Goal: Task Accomplishment & Management: Manage account settings

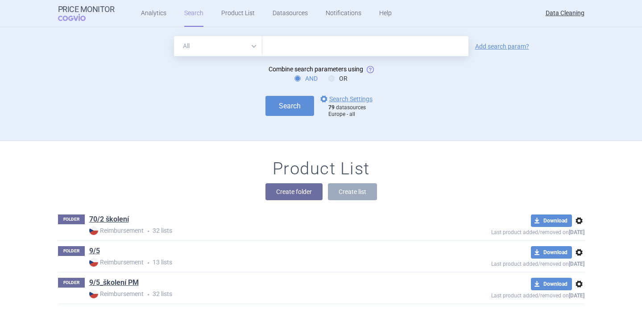
click at [256, 47] on select "All Brand Name ATC Company Active Substance Country Newer than" at bounding box center [218, 46] width 88 height 20
select select "brandName"
click at [174, 36] on select "All Brand Name ATC Company Active Substance Country Newer than" at bounding box center [218, 46] width 88 height 20
click at [307, 51] on input "text" at bounding box center [365, 46] width 206 height 20
paste input "Venclyxto"
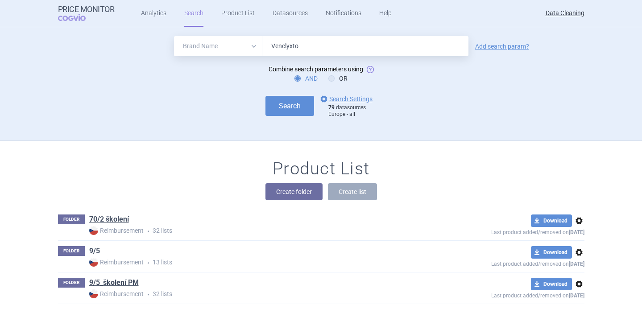
type input "VENCLYXTO"
click at [305, 102] on button "Search" at bounding box center [290, 106] width 49 height 20
select select "brandName"
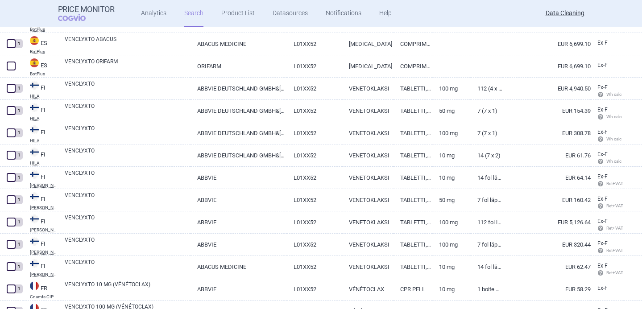
scroll to position [2057, 0]
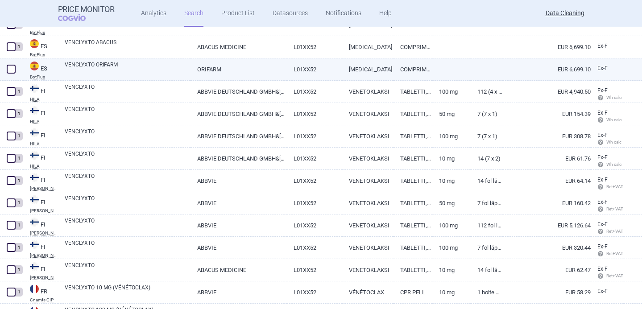
click at [112, 72] on link "VENCLYXTO ORIFARM" at bounding box center [128, 69] width 126 height 16
select select "EUR"
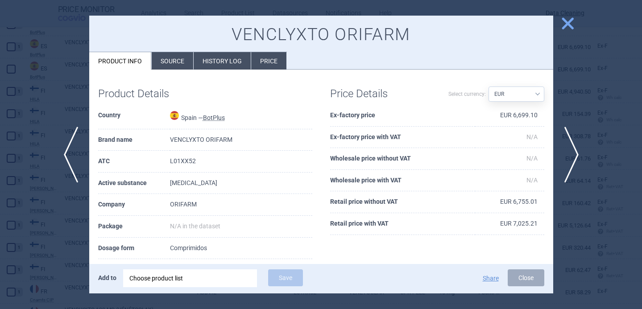
click at [177, 57] on li "Source" at bounding box center [173, 60] width 42 height 17
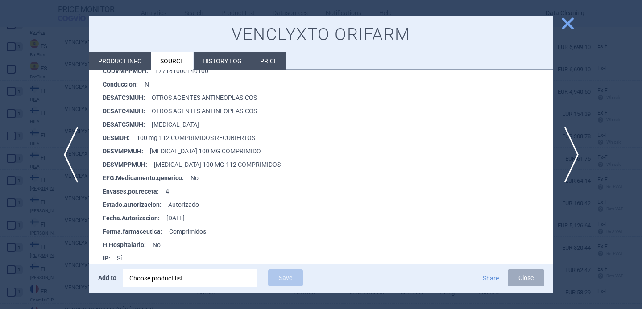
scroll to position [233, 0]
click at [186, 275] on div "Choose product list" at bounding box center [189, 279] width 121 height 18
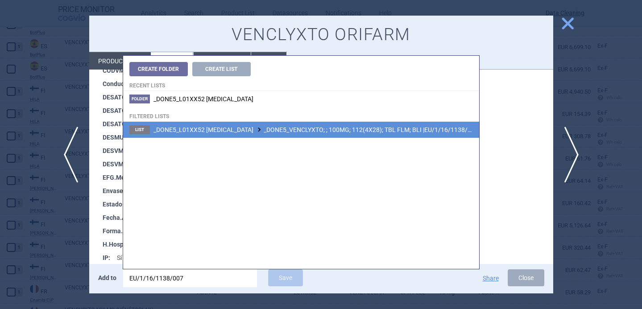
type input "EU/1/16/1138/007"
click at [313, 135] on li "List _DONE5_L01XX52 VENETOCLAX _DONE5_VENCLYXTO; ; 100MG; 112(4X28); TBL FLM; B…" at bounding box center [301, 130] width 356 height 16
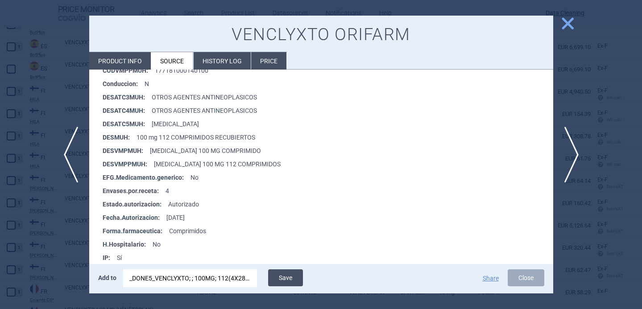
click at [284, 281] on button "Save" at bounding box center [285, 278] width 35 height 17
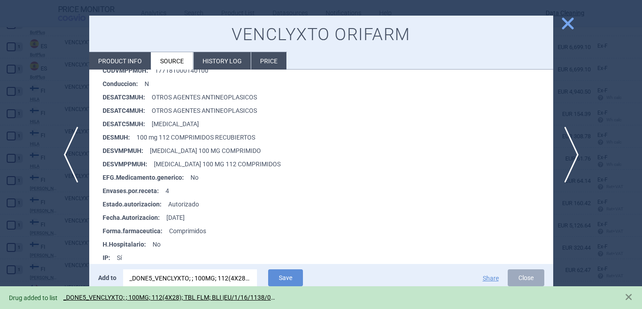
click at [60, 254] on div at bounding box center [321, 154] width 642 height 309
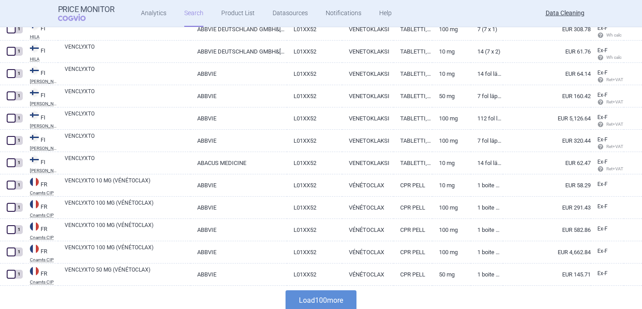
scroll to position [2170, 0]
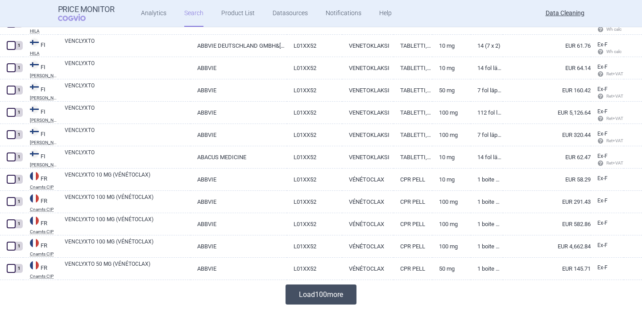
click at [326, 286] on button "Load 100 more" at bounding box center [321, 295] width 71 height 20
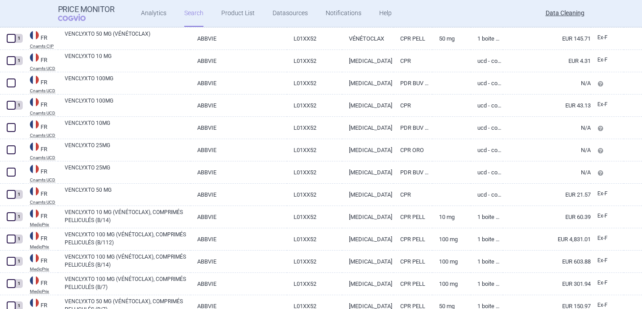
scroll to position [2462, 0]
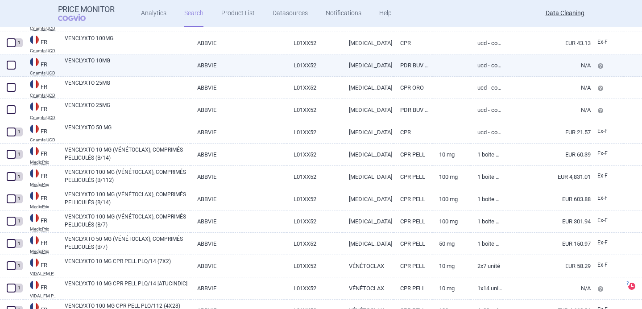
click at [126, 61] on link "VENCLYXTO 10MG" at bounding box center [128, 65] width 126 height 16
select select "EUR"
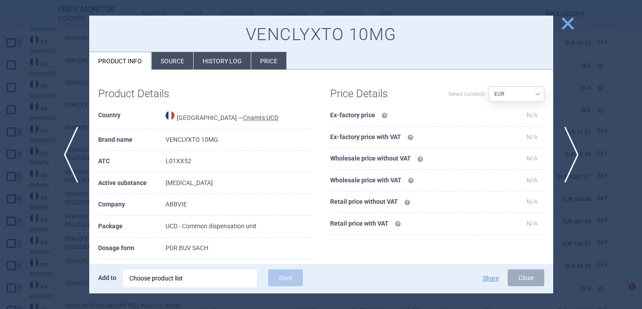
click at [170, 61] on li "Source" at bounding box center [173, 60] width 42 height 17
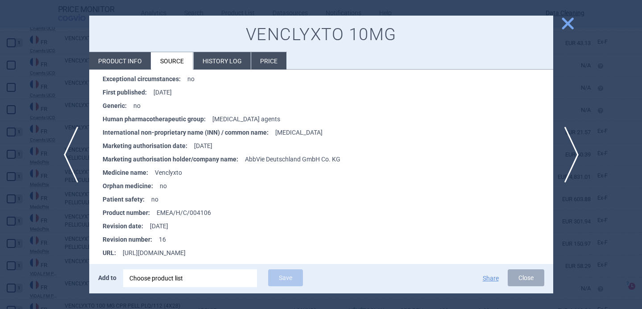
scroll to position [2028, 0]
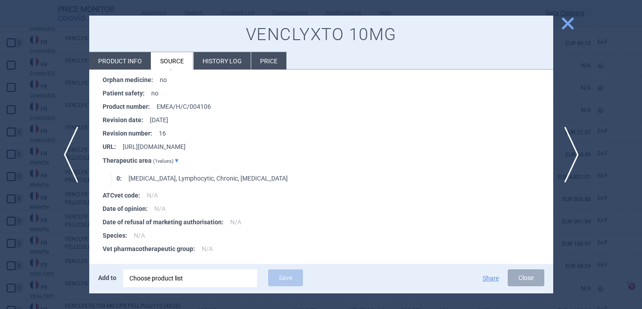
click at [39, 219] on div at bounding box center [321, 154] width 642 height 309
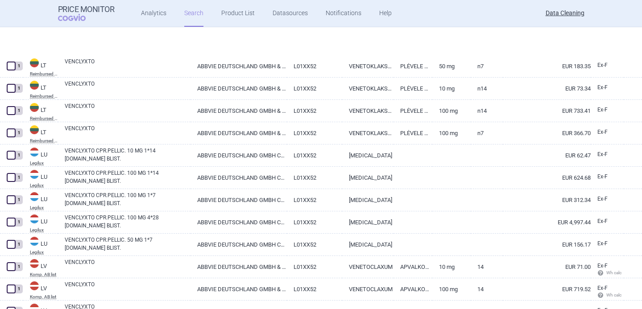
scroll to position [4401, 0]
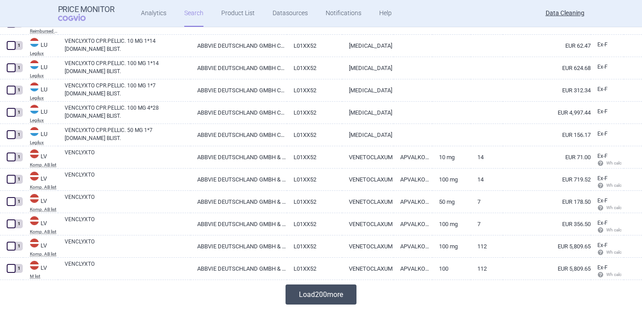
click at [331, 299] on button "Load 200 more" at bounding box center [321, 295] width 71 height 20
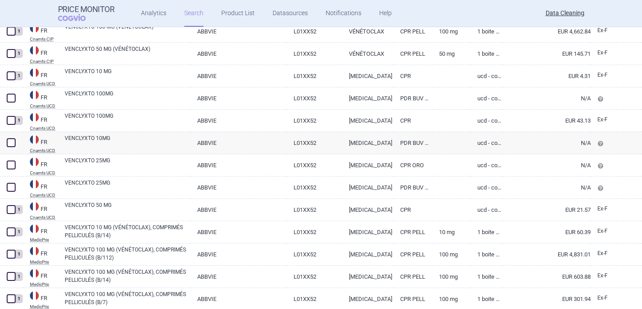
scroll to position [2383, 0]
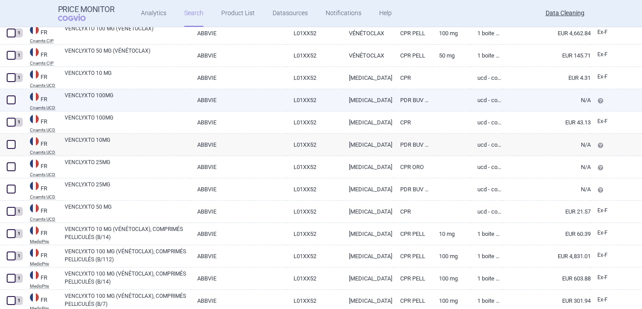
click at [125, 99] on link "VENCLYXTO 100MG" at bounding box center [128, 100] width 126 height 16
select select "EUR"
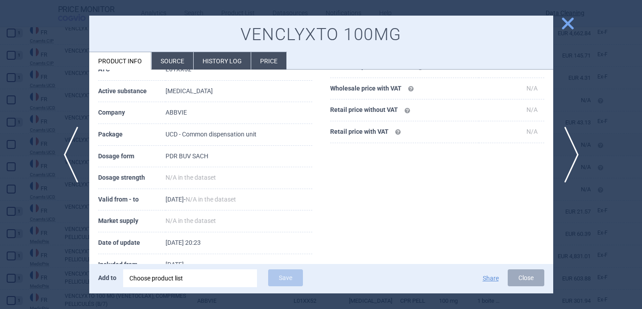
scroll to position [98, 0]
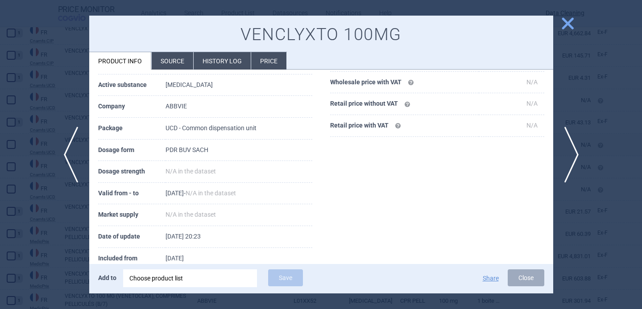
click at [178, 62] on li "Source" at bounding box center [173, 60] width 42 height 17
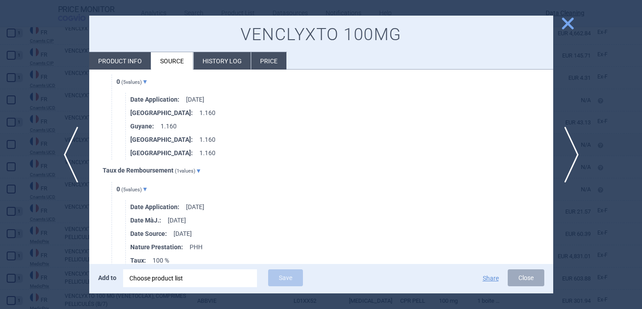
scroll to position [1020, 0]
click at [15, 272] on div at bounding box center [321, 154] width 642 height 309
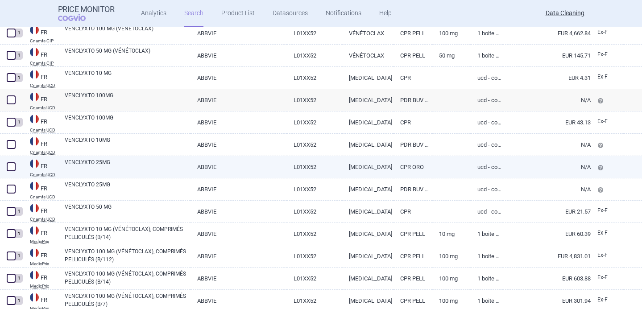
click at [114, 165] on link "VENCLYXTO 25MG" at bounding box center [128, 166] width 126 height 16
select select "EUR"
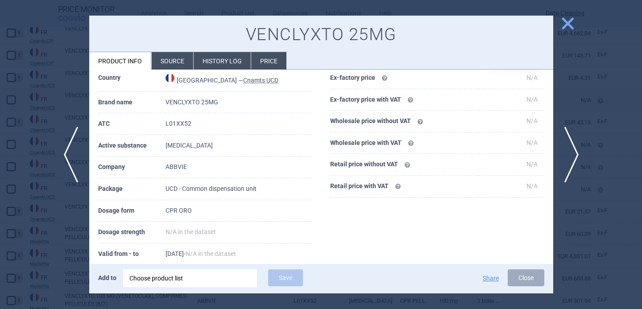
scroll to position [40, 0]
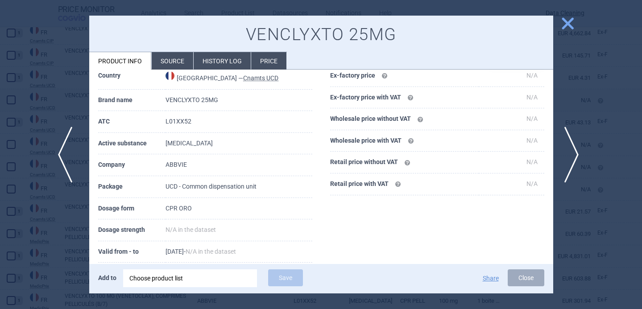
click at [70, 159] on span "previous" at bounding box center [68, 155] width 20 height 56
click at [60, 245] on div at bounding box center [321, 154] width 642 height 309
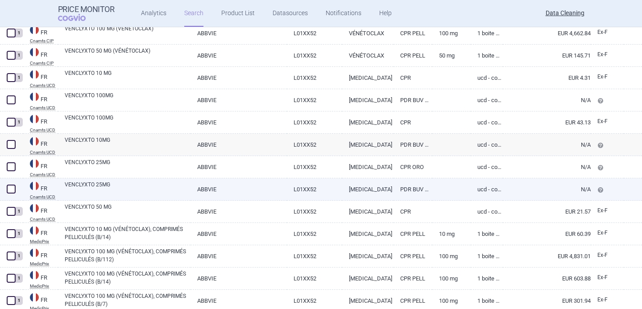
click at [155, 190] on link "VENCLYXTO 25MG" at bounding box center [128, 189] width 126 height 16
select select "EUR"
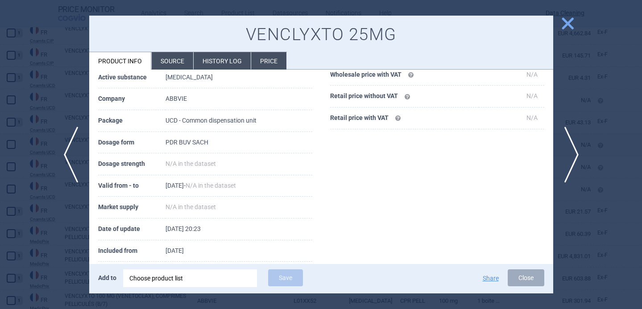
scroll to position [121, 0]
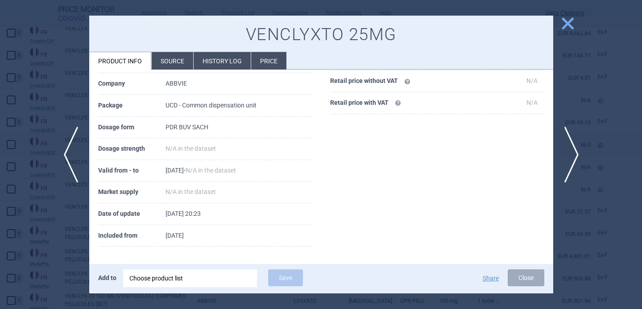
click at [180, 61] on li "Source" at bounding box center [173, 60] width 42 height 17
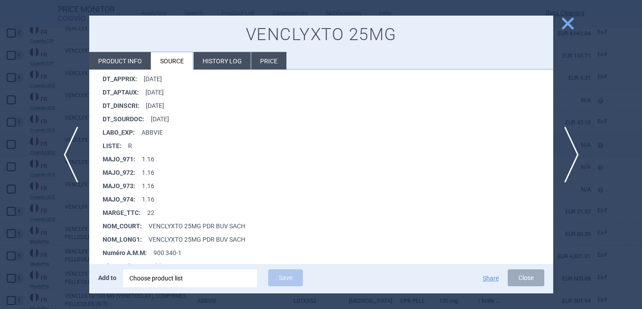
scroll to position [178, 0]
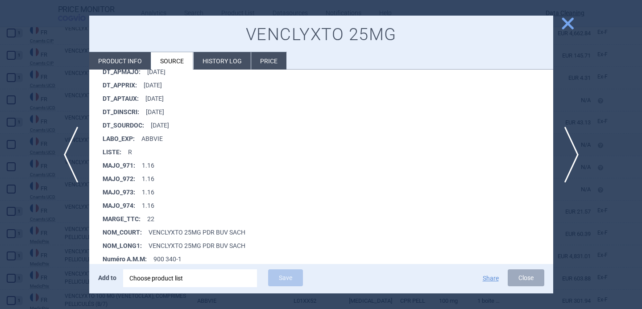
click at [68, 221] on div at bounding box center [321, 154] width 642 height 309
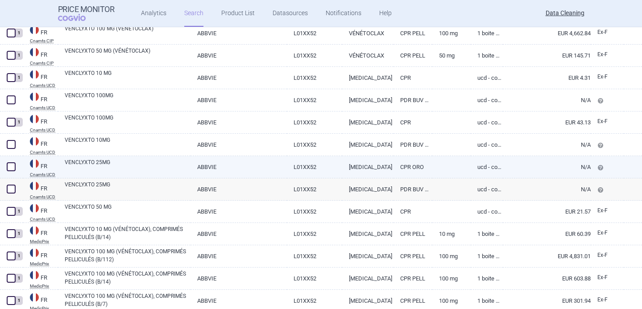
click at [135, 162] on link "VENCLYXTO 25MG" at bounding box center [128, 166] width 126 height 16
select select "EUR"
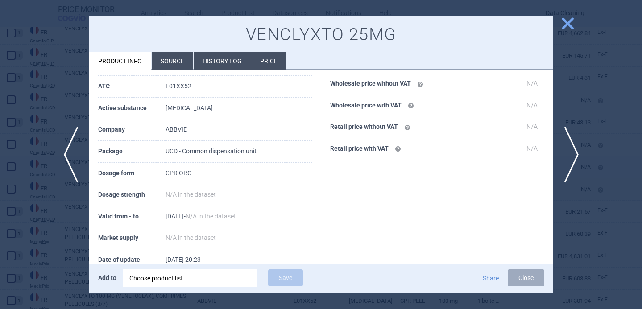
scroll to position [97, 0]
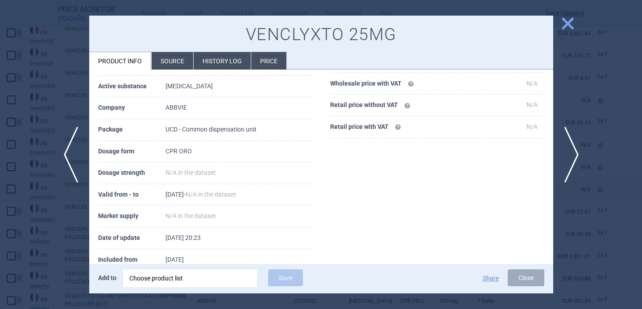
click at [171, 62] on li "Source" at bounding box center [173, 60] width 42 height 17
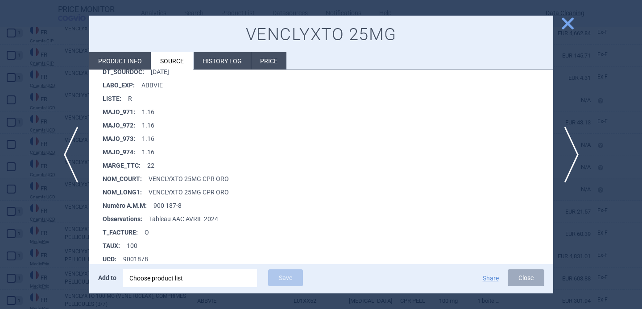
scroll to position [320, 0]
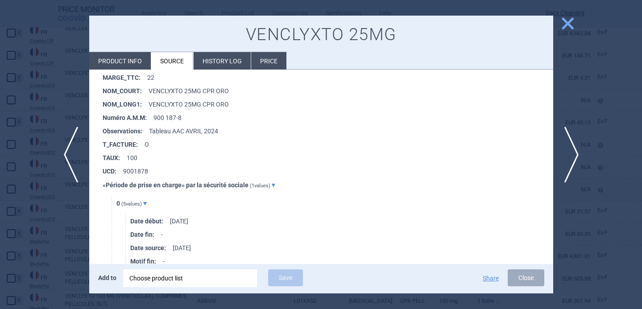
click at [56, 236] on div at bounding box center [321, 154] width 642 height 309
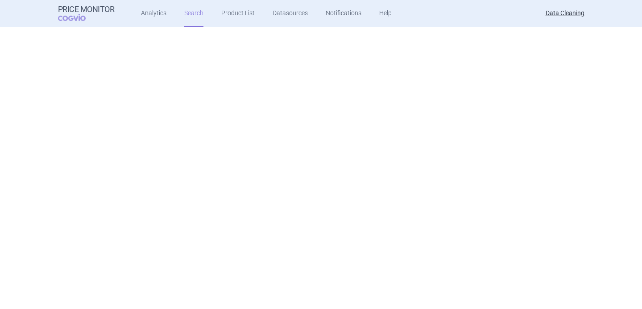
select select "brandName"
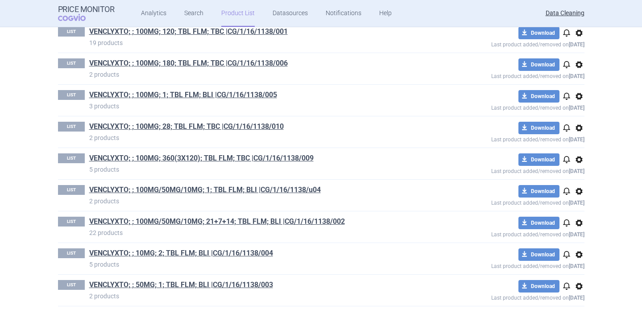
scroll to position [454, 0]
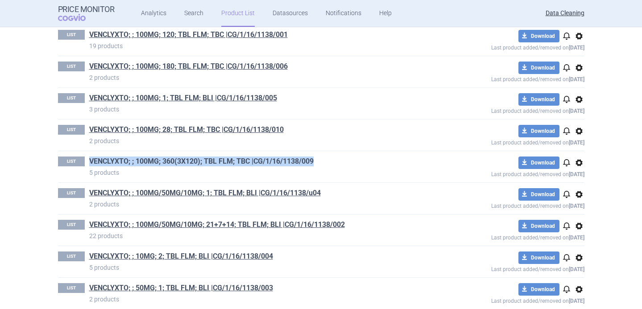
click at [212, 160] on link "VENCLYXTO; ; 100MG; 360(3X120); TBL FLM; TBC |CG/1/16/1138/009" at bounding box center [201, 162] width 225 height 10
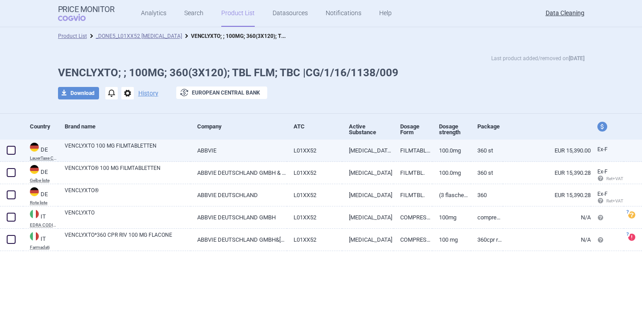
click at [11, 150] on span at bounding box center [11, 150] width 9 height 9
checkbox input "true"
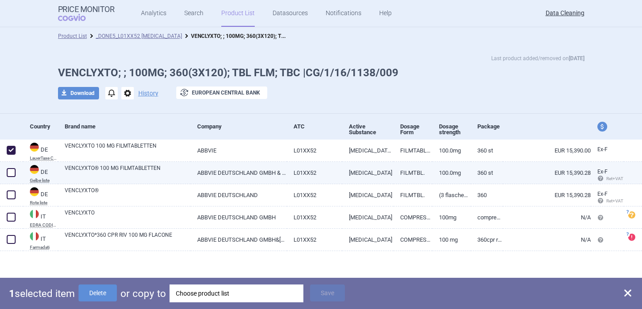
click at [8, 175] on span at bounding box center [11, 172] width 9 height 9
checkbox input "true"
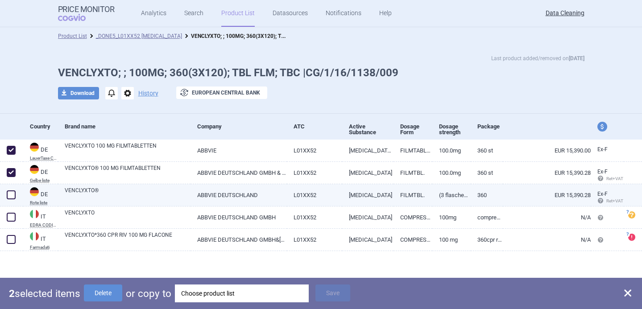
click at [9, 191] on span at bounding box center [11, 195] width 9 height 9
checkbox input "true"
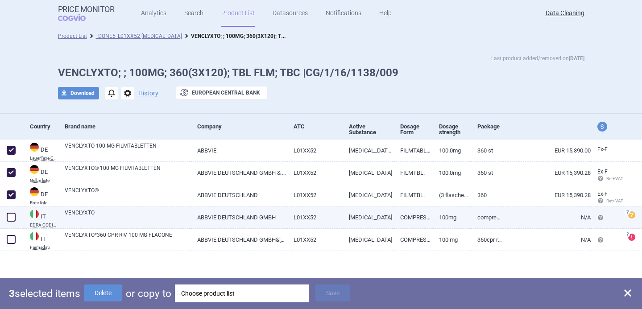
click at [10, 217] on span at bounding box center [11, 217] width 9 height 9
checkbox input "true"
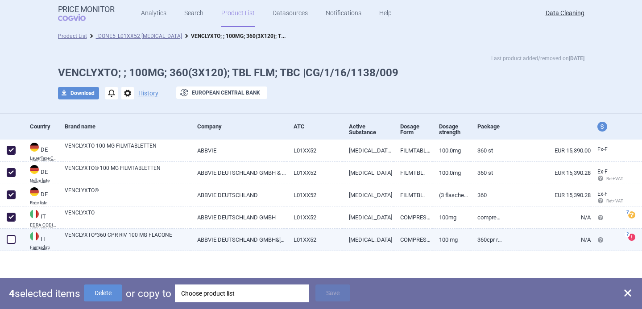
click at [10, 236] on span at bounding box center [11, 239] width 9 height 9
checkbox input "true"
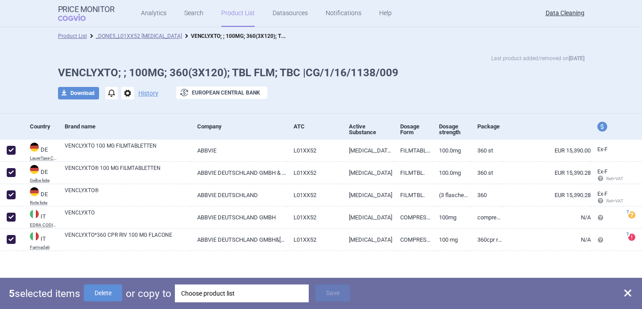
click at [238, 296] on div "Choose product list" at bounding box center [241, 294] width 121 height 18
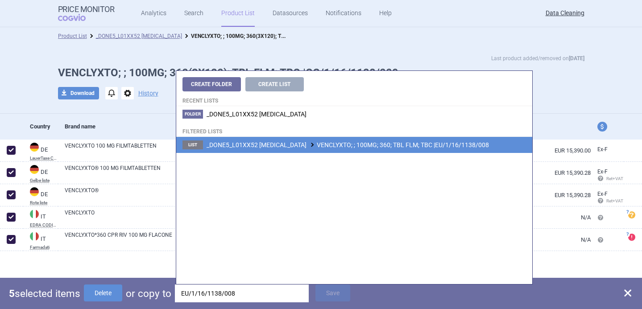
type input "EU/1/16/1138/008"
click at [333, 147] on span "_DONE5_L01XX52 VENETOCLAX VENCLYXTO; ; 100MG; 360; TBL FLM; TBC |EU/1/16/1138/0…" at bounding box center [348, 144] width 283 height 7
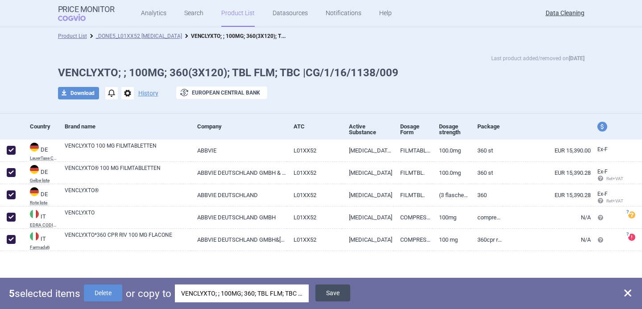
click at [340, 295] on button "Save" at bounding box center [333, 293] width 35 height 17
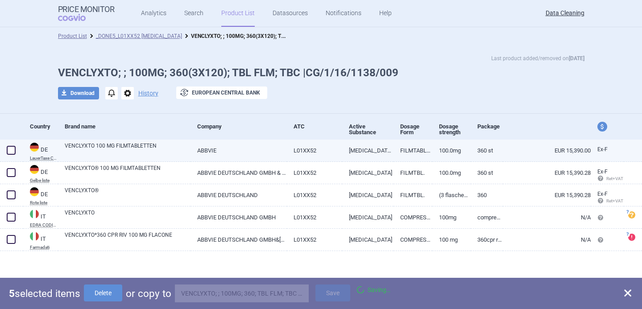
checkbox input "false"
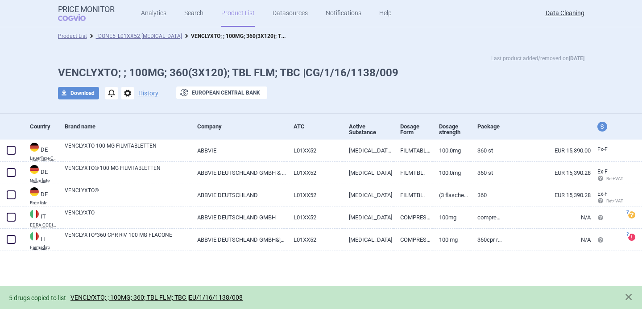
click at [129, 91] on span "options" at bounding box center [127, 93] width 12 height 12
click at [133, 147] on button "Delete" at bounding box center [127, 146] width 29 height 13
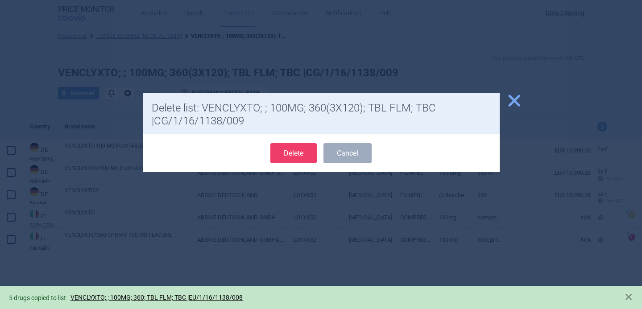
click at [295, 149] on button "Delete" at bounding box center [293, 153] width 46 height 20
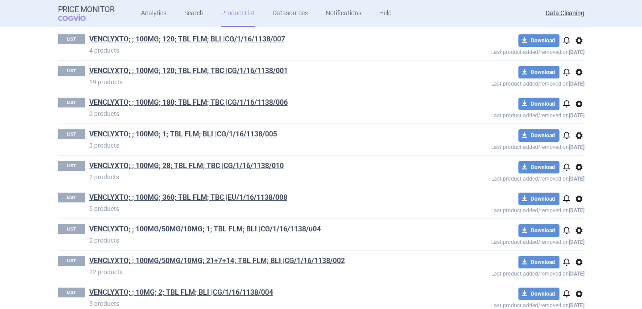
scroll to position [396, 0]
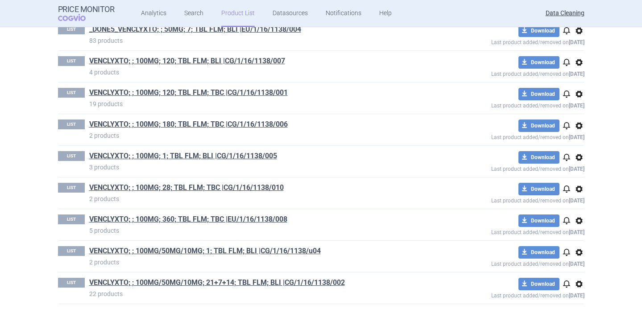
click at [36, 242] on section "Product List _DONE5_L01XX52 VENETOCLAX Last product added/removed on 12 Oct _DO…" at bounding box center [321, 168] width 642 height 282
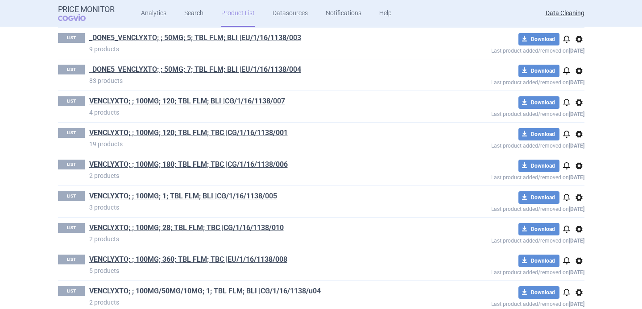
scroll to position [355, 0]
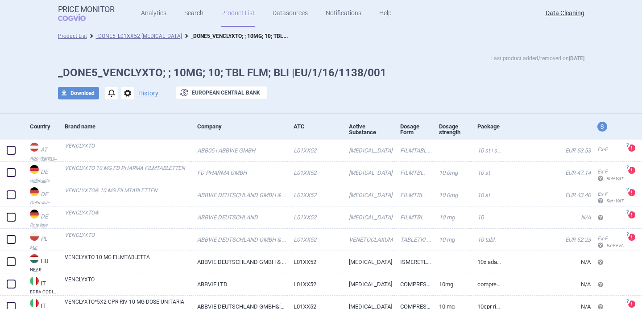
scroll to position [60, 0]
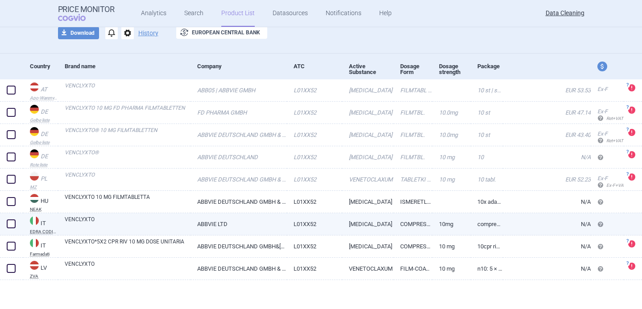
click at [154, 224] on link "VENCLYXTO" at bounding box center [128, 224] width 126 height 16
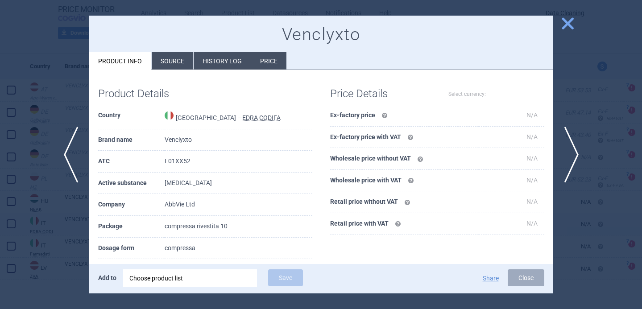
select select "EUR"
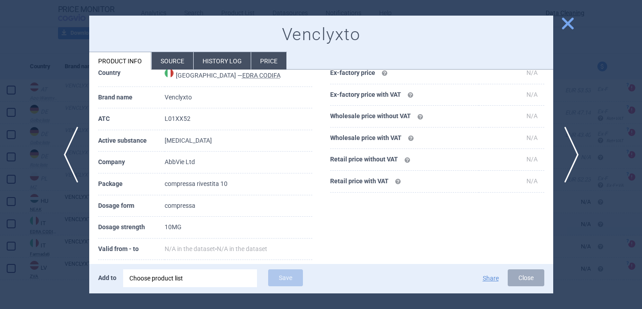
scroll to position [60, 0]
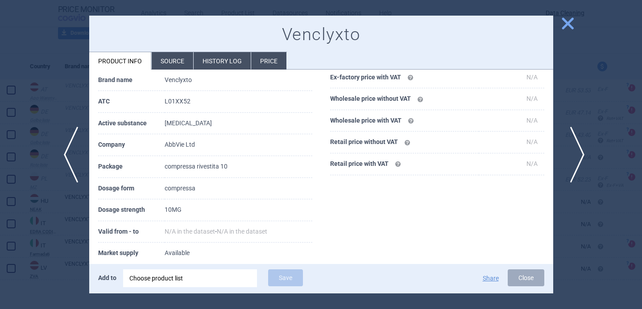
click at [577, 150] on span "next" at bounding box center [575, 155] width 20 height 56
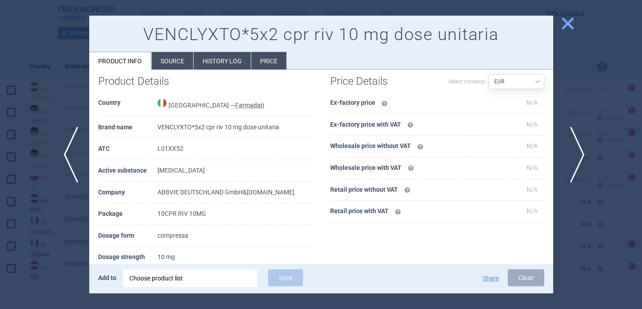
scroll to position [107, 0]
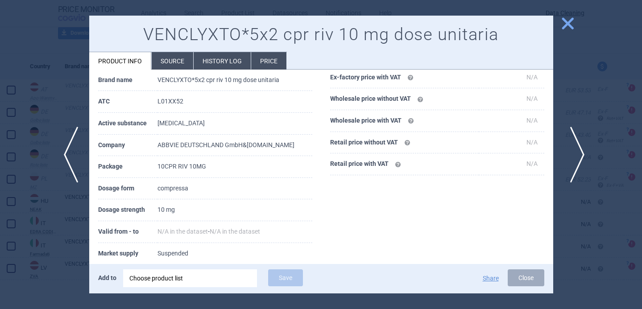
click at [577, 151] on span "next" at bounding box center [575, 155] width 20 height 56
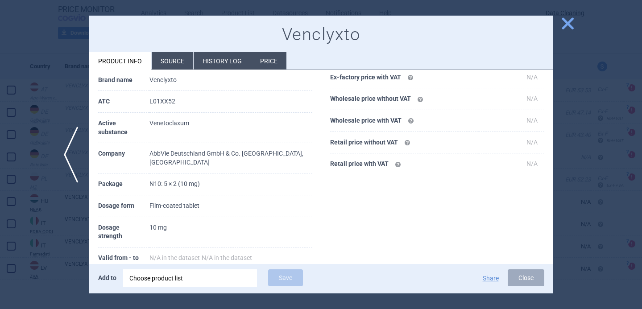
click at [577, 151] on div at bounding box center [321, 154] width 642 height 309
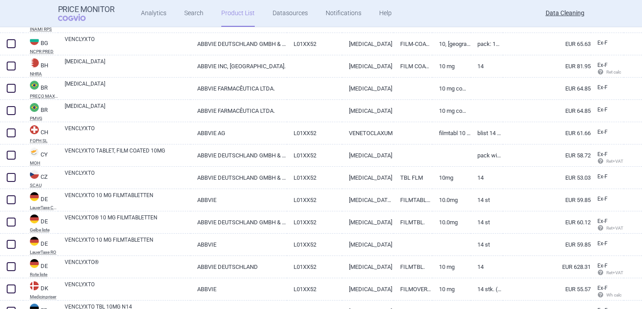
scroll to position [577, 0]
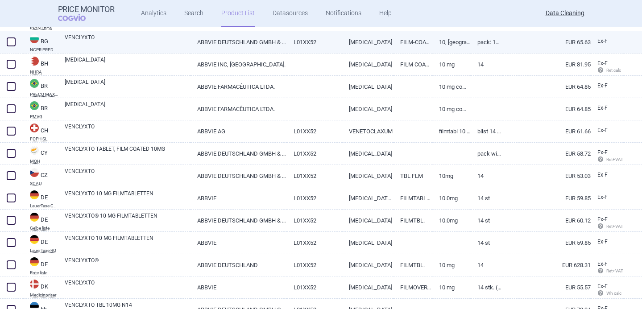
click at [183, 40] on link "VENCLYXTO" at bounding box center [128, 41] width 126 height 16
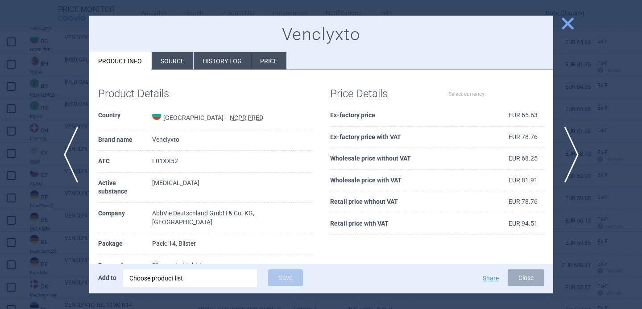
select select "EUR"
click at [39, 242] on div at bounding box center [321, 154] width 642 height 309
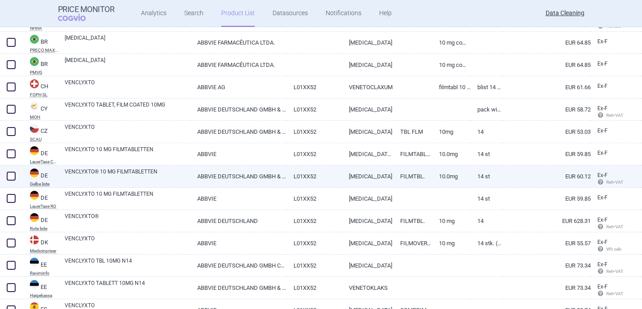
scroll to position [621, 0]
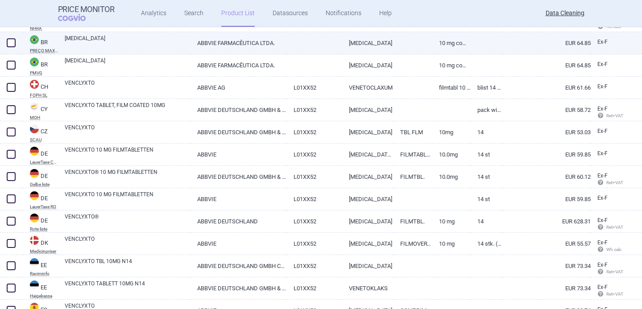
click at [146, 45] on link "VENCLEXTA" at bounding box center [128, 42] width 126 height 16
select select "EUR"
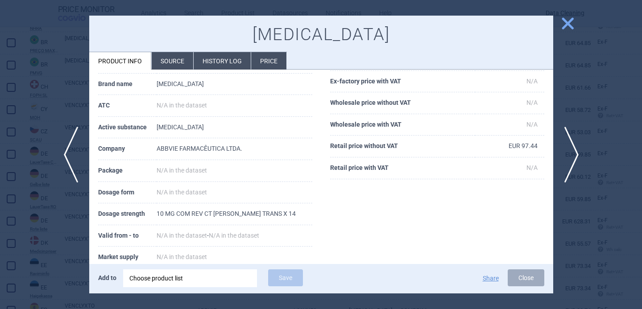
scroll to position [57, 0]
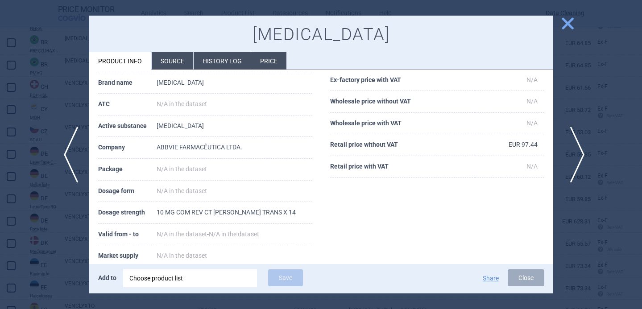
click at [577, 167] on span "next" at bounding box center [575, 155] width 20 height 56
click at [584, 106] on div at bounding box center [321, 154] width 642 height 309
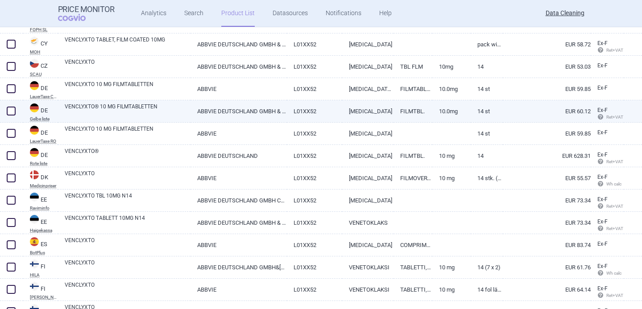
scroll to position [686, 0]
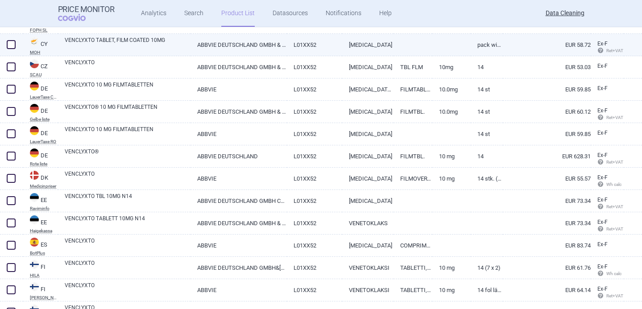
click at [141, 48] on link "VENCLYXTO TABLET, FILM COATED 10MG" at bounding box center [128, 44] width 126 height 16
select select "EUR"
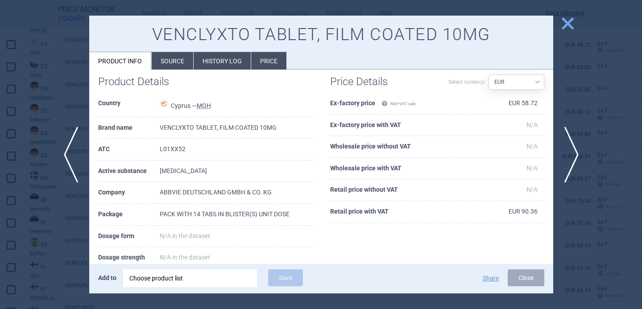
scroll to position [13, 0]
click at [46, 218] on div at bounding box center [321, 154] width 642 height 309
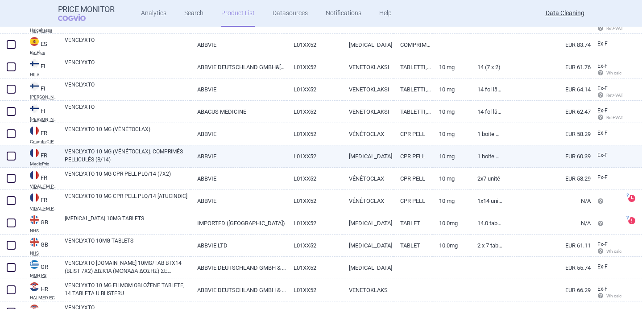
scroll to position [888, 0]
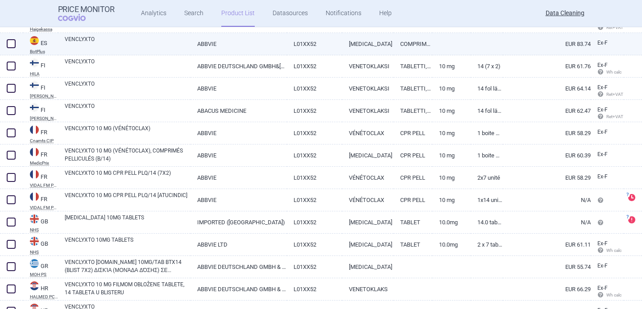
click at [129, 46] on link "VENCLYXTO" at bounding box center [128, 43] width 126 height 16
select select "EUR"
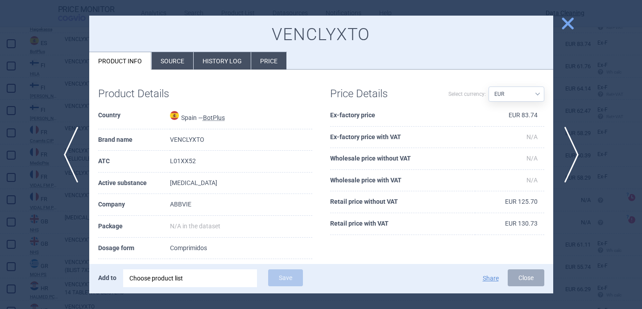
click at [165, 62] on li "Source" at bounding box center [173, 60] width 42 height 17
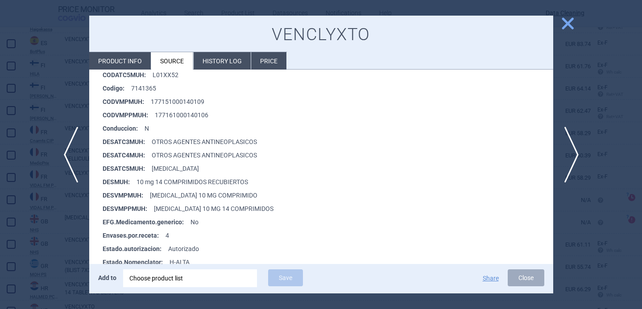
scroll to position [218, 0]
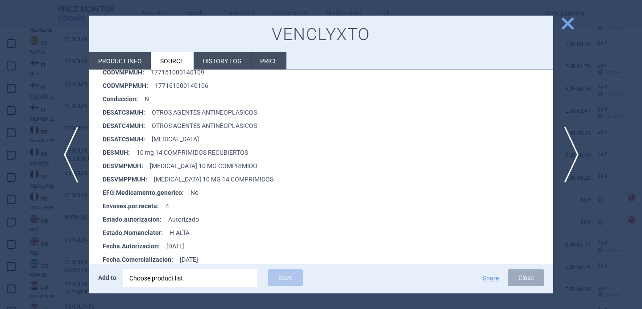
click at [62, 245] on div at bounding box center [321, 154] width 642 height 309
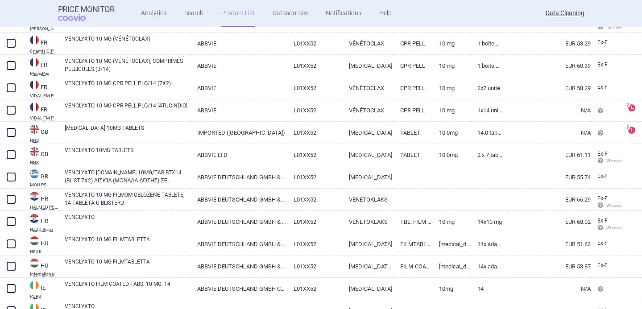
scroll to position [982, 0]
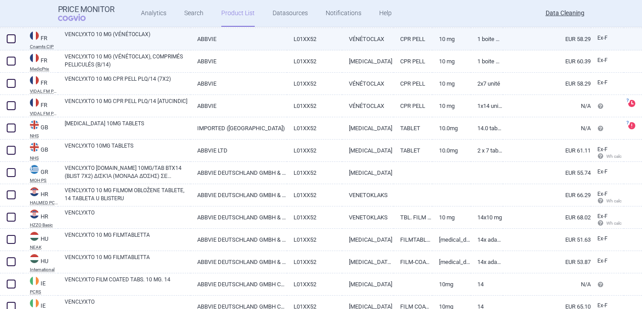
click at [152, 43] on link "VENCLYXTO 10 MG (VÉNÉTOCLAX)" at bounding box center [128, 38] width 126 height 16
select select "EUR"
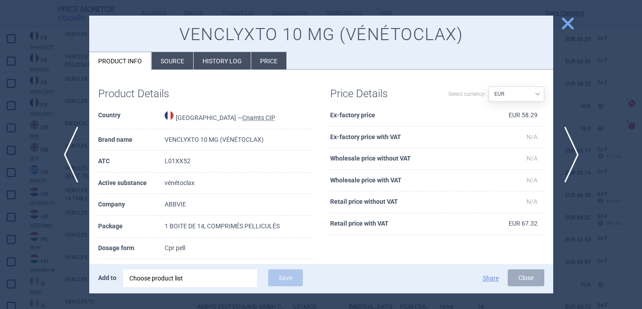
scroll to position [22, 0]
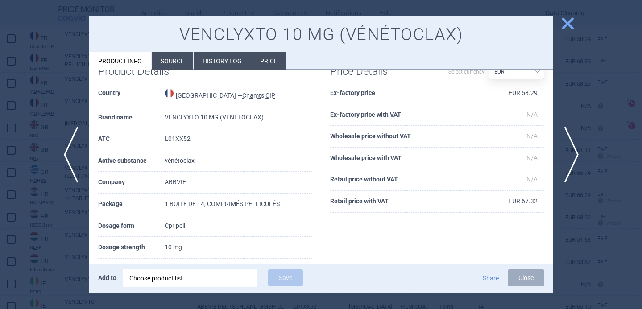
click at [65, 235] on div at bounding box center [321, 154] width 642 height 309
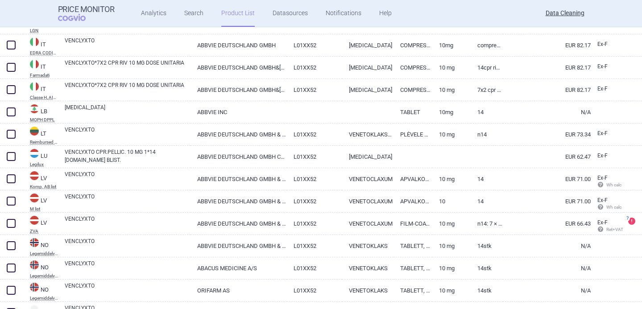
scroll to position [1312, 0]
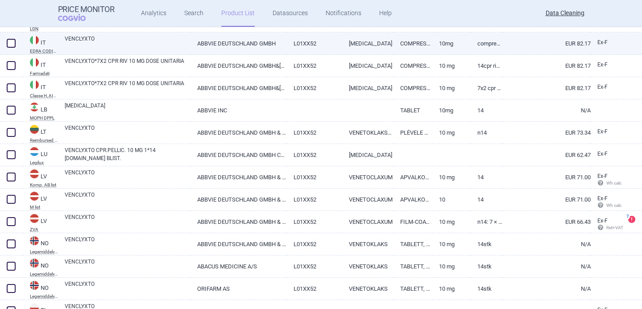
click at [164, 44] on link "VENCLYXTO" at bounding box center [128, 43] width 126 height 16
select select "EUR"
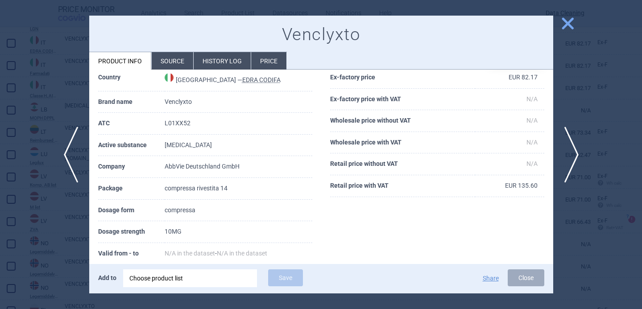
scroll to position [39, 0]
click at [68, 206] on div at bounding box center [321, 154] width 642 height 309
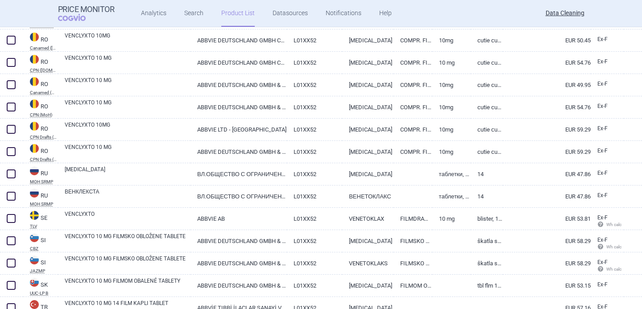
scroll to position [1651, 0]
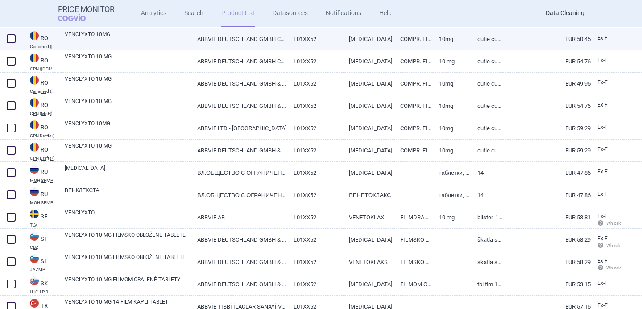
click at [158, 41] on link "VENCLYXTO 10MG" at bounding box center [128, 38] width 126 height 16
select select "EUR"
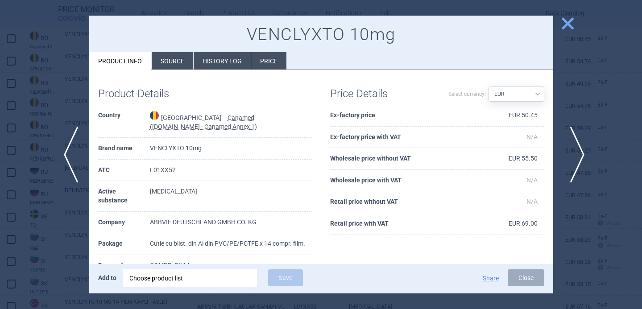
click at [575, 161] on span "next" at bounding box center [575, 155] width 20 height 56
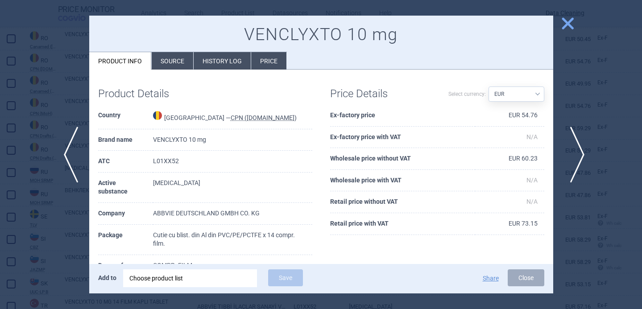
click at [575, 161] on span "next" at bounding box center [575, 155] width 20 height 56
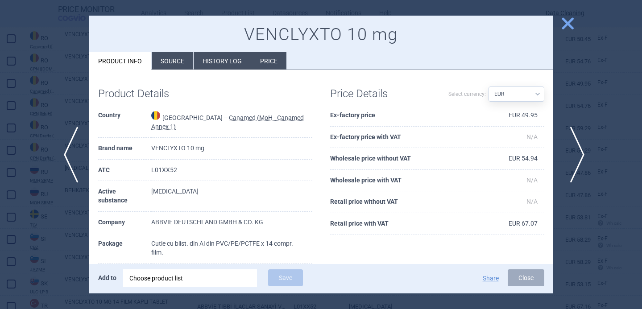
click at [575, 161] on span "next" at bounding box center [575, 155] width 20 height 56
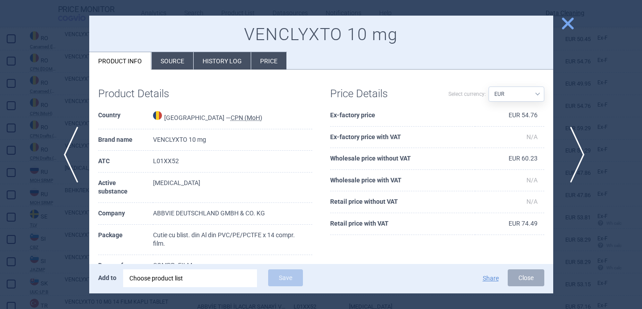
click at [575, 161] on span "next" at bounding box center [575, 155] width 20 height 56
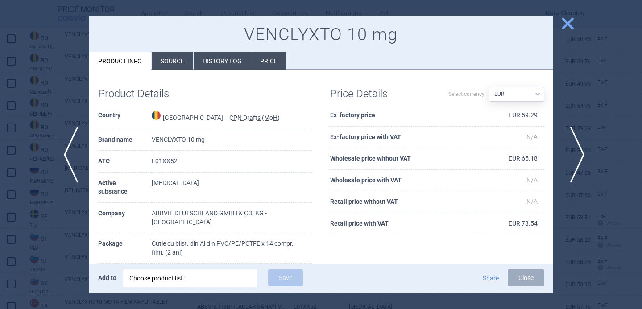
click at [575, 161] on span "next" at bounding box center [575, 155] width 20 height 56
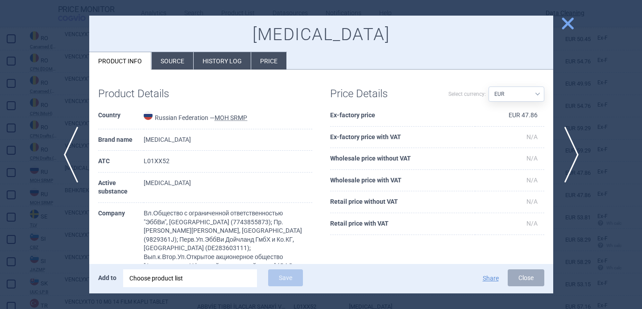
click at [576, 121] on div at bounding box center [321, 154] width 642 height 309
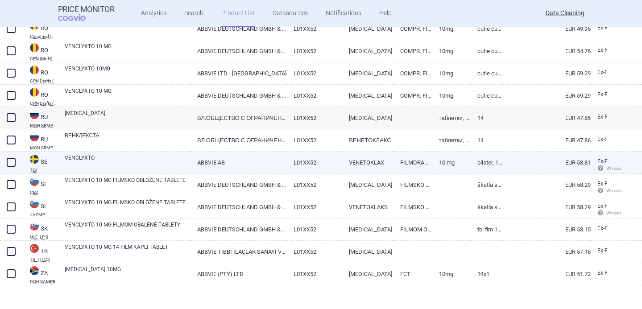
scroll to position [1712, 0]
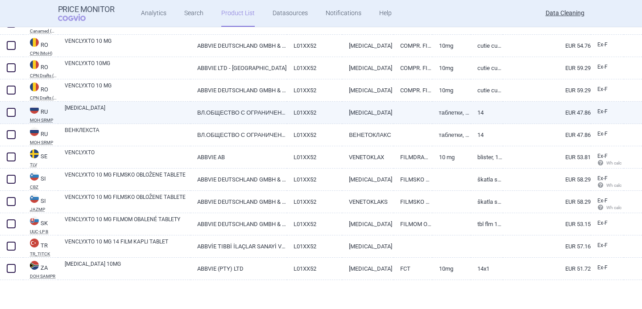
click at [182, 109] on link "VENCLEXTA" at bounding box center [128, 112] width 126 height 16
select select "EUR"
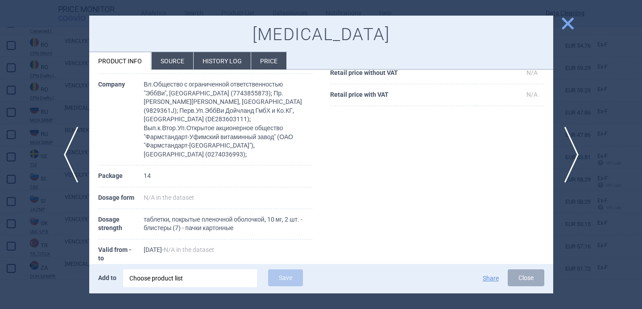
scroll to position [124, 0]
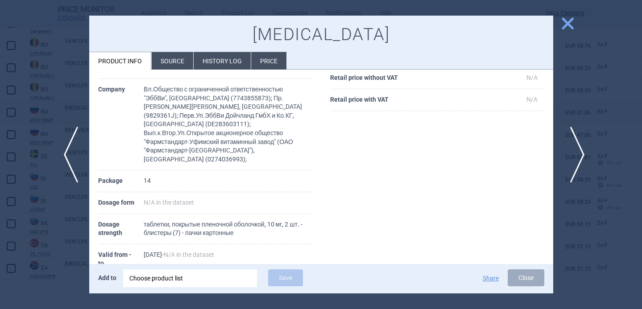
click at [572, 158] on span "next" at bounding box center [575, 155] width 20 height 56
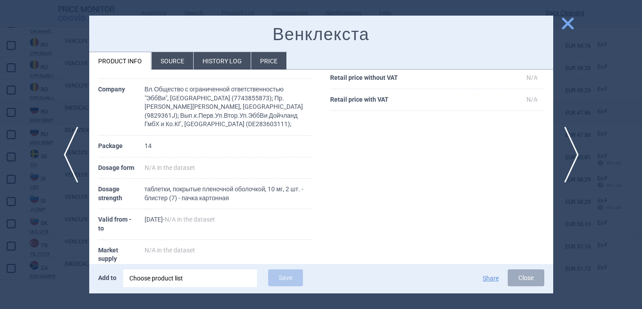
click at [583, 104] on div at bounding box center [321, 154] width 642 height 309
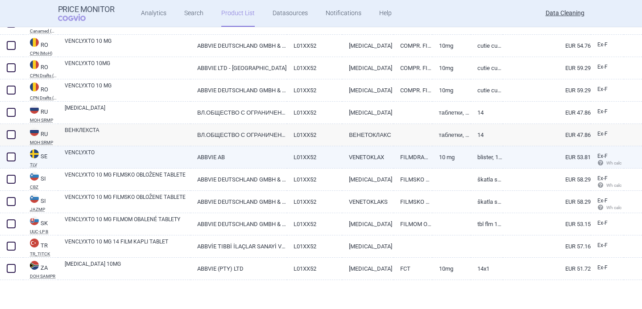
click at [172, 164] on link "VENCLYXTO" at bounding box center [128, 157] width 126 height 16
select select "EUR"
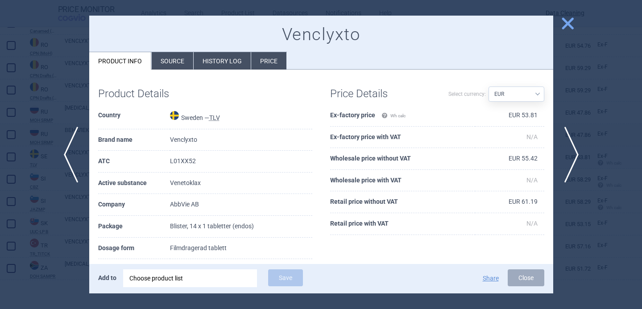
scroll to position [25, 0]
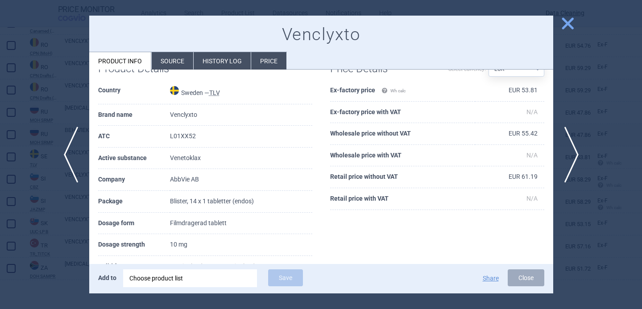
click at [58, 240] on div at bounding box center [321, 154] width 642 height 309
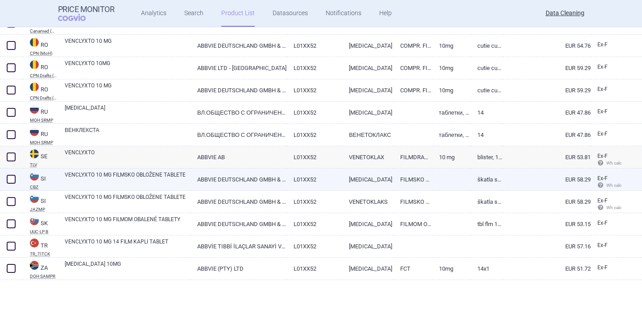
click at [174, 177] on link "VENCLYXTO 10 MG FILMSKO OBLOŽENE TABLETE" at bounding box center [128, 179] width 126 height 16
select select "EUR"
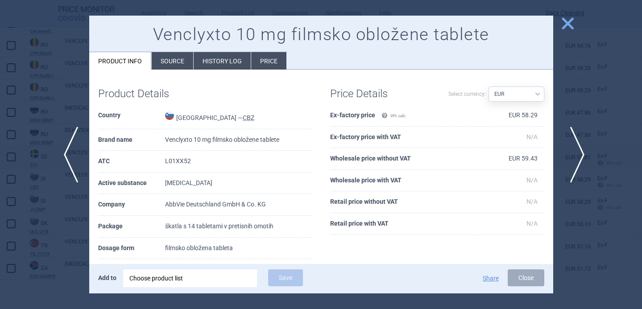
click at [570, 149] on span "next" at bounding box center [575, 155] width 20 height 56
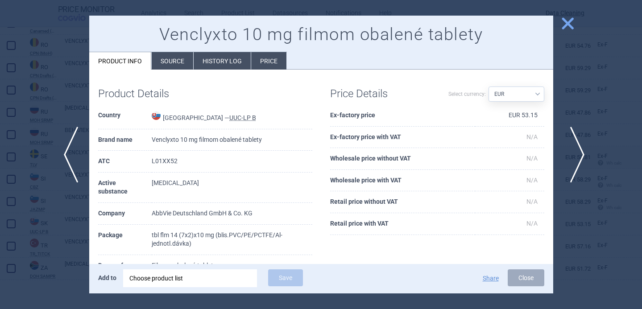
click at [570, 149] on span "next" at bounding box center [575, 155] width 20 height 56
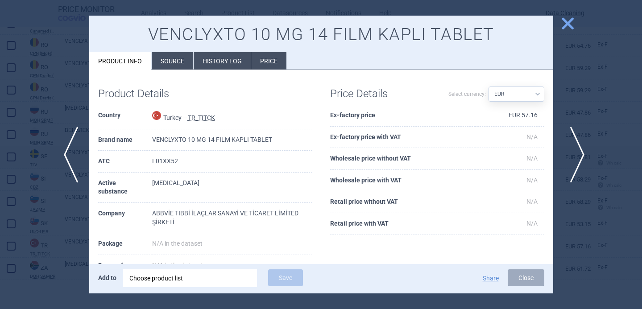
click at [570, 149] on span "next" at bounding box center [575, 155] width 20 height 56
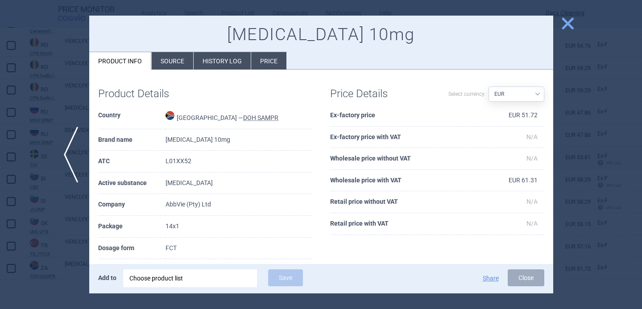
click at [570, 149] on div at bounding box center [321, 154] width 642 height 309
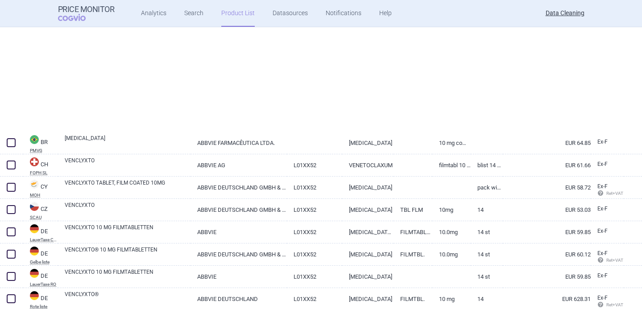
scroll to position [448, 0]
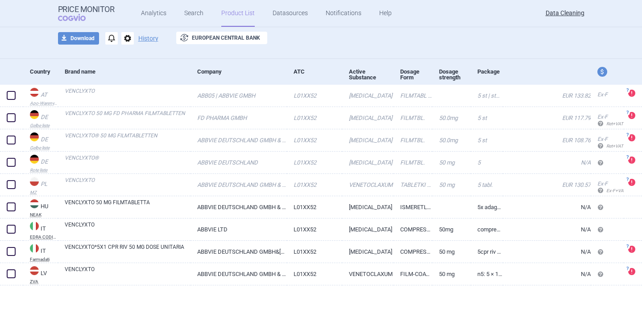
scroll to position [60, 0]
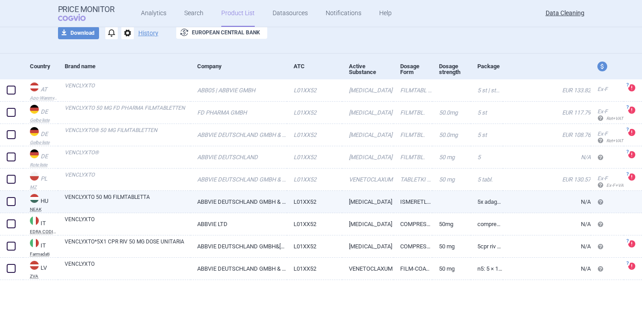
click at [192, 202] on link "ABBVIE DEUTSCHLAND GMBH & CO. KG" at bounding box center [239, 202] width 96 height 22
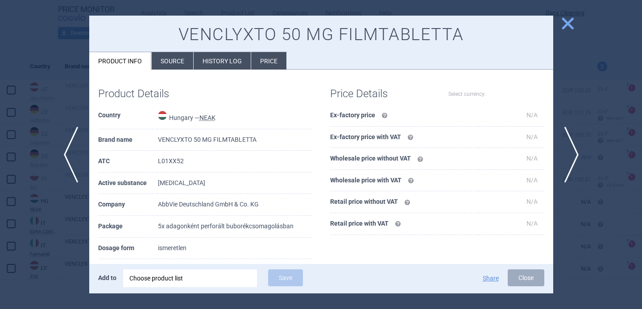
select select "EUR"
click at [574, 152] on span "next" at bounding box center [575, 155] width 20 height 56
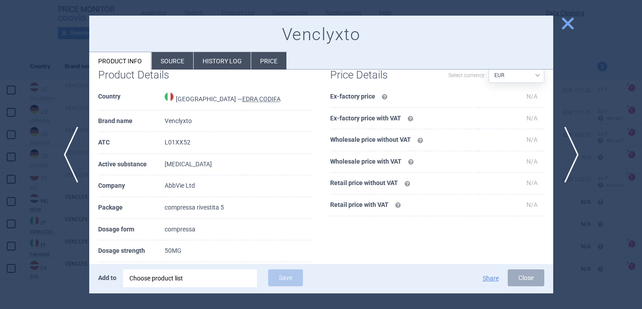
scroll to position [23, 0]
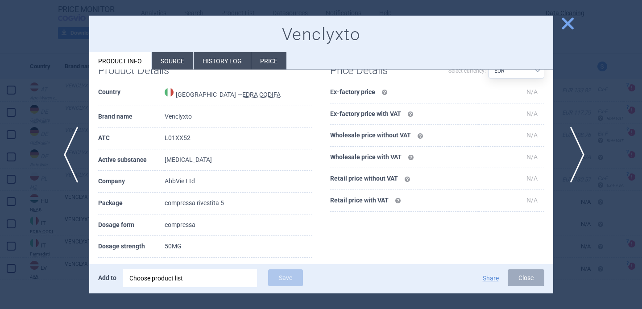
click at [570, 157] on span "next" at bounding box center [575, 155] width 20 height 56
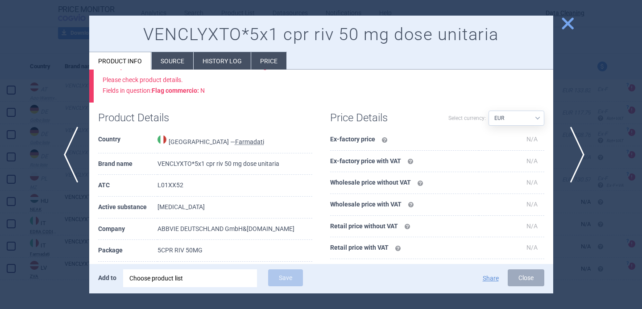
scroll to position [71, 0]
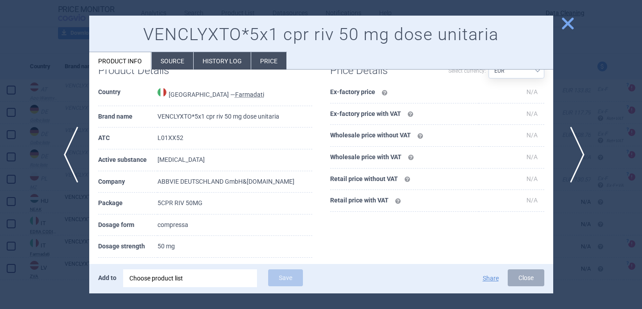
click at [579, 160] on span "next" at bounding box center [575, 155] width 20 height 56
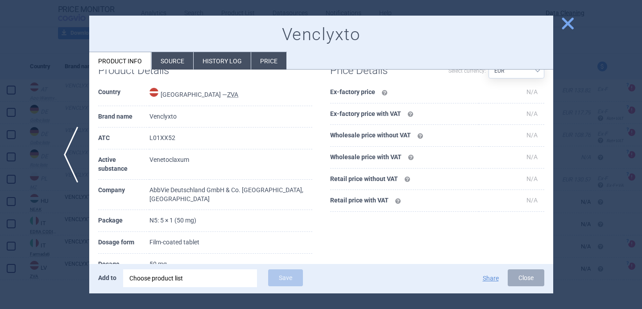
click at [38, 245] on div at bounding box center [321, 154] width 642 height 309
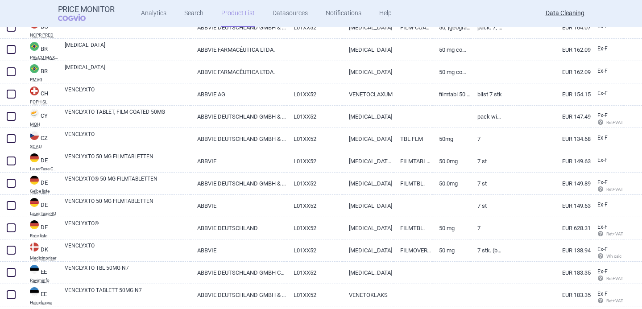
scroll to position [575, 0]
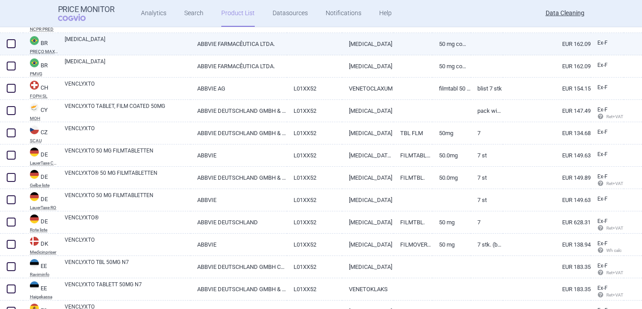
click at [169, 39] on link "[MEDICAL_DATA]" at bounding box center [128, 43] width 126 height 16
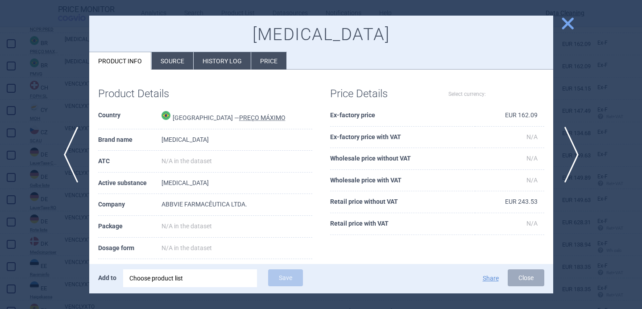
select select "EUR"
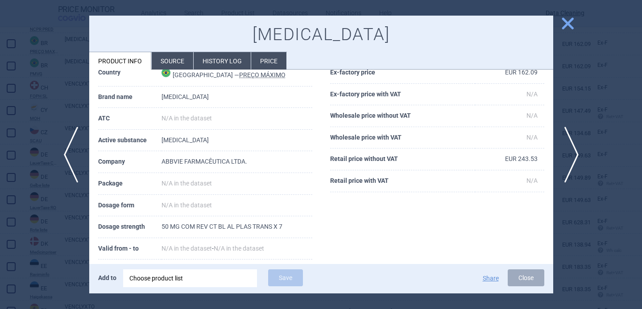
scroll to position [48, 0]
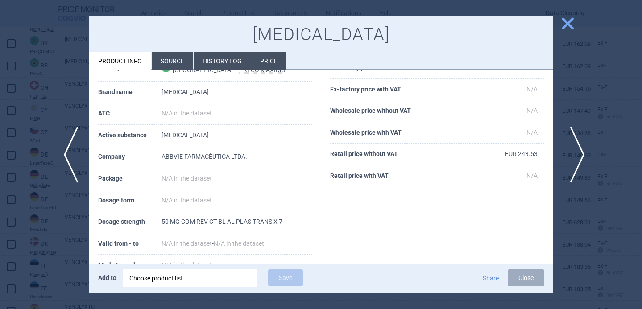
click at [576, 158] on span "next" at bounding box center [575, 155] width 20 height 56
click at [574, 100] on div at bounding box center [321, 154] width 642 height 309
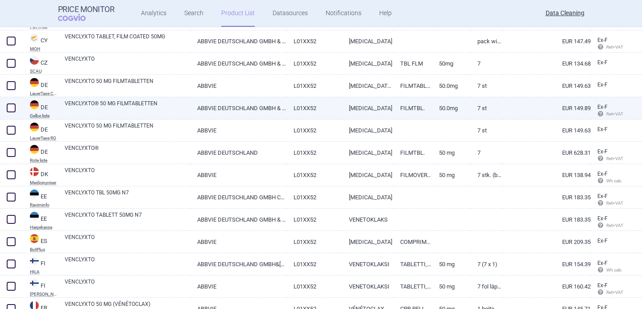
scroll to position [646, 0]
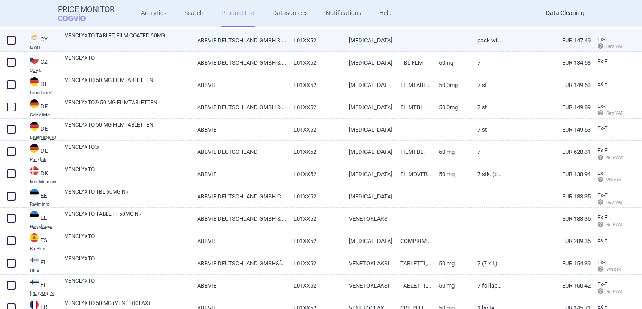
click at [281, 41] on link "ABBVIE DEUTSCHLAND GMBH & CO. KG" at bounding box center [239, 40] width 96 height 22
select select "EUR"
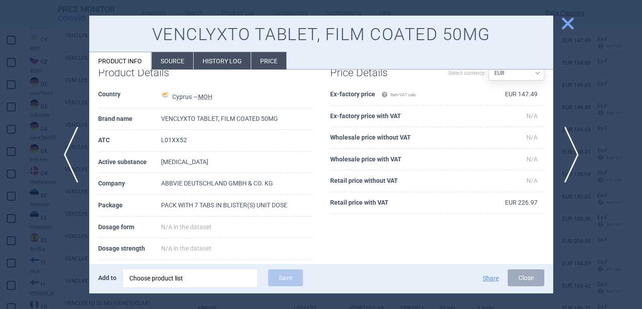
scroll to position [24, 0]
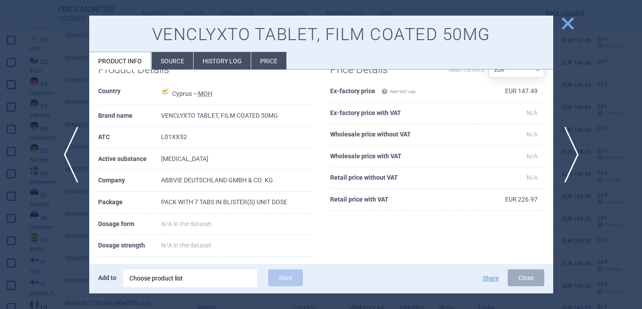
click at [49, 255] on div at bounding box center [321, 154] width 642 height 309
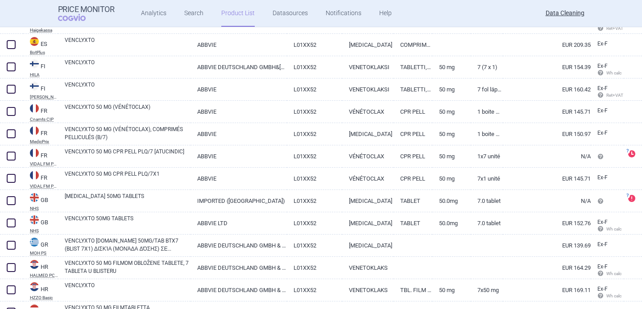
scroll to position [843, 0]
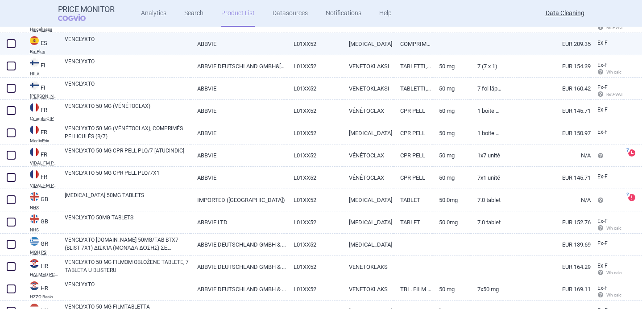
click at [166, 37] on link "VENCLYXTO" at bounding box center [128, 43] width 126 height 16
select select "EUR"
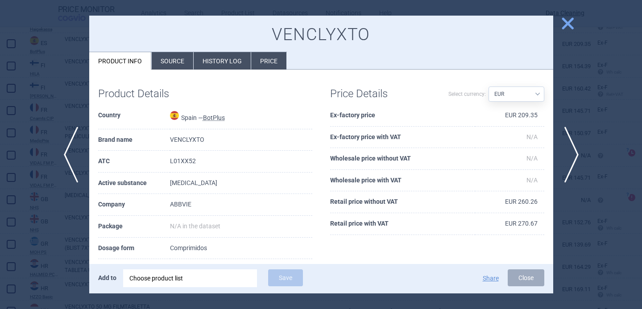
click at [184, 59] on li "Source" at bounding box center [173, 60] width 42 height 17
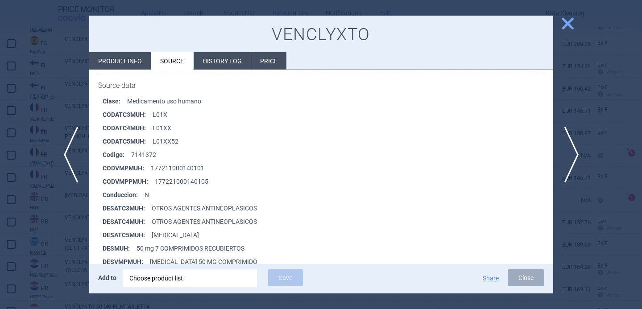
scroll to position [164, 0]
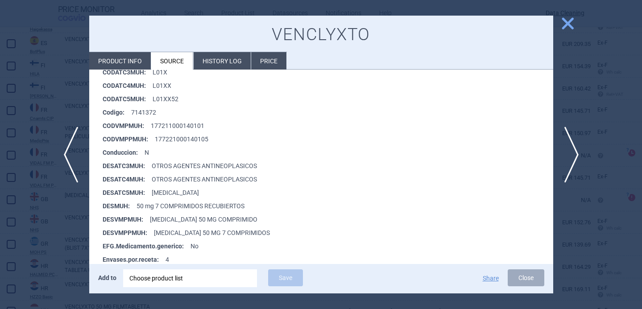
click at [58, 233] on div at bounding box center [321, 154] width 642 height 309
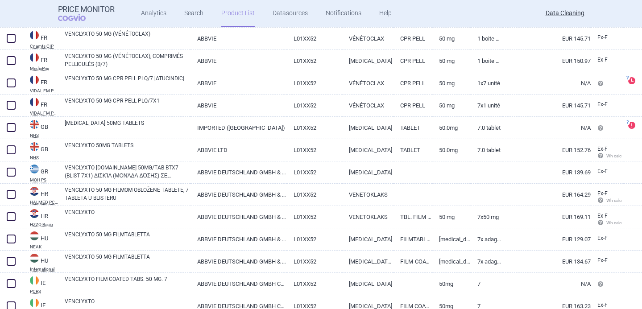
scroll to position [918, 0]
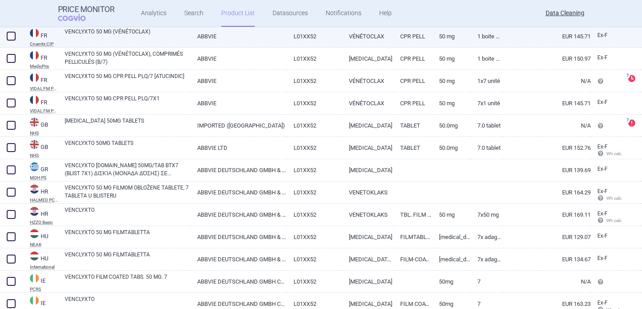
click at [160, 34] on link "VENCLYXTO 50 MG (VÉNÉTOCLAX)" at bounding box center [128, 36] width 126 height 16
select select "EUR"
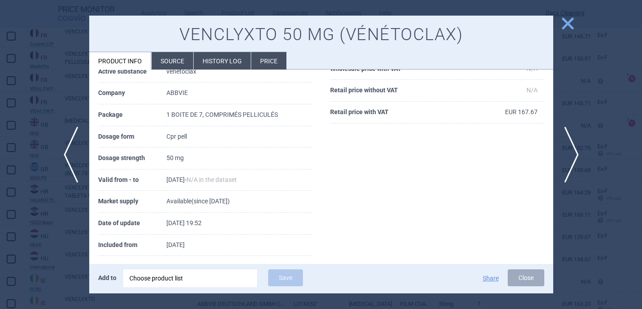
scroll to position [121, 0]
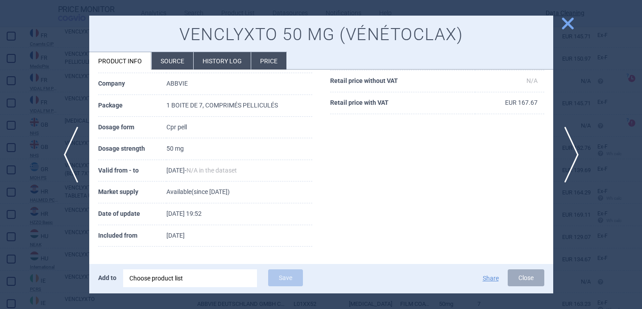
click at [102, 258] on div "Product Details Country [GEOGRAPHIC_DATA] — Cnamts CIP Brand name VENCLYXTO 50 …" at bounding box center [321, 107] width 464 height 316
click at [69, 255] on div at bounding box center [321, 154] width 642 height 309
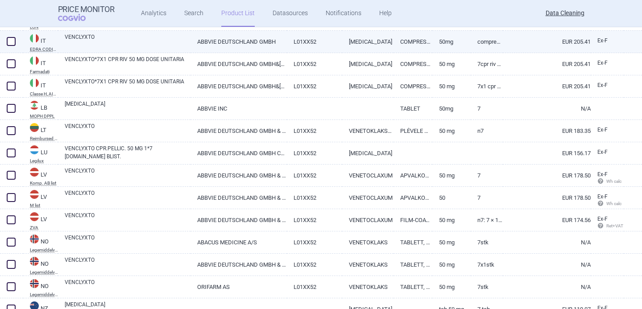
scroll to position [1249, 0]
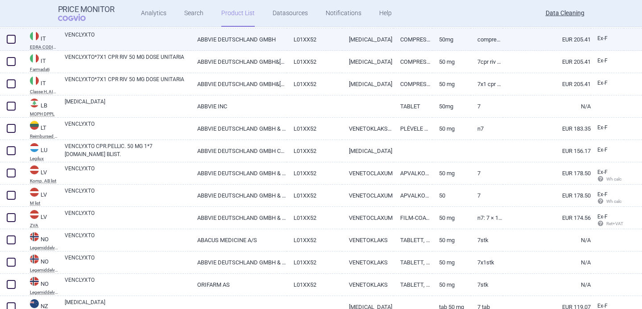
click at [105, 35] on link "VENCLYXTO" at bounding box center [128, 39] width 126 height 16
select select "EUR"
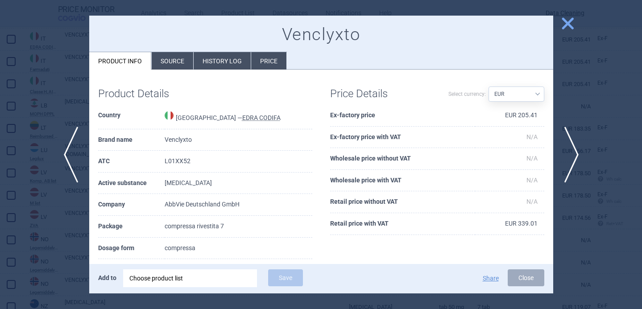
click at [57, 208] on div at bounding box center [321, 154] width 642 height 309
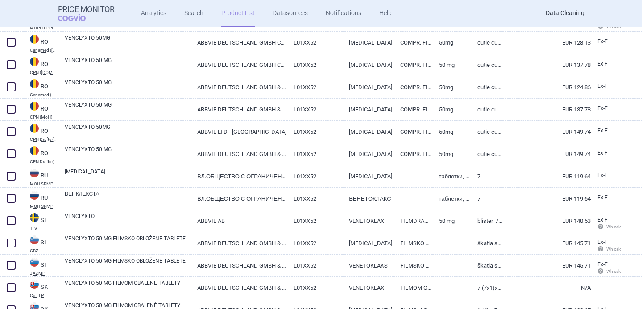
scroll to position [1626, 0]
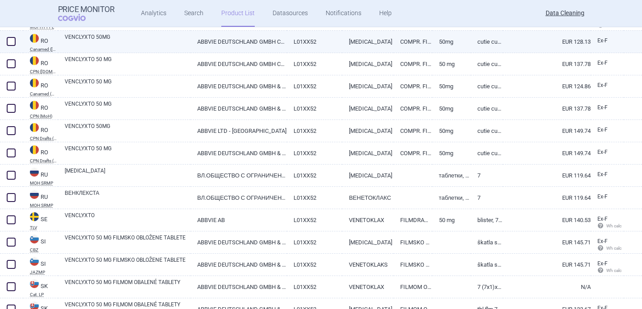
click at [126, 42] on link "VENCLYXTO 50MG" at bounding box center [128, 41] width 126 height 16
select select "EUR"
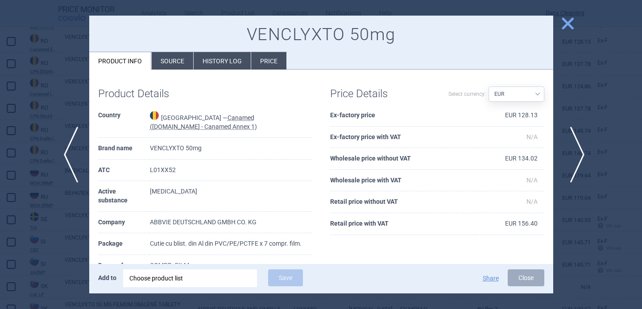
click at [573, 147] on span "next" at bounding box center [575, 155] width 20 height 56
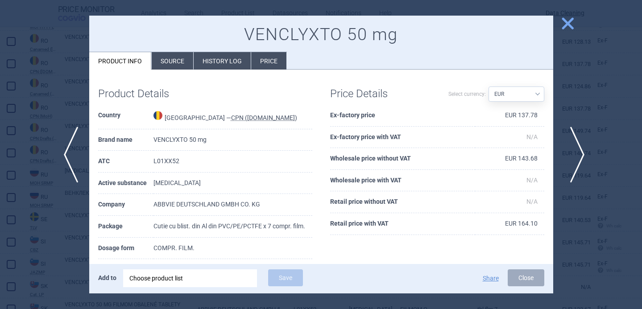
click at [573, 147] on span "next" at bounding box center [575, 155] width 20 height 56
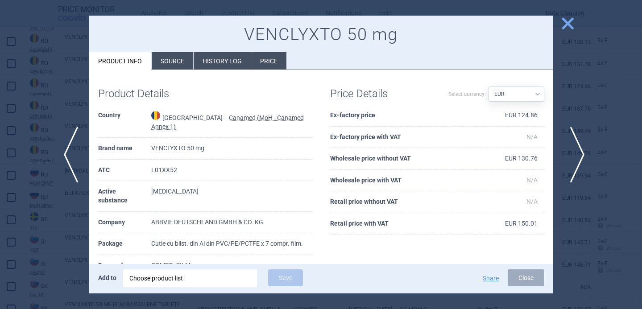
click at [573, 147] on span "next" at bounding box center [575, 155] width 20 height 56
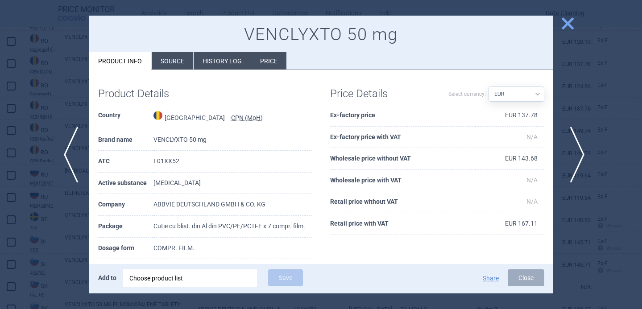
click at [573, 147] on span "next" at bounding box center [575, 155] width 20 height 56
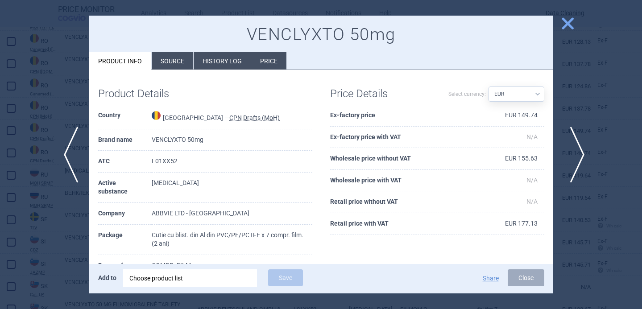
click at [573, 147] on span "next" at bounding box center [575, 155] width 20 height 56
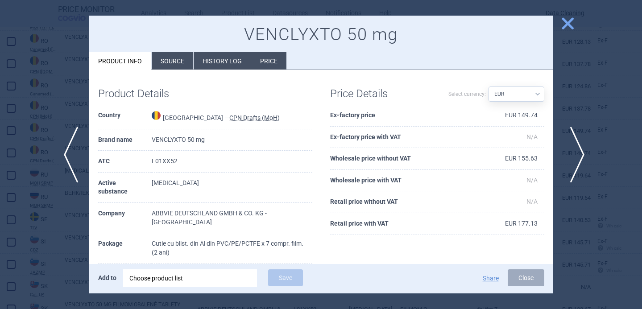
click at [573, 147] on span "next" at bounding box center [575, 155] width 20 height 56
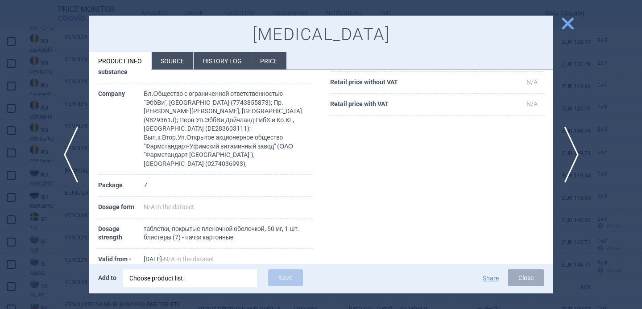
scroll to position [123, 0]
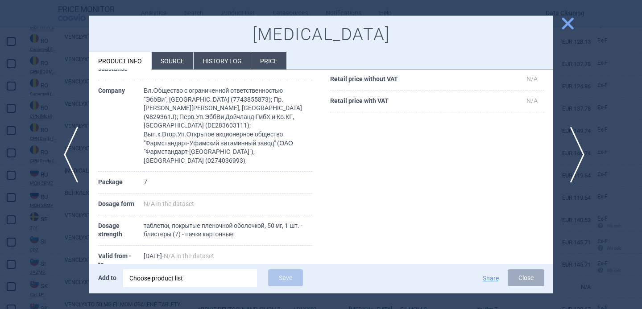
click at [575, 160] on span "next" at bounding box center [575, 155] width 20 height 56
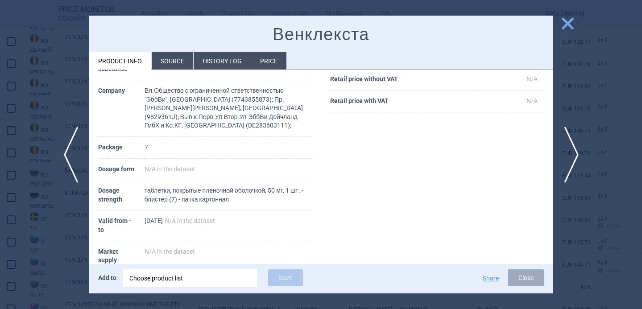
click at [77, 233] on div at bounding box center [321, 154] width 642 height 309
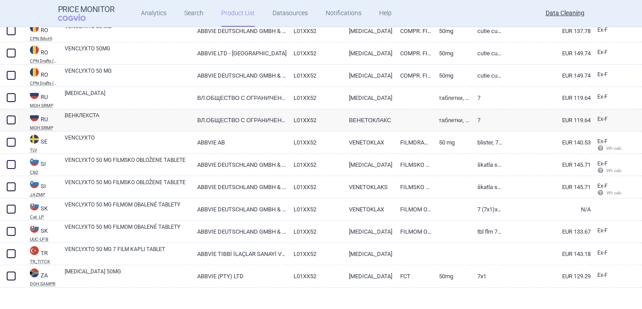
scroll to position [1712, 0]
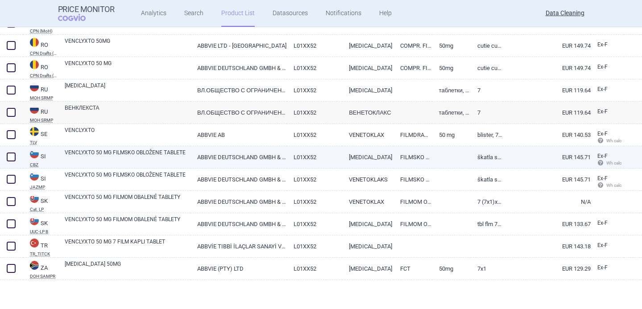
click at [137, 155] on link "VENCLYXTO 50 MG FILMSKO OBLOŽENE TABLETE" at bounding box center [128, 157] width 126 height 16
select select "EUR"
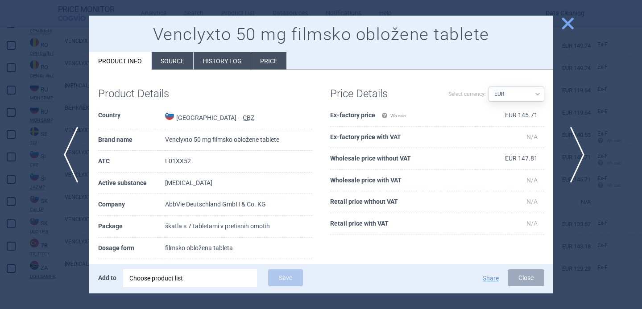
click at [578, 150] on span "next" at bounding box center [575, 155] width 20 height 56
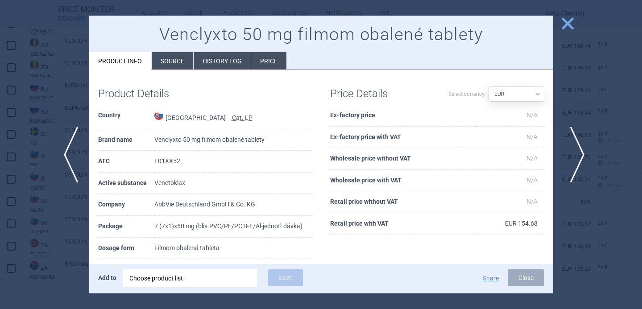
click at [578, 150] on span "next" at bounding box center [575, 155] width 20 height 56
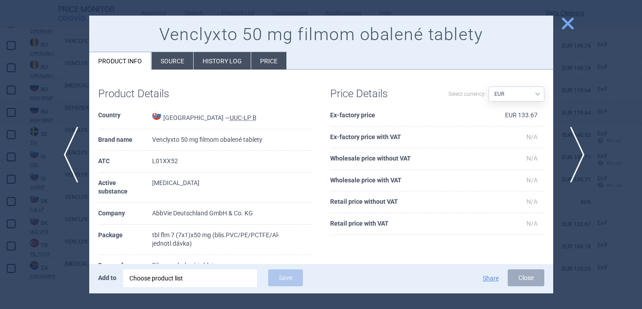
click at [578, 150] on span "next" at bounding box center [575, 155] width 20 height 56
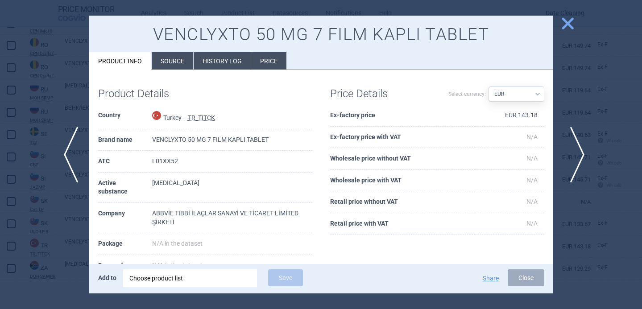
click at [578, 150] on span "next" at bounding box center [575, 155] width 20 height 56
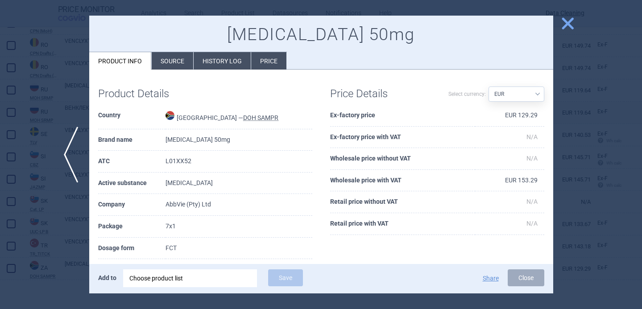
click at [579, 169] on div at bounding box center [321, 154] width 642 height 309
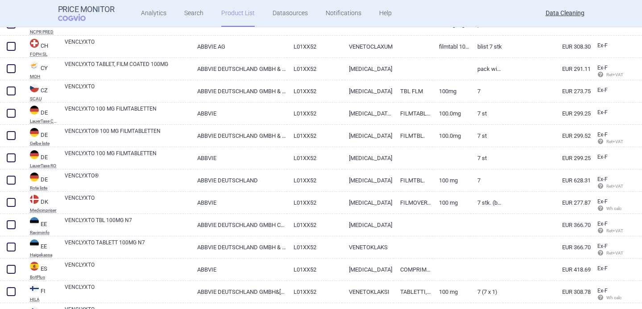
scroll to position [487, 0]
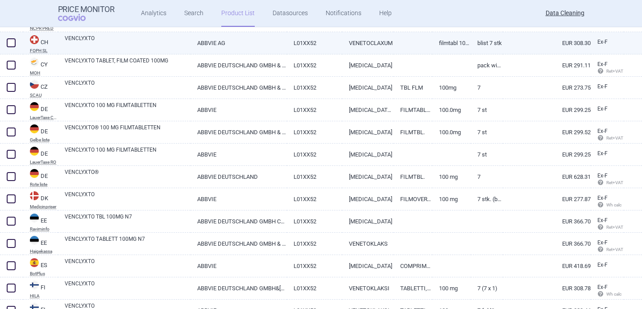
click at [182, 40] on link "VENCLYXTO" at bounding box center [128, 42] width 126 height 16
select select "EUR"
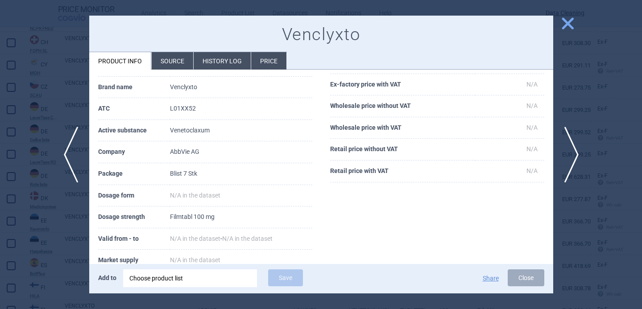
scroll to position [59, 0]
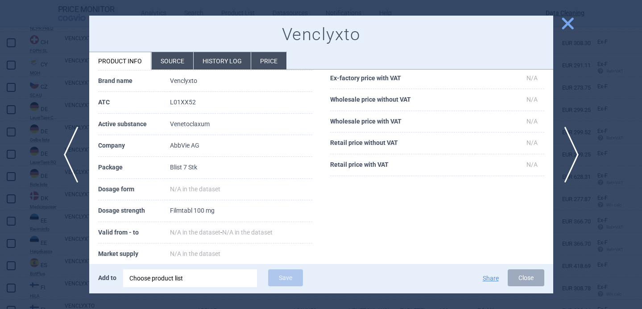
click at [59, 242] on div at bounding box center [321, 154] width 642 height 309
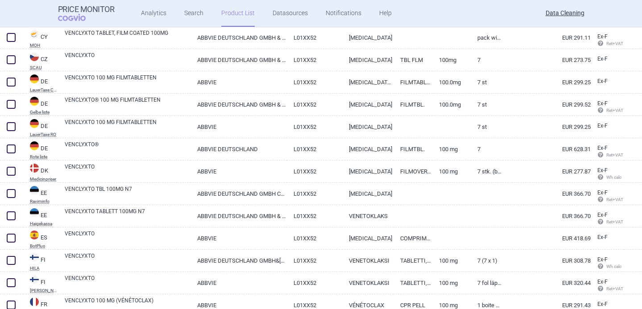
scroll to position [512, 0]
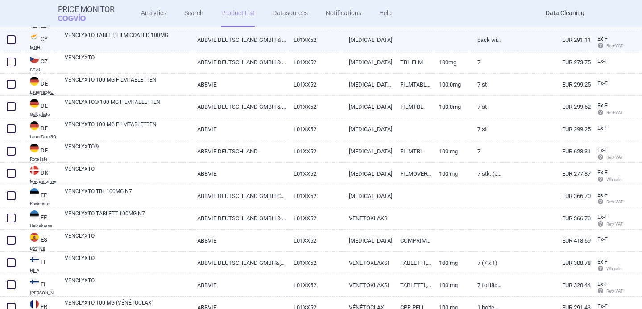
click at [223, 42] on link "ABBVIE DEUTSCHLAND GMBH & CO. KG" at bounding box center [239, 40] width 96 height 22
select select "EUR"
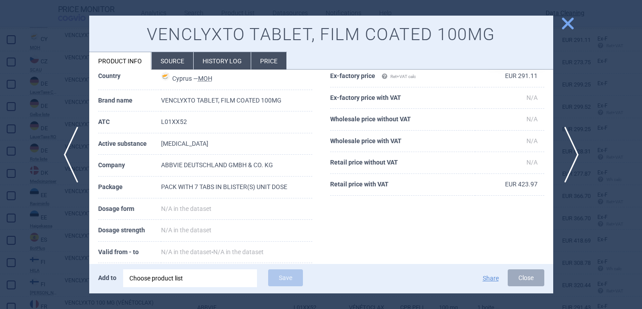
scroll to position [42, 0]
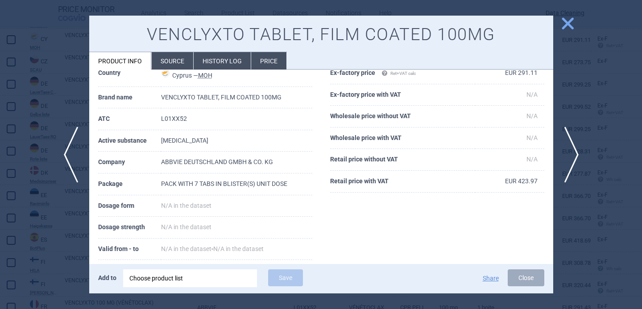
click at [56, 250] on div at bounding box center [321, 154] width 642 height 309
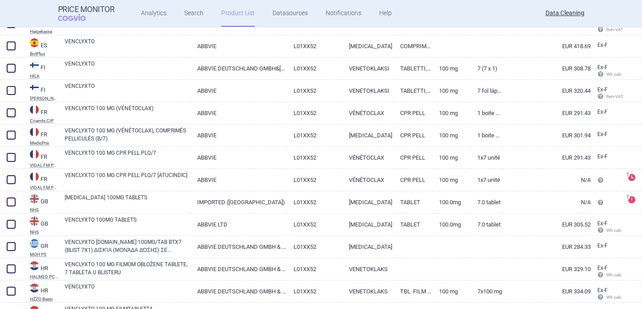
scroll to position [711, 0]
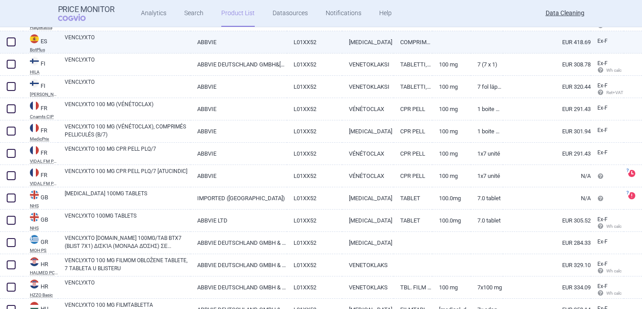
click at [181, 47] on link "VENCLYXTO" at bounding box center [128, 41] width 126 height 16
select select "EUR"
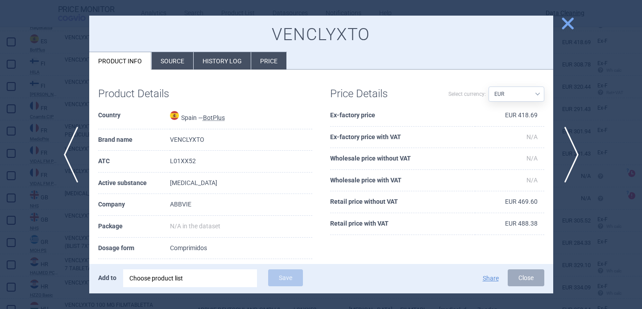
click at [179, 66] on li "Source" at bounding box center [173, 60] width 42 height 17
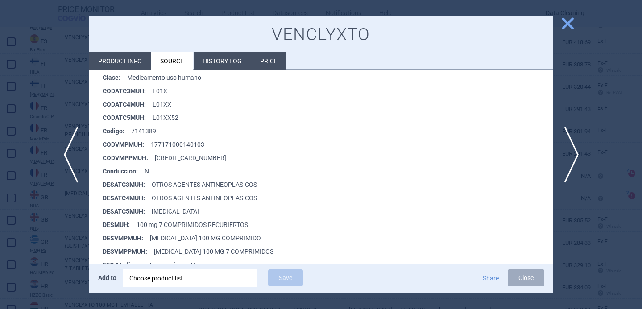
scroll to position [156, 0]
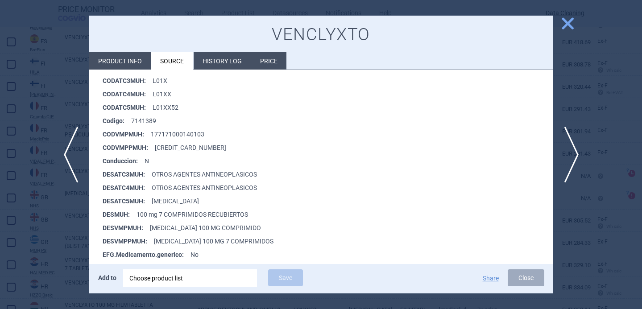
click at [79, 212] on div at bounding box center [321, 154] width 642 height 309
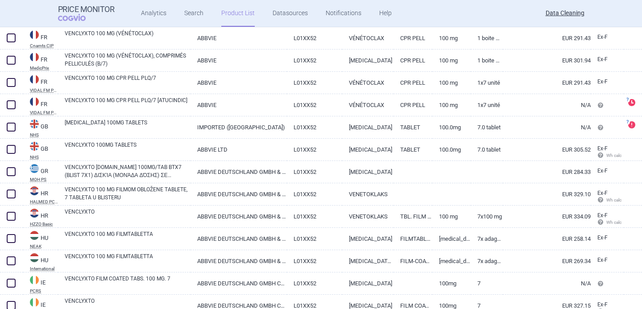
scroll to position [783, 0]
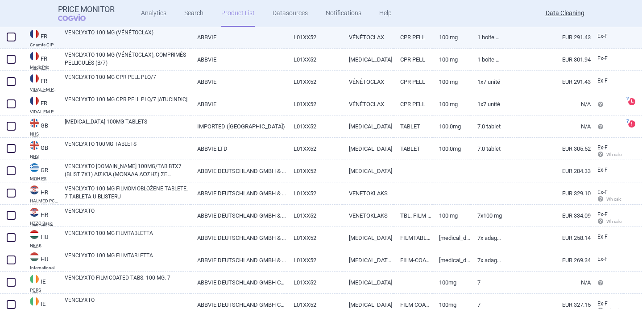
click at [154, 37] on link "VENCLYXTO 100 MG (VÉNÉTOCLAX)" at bounding box center [128, 37] width 126 height 16
select select "EUR"
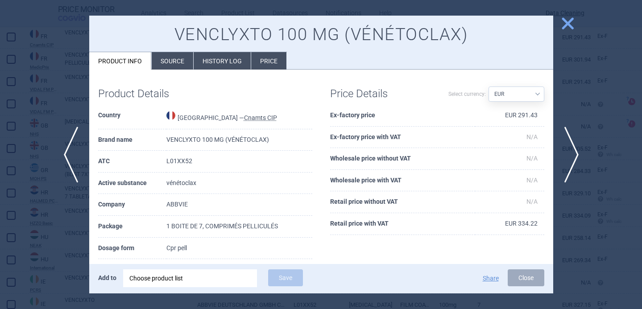
click at [27, 250] on div at bounding box center [321, 154] width 642 height 309
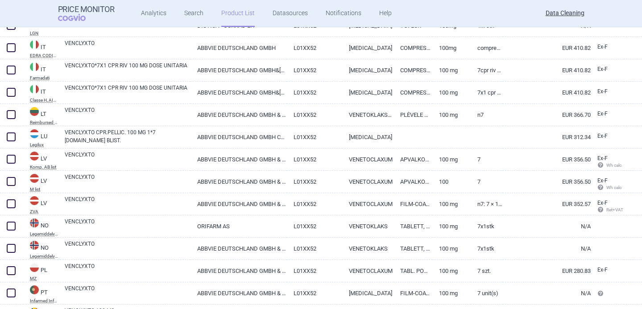
scroll to position [1090, 0]
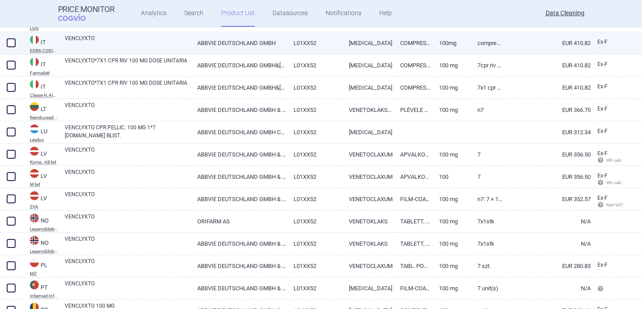
click at [154, 39] on link "VENCLYXTO" at bounding box center [128, 42] width 126 height 16
select select "EUR"
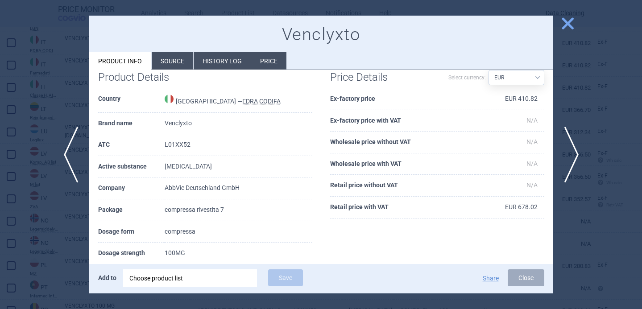
scroll to position [27, 0]
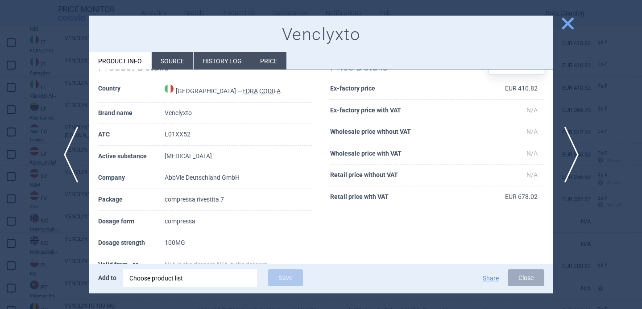
click at [65, 212] on div at bounding box center [321, 154] width 642 height 309
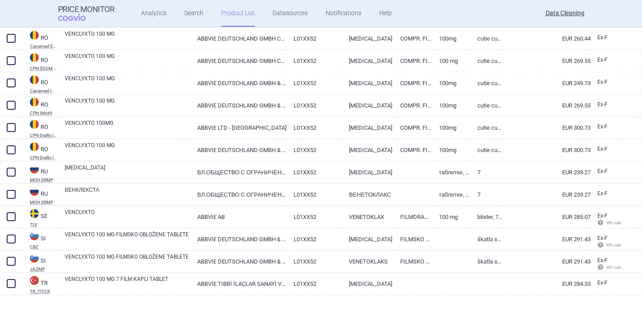
scroll to position [1364, 0]
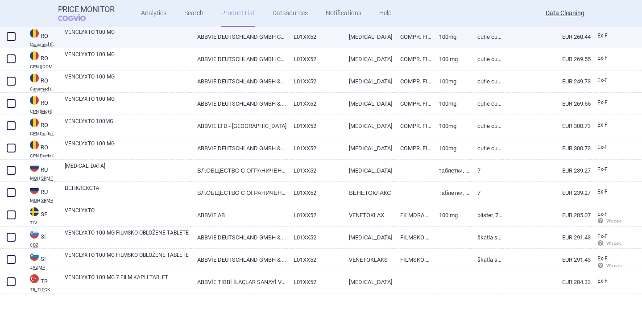
click at [154, 40] on link "VENCLYXTO 100 MG" at bounding box center [128, 36] width 126 height 16
select select "EUR"
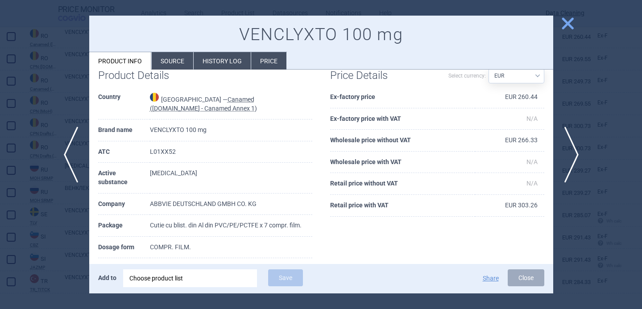
scroll to position [20, 0]
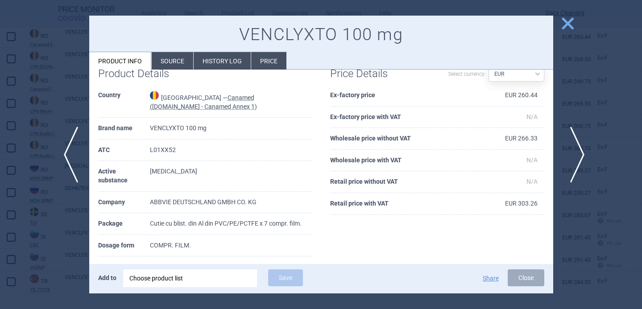
click at [574, 151] on span "next" at bounding box center [575, 155] width 20 height 56
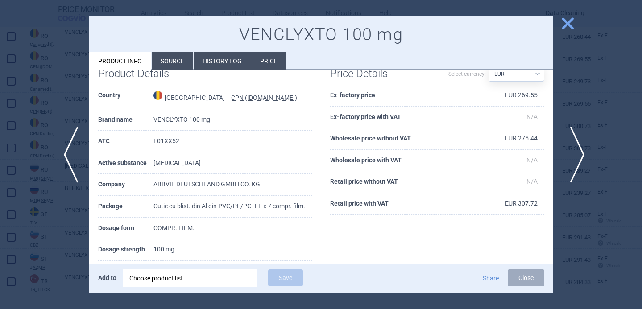
click at [574, 151] on span "next" at bounding box center [575, 155] width 20 height 56
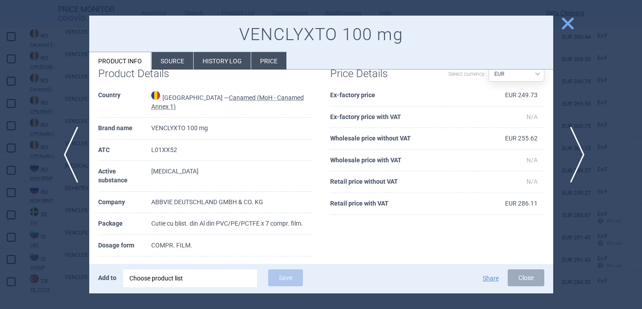
click at [574, 151] on span "next" at bounding box center [575, 155] width 20 height 56
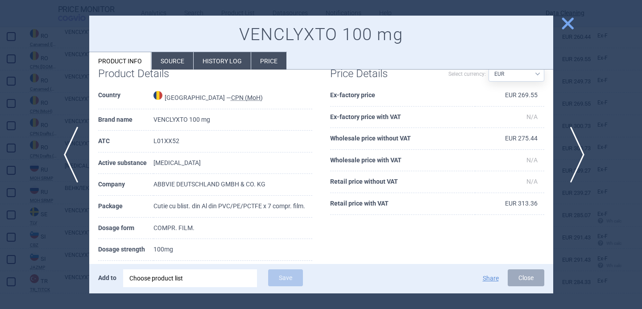
click at [574, 151] on span "next" at bounding box center [575, 155] width 20 height 56
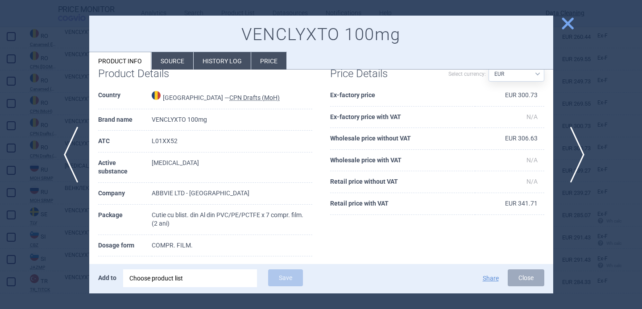
click at [574, 151] on span "next" at bounding box center [575, 155] width 20 height 56
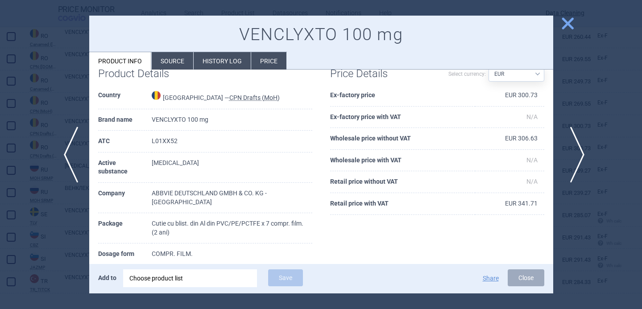
click at [574, 151] on span "next" at bounding box center [575, 155] width 20 height 56
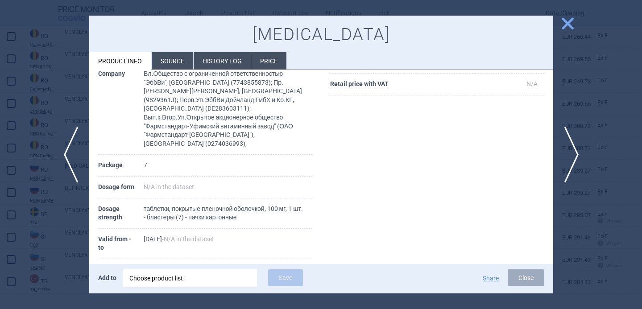
scroll to position [141, 0]
click at [571, 162] on span "next" at bounding box center [575, 155] width 20 height 56
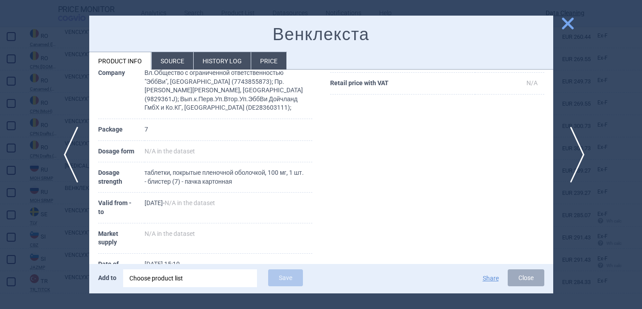
click at [571, 162] on span "next" at bounding box center [575, 155] width 20 height 56
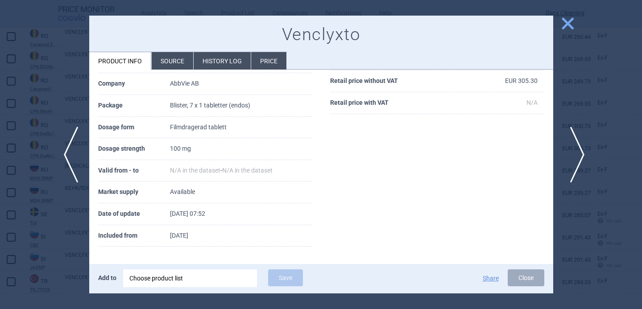
click at [571, 163] on span "next" at bounding box center [575, 155] width 20 height 56
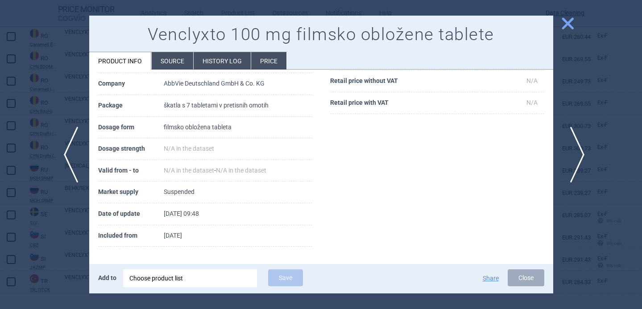
click at [571, 163] on span "next" at bounding box center [575, 155] width 20 height 56
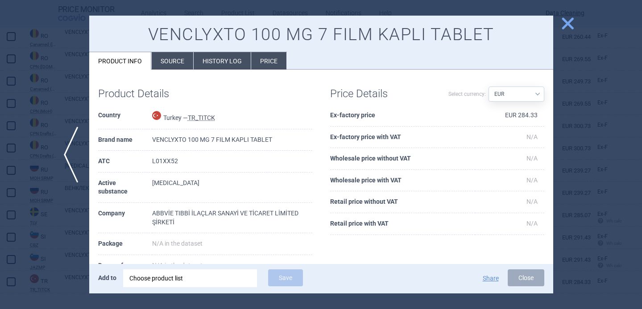
click at [580, 145] on div at bounding box center [321, 154] width 642 height 309
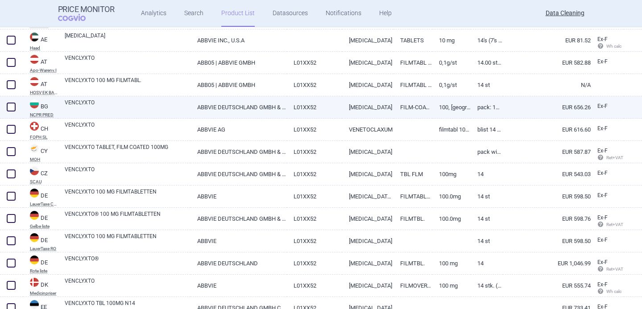
scroll to position [356, 0]
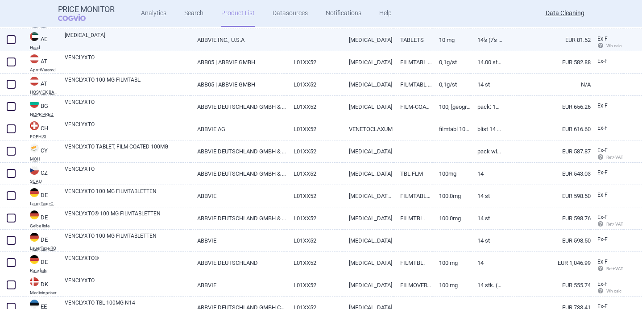
click at [212, 37] on link "ABBVIE INC., U.S.A" at bounding box center [239, 40] width 96 height 22
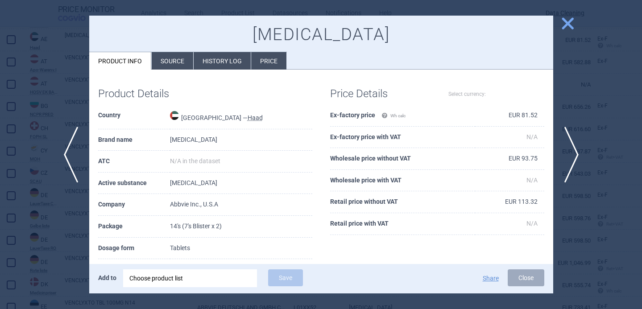
select select "EUR"
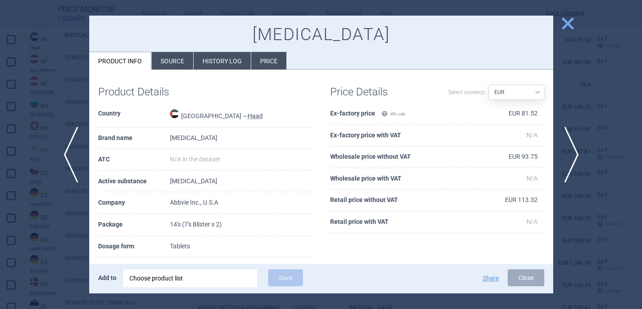
click at [50, 234] on div at bounding box center [321, 154] width 642 height 309
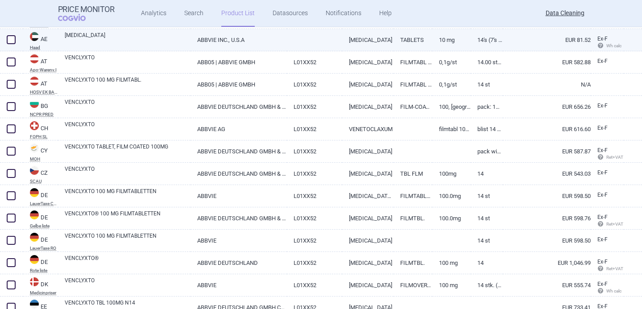
click at [73, 42] on link "[MEDICAL_DATA]" at bounding box center [128, 39] width 126 height 16
select select "EUR"
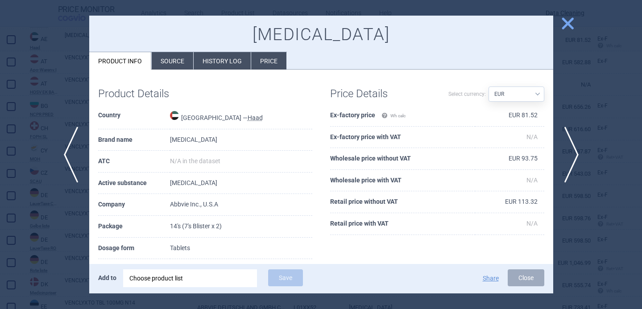
scroll to position [25, 0]
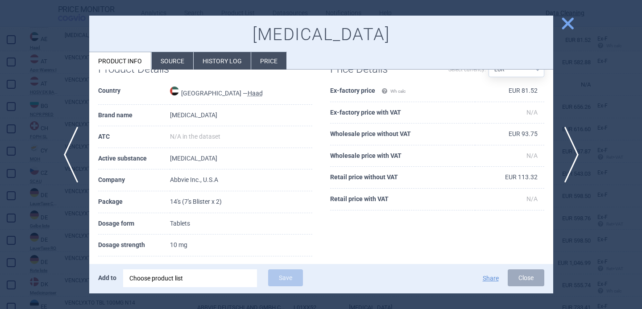
click at [183, 279] on div "Choose product list" at bounding box center [189, 279] width 121 height 18
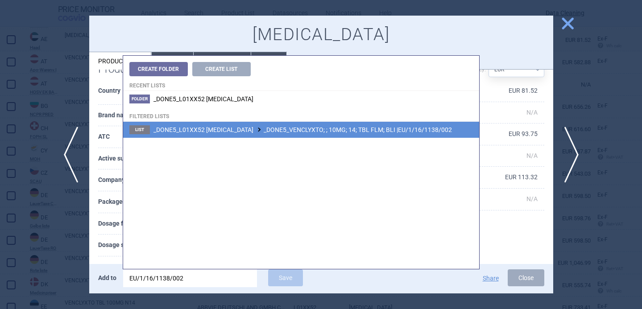
type input "EU/1/16/1138/002"
click at [288, 130] on span "_DONE5_L01XX52 [MEDICAL_DATA] _DONE5_VENCLYXTO; ; 10MG; 14; TBL FLM; BLI |EU/1/…" at bounding box center [303, 129] width 299 height 7
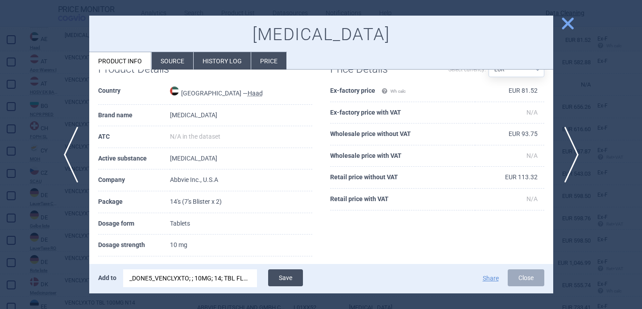
click at [288, 273] on button "Save" at bounding box center [285, 278] width 35 height 17
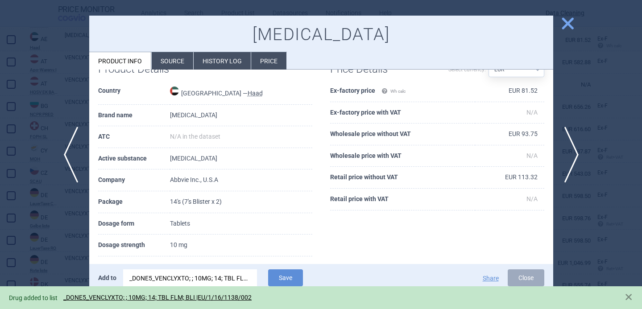
click at [64, 255] on div at bounding box center [321, 154] width 642 height 309
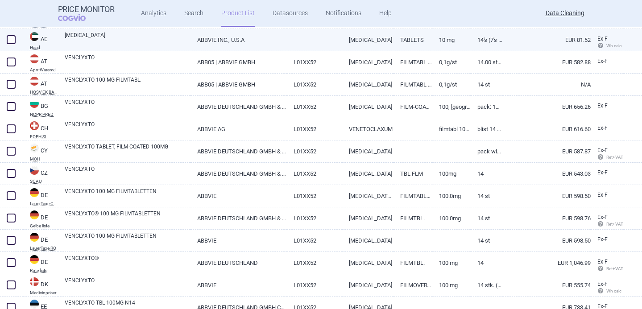
click at [13, 37] on span at bounding box center [11, 39] width 9 height 9
checkbox input "true"
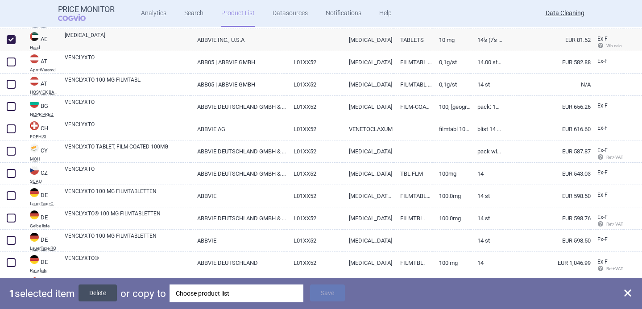
click at [103, 293] on button "Delete" at bounding box center [98, 293] width 38 height 17
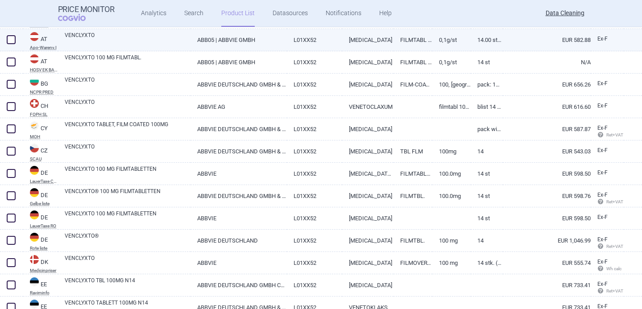
click at [183, 42] on link "VENCLYXTO" at bounding box center [128, 39] width 126 height 16
select select "EUR"
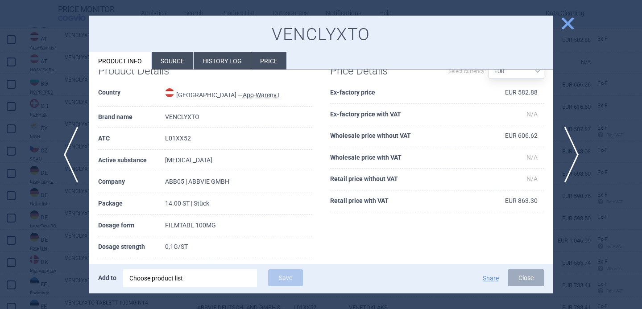
scroll to position [23, 0]
click at [63, 202] on div at bounding box center [321, 154] width 642 height 309
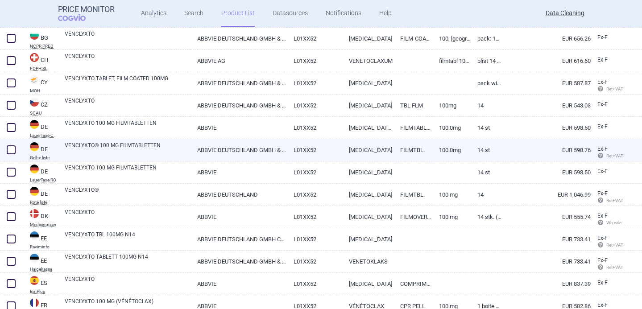
scroll to position [399, 0]
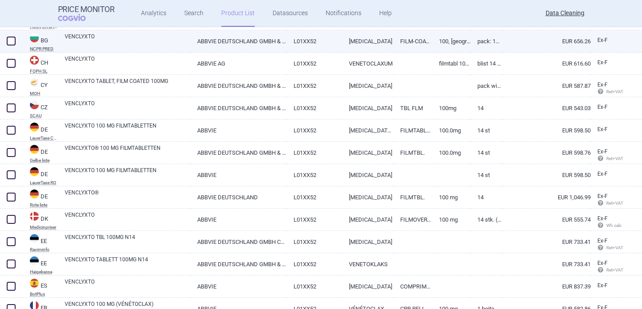
click at [153, 40] on link "VENCLYXTO" at bounding box center [128, 41] width 126 height 16
select select "EUR"
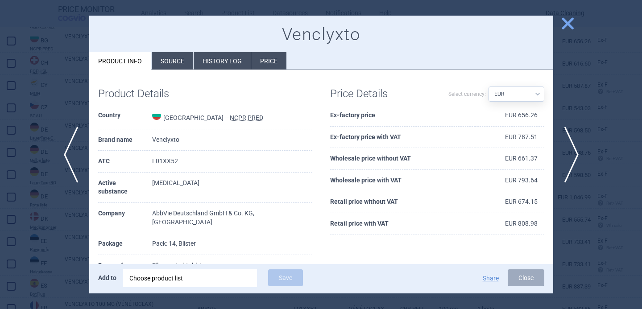
click at [53, 208] on div at bounding box center [321, 154] width 642 height 309
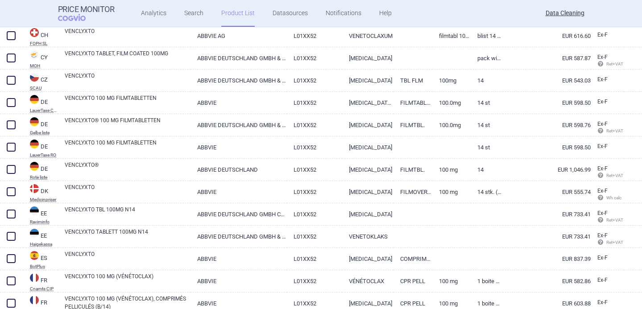
scroll to position [425, 0]
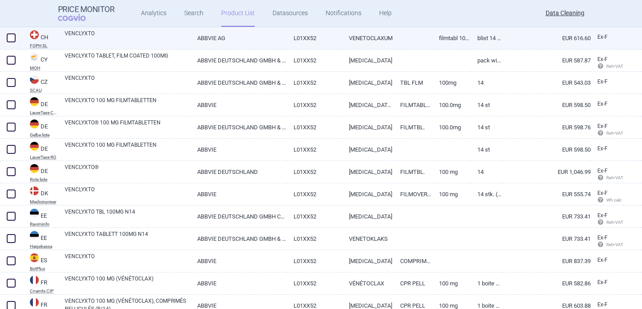
click at [151, 43] on link "VENCLYXTO" at bounding box center [128, 37] width 126 height 16
select select "EUR"
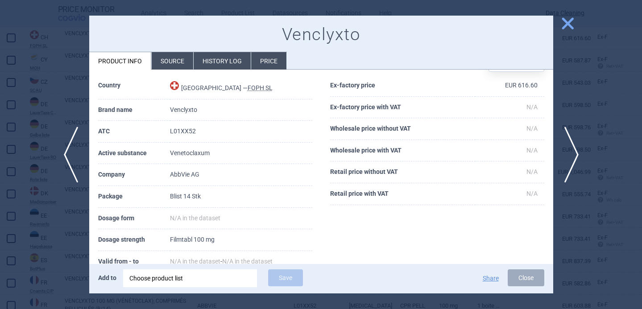
scroll to position [33, 0]
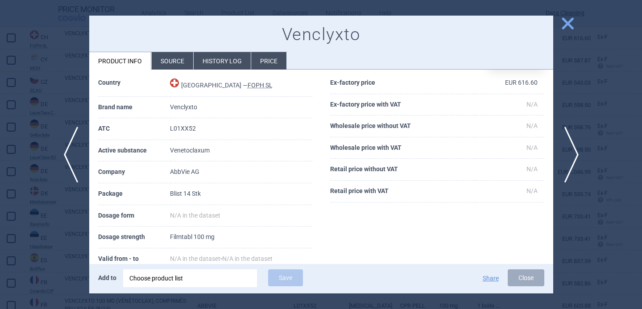
click at [51, 247] on div at bounding box center [321, 154] width 642 height 309
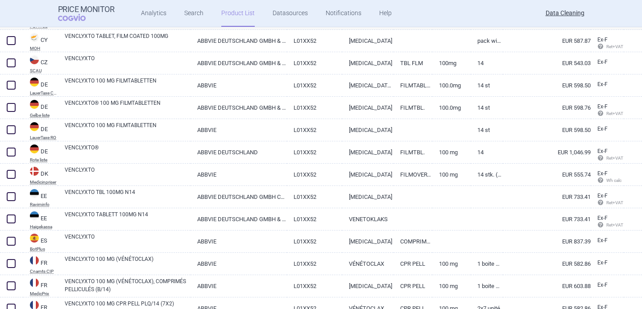
scroll to position [444, 0]
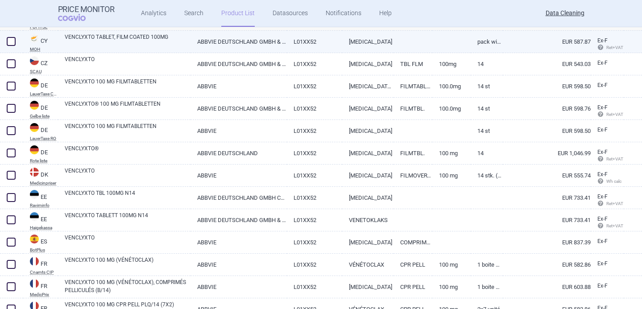
click at [209, 41] on link "ABBVIE DEUTSCHLAND GMBH & CO. KG" at bounding box center [239, 42] width 96 height 22
select select "EUR"
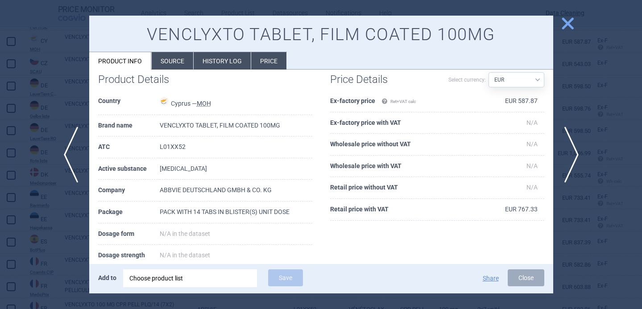
scroll to position [21, 0]
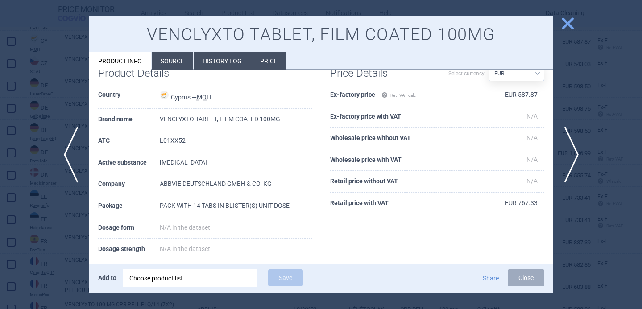
click at [67, 233] on div at bounding box center [321, 154] width 642 height 309
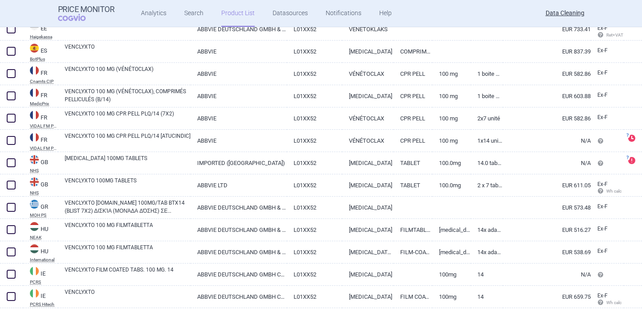
scroll to position [644, 0]
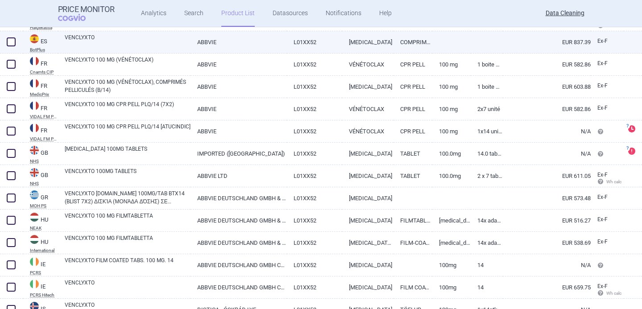
click at [145, 44] on link "VENCLYXTO" at bounding box center [128, 41] width 126 height 16
select select "EUR"
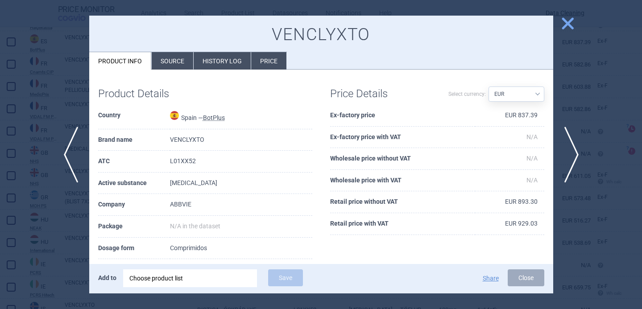
click at [169, 60] on li "Source" at bounding box center [173, 60] width 42 height 17
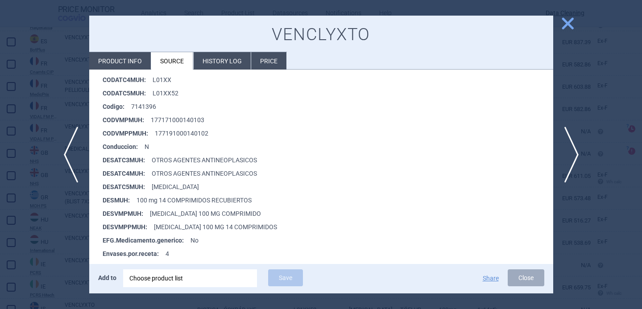
scroll to position [171, 0]
click at [53, 246] on div at bounding box center [321, 154] width 642 height 309
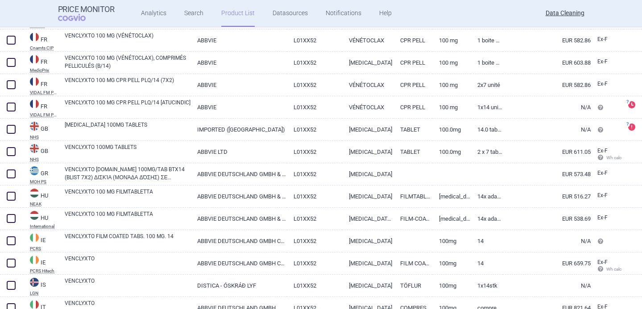
scroll to position [669, 0]
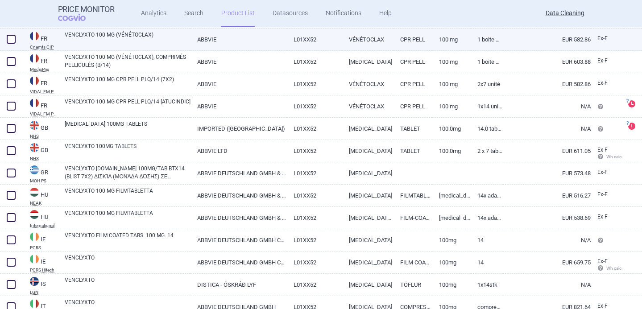
click at [179, 48] on div "VENCLYXTO 100 MG (VÉNÉTOCLAX)" at bounding box center [124, 40] width 133 height 22
click at [180, 43] on link "VENCLYXTO 100 MG (VÉNÉTOCLAX)" at bounding box center [128, 39] width 126 height 16
select select "EUR"
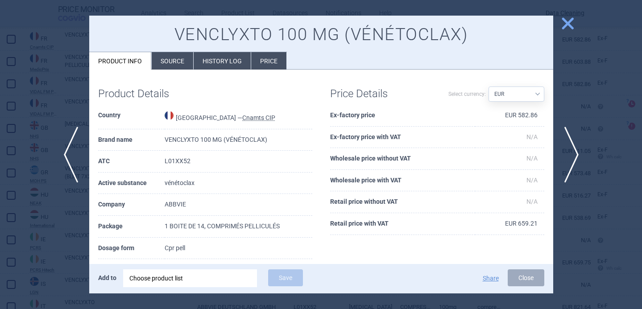
click at [61, 237] on div at bounding box center [321, 154] width 642 height 309
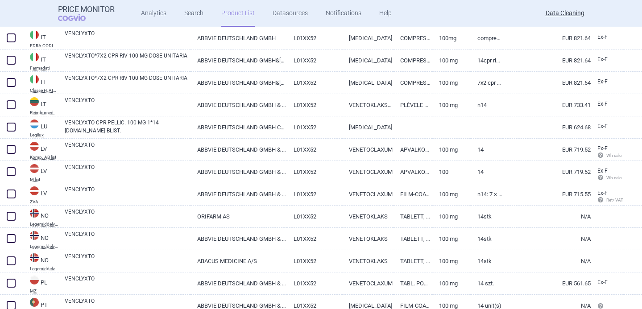
scroll to position [940, 0]
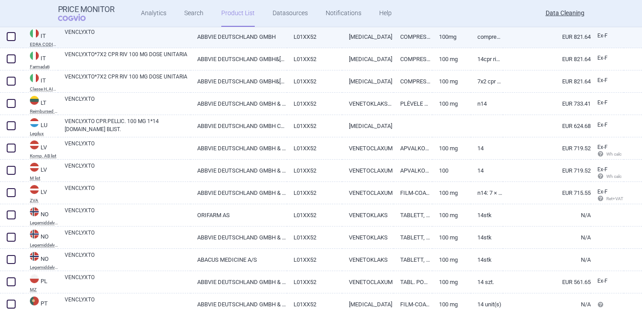
click at [143, 38] on link "VENCLYXTO" at bounding box center [128, 36] width 126 height 16
select select "EUR"
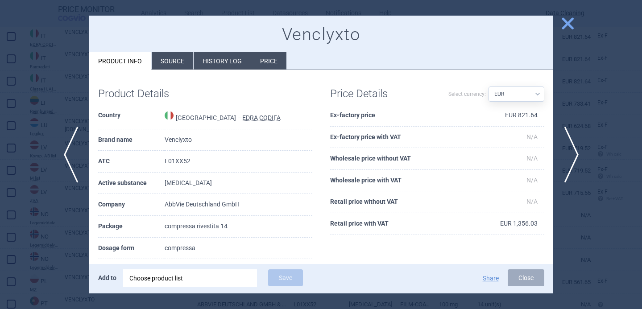
scroll to position [18, 0]
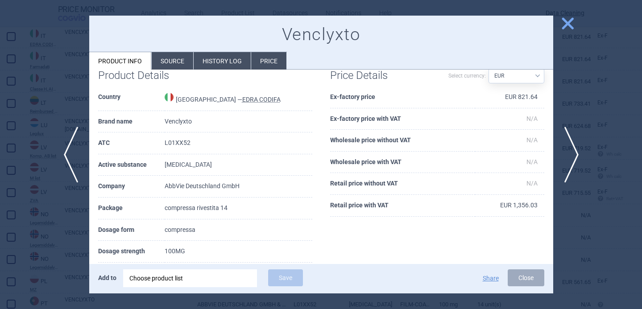
click at [50, 240] on div at bounding box center [321, 154] width 642 height 309
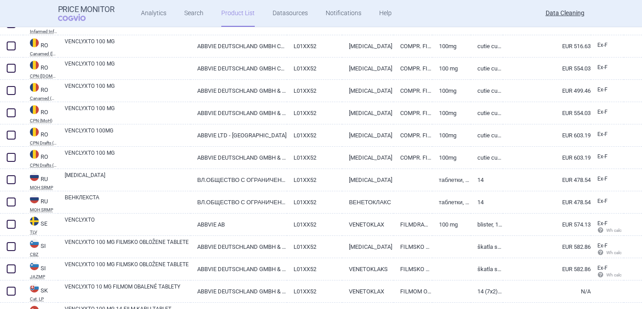
scroll to position [1223, 0]
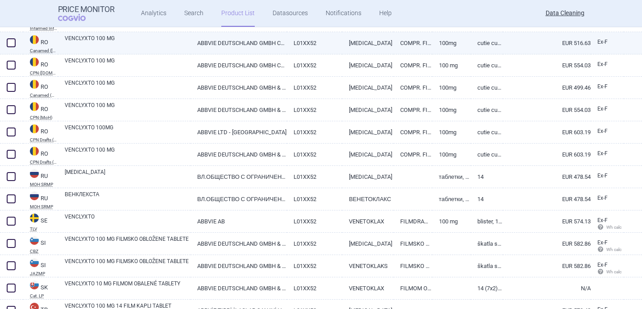
click at [125, 47] on link "VENCLYXTO 100 MG" at bounding box center [128, 42] width 126 height 16
select select "EUR"
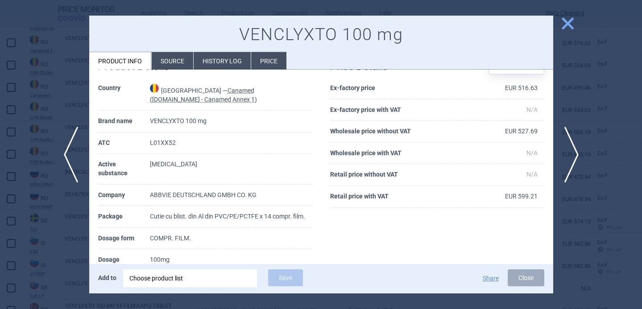
scroll to position [38, 0]
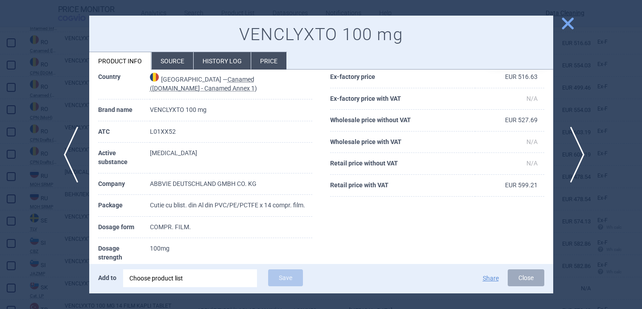
click at [575, 155] on span "next" at bounding box center [575, 155] width 20 height 56
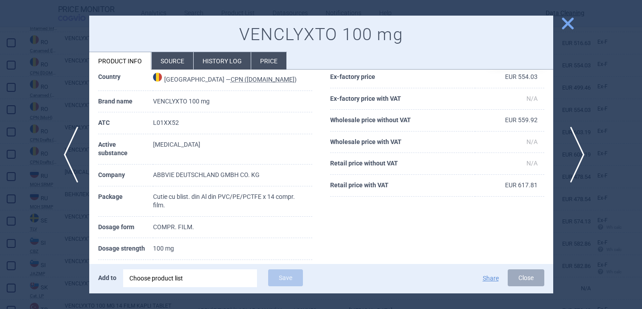
click at [576, 154] on span "next" at bounding box center [575, 155] width 20 height 56
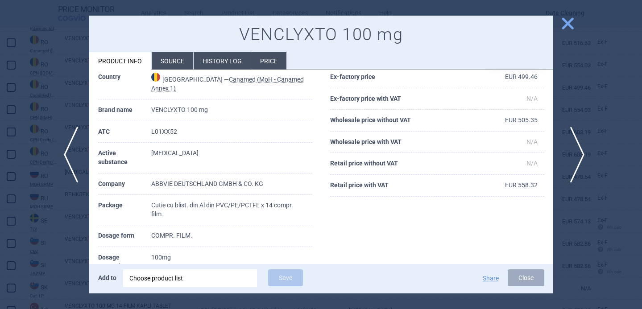
click at [576, 154] on span "next" at bounding box center [575, 155] width 20 height 56
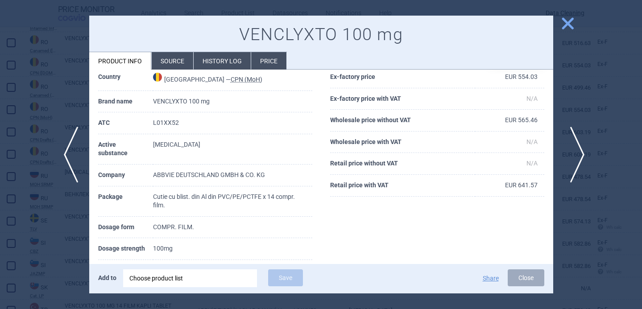
click at [576, 154] on span "next" at bounding box center [575, 155] width 20 height 56
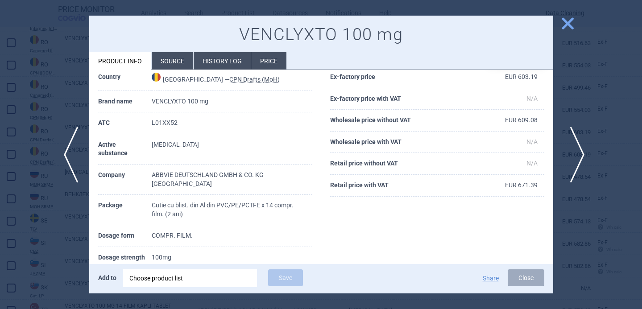
click at [576, 154] on span "next" at bounding box center [575, 155] width 20 height 56
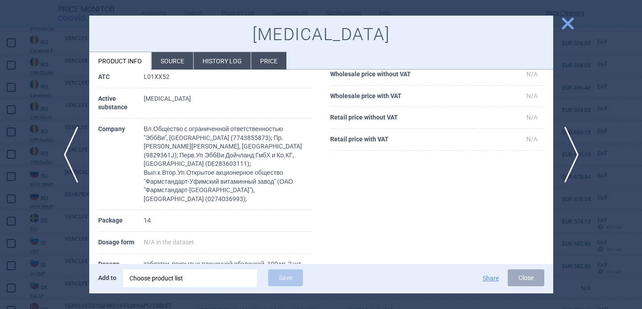
scroll to position [95, 0]
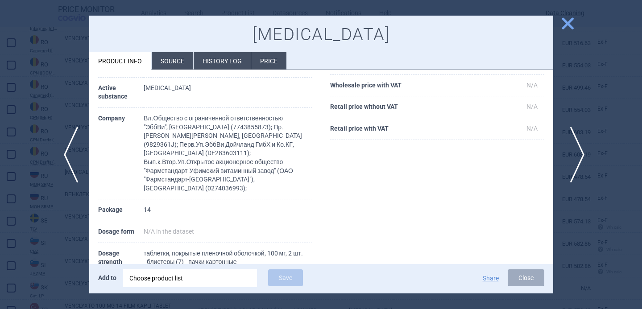
click at [574, 146] on span "next" at bounding box center [575, 155] width 20 height 56
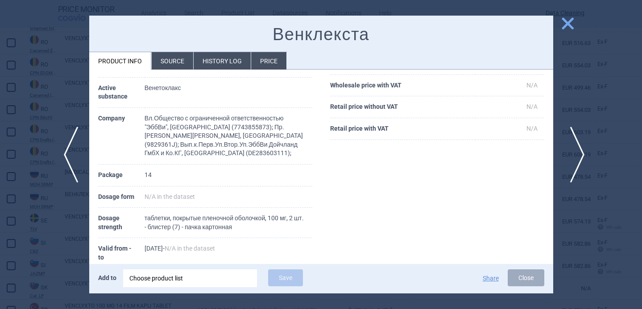
click at [574, 147] on span "next" at bounding box center [575, 155] width 20 height 56
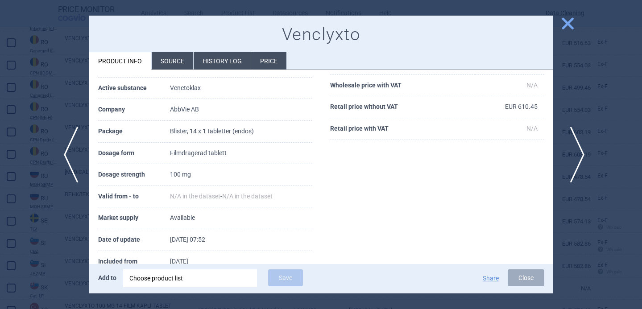
click at [574, 147] on span "next" at bounding box center [575, 155] width 20 height 56
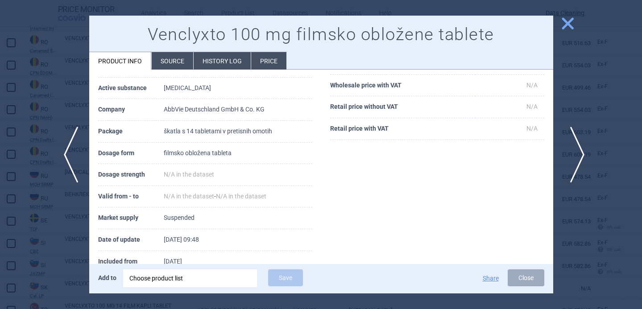
click at [574, 147] on span "next" at bounding box center [575, 155] width 20 height 56
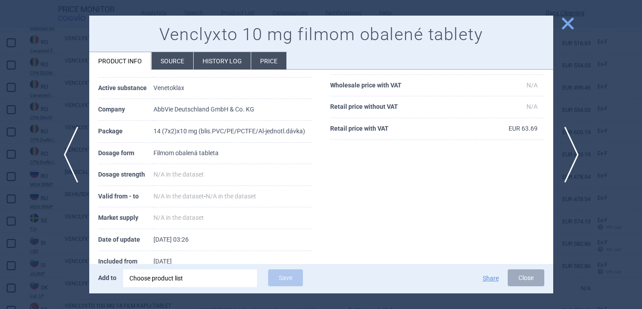
click at [34, 258] on div at bounding box center [321, 154] width 642 height 309
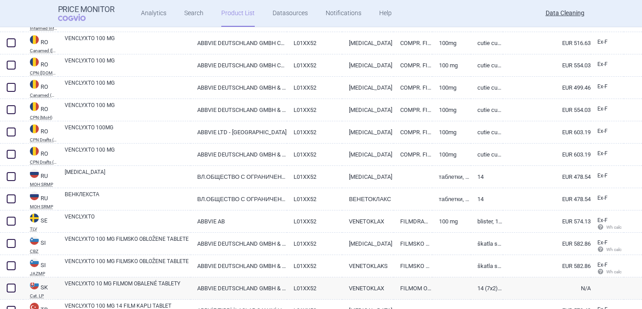
scroll to position [1265, 0]
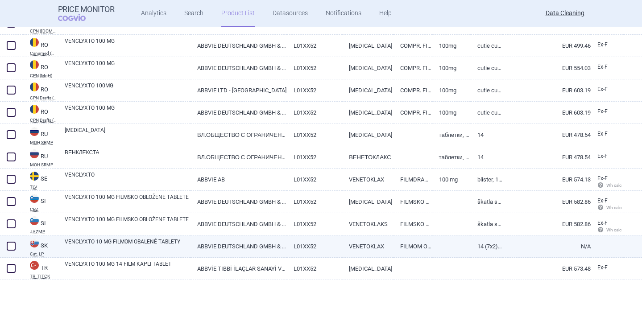
click at [92, 253] on link "VENCLYXTO 10 MG FILMOM OBALENÉ TABLETY" at bounding box center [128, 246] width 126 height 16
select select "EUR"
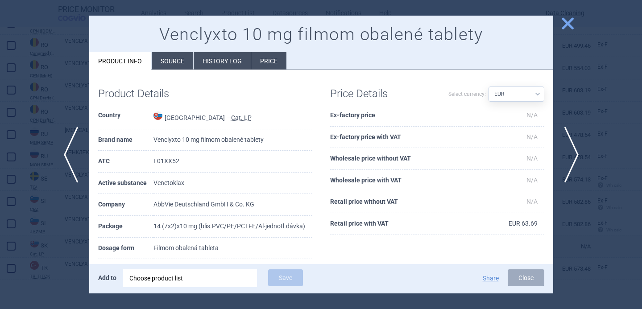
click at [168, 61] on li "Source" at bounding box center [173, 60] width 42 height 17
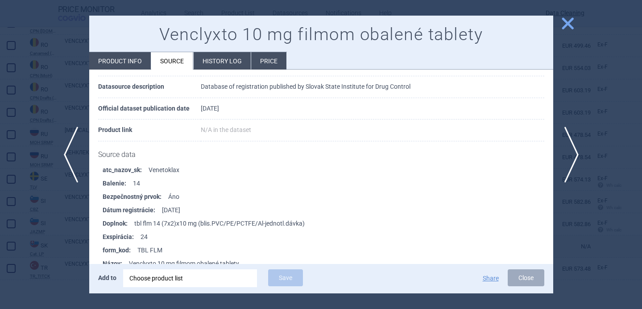
scroll to position [1487, 0]
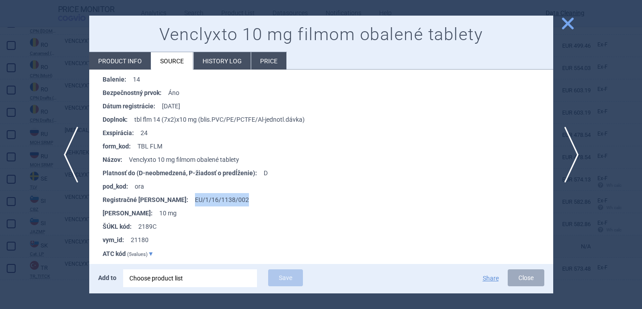
drag, startPoint x: 214, startPoint y: 199, endPoint x: 159, endPoint y: 198, distance: 54.5
click at [159, 198] on li "Registračné [PERSON_NAME] : EU/1/16/1138/002" at bounding box center [328, 199] width 451 height 13
copy li "EU/1/16/1138/002"
click at [186, 275] on div "Choose product list" at bounding box center [189, 279] width 121 height 18
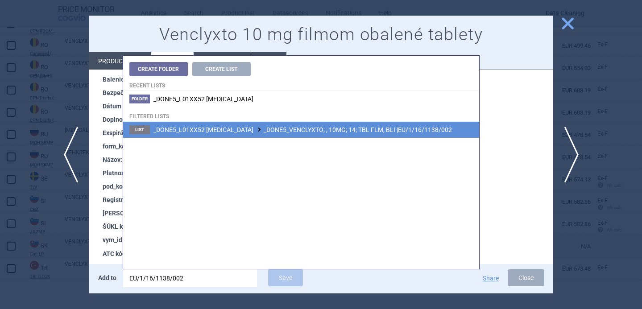
type input "EU/1/16/1138/002"
click at [303, 134] on li "List _DONE5_L01XX52 [MEDICAL_DATA] _DONE5_VENCLYXTO; ; 10MG; 14; TBL FLM; BLI |…" at bounding box center [301, 130] width 356 height 16
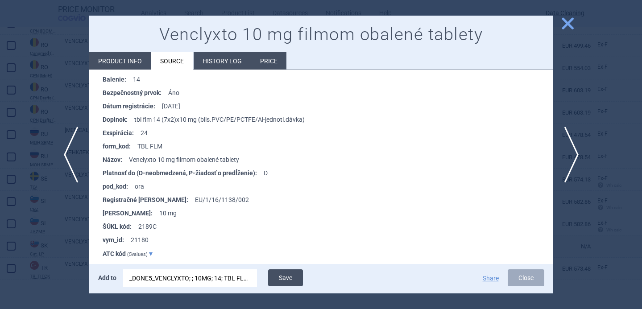
click at [291, 275] on button "Save" at bounding box center [285, 278] width 35 height 17
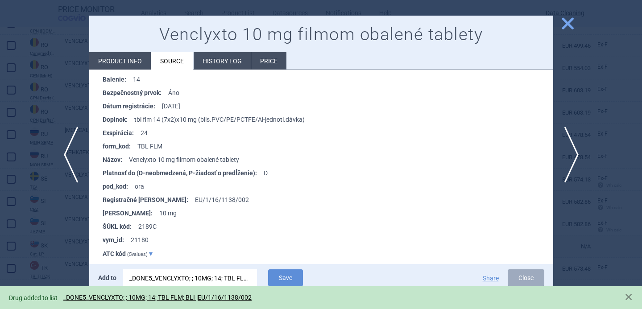
click at [65, 231] on div at bounding box center [321, 154] width 642 height 309
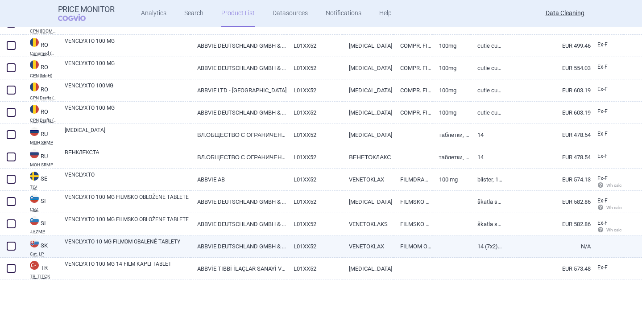
click at [4, 246] on span at bounding box center [10, 246] width 13 height 13
checkbox input "true"
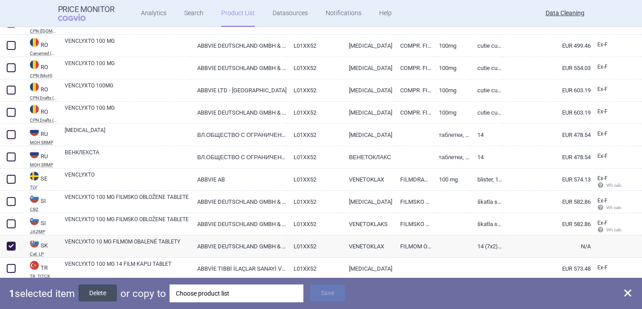
click at [104, 288] on button "Delete" at bounding box center [98, 293] width 38 height 17
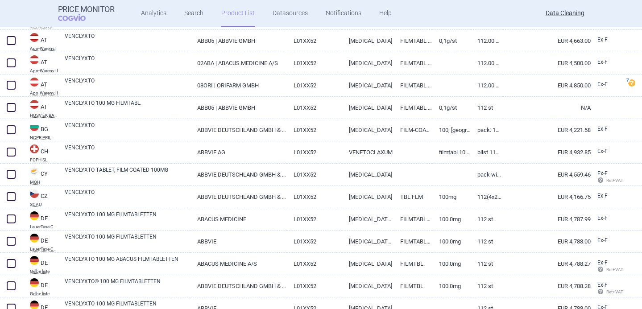
scroll to position [333, 0]
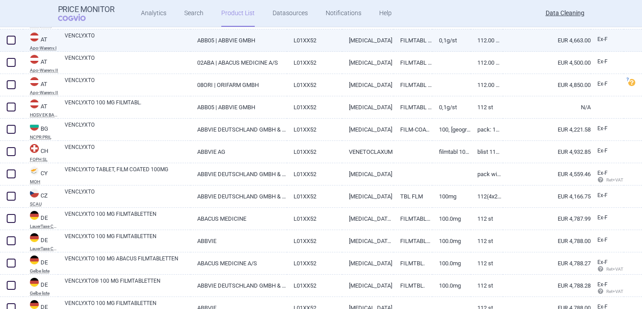
click at [167, 39] on link "VENCLYXTO" at bounding box center [128, 40] width 126 height 16
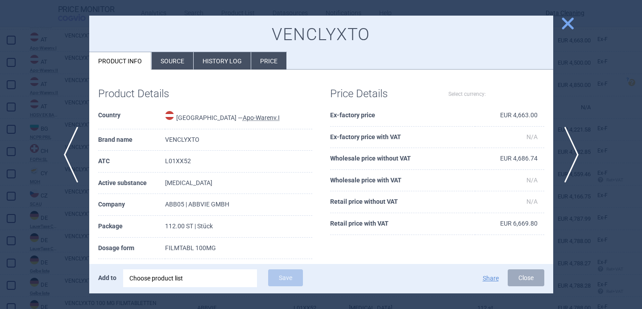
select select "EUR"
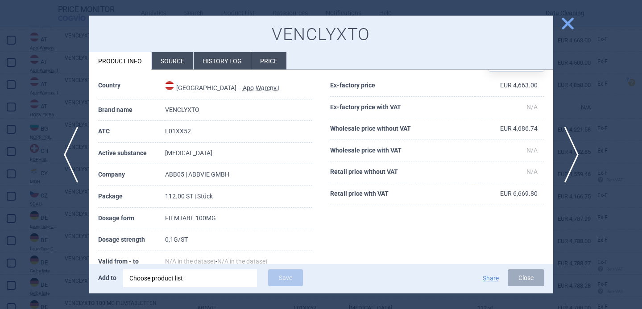
scroll to position [33, 0]
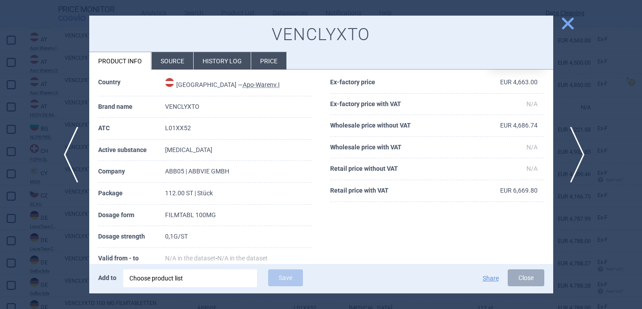
click at [574, 156] on span "next" at bounding box center [575, 155] width 20 height 56
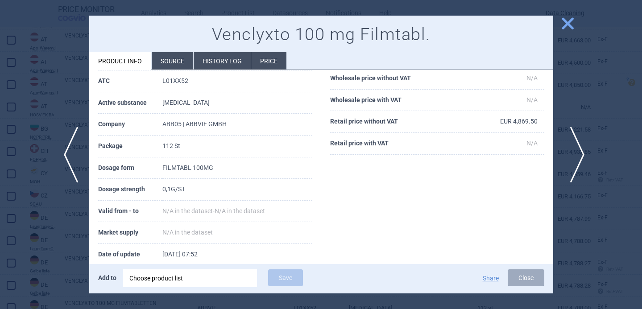
scroll to position [33, 0]
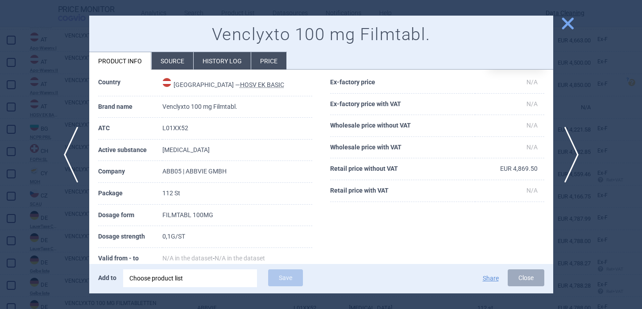
click at [37, 219] on div at bounding box center [321, 154] width 642 height 309
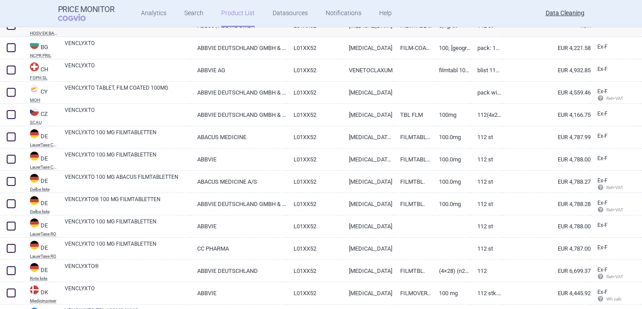
scroll to position [422, 0]
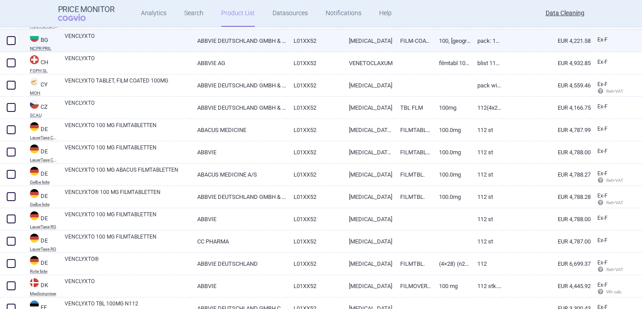
click at [129, 39] on link "VENCLYXTO" at bounding box center [128, 40] width 126 height 16
select select "EUR"
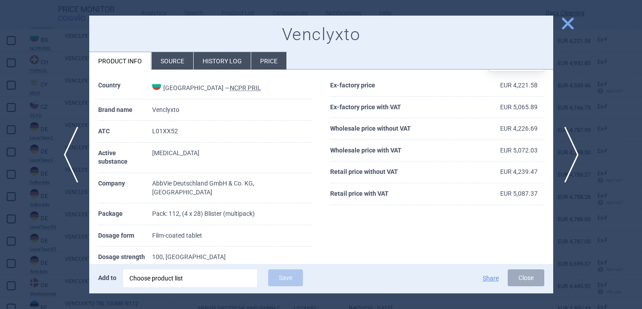
scroll to position [46, 0]
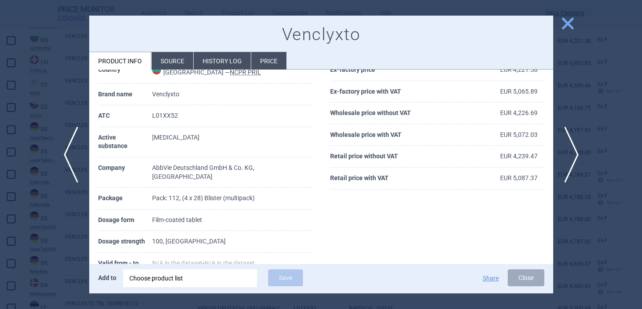
click at [64, 245] on div at bounding box center [321, 154] width 642 height 309
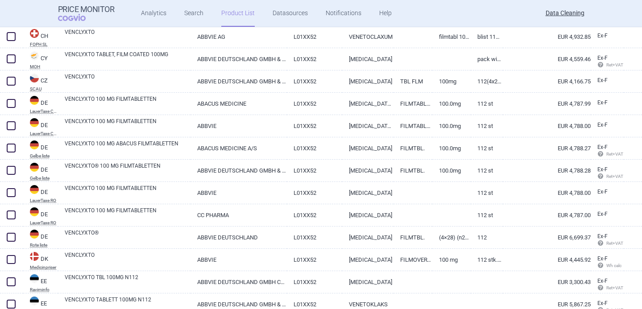
scroll to position [449, 0]
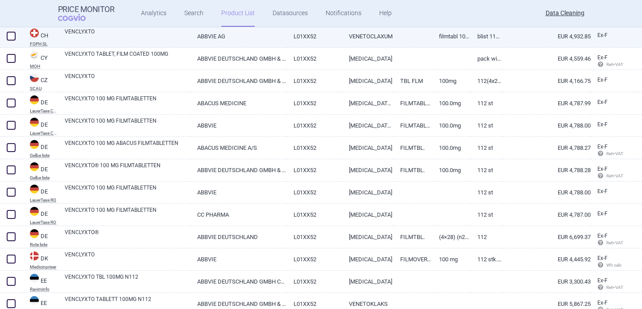
click at [199, 37] on link "ABBVIE AG" at bounding box center [239, 36] width 96 height 22
select select "EUR"
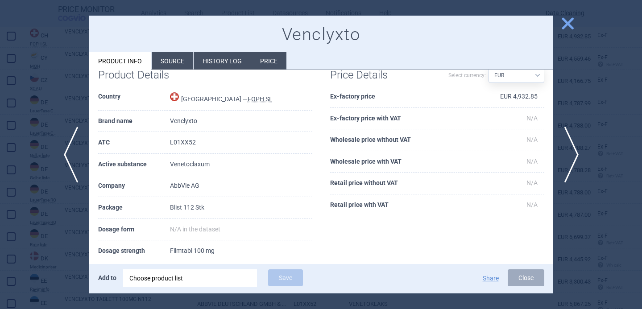
scroll to position [25, 0]
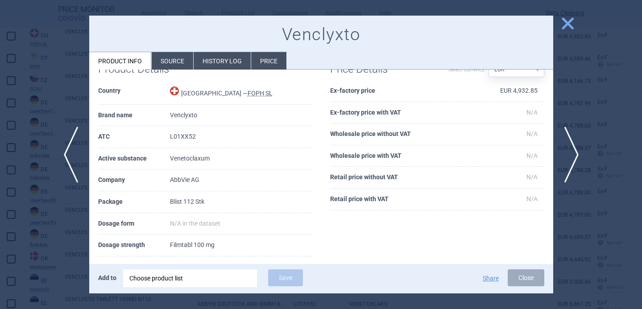
click at [66, 239] on div at bounding box center [321, 154] width 642 height 309
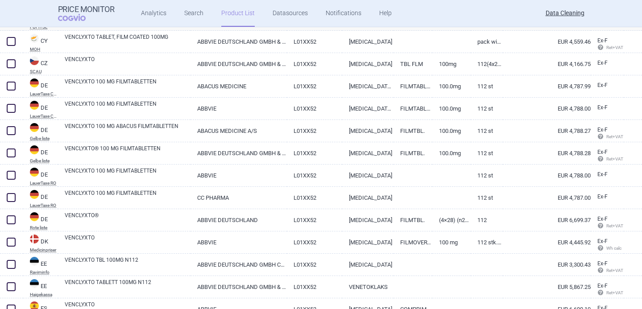
scroll to position [470, 0]
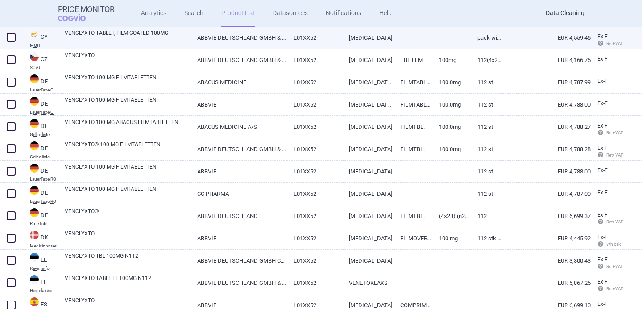
click at [201, 39] on link "ABBVIE DEUTSCHLAND GMBH & CO. KG" at bounding box center [239, 38] width 96 height 22
select select "EUR"
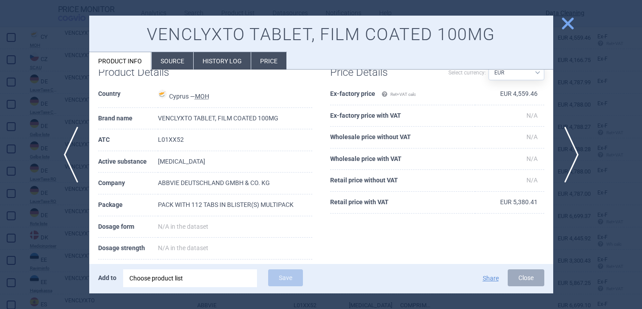
scroll to position [26, 0]
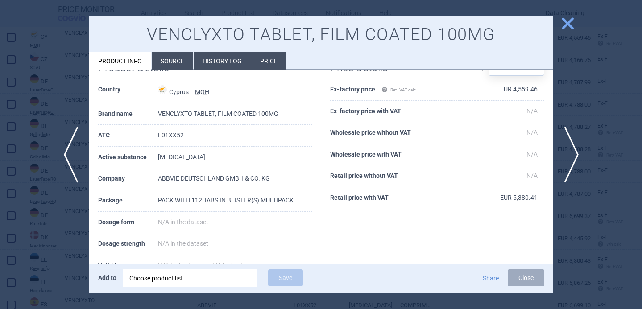
click at [57, 237] on div at bounding box center [321, 154] width 642 height 309
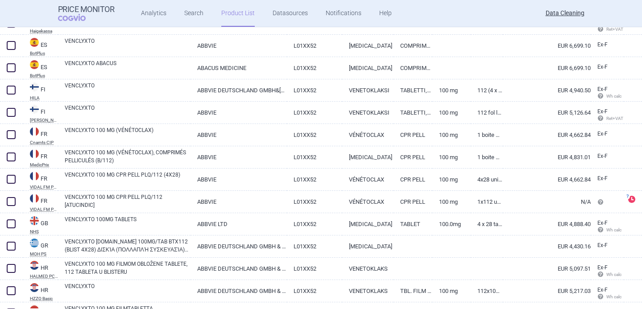
scroll to position [731, 0]
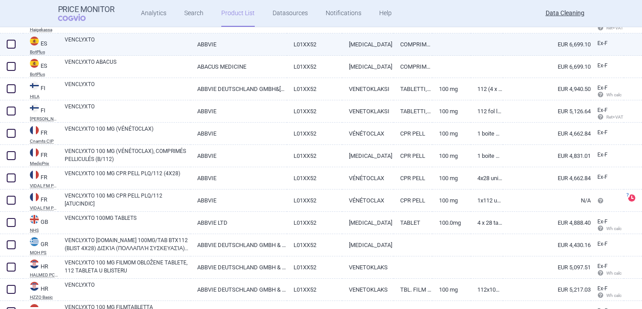
click at [163, 43] on link "VENCLYXTO" at bounding box center [128, 44] width 126 height 16
select select "EUR"
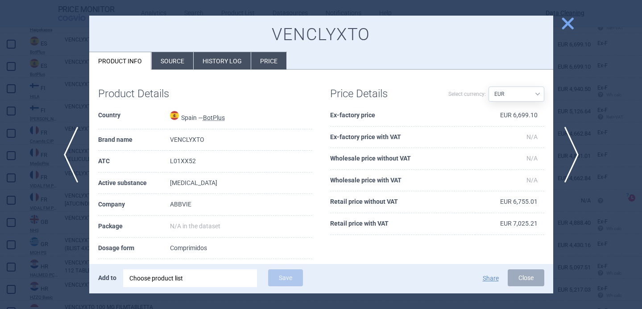
click at [176, 56] on li "Source" at bounding box center [173, 60] width 42 height 17
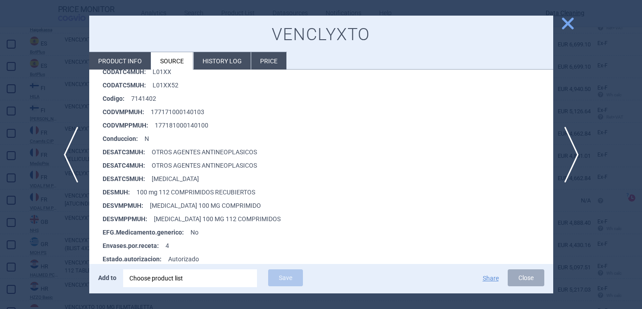
scroll to position [199, 0]
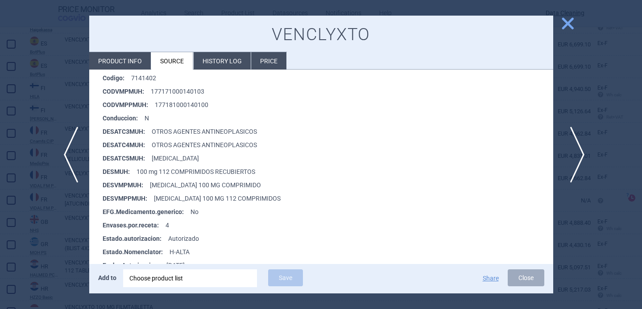
click at [578, 154] on span "next" at bounding box center [575, 155] width 20 height 56
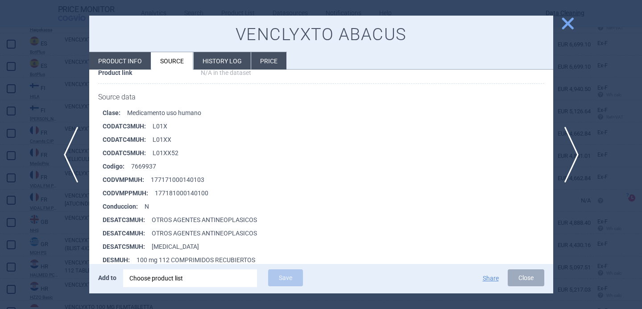
scroll to position [187, 0]
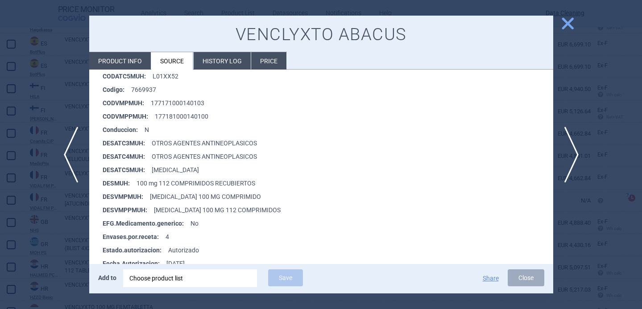
click at [26, 241] on div at bounding box center [321, 154] width 642 height 309
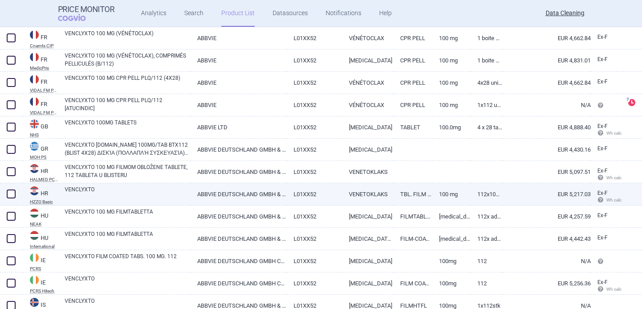
scroll to position [828, 0]
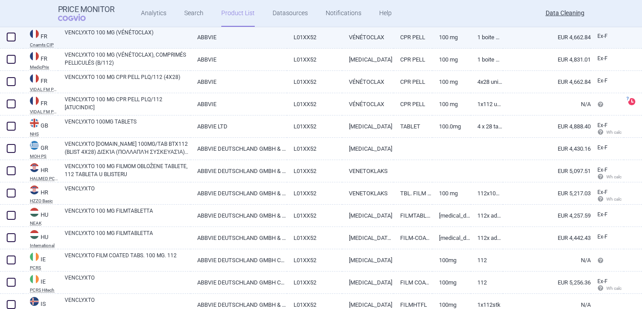
click at [153, 35] on link "VENCLYXTO 100 MG (VÉNÉTOCLAX)" at bounding box center [128, 37] width 126 height 16
select select "EUR"
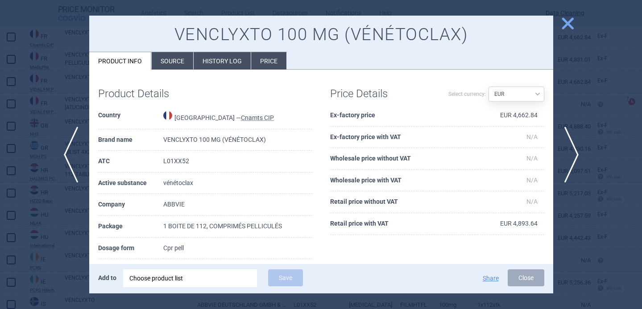
click at [66, 222] on div at bounding box center [321, 154] width 642 height 309
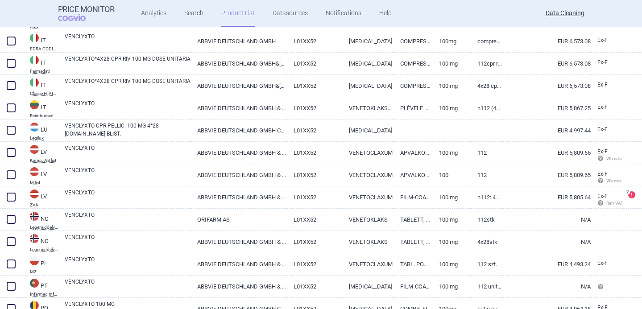
scroll to position [1115, 0]
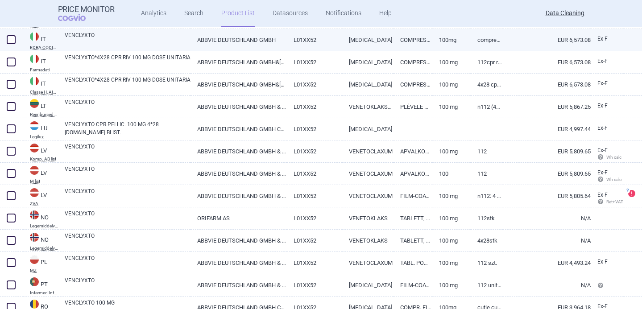
click at [160, 38] on link "VENCLYXTO" at bounding box center [128, 39] width 126 height 16
select select "EUR"
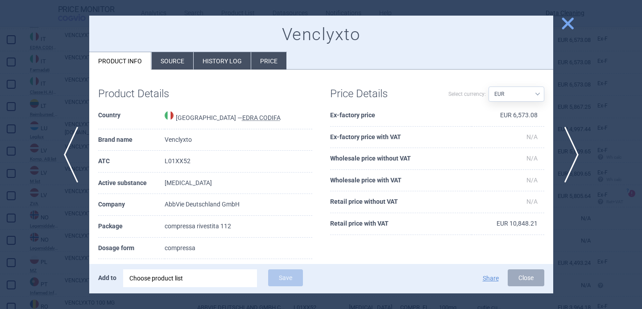
click at [164, 62] on li "Source" at bounding box center [173, 60] width 42 height 17
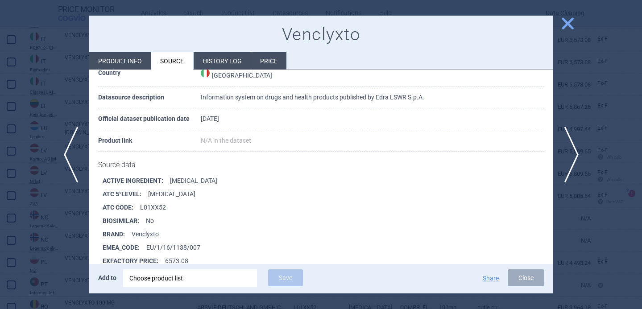
scroll to position [42, 0]
click at [138, 64] on li "Product info" at bounding box center [120, 60] width 62 height 17
select select "EUR"
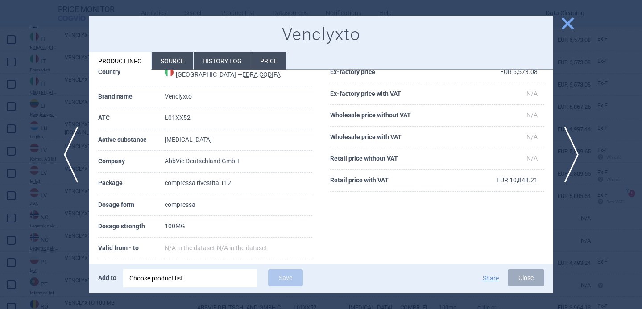
scroll to position [25, 0]
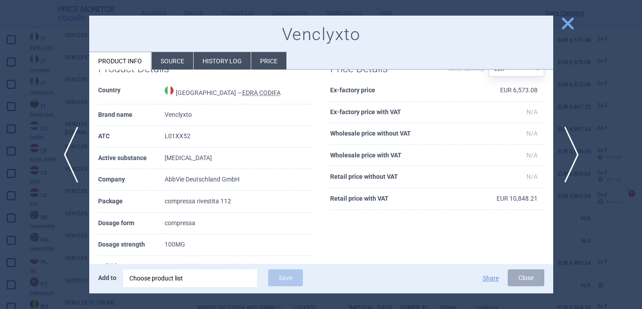
click at [63, 238] on div at bounding box center [321, 154] width 642 height 309
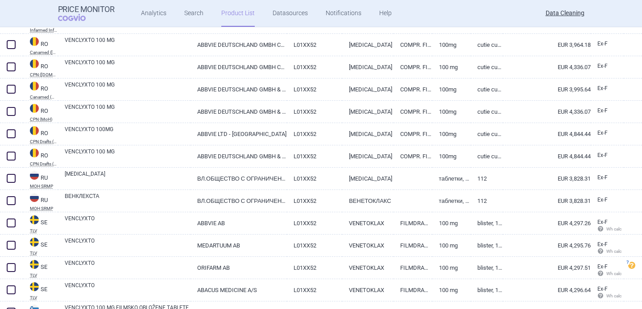
scroll to position [1382, 0]
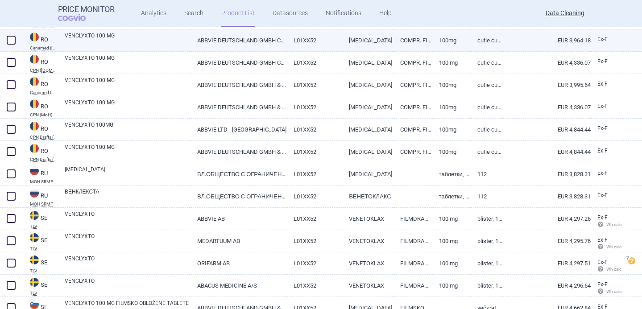
click at [130, 41] on link "VENCLYXTO 100 MG" at bounding box center [128, 40] width 126 height 16
select select "EUR"
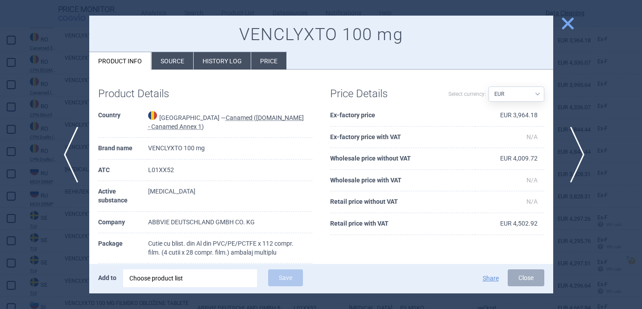
click at [576, 152] on span "next" at bounding box center [575, 155] width 20 height 56
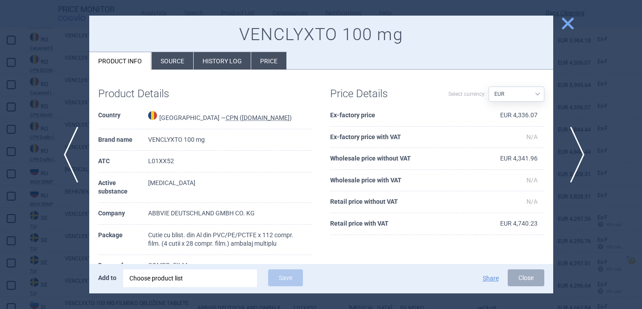
click at [576, 152] on span "next" at bounding box center [575, 155] width 20 height 56
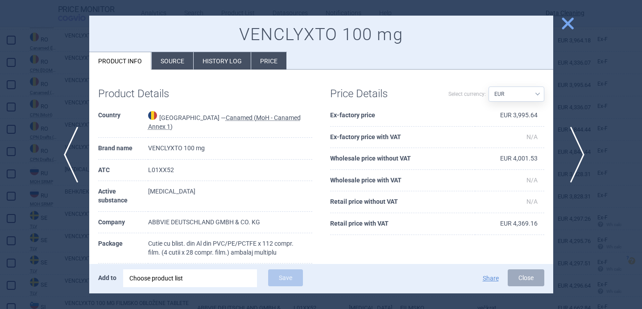
click at [576, 152] on span "next" at bounding box center [575, 155] width 20 height 56
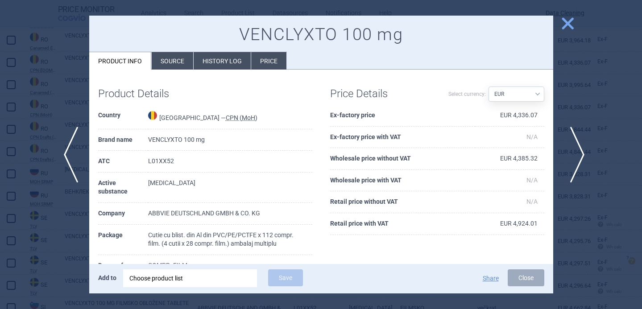
click at [576, 152] on span "next" at bounding box center [575, 155] width 20 height 56
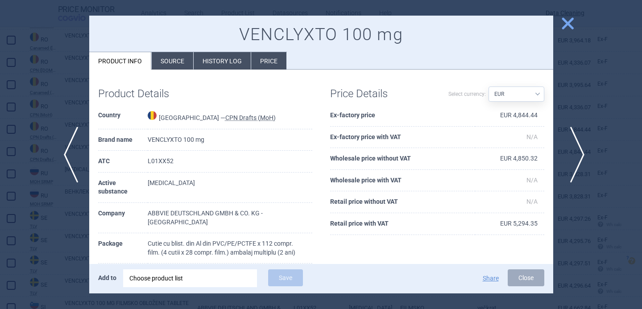
click at [576, 152] on span "next" at bounding box center [575, 155] width 20 height 56
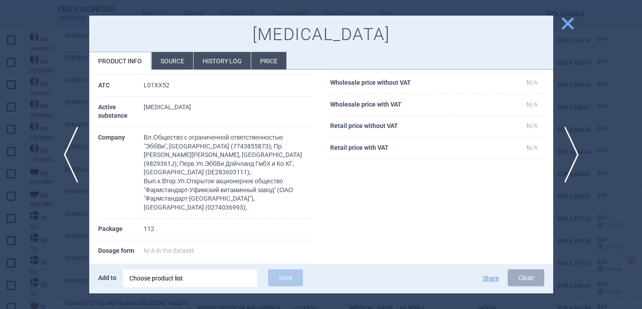
scroll to position [82, 0]
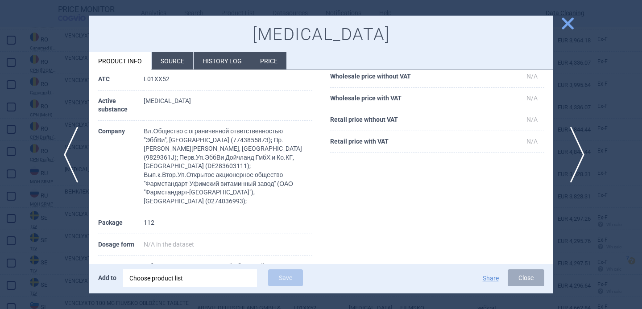
click at [577, 155] on span "next" at bounding box center [575, 155] width 20 height 56
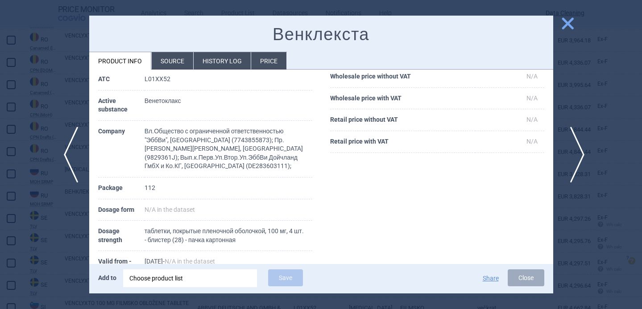
click at [577, 155] on span "next" at bounding box center [575, 155] width 20 height 56
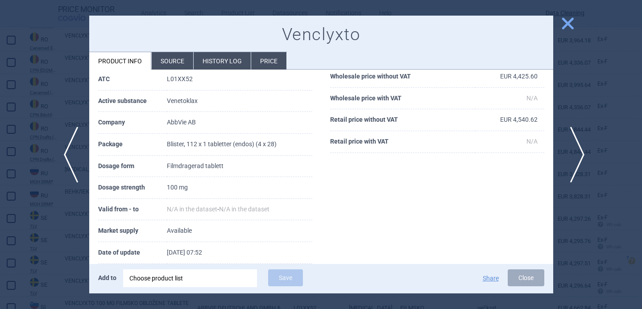
click at [577, 155] on span "next" at bounding box center [575, 155] width 20 height 56
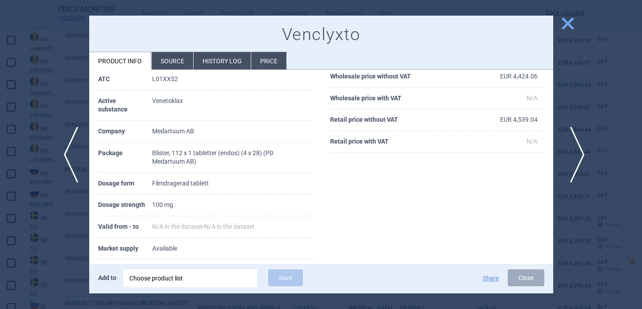
click at [577, 155] on span "next" at bounding box center [575, 155] width 20 height 56
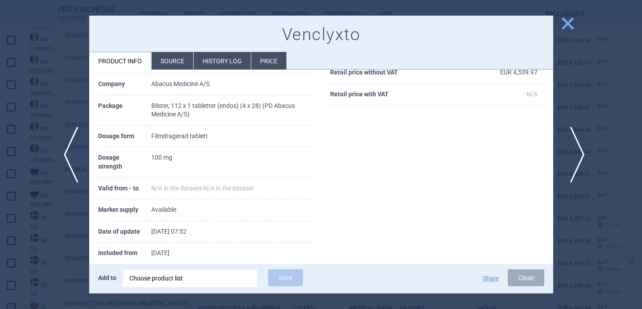
scroll to position [82, 0]
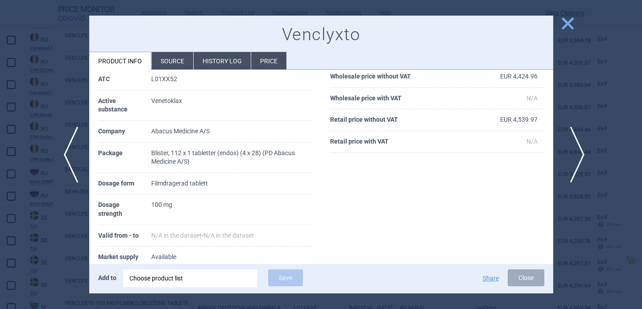
click at [577, 155] on span "next" at bounding box center [575, 155] width 20 height 56
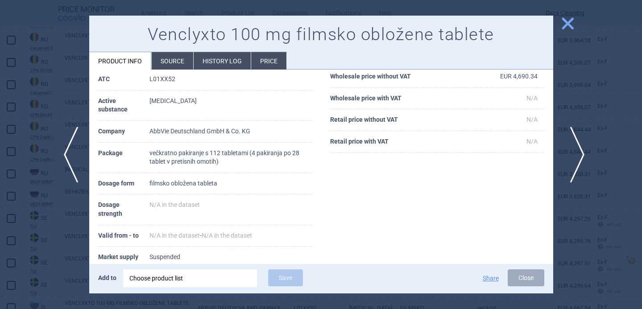
click at [577, 155] on span "next" at bounding box center [575, 155] width 20 height 56
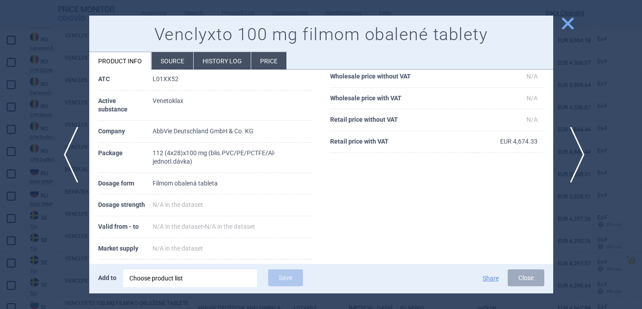
click at [577, 156] on span "next" at bounding box center [575, 155] width 20 height 56
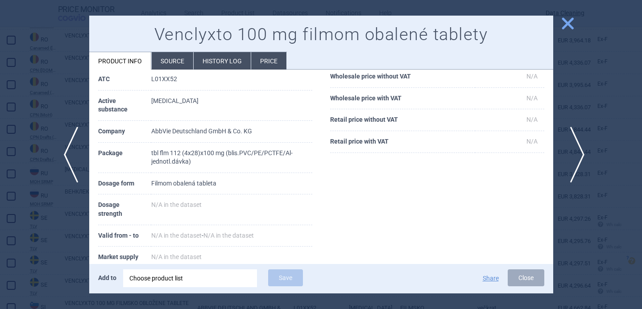
click at [577, 156] on span "next" at bounding box center [575, 155] width 20 height 56
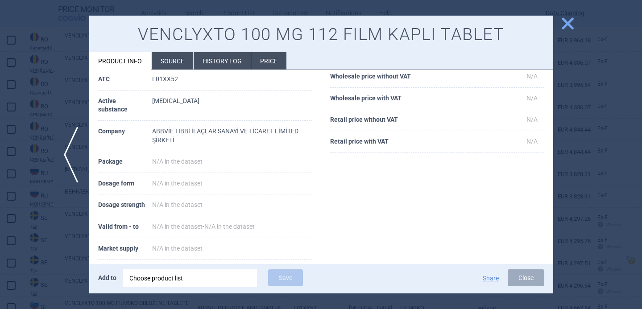
click at [577, 156] on div at bounding box center [321, 154] width 642 height 309
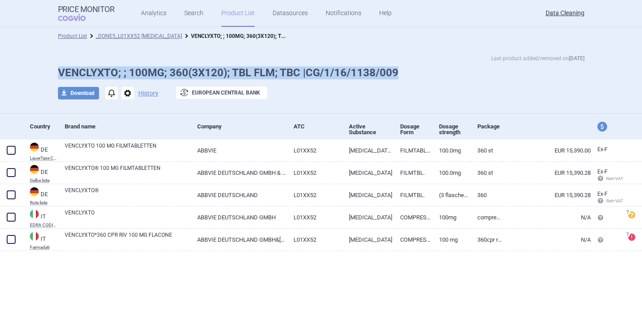
drag, startPoint x: 410, startPoint y: 71, endPoint x: 60, endPoint y: 73, distance: 349.9
click at [60, 73] on h1 "VENCLYXTO; ; 100MG; 360(3X120); TBL FLM; TBC |CG/1/16/1138/009" at bounding box center [321, 73] width 527 height 13
copy h1 "VENCLYXTO; ; 100MG; 360(3X120); TBL FLM; TBC |CG/1/16/1138/009"
click at [126, 35] on link "_DONE5_L01XX52 [MEDICAL_DATA]" at bounding box center [139, 36] width 86 height 6
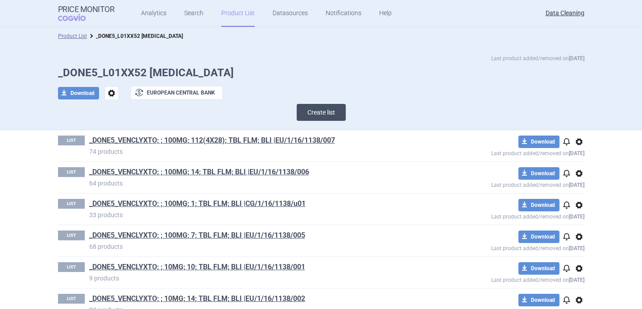
click at [307, 112] on button "Create list" at bounding box center [321, 112] width 49 height 17
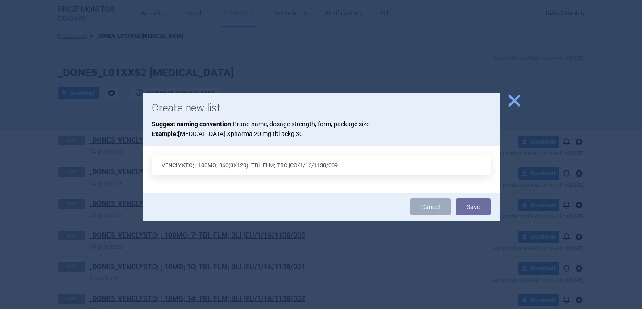
click at [300, 163] on input "VENCLYXTO; ; 100MG; 360(3X120); TBL FLM; TBC |CG/1/16/1138/009" at bounding box center [321, 165] width 339 height 20
click at [347, 167] on input "VENCLYXTO; ; 100MG; 360(3X120); TBL FLM; TBC |EU/1/16/1138/009" at bounding box center [321, 165] width 339 height 20
click at [249, 164] on input "VENCLYXTO; ; 100MG; 360(3X120); TBL FLM; TBC |EU/1/16/1138/008" at bounding box center [321, 165] width 339 height 20
type input "VENCLYXTO; ; 100MG; 360; TBL FLM; TBC |EU/1/16/1138/008"
click at [474, 204] on button "Save" at bounding box center [473, 207] width 35 height 17
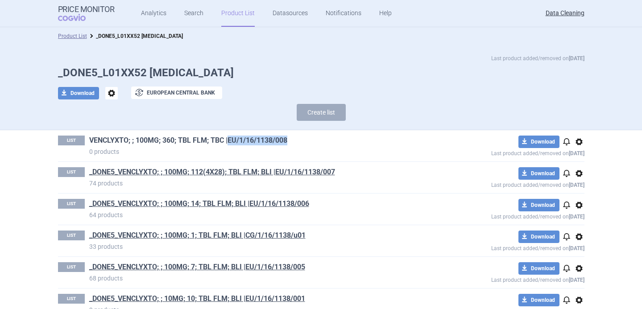
drag, startPoint x: 313, startPoint y: 139, endPoint x: 228, endPoint y: 140, distance: 85.7
click at [228, 140] on h1 "VENCLYXTO; ; 100MG; 360; TBL FLM; TBC |EU/1/16/1138/008" at bounding box center [257, 142] width 337 height 12
copy link "EU/1/16/1138/008"
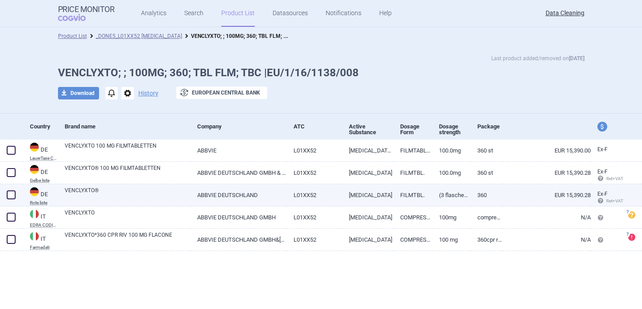
click at [178, 196] on link "VENCLYXTO®" at bounding box center [128, 195] width 126 height 16
select select "EUR"
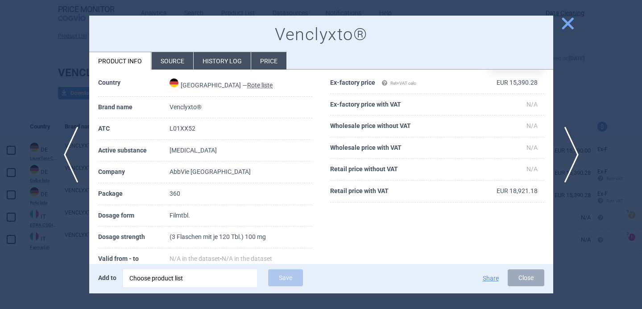
scroll to position [33, 0]
click at [57, 272] on div at bounding box center [321, 154] width 642 height 309
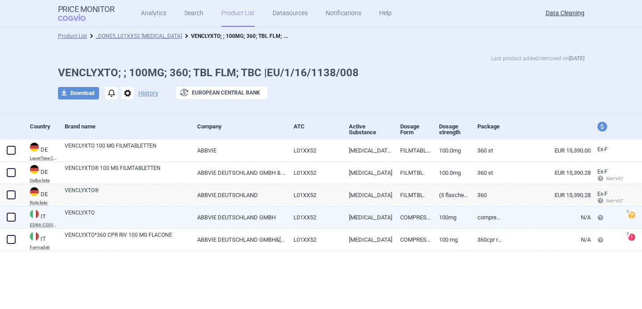
click at [193, 212] on link "ABBVIE DEUTSCHLAND GMBH" at bounding box center [239, 218] width 96 height 22
select select "EUR"
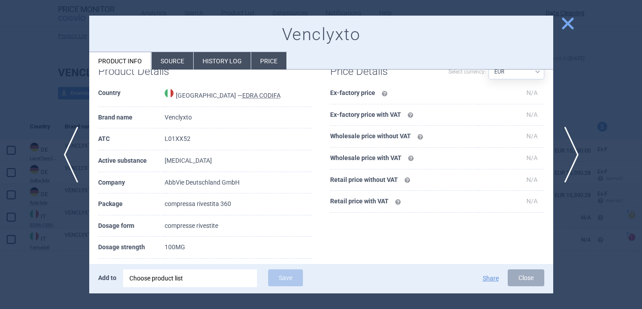
scroll to position [88, 0]
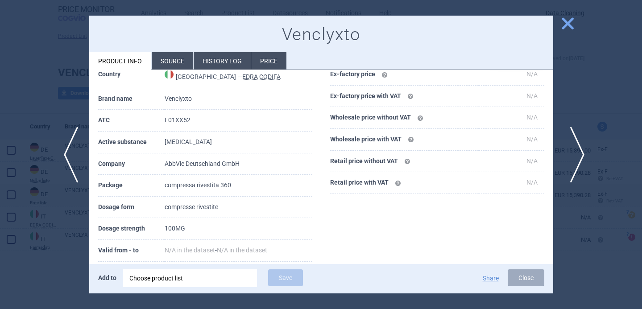
click at [575, 159] on span "next" at bounding box center [575, 155] width 20 height 56
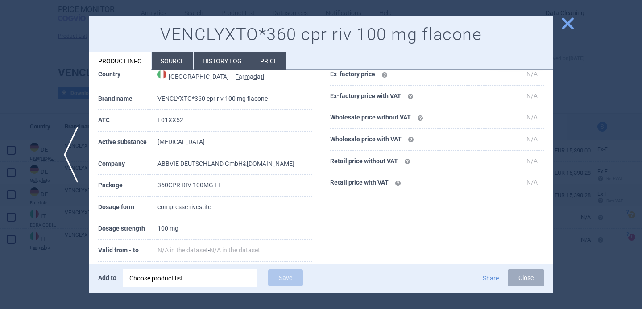
click at [54, 278] on div at bounding box center [321, 154] width 642 height 309
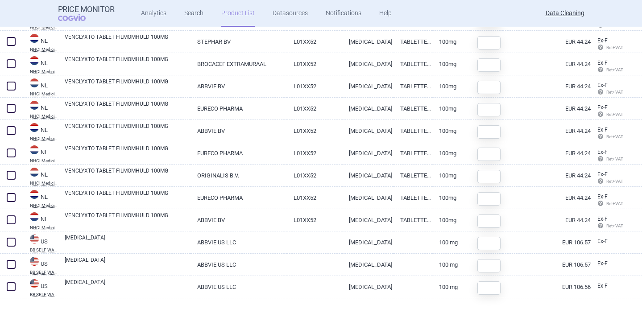
scroll to position [596, 0]
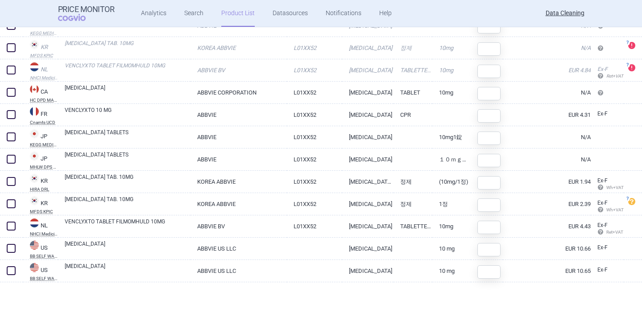
scroll to position [125, 0]
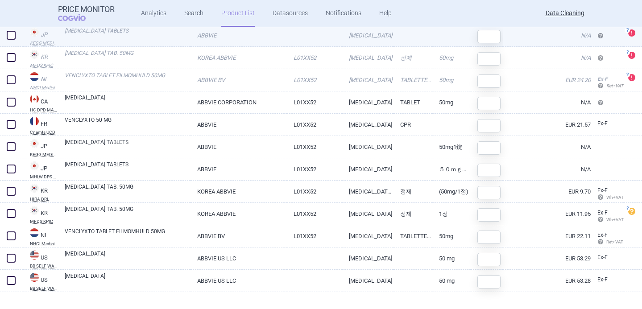
scroll to position [127, 0]
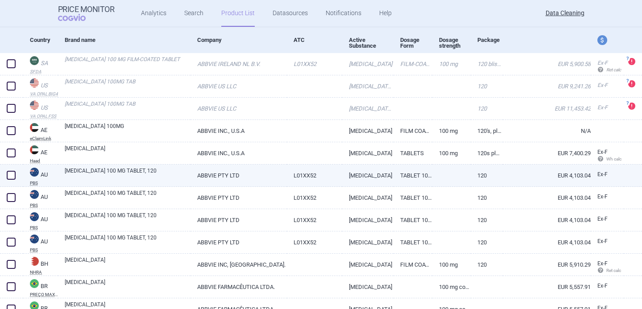
scroll to position [87, 0]
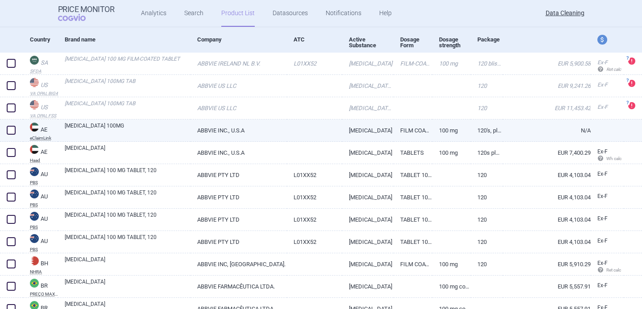
click at [149, 133] on link "VENCLEXTA 100MG" at bounding box center [128, 130] width 126 height 16
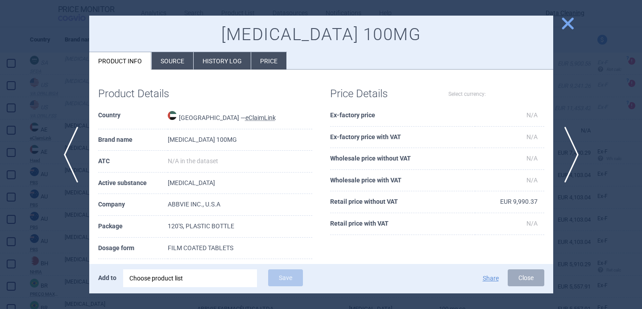
select select "EUR"
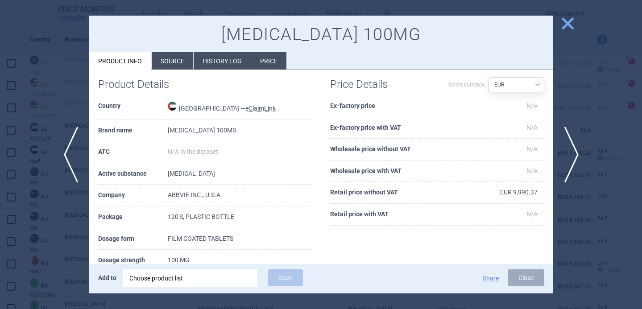
scroll to position [15, 0]
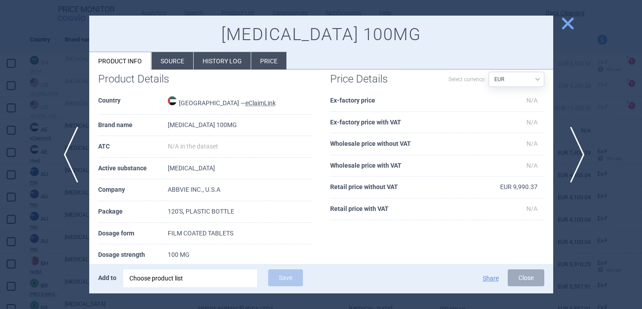
click at [572, 156] on span "next" at bounding box center [575, 155] width 20 height 56
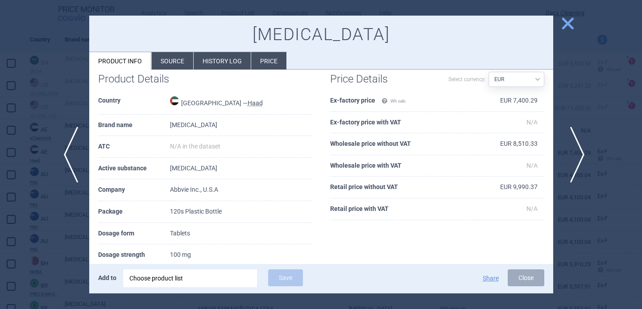
click at [572, 156] on span "next" at bounding box center [575, 155] width 20 height 56
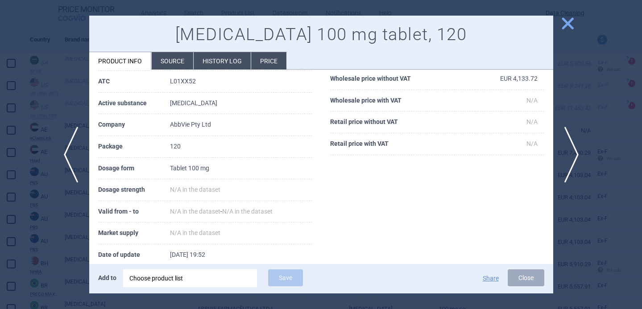
scroll to position [82, 0]
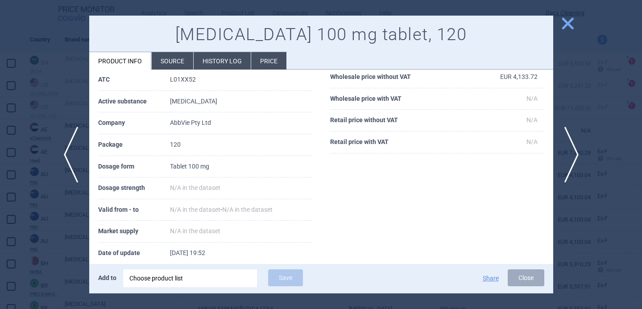
click at [46, 249] on div at bounding box center [321, 154] width 642 height 309
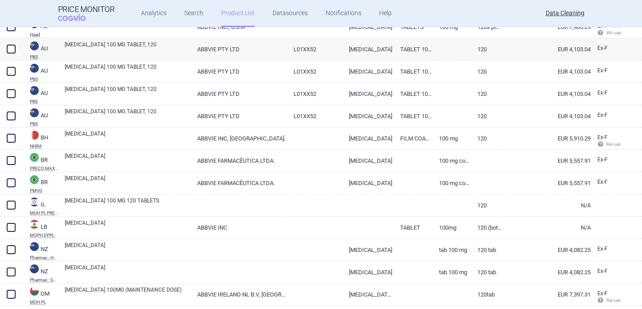
scroll to position [216, 0]
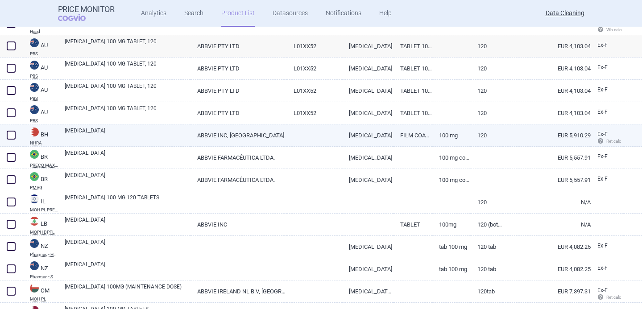
click at [149, 134] on link "[MEDICAL_DATA]" at bounding box center [128, 135] width 126 height 16
select select "EUR"
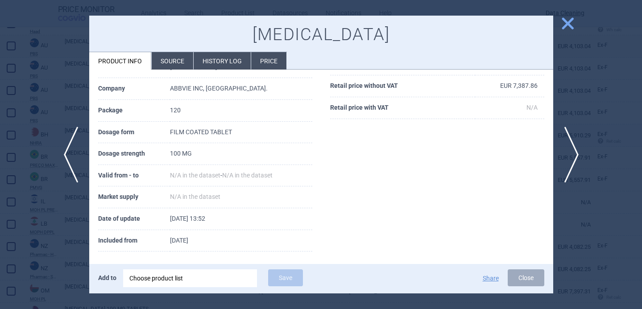
scroll to position [121, 0]
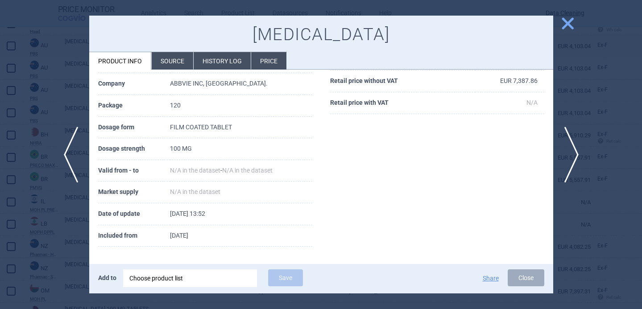
click at [173, 60] on li "Source" at bounding box center [173, 60] width 42 height 17
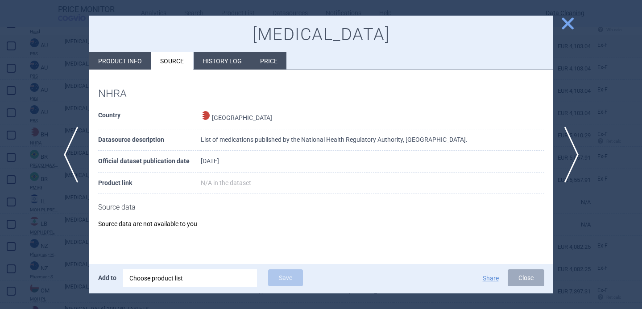
click at [62, 208] on div at bounding box center [321, 154] width 642 height 309
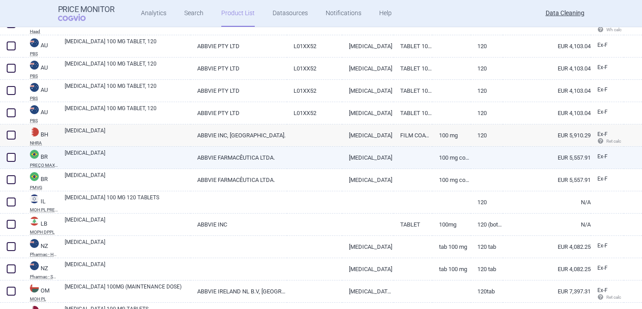
click at [124, 155] on link "VENCLEXTA" at bounding box center [128, 157] width 126 height 16
select select "EUR"
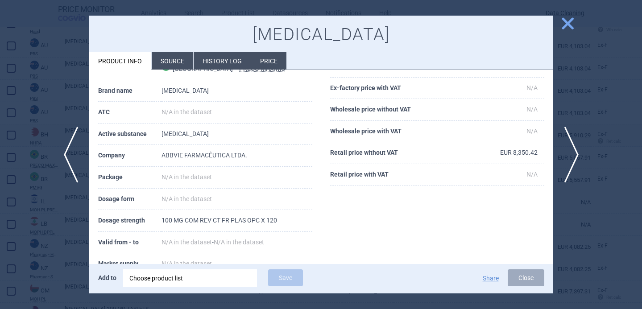
scroll to position [51, 0]
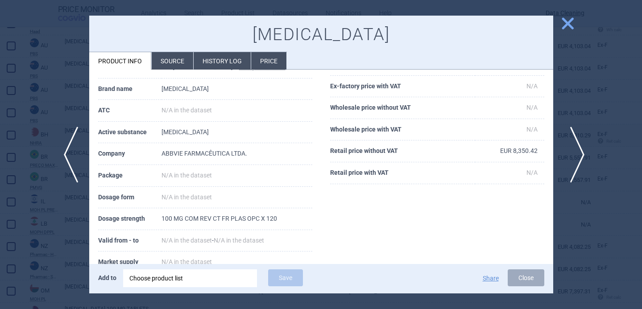
click at [576, 144] on span "next" at bounding box center [575, 155] width 20 height 56
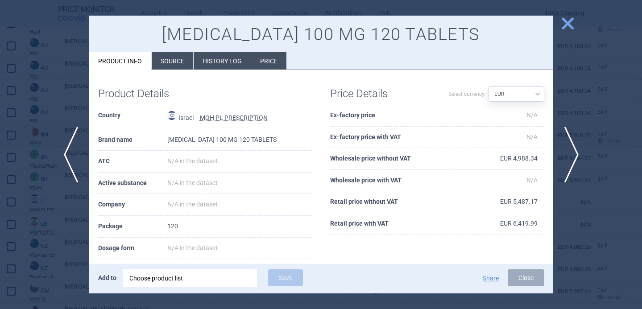
click at [46, 222] on div at bounding box center [321, 154] width 642 height 309
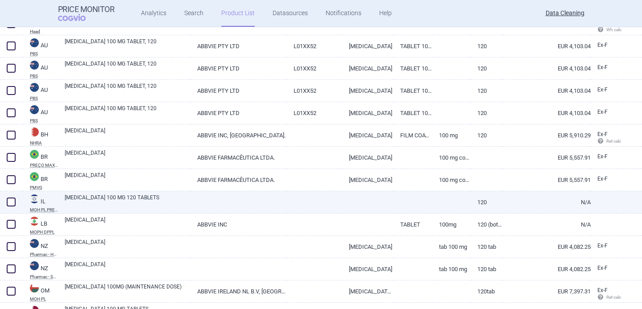
click at [96, 200] on link "VENCLEXTA 100 MG 120 TABLETS" at bounding box center [128, 202] width 126 height 16
select select "EUR"
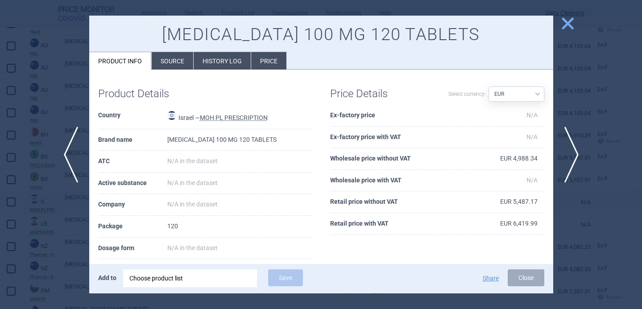
click at [45, 237] on div at bounding box center [321, 154] width 642 height 309
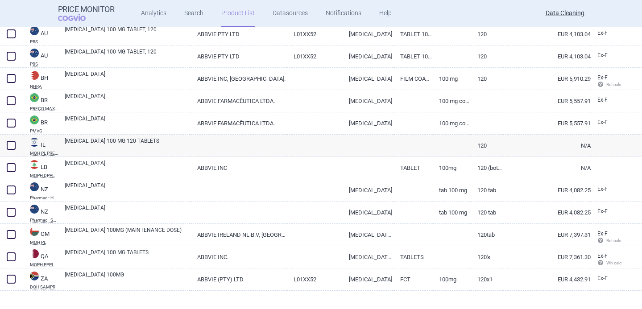
scroll to position [283, 0]
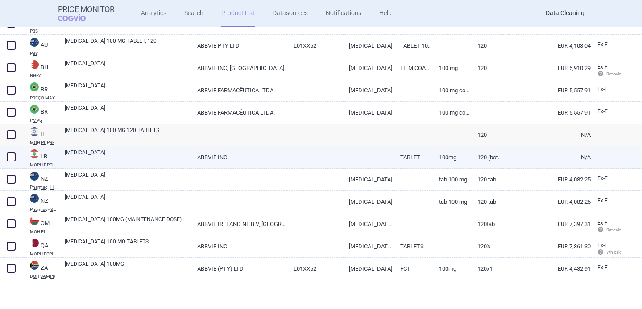
click at [102, 160] on link "VENCLEXTA" at bounding box center [128, 157] width 126 height 16
select select "EUR"
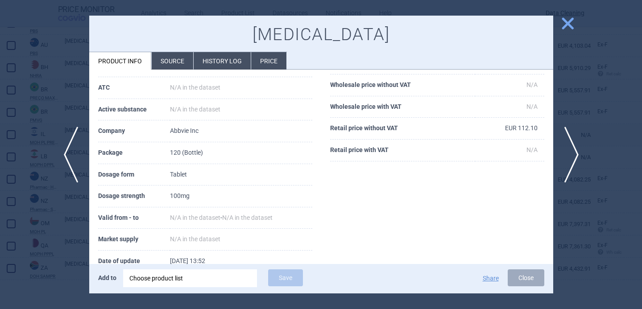
scroll to position [78, 0]
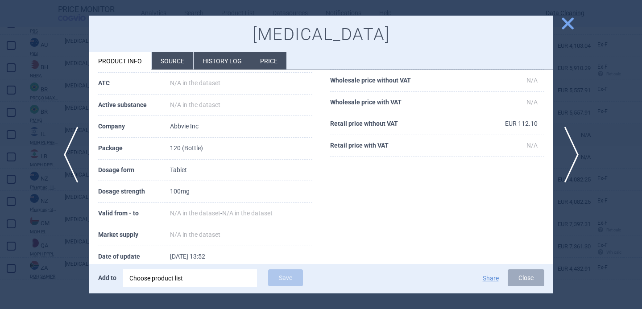
click at [64, 228] on div at bounding box center [321, 154] width 642 height 309
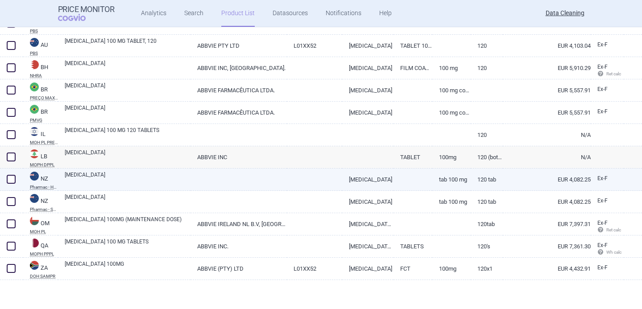
click at [119, 179] on link "VENCLEXTA" at bounding box center [128, 179] width 126 height 16
select select "EUR"
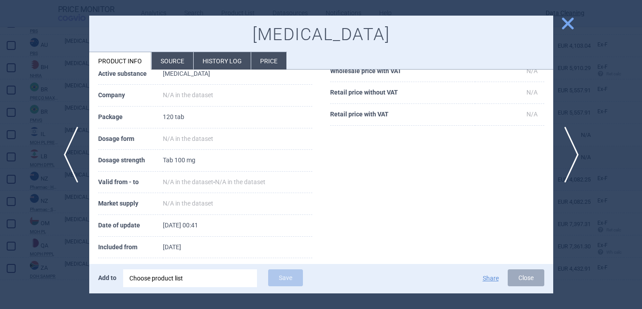
scroll to position [121, 0]
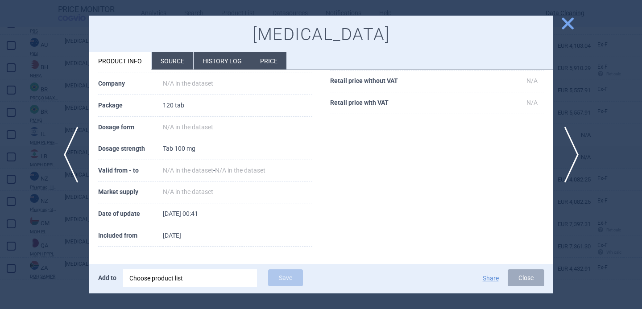
click at [169, 62] on li "Source" at bounding box center [173, 60] width 42 height 17
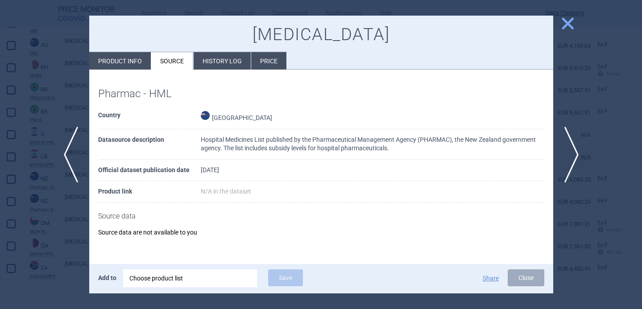
click at [62, 250] on div at bounding box center [321, 154] width 642 height 309
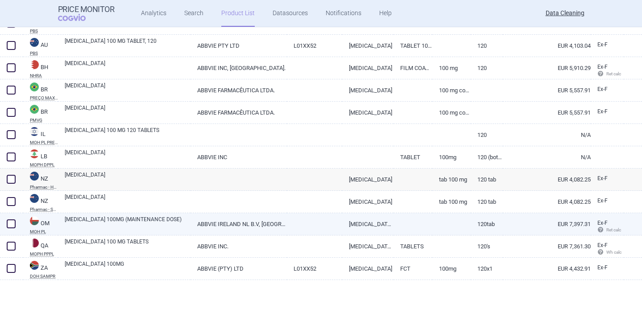
click at [117, 224] on link "VENCLEXTA 100MG (MAINTENANCE DOSE)" at bounding box center [128, 224] width 126 height 16
select select "EUR"
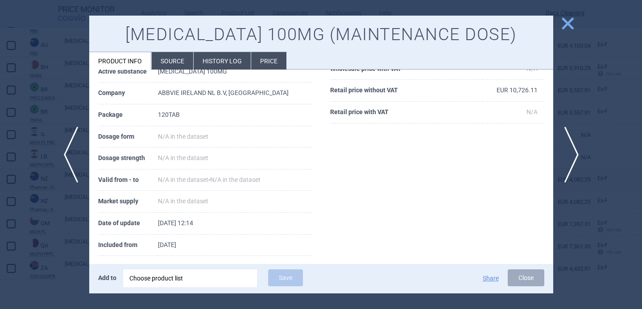
scroll to position [121, 0]
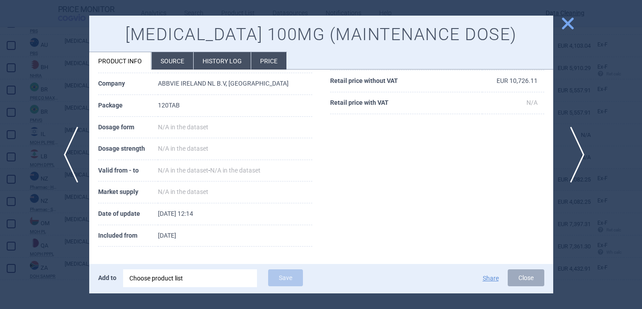
click at [575, 148] on span "next" at bounding box center [575, 155] width 20 height 56
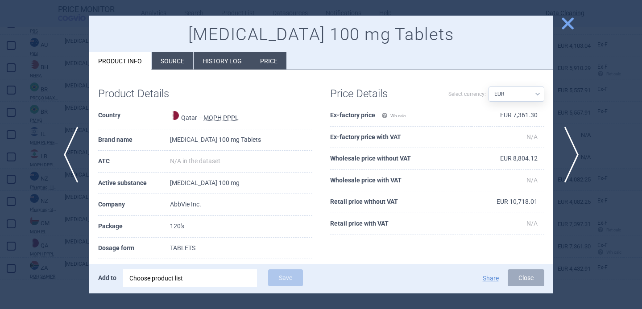
click at [65, 265] on div at bounding box center [321, 154] width 642 height 309
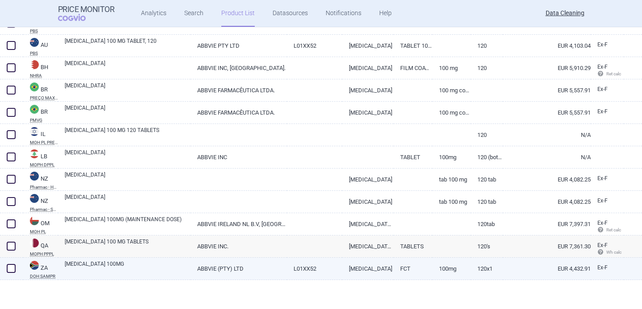
click at [97, 265] on link "VENCLEXTA 100MG" at bounding box center [128, 268] width 126 height 16
select select "EUR"
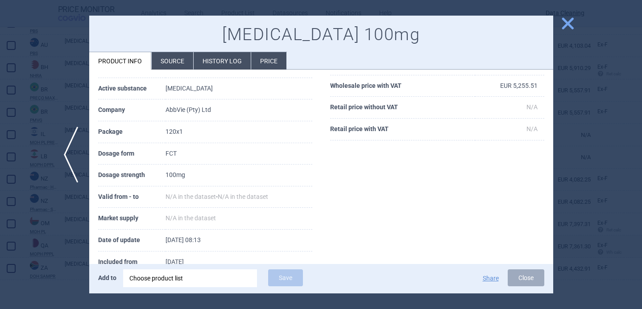
scroll to position [101, 0]
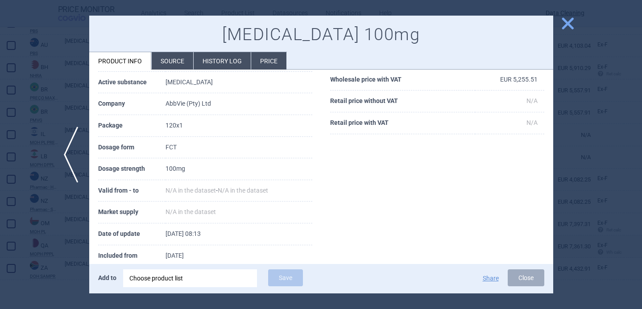
click at [49, 260] on div at bounding box center [321, 154] width 642 height 309
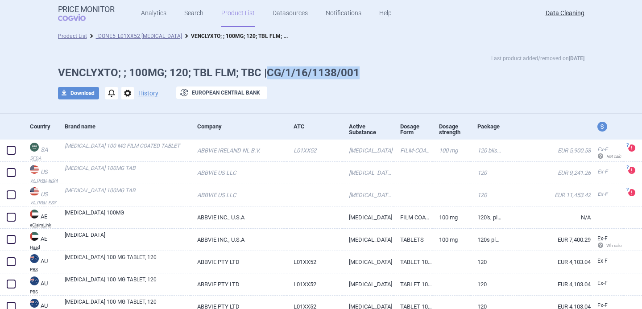
drag, startPoint x: 369, startPoint y: 75, endPoint x: 268, endPoint y: 75, distance: 100.9
click at [268, 75] on h1 "VENCLYXTO; ; 100MG; 120; TBL FLM; TBC |CG/1/16/1138/001" at bounding box center [321, 73] width 527 height 13
copy h1 "CG/1/16/1138/001"
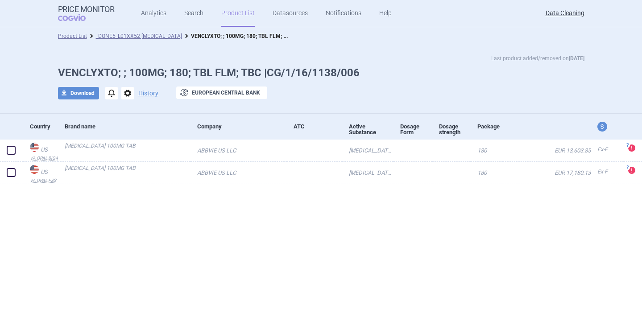
click at [128, 96] on span "options" at bounding box center [127, 93] width 12 height 12
click at [125, 146] on button "Delete" at bounding box center [127, 146] width 29 height 13
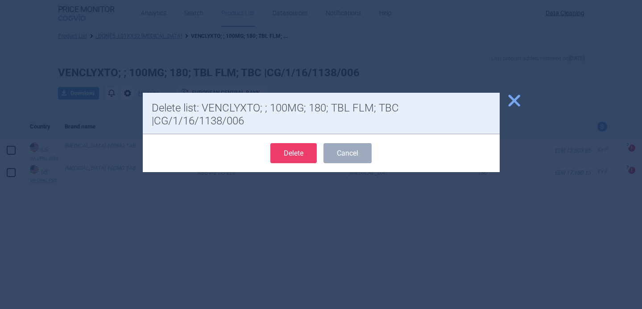
click at [292, 154] on button "Delete" at bounding box center [293, 153] width 46 height 20
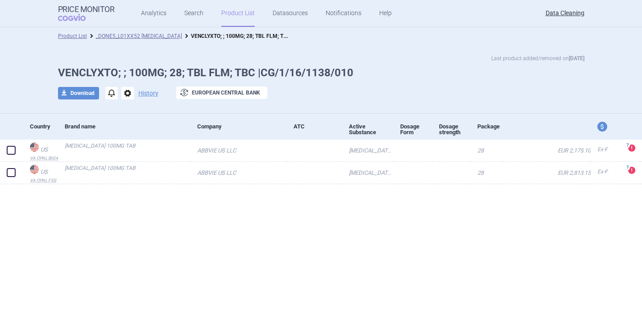
click at [127, 96] on span "options" at bounding box center [127, 93] width 12 height 12
click at [119, 141] on button "Delete" at bounding box center [127, 146] width 29 height 13
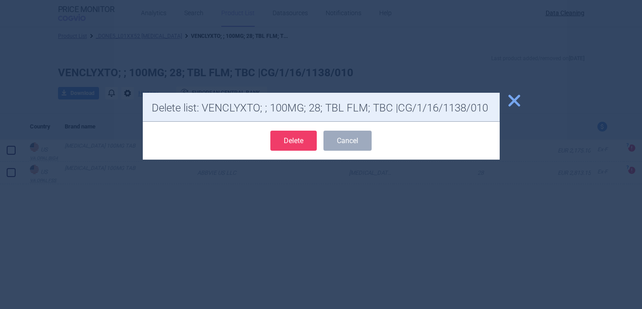
click at [280, 141] on button "Delete" at bounding box center [293, 141] width 46 height 20
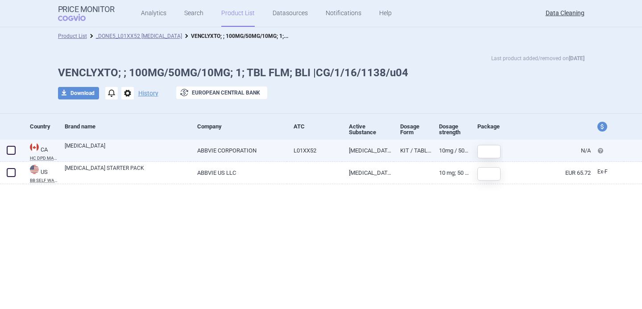
click at [138, 153] on link "[MEDICAL_DATA]" at bounding box center [128, 150] width 126 height 16
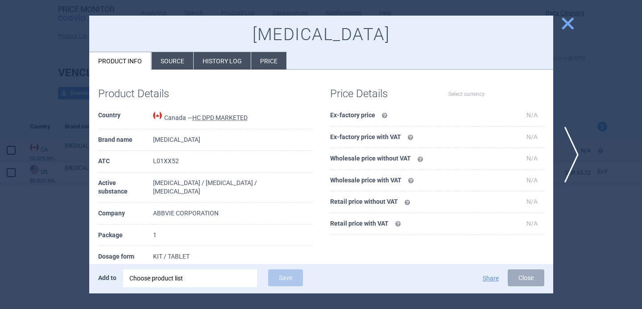
select select "EUR"
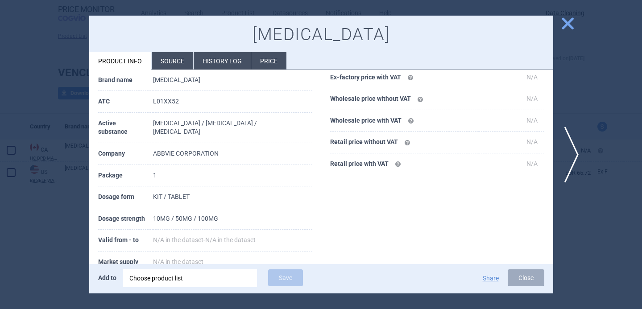
scroll to position [61, 0]
click at [577, 154] on span "next" at bounding box center [575, 155] width 20 height 56
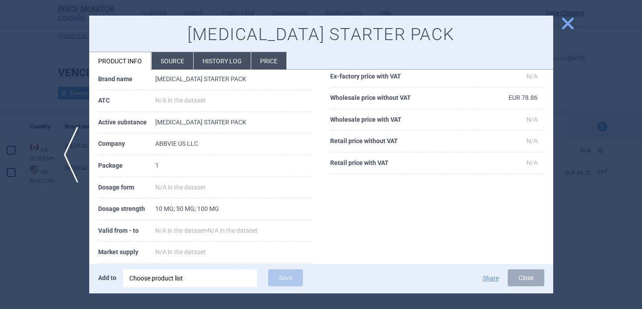
click at [580, 206] on div at bounding box center [321, 154] width 642 height 309
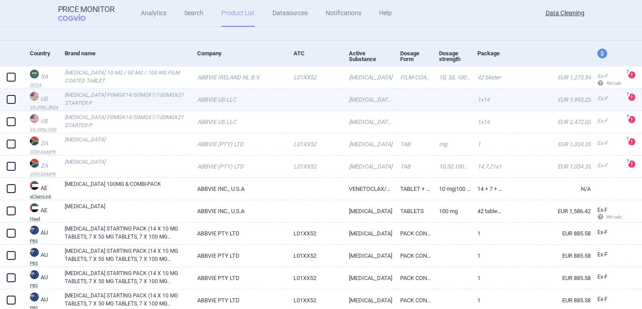
scroll to position [84, 0]
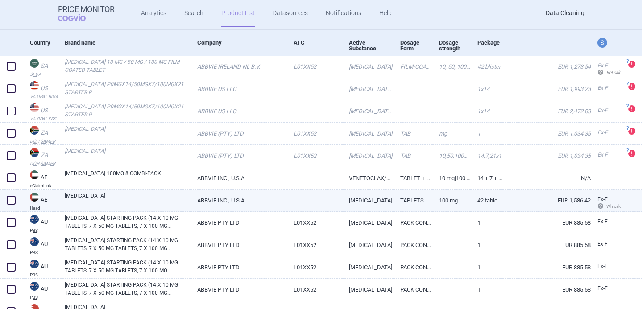
click at [182, 199] on link "[MEDICAL_DATA]" at bounding box center [128, 200] width 126 height 16
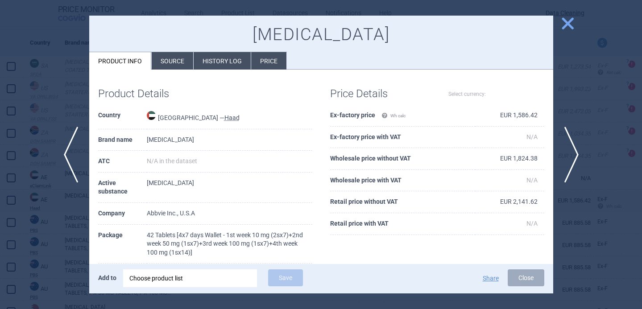
select select "EUR"
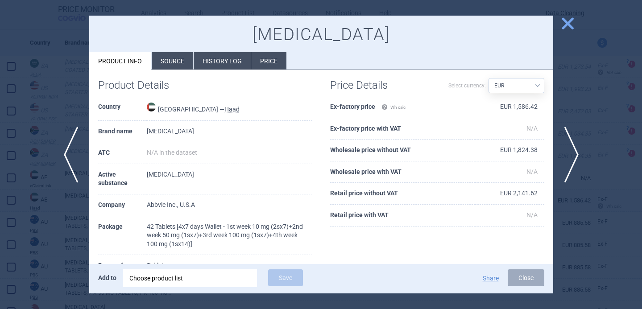
scroll to position [9, 0]
click at [50, 247] on div at bounding box center [321, 154] width 642 height 309
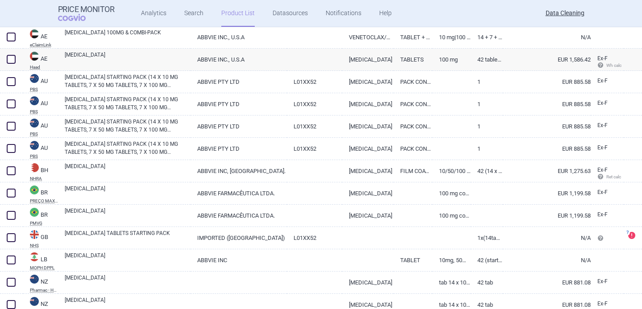
scroll to position [235, 0]
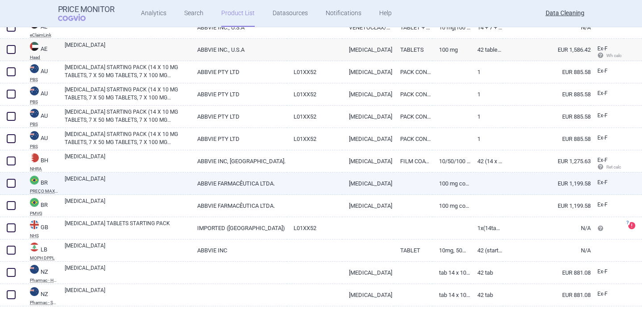
click at [124, 187] on link "[MEDICAL_DATA]" at bounding box center [128, 183] width 126 height 16
select select "EUR"
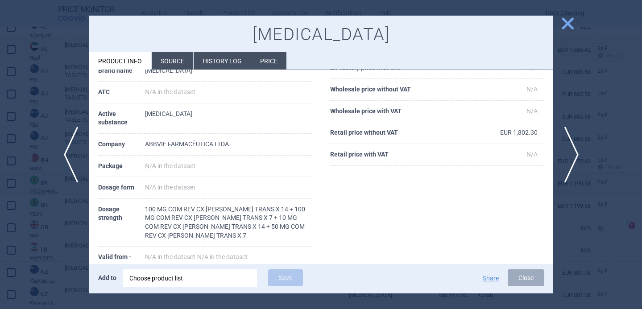
scroll to position [100, 0]
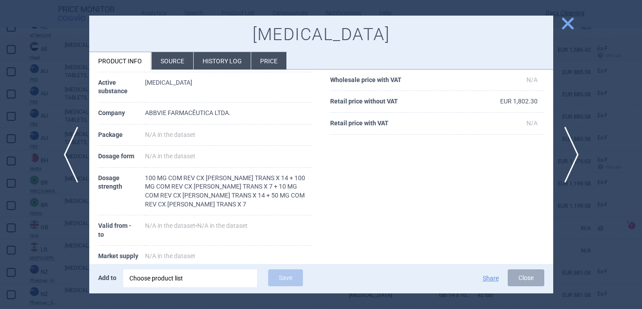
click at [67, 227] on div at bounding box center [321, 154] width 642 height 309
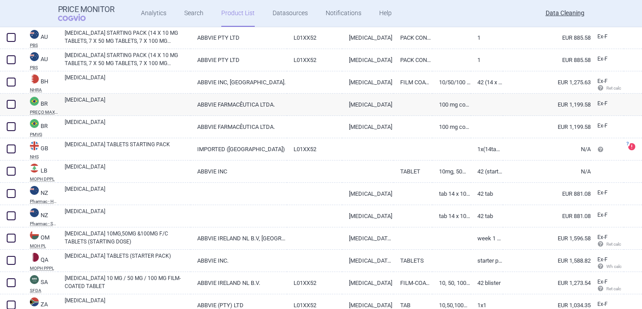
scroll to position [337, 0]
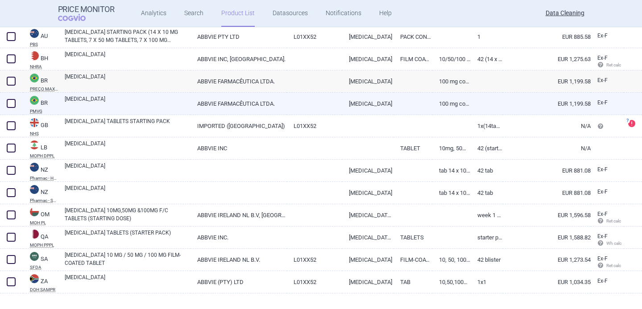
click at [133, 100] on link "VENCLEXTA" at bounding box center [128, 103] width 126 height 16
select select "EUR"
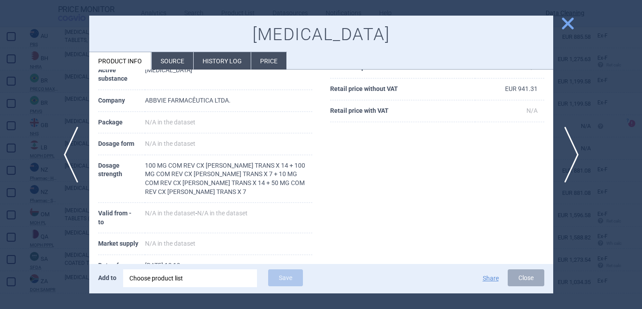
scroll to position [114, 0]
click at [47, 229] on div at bounding box center [321, 154] width 642 height 309
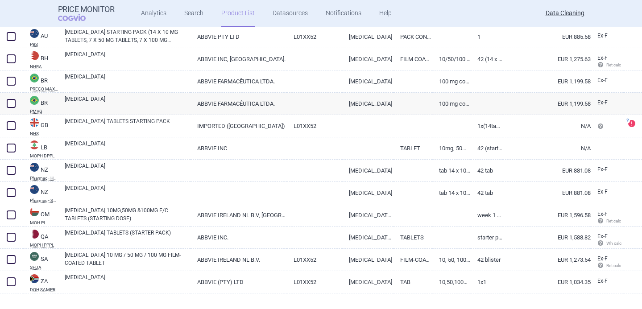
scroll to position [350, 0]
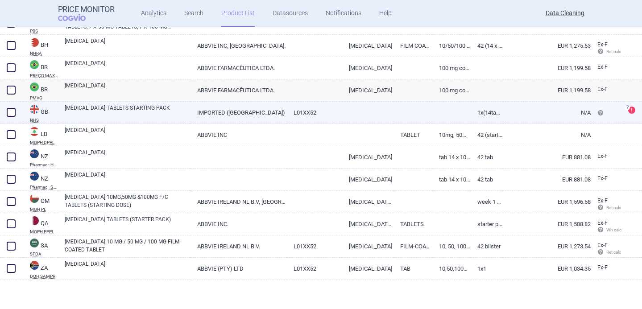
click at [137, 109] on link "VENCLEXTA TABLETS STARTING PACK" at bounding box center [128, 112] width 126 height 16
select select "EUR"
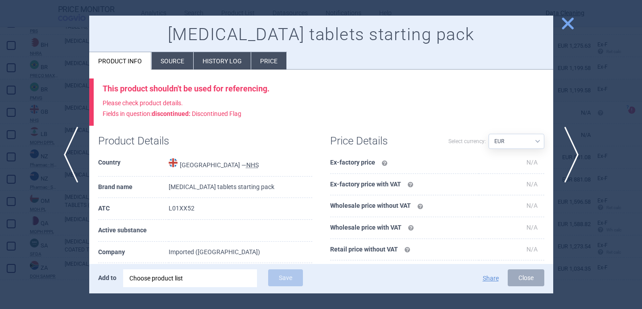
click at [46, 236] on div at bounding box center [321, 154] width 642 height 309
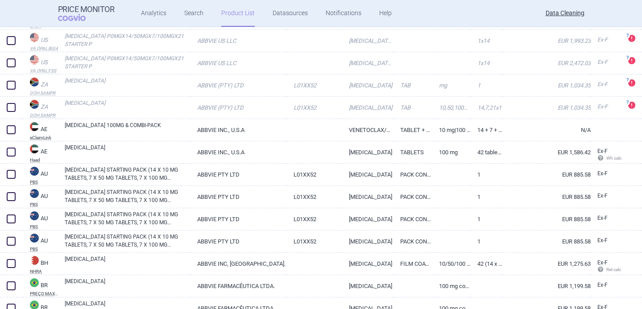
scroll to position [83, 0]
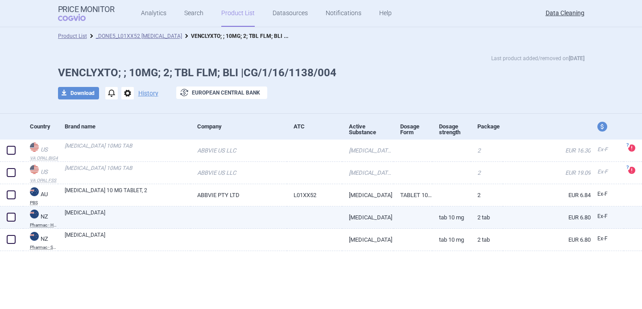
click at [123, 212] on link "[MEDICAL_DATA]" at bounding box center [128, 217] width 126 height 16
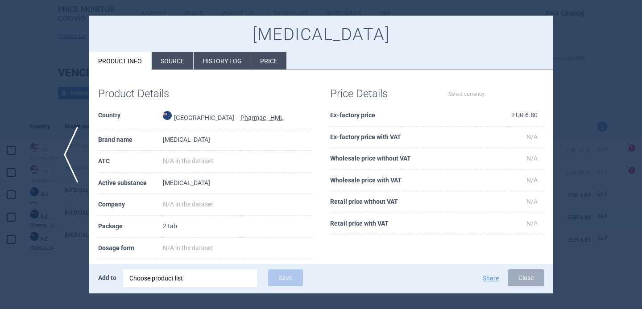
select select "EUR"
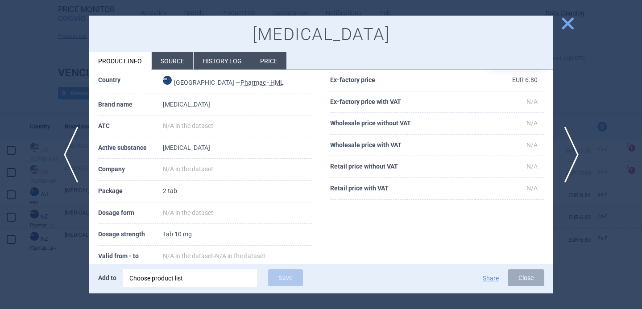
scroll to position [48, 0]
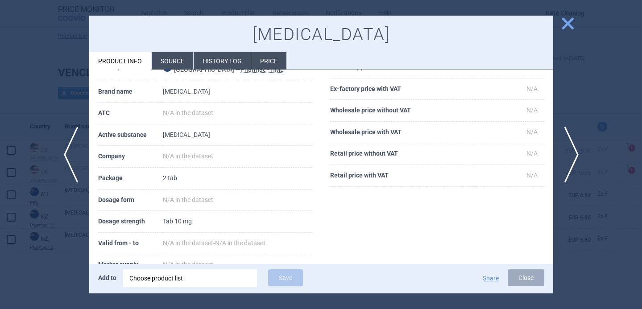
click at [168, 54] on li "Source" at bounding box center [173, 60] width 42 height 17
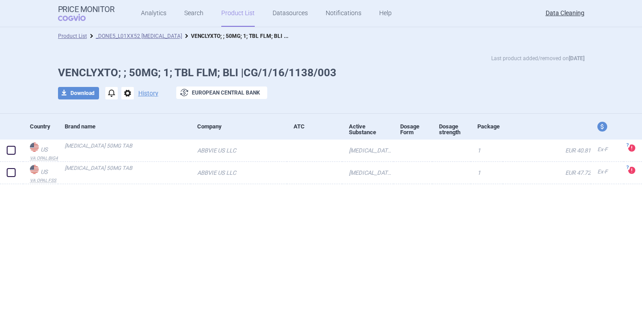
click at [126, 94] on span "options" at bounding box center [127, 93] width 12 height 12
click at [135, 144] on button "Delete" at bounding box center [127, 146] width 29 height 13
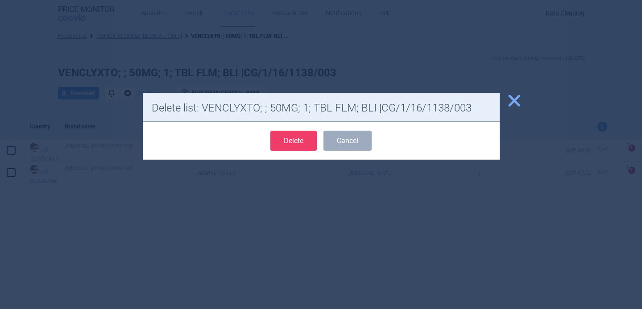
click at [295, 144] on button "Delete" at bounding box center [293, 141] width 46 height 20
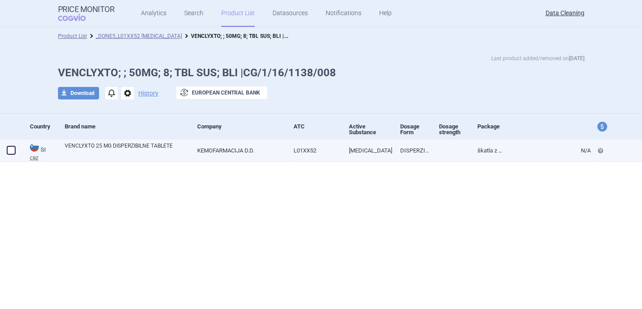
click at [153, 151] on link "VENCLYXTO 25 MG DISPERZIBILNE TABLETE" at bounding box center [128, 150] width 126 height 16
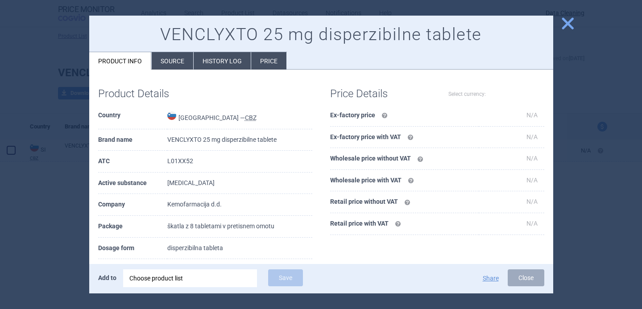
select select "EUR"
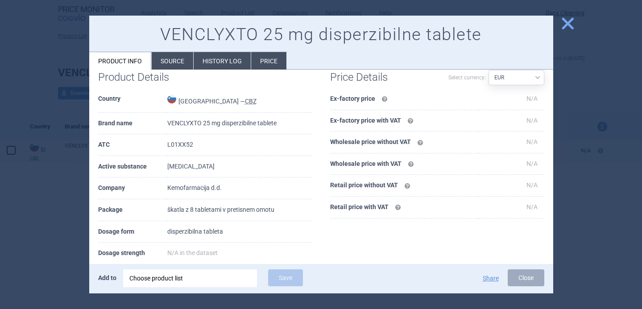
scroll to position [19, 0]
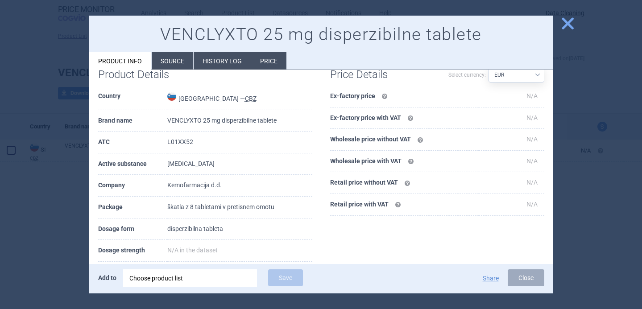
click at [67, 215] on div at bounding box center [321, 154] width 642 height 309
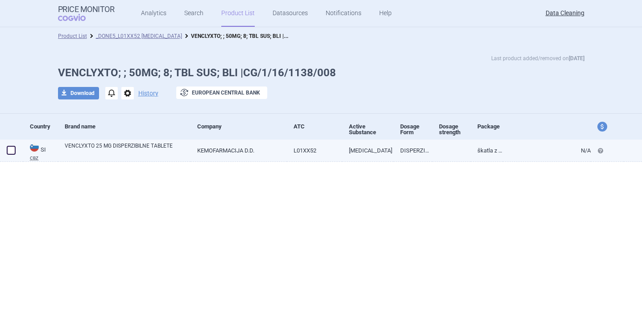
click at [138, 150] on link "VENCLYXTO 25 MG DISPERZIBILNE TABLETE" at bounding box center [128, 150] width 126 height 16
select select "EUR"
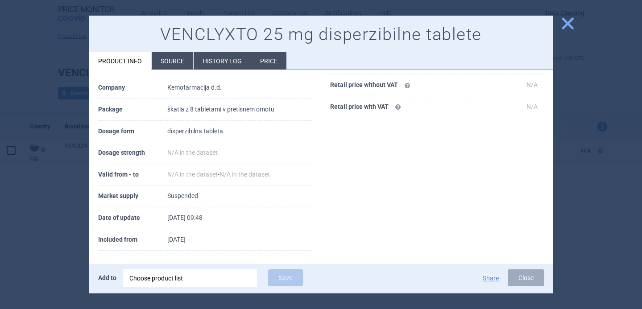
scroll to position [119, 0]
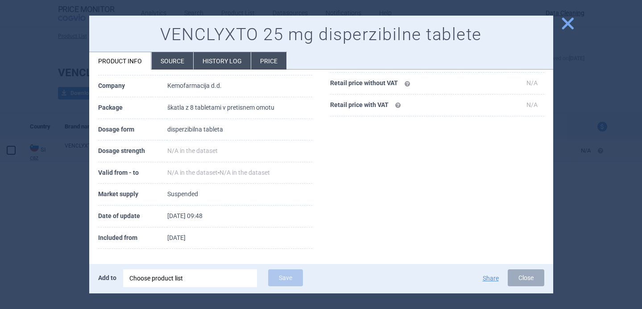
click at [63, 225] on div at bounding box center [321, 154] width 642 height 309
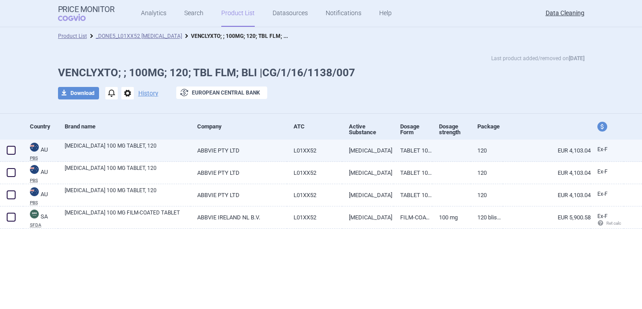
click at [159, 148] on link "[MEDICAL_DATA] 100 MG TABLET, 120" at bounding box center [128, 150] width 126 height 16
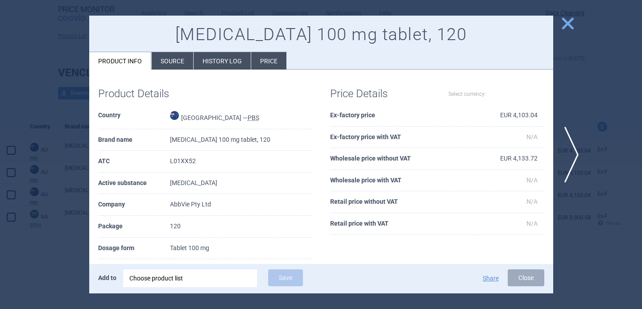
select select "EUR"
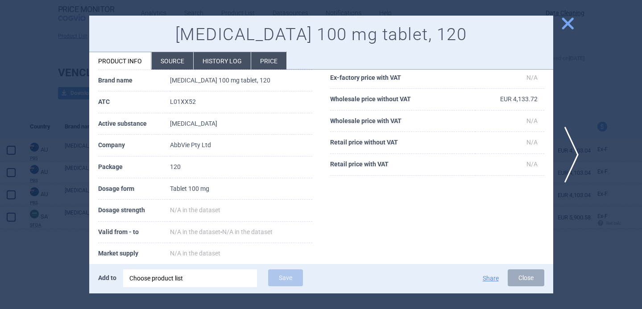
scroll to position [60, 0]
click at [49, 280] on div at bounding box center [321, 154] width 642 height 309
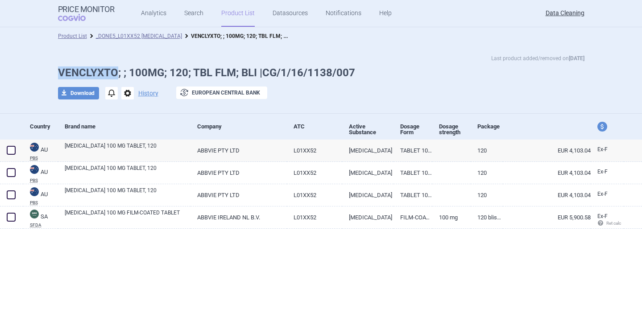
drag, startPoint x: 57, startPoint y: 71, endPoint x: 114, endPoint y: 71, distance: 57.6
click at [114, 71] on div "Last product added/removed on [DATE] VENCLYXTO; ; 100MG; 120; TBL FLM; BLI |CG/…" at bounding box center [321, 81] width 562 height 55
copy h1 "VENCLYXTO"
click at [119, 71] on h1 "VENCLYXTO; ; 100MG; 120; TBL FLM; BLI |CG/1/16/1138/007" at bounding box center [321, 73] width 527 height 13
drag, startPoint x: 57, startPoint y: 74, endPoint x: 187, endPoint y: 76, distance: 130.4
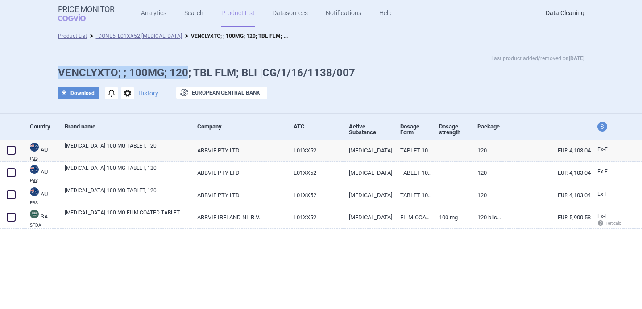
click at [187, 76] on div "Last product added/removed on [DATE] VENCLYXTO; ; 100MG; 120; TBL FLM; BLI |CG/…" at bounding box center [321, 81] width 562 height 55
copy h1 "VENCLYXTO; ; 100MG; 120"
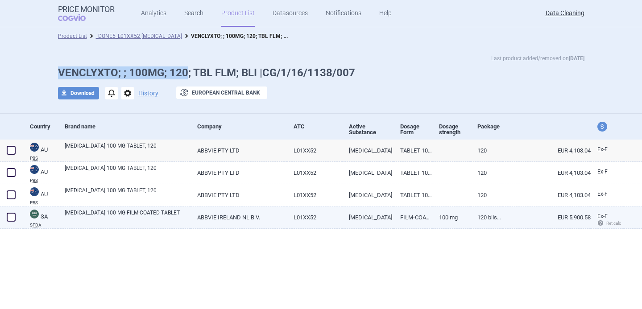
click at [159, 215] on link "[MEDICAL_DATA] 100 MG FILM-COATED TABLET" at bounding box center [128, 217] width 126 height 16
select select "EUR"
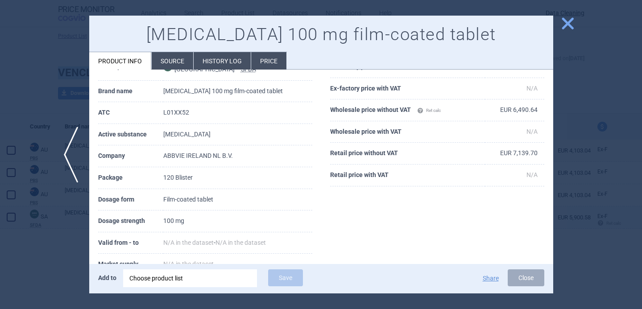
scroll to position [51, 0]
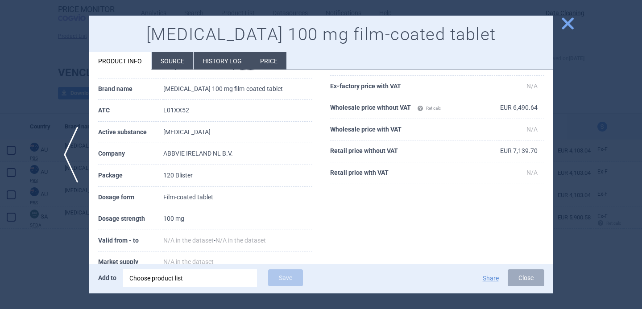
click at [33, 271] on div at bounding box center [321, 154] width 642 height 309
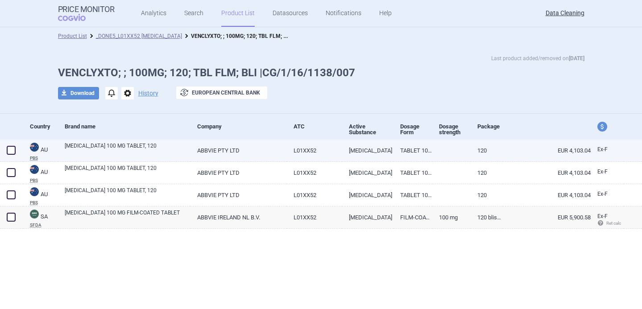
click at [14, 151] on span at bounding box center [11, 150] width 9 height 9
checkbox input "true"
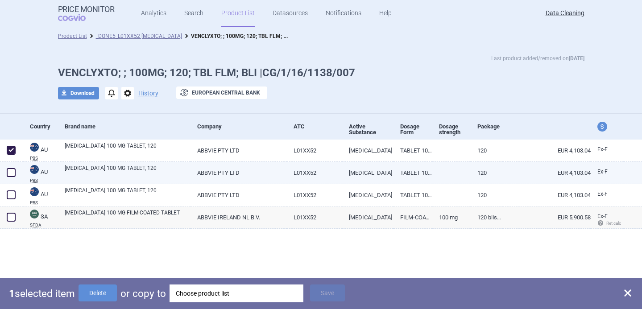
click at [14, 166] on div at bounding box center [11, 173] width 23 height 22
click at [10, 175] on span at bounding box center [11, 172] width 9 height 9
checkbox input "true"
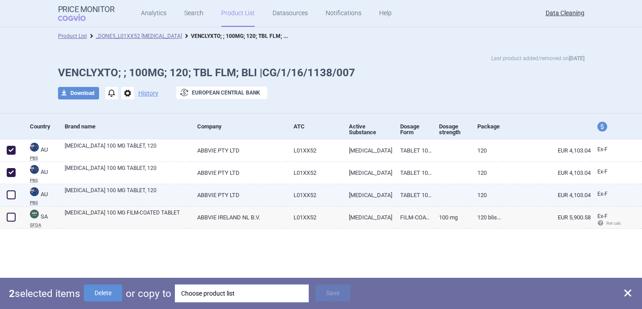
click at [10, 193] on span at bounding box center [11, 195] width 9 height 9
checkbox input "true"
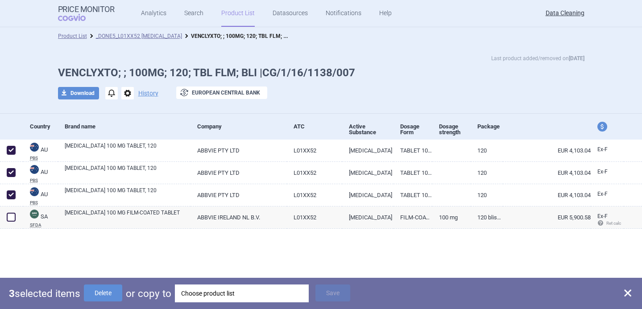
click at [211, 291] on div "Choose product list" at bounding box center [241, 294] width 121 height 18
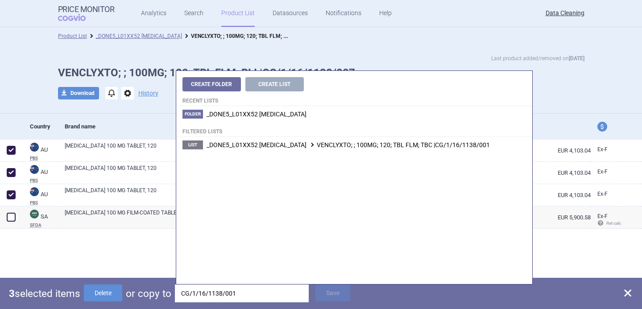
type input "CG/1/16/1138/001"
click at [310, 139] on li "List _DONE5_L01XX52 VENETOCLAX VENCLYXTO; ; 100MG; 120; TBL FLM; TBC |CG/1/16/1…" at bounding box center [354, 145] width 356 height 16
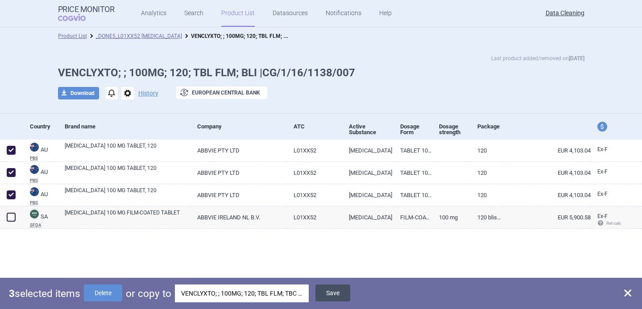
click at [337, 298] on button "Save" at bounding box center [333, 293] width 35 height 17
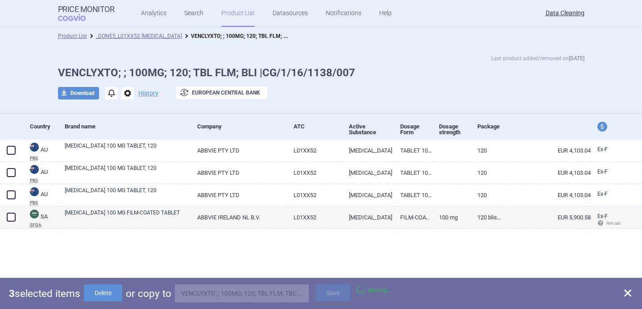
checkbox input "false"
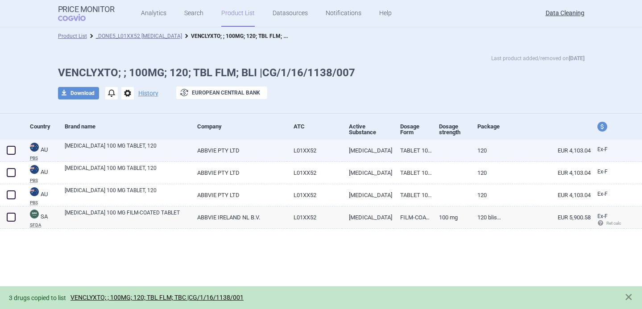
click at [15, 146] on span at bounding box center [10, 150] width 13 height 13
checkbox input "true"
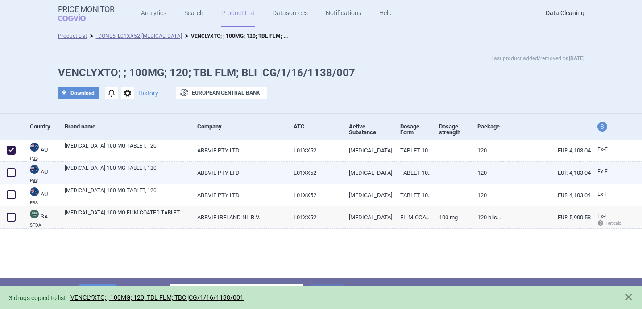
click at [14, 169] on span at bounding box center [11, 172] width 9 height 9
checkbox input "true"
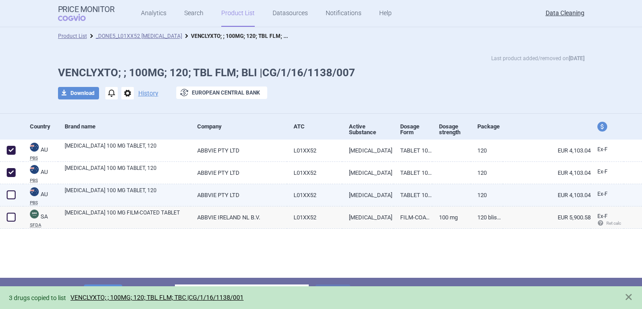
click at [13, 193] on span at bounding box center [11, 195] width 9 height 9
checkbox input "true"
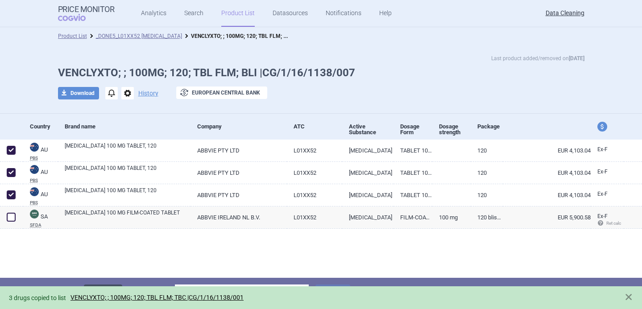
click at [108, 285] on button "Delete" at bounding box center [103, 293] width 38 height 17
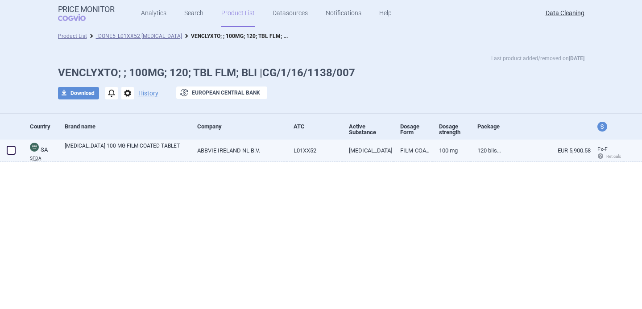
click at [157, 147] on link "VENCLEXTA 100 MG FILM-COATED TABLET" at bounding box center [128, 150] width 126 height 16
select select "EUR"
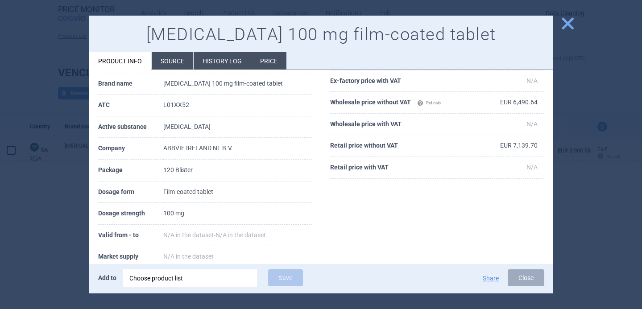
scroll to position [75, 0]
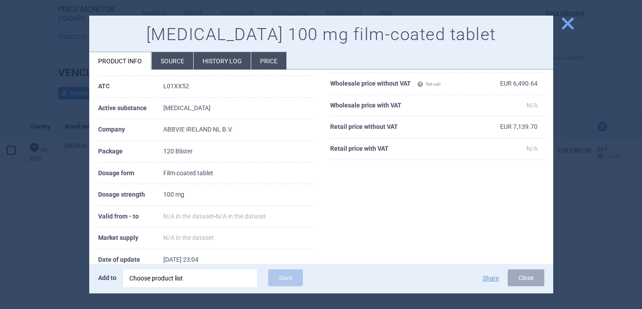
click at [42, 237] on div at bounding box center [321, 154] width 642 height 309
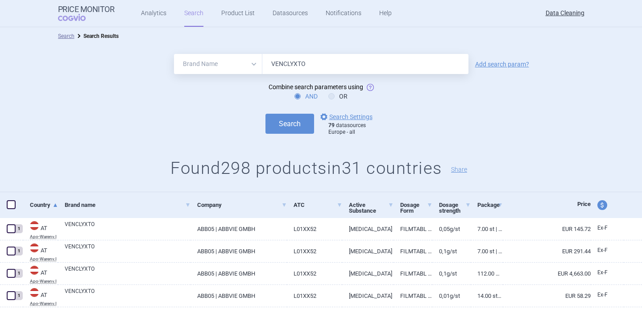
select select "brandName"
click at [304, 62] on input "VENCLYXTO" at bounding box center [365, 64] width 206 height 20
paste input "enclexta"
click at [287, 125] on button "Search" at bounding box center [290, 124] width 49 height 20
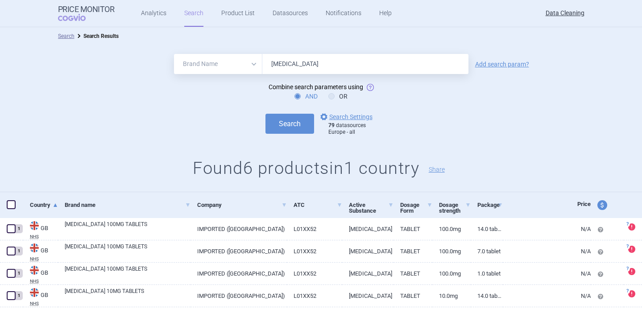
click at [309, 67] on input "[MEDICAL_DATA]" at bounding box center [365, 64] width 206 height 20
paste input "[MEDICAL_DATA]"
type input "[MEDICAL_DATA]"
click at [288, 138] on div "All Brand Name ATC Company Active Substance Country Newer than [MEDICAL_DATA] A…" at bounding box center [321, 118] width 642 height 147
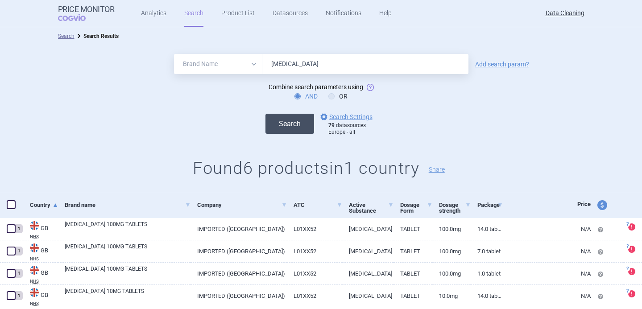
click at [288, 121] on button "Search" at bounding box center [290, 124] width 49 height 20
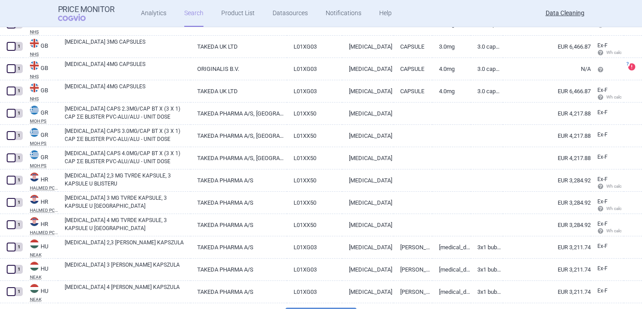
scroll to position [2170, 0]
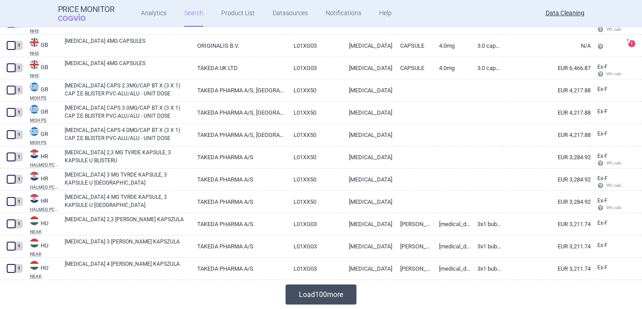
click at [320, 295] on button "Load 100 more" at bounding box center [321, 295] width 71 height 20
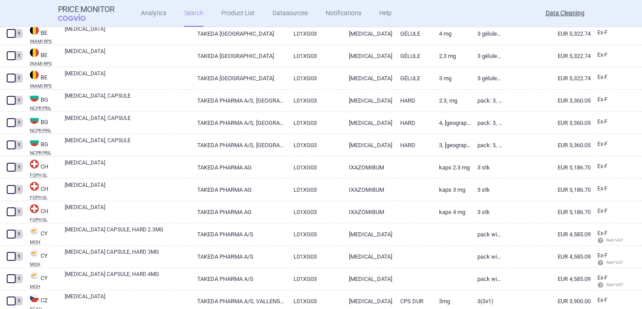
scroll to position [44, 0]
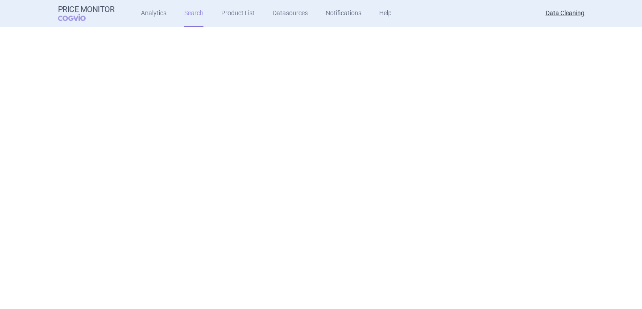
select select "brandName"
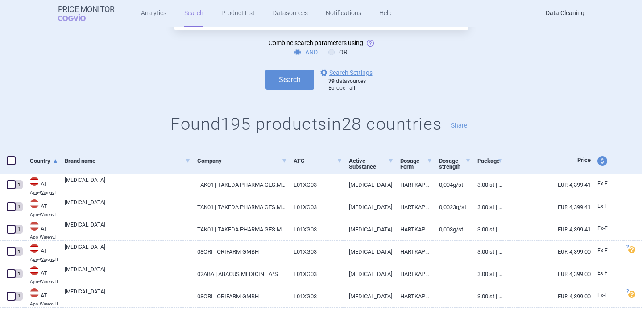
scroll to position [0, 0]
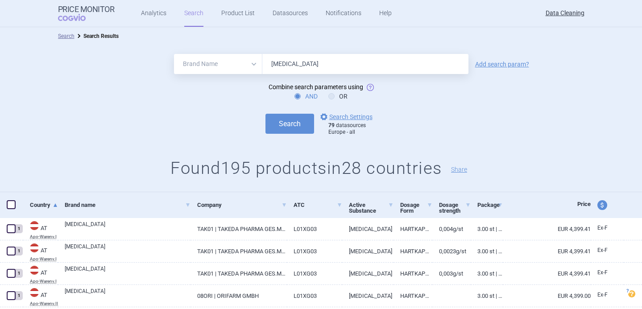
click at [289, 66] on input "Ninlaro" at bounding box center [365, 64] width 206 height 20
paste input "Glyxambi"
type input "Glyxambi"
click at [287, 123] on button "Search" at bounding box center [290, 124] width 49 height 20
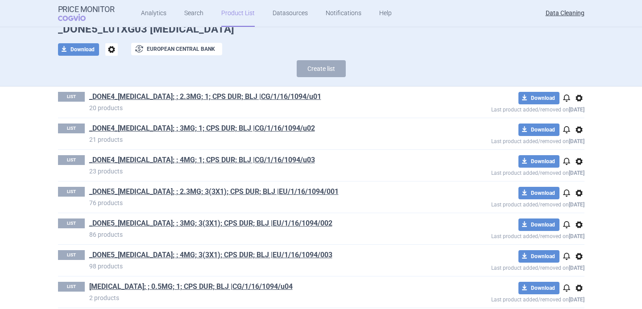
scroll to position [52, 0]
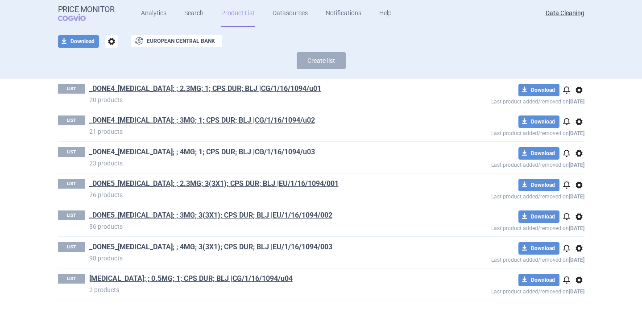
click at [333, 282] on h1 "[MEDICAL_DATA]; ; 0.5MG; 1; CPS DUR; BLJ |CG/1/16/1094/u04" at bounding box center [257, 280] width 337 height 12
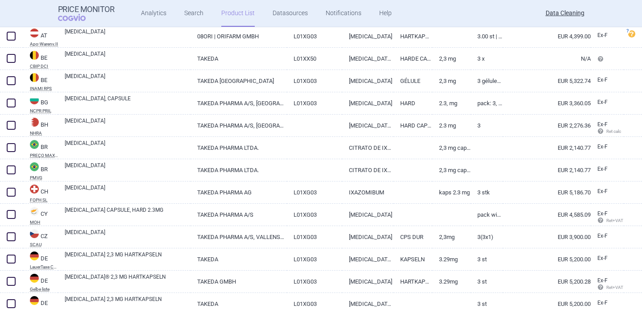
scroll to position [495, 0]
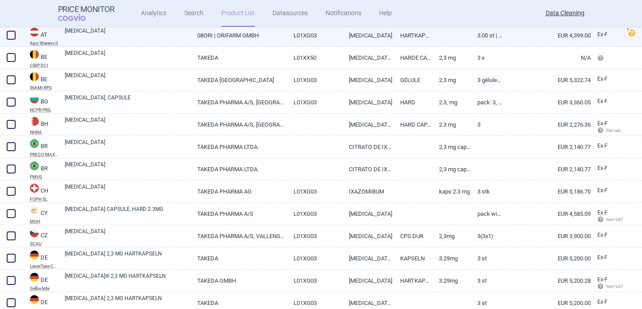
click at [225, 42] on link "08ORI | ORIFARM GMBH" at bounding box center [239, 36] width 96 height 22
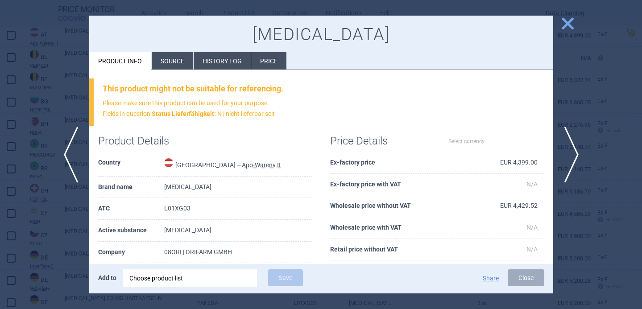
select select "EUR"
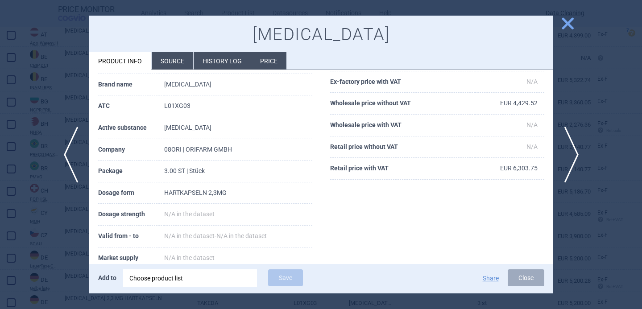
click at [48, 217] on div at bounding box center [321, 154] width 642 height 309
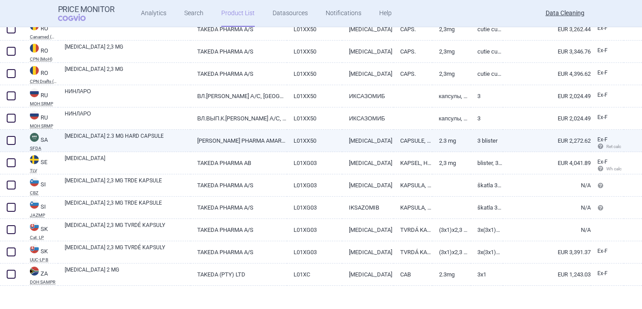
scroll to position [1556, 0]
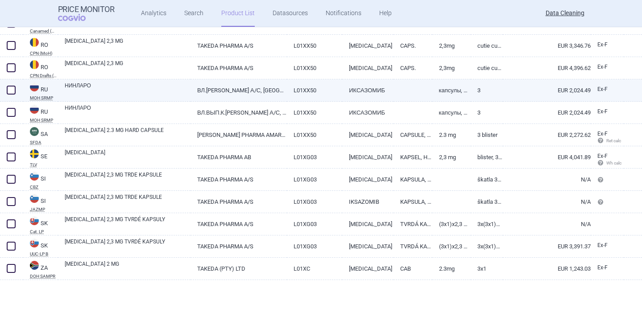
click at [125, 93] on link "НИНЛАРО" at bounding box center [128, 90] width 126 height 16
select select "EUR"
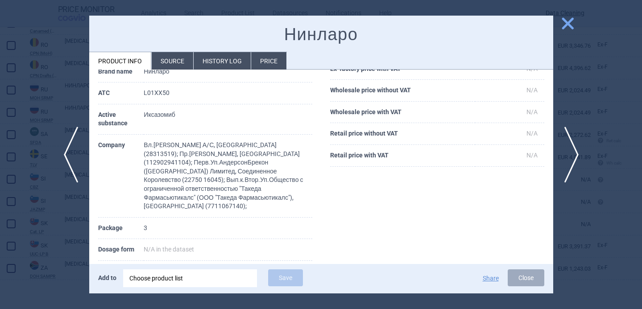
scroll to position [95, 0]
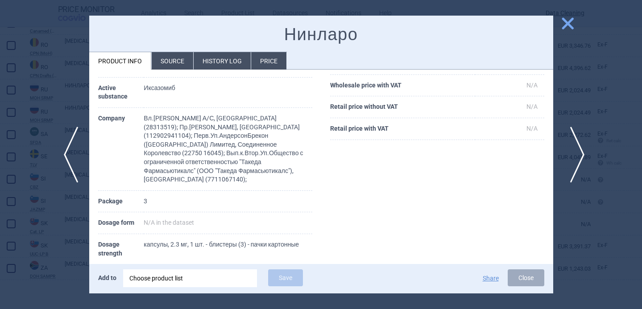
click at [576, 151] on span "next" at bounding box center [575, 155] width 20 height 56
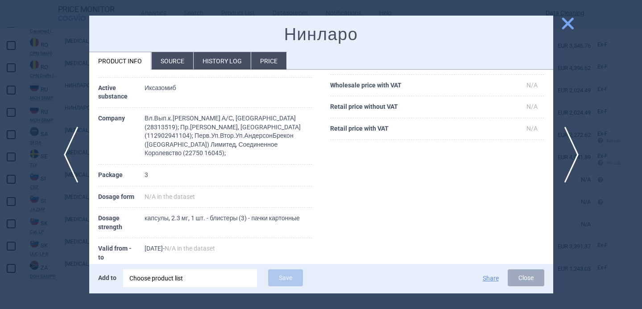
click at [593, 116] on div at bounding box center [321, 154] width 642 height 309
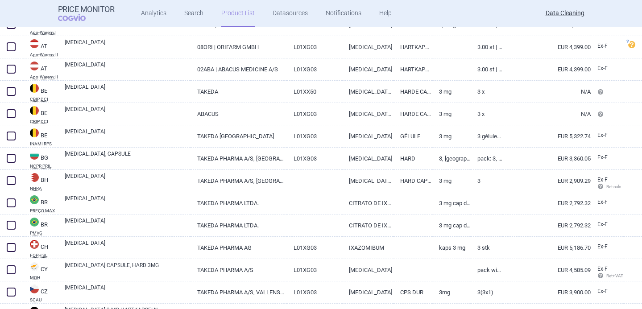
scroll to position [441, 0]
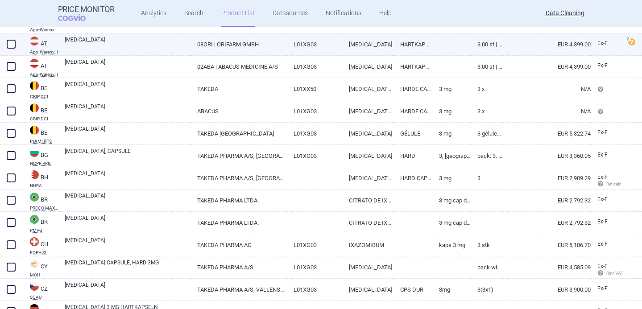
click at [239, 44] on link "08ORI | ORIFARM GMBH" at bounding box center [239, 44] width 96 height 22
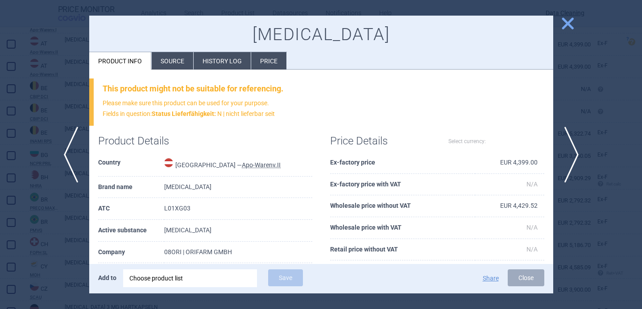
select select "EUR"
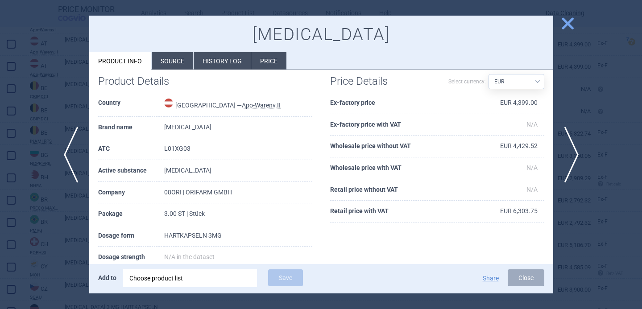
scroll to position [60, 0]
click at [576, 147] on span "next" at bounding box center [575, 155] width 20 height 56
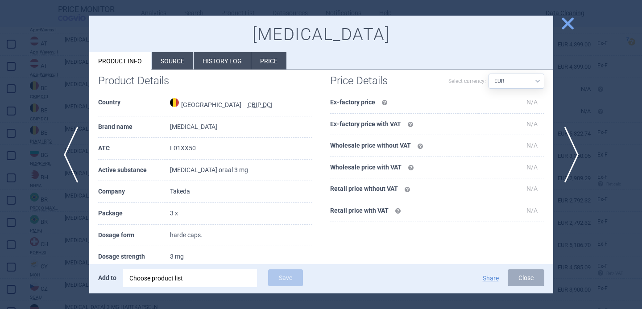
click at [569, 100] on div at bounding box center [321, 154] width 642 height 309
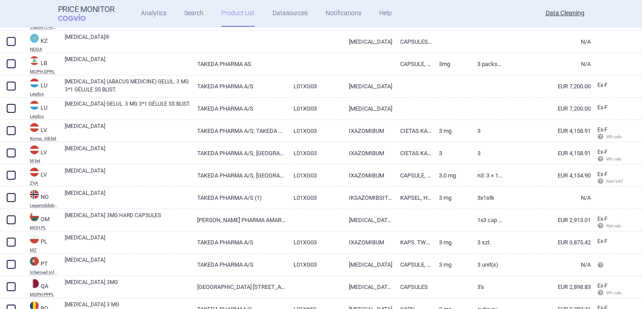
scroll to position [1427, 0]
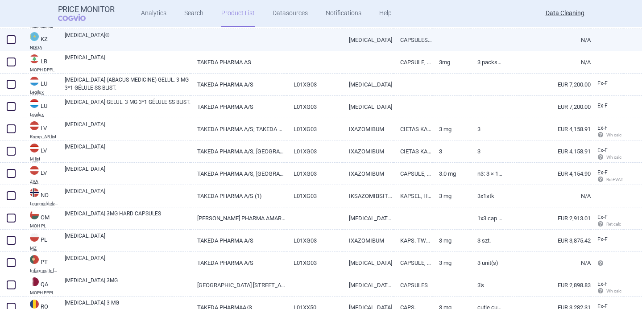
click at [336, 38] on link at bounding box center [314, 37] width 55 height 16
select select "EUR"
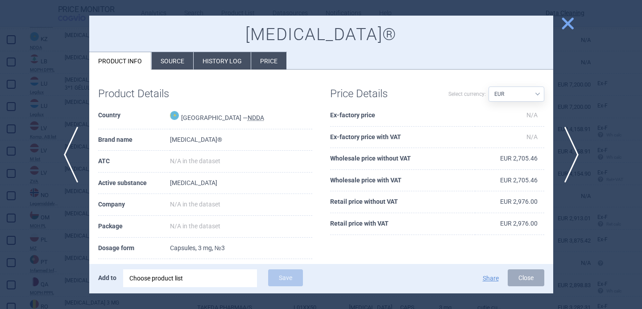
scroll to position [67, 0]
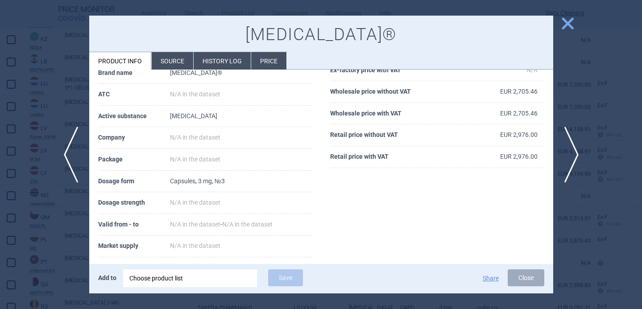
click at [72, 220] on div at bounding box center [321, 154] width 642 height 309
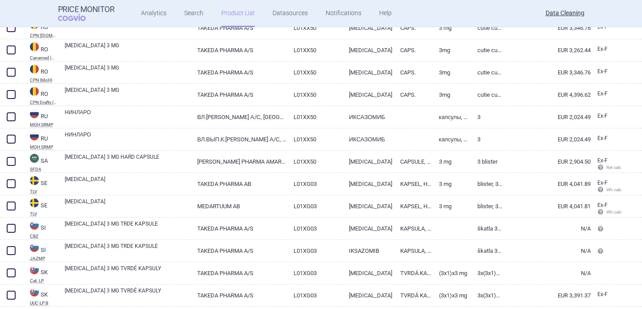
scroll to position [1779, 0]
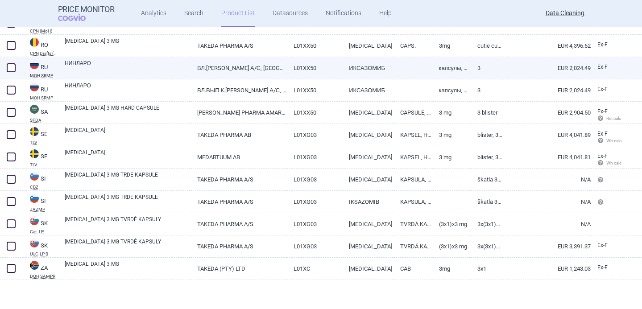
click at [154, 70] on link "НИНЛАРО" at bounding box center [128, 67] width 126 height 16
select select "EUR"
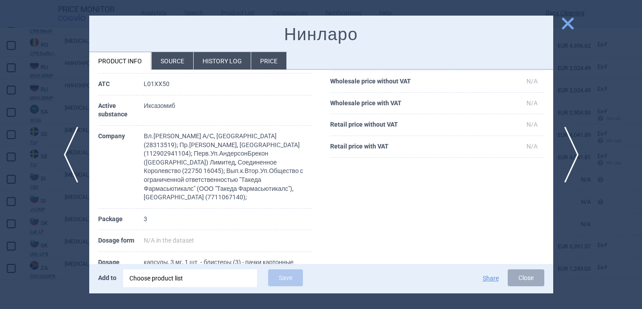
scroll to position [84, 0]
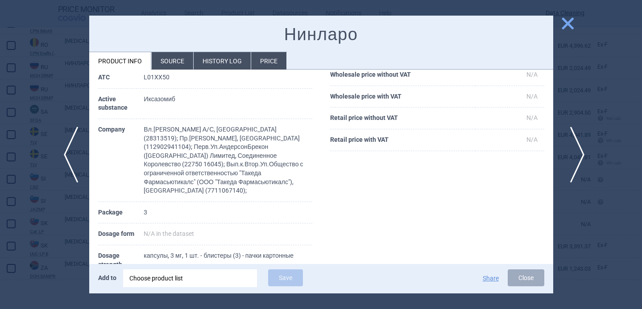
click at [572, 157] on span "next" at bounding box center [575, 155] width 20 height 56
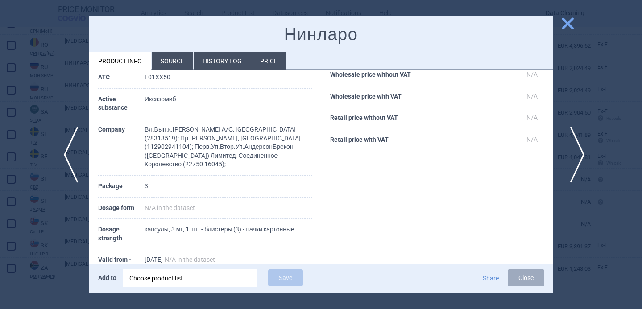
click at [572, 157] on span "next" at bounding box center [575, 155] width 20 height 56
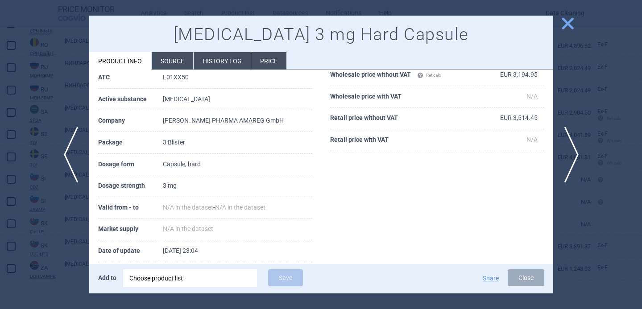
click at [558, 95] on div at bounding box center [321, 154] width 642 height 309
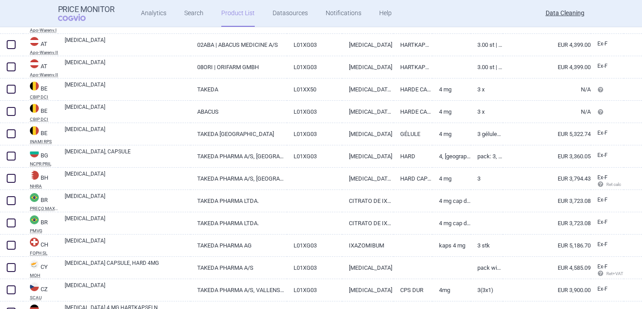
scroll to position [508, 0]
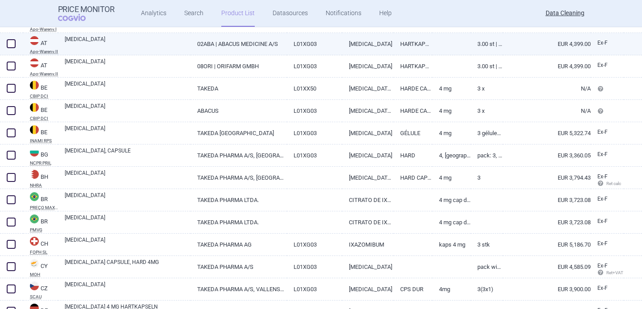
click at [186, 37] on link "[MEDICAL_DATA]" at bounding box center [128, 43] width 126 height 16
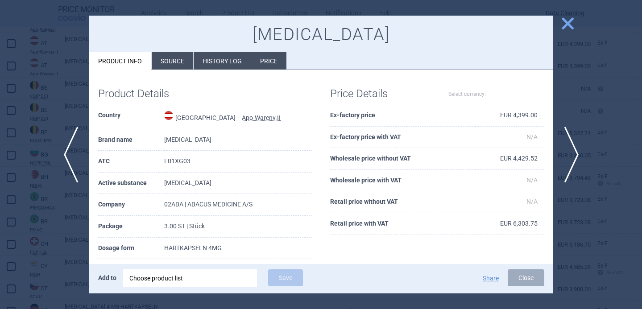
select select "EUR"
click at [578, 158] on span "next" at bounding box center [575, 155] width 20 height 56
click at [574, 103] on div at bounding box center [321, 154] width 642 height 309
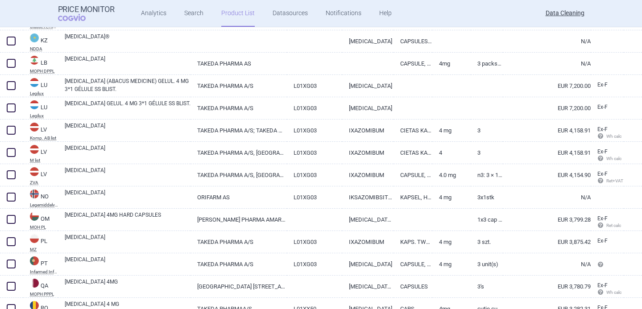
scroll to position [1672, 0]
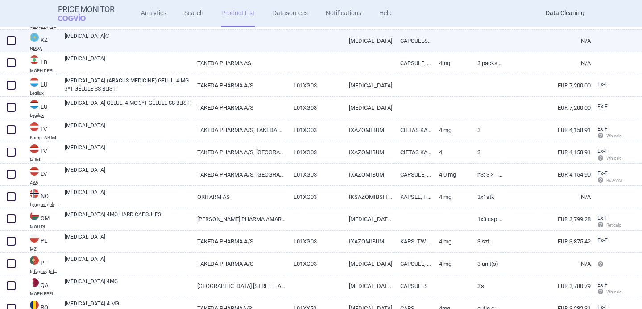
click at [327, 42] on link at bounding box center [314, 38] width 55 height 16
select select "EUR"
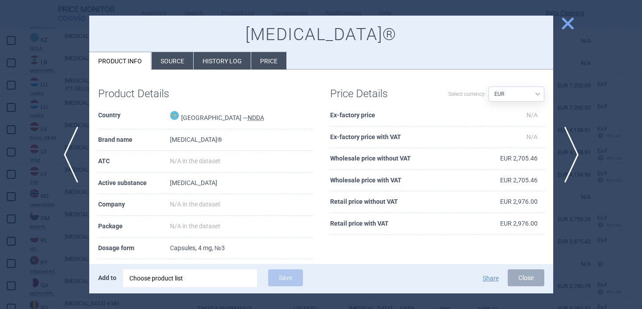
click at [58, 215] on div at bounding box center [321, 154] width 642 height 309
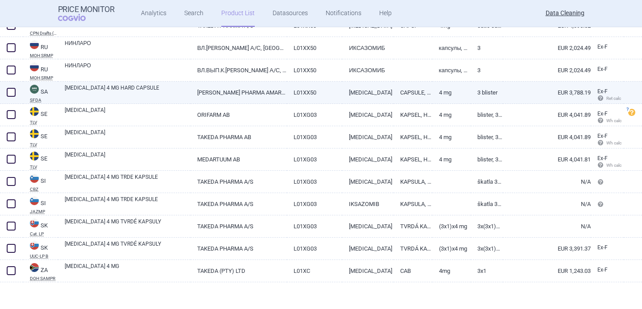
scroll to position [2046, 0]
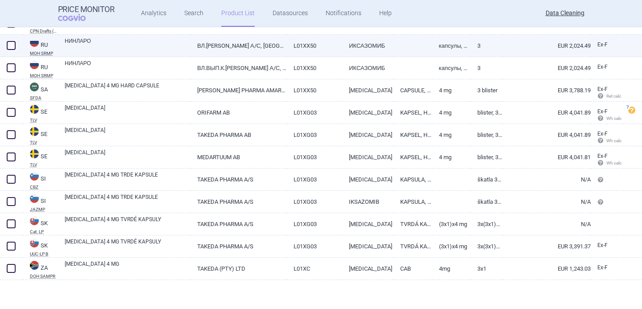
click at [128, 48] on link "НИНЛАРО" at bounding box center [128, 45] width 126 height 16
select select "EUR"
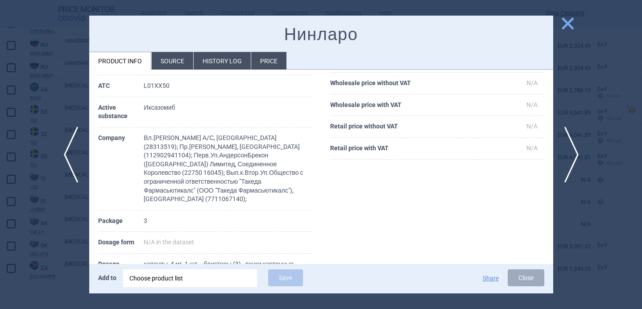
scroll to position [76, 0]
click at [579, 148] on span "next" at bounding box center [575, 155] width 20 height 56
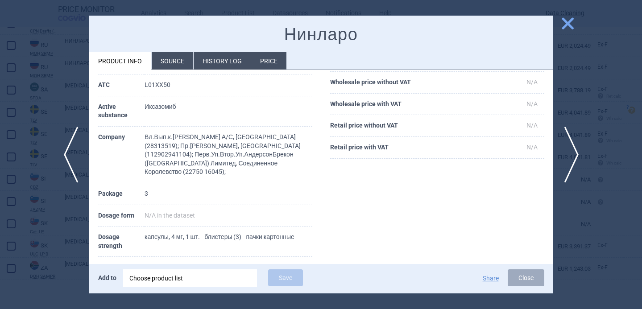
click at [567, 116] on div at bounding box center [321, 154] width 642 height 309
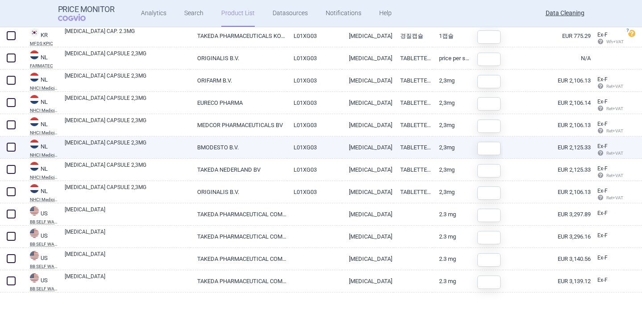
scroll to position [306, 0]
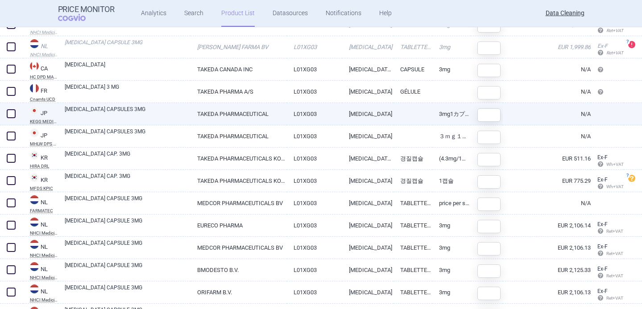
scroll to position [169, 0]
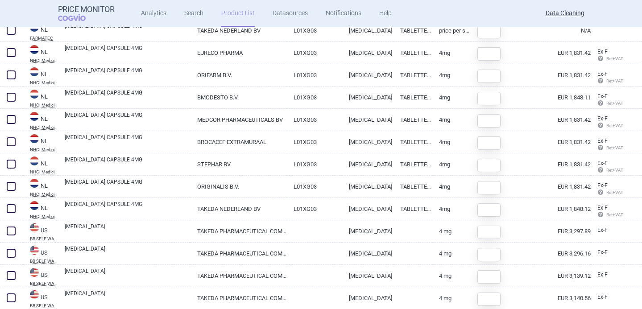
scroll to position [373, 0]
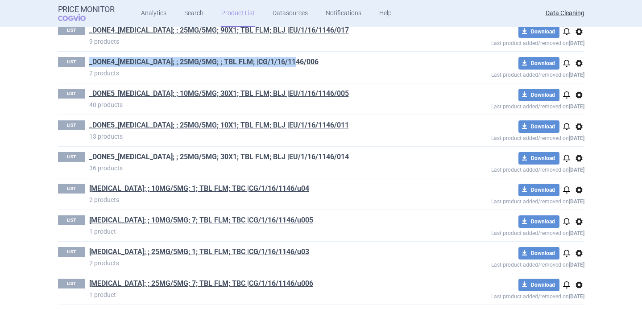
scroll to position [781, 0]
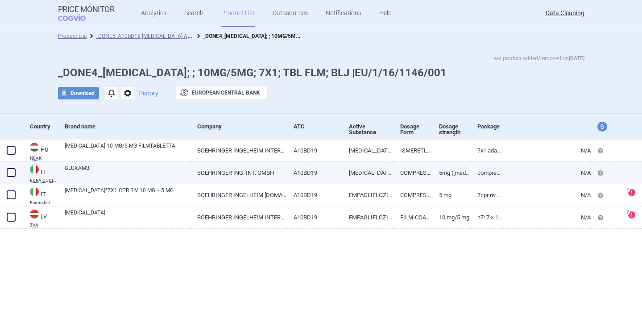
click at [155, 169] on link "GLUXAMBI" at bounding box center [128, 172] width 126 height 16
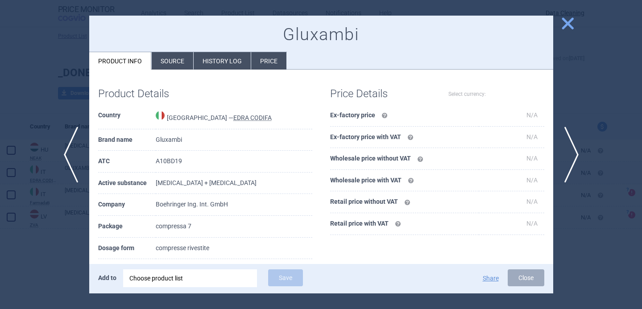
select select "EUR"
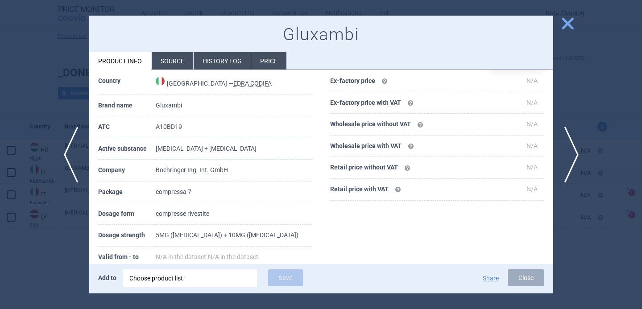
scroll to position [45, 0]
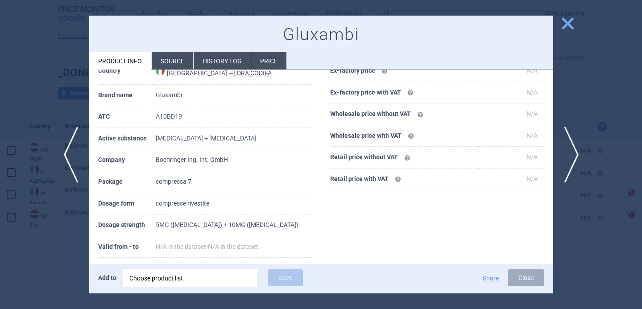
click at [182, 60] on li "Source" at bounding box center [173, 60] width 42 height 17
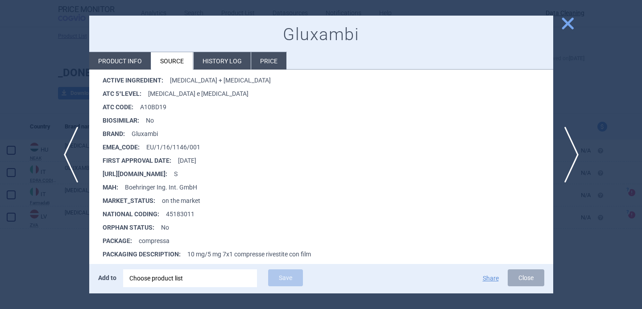
scroll to position [152, 0]
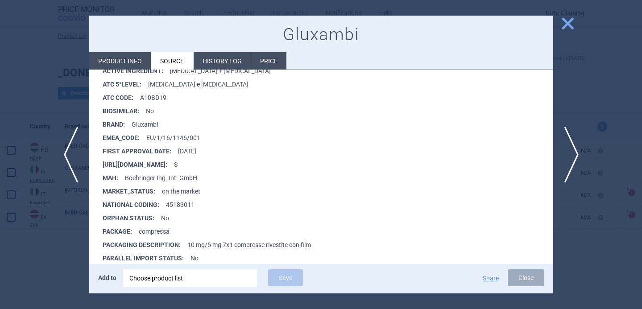
click at [77, 242] on div at bounding box center [321, 154] width 642 height 309
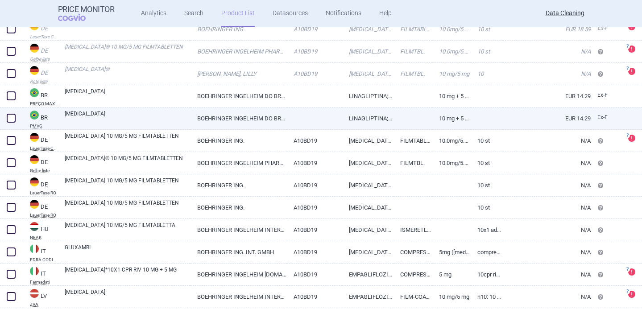
scroll to position [121, 0]
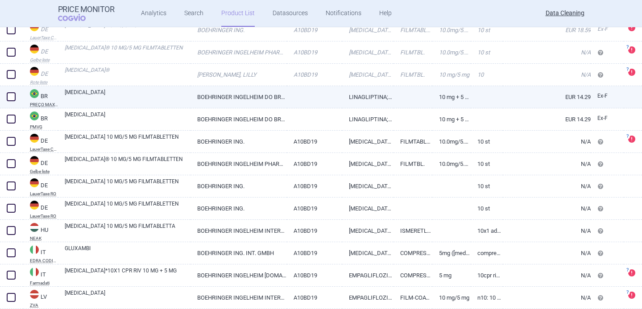
click at [148, 94] on link "[MEDICAL_DATA]" at bounding box center [128, 96] width 126 height 16
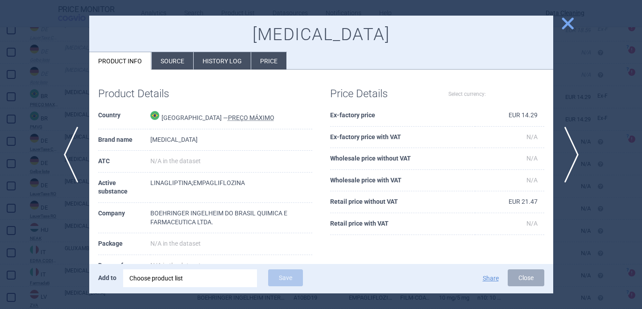
select select "EUR"
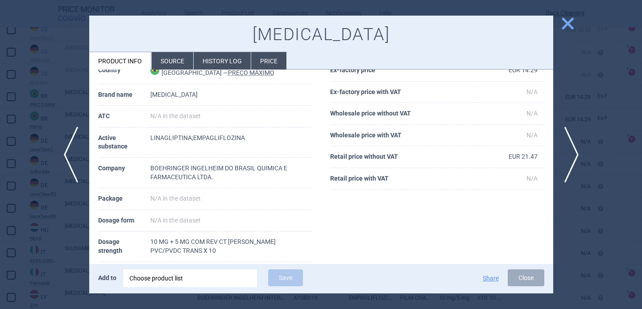
scroll to position [54, 0]
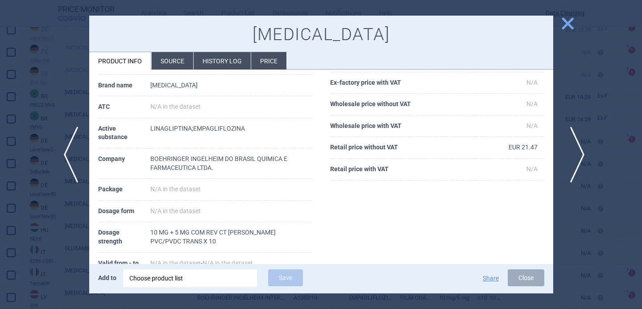
click at [576, 153] on span "next" at bounding box center [575, 155] width 20 height 56
click at [576, 154] on span "next" at bounding box center [575, 155] width 20 height 56
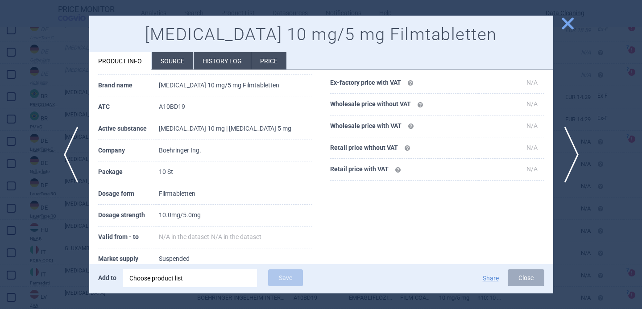
click at [54, 242] on div at bounding box center [321, 154] width 642 height 309
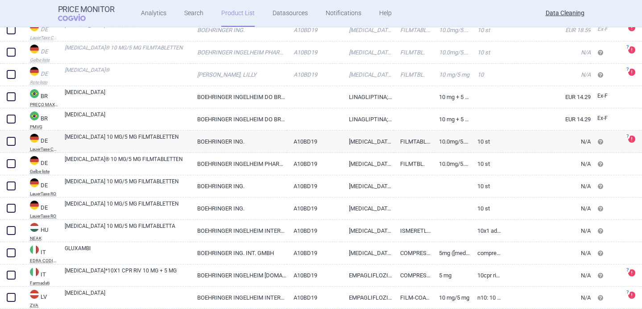
scroll to position [172, 0]
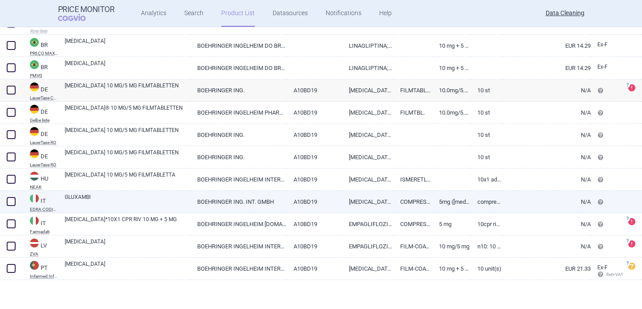
click at [149, 204] on link "GLUXAMBI" at bounding box center [128, 201] width 126 height 16
select select "EUR"
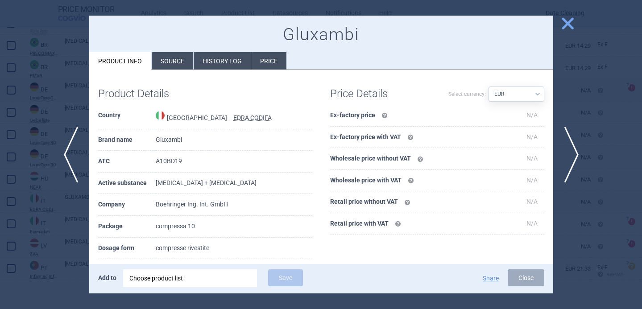
scroll to position [54, 0]
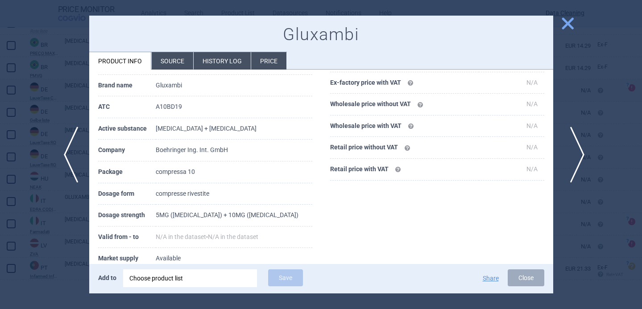
click at [573, 154] on span "next" at bounding box center [575, 155] width 20 height 56
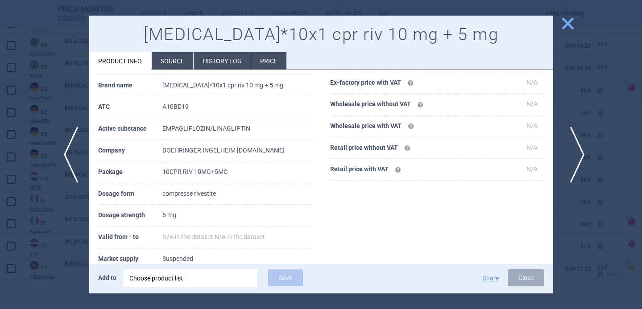
click at [573, 154] on span "next" at bounding box center [575, 155] width 20 height 56
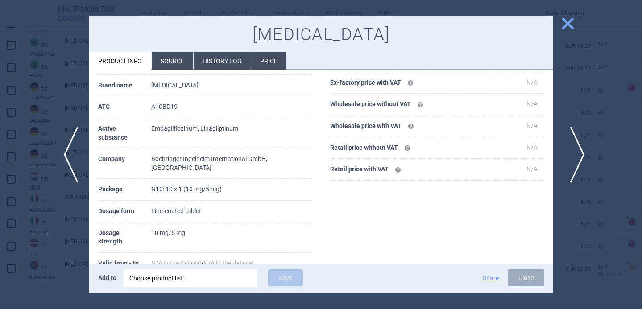
click at [573, 154] on span "next" at bounding box center [575, 155] width 20 height 56
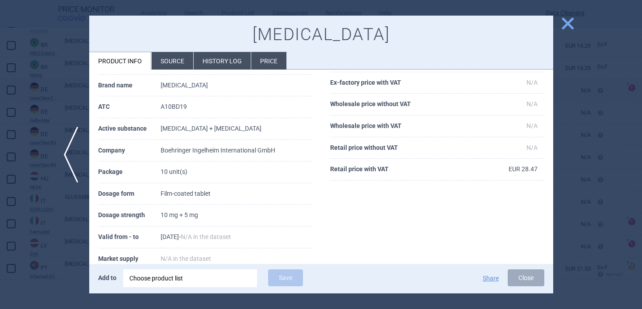
click at [573, 154] on div at bounding box center [321, 154] width 642 height 309
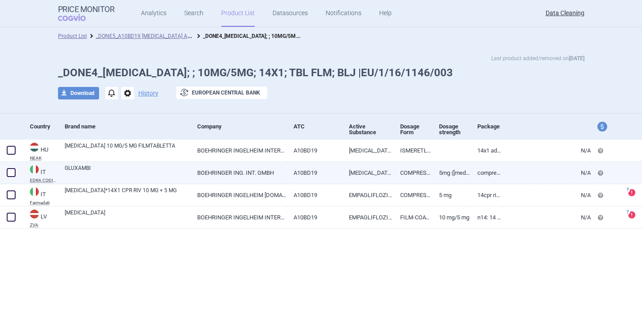
click at [159, 165] on link "GLUXAMBI" at bounding box center [128, 172] width 126 height 16
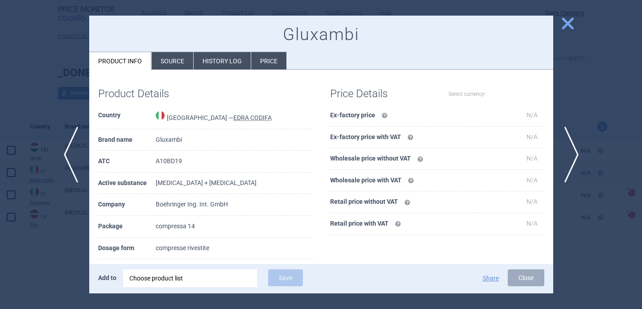
select select "EUR"
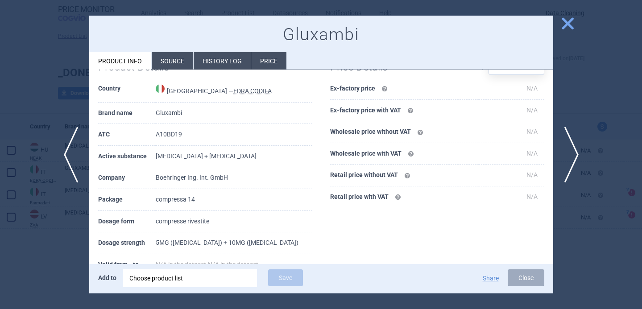
scroll to position [44, 0]
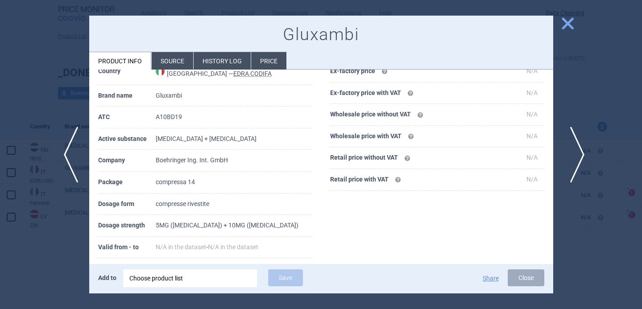
click at [574, 150] on span "next" at bounding box center [575, 155] width 20 height 56
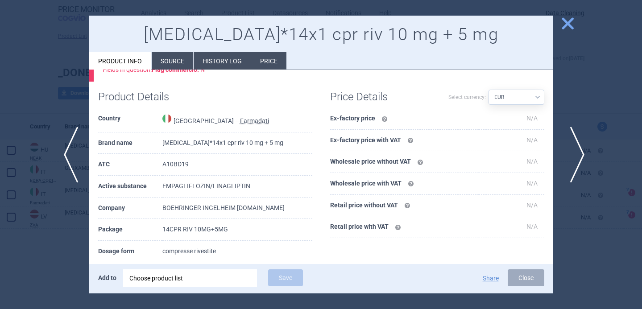
scroll to position [92, 0]
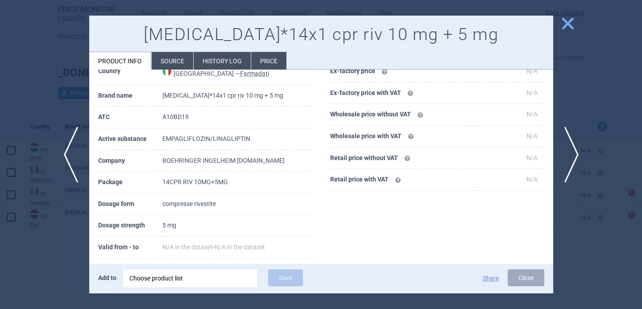
click at [58, 262] on div at bounding box center [321, 154] width 642 height 309
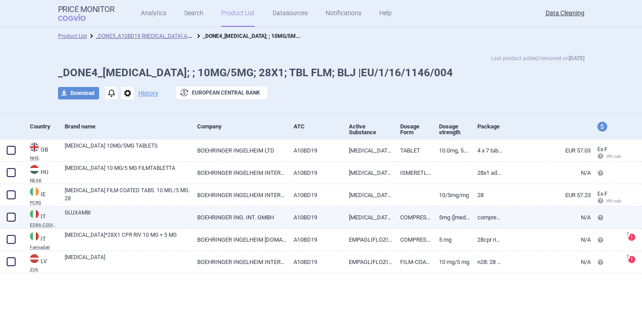
click at [161, 224] on link "GLUXAMBI" at bounding box center [128, 217] width 126 height 16
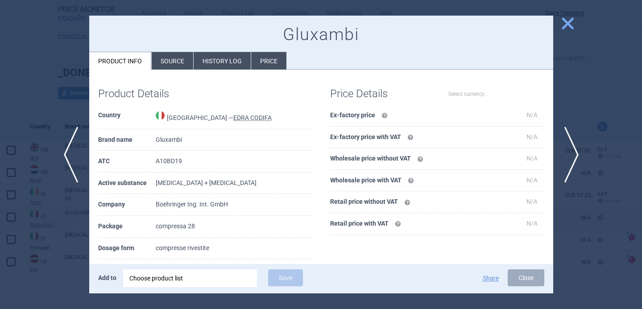
select select "EUR"
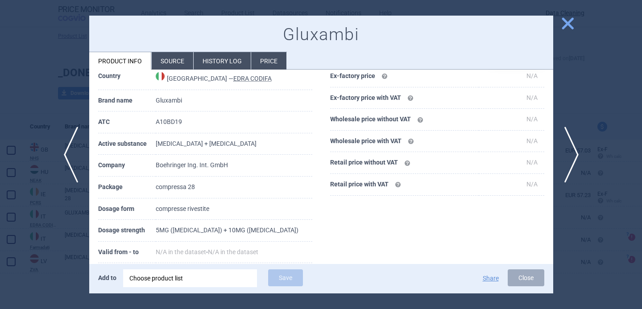
click at [32, 274] on div at bounding box center [321, 154] width 642 height 309
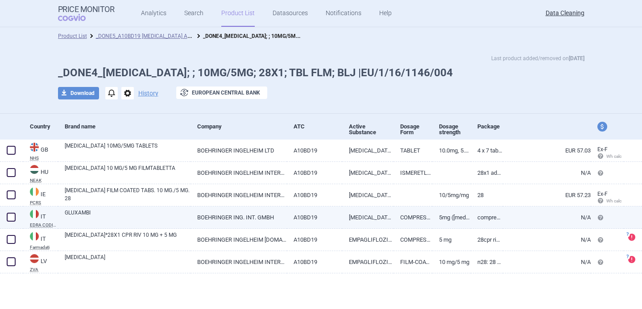
click at [166, 212] on link "GLUXAMBI" at bounding box center [128, 217] width 126 height 16
select select "EUR"
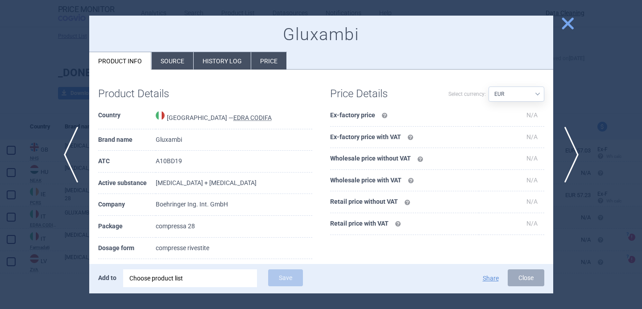
scroll to position [31, 0]
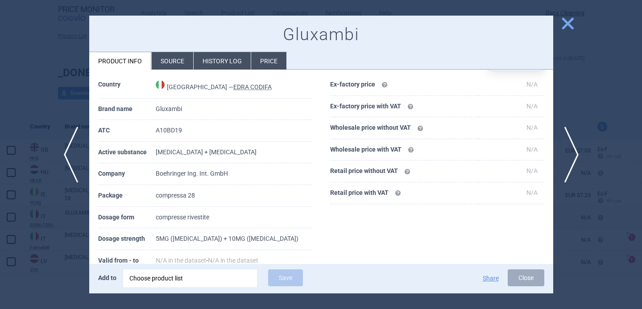
click at [59, 245] on div at bounding box center [321, 154] width 642 height 309
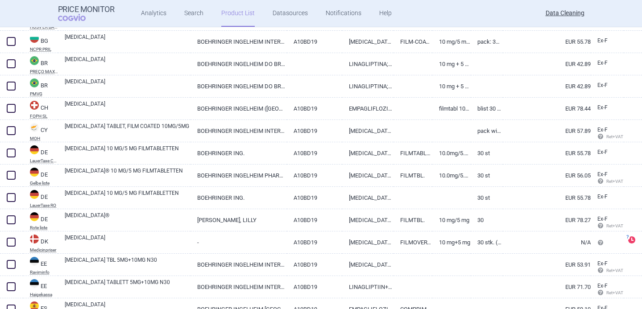
scroll to position [333, 0]
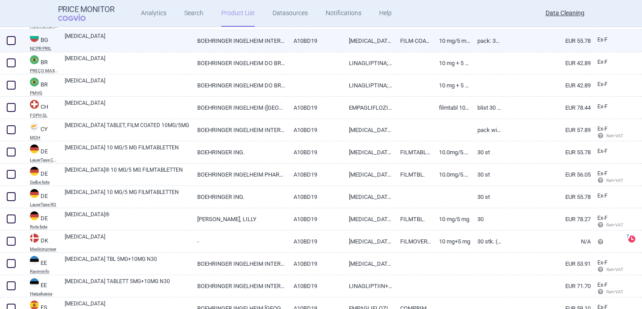
click at [251, 40] on link "BOEHRINGER INGELHEIM INTERNATIONAL GMBH, ГЕРМАНИЯ" at bounding box center [239, 41] width 96 height 22
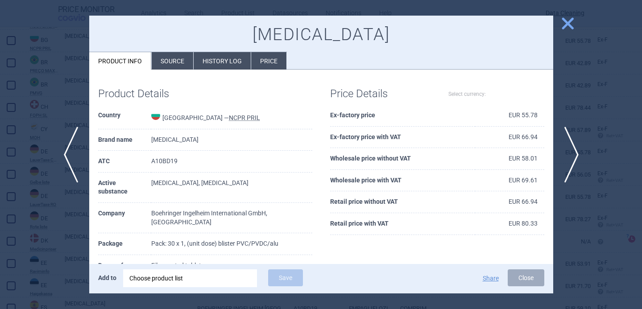
select select "EUR"
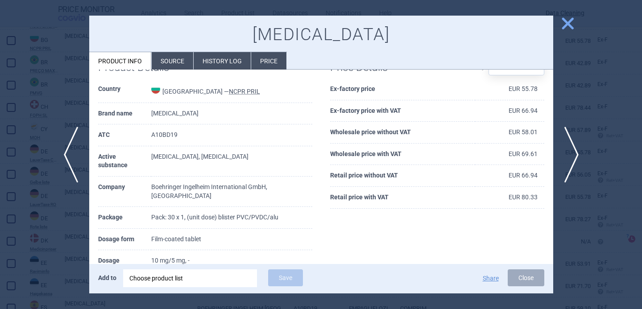
scroll to position [30, 0]
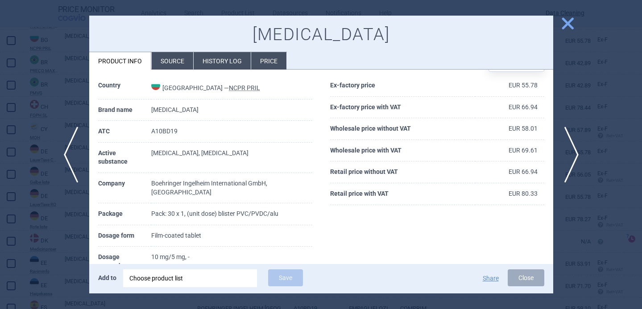
click at [79, 208] on div at bounding box center [321, 154] width 642 height 309
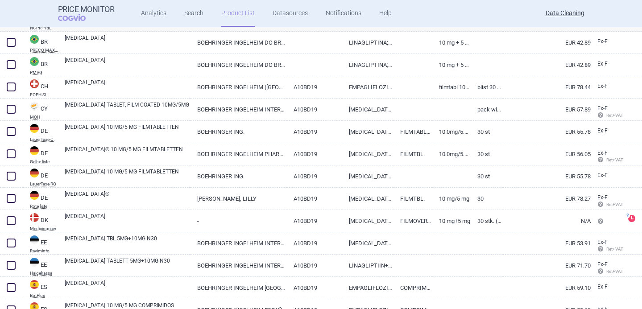
scroll to position [356, 0]
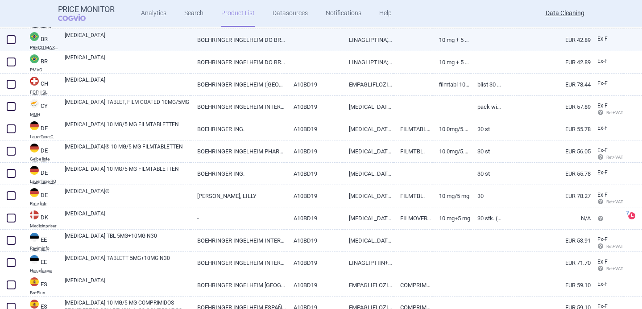
click at [166, 42] on link "[MEDICAL_DATA]" at bounding box center [128, 39] width 126 height 16
select select "EUR"
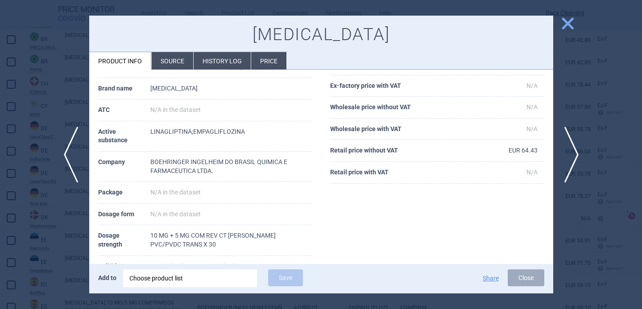
scroll to position [56, 0]
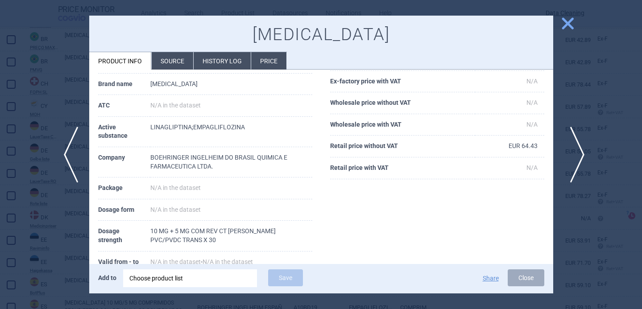
click at [578, 145] on span "next" at bounding box center [575, 155] width 20 height 56
click at [570, 98] on div at bounding box center [321, 154] width 642 height 309
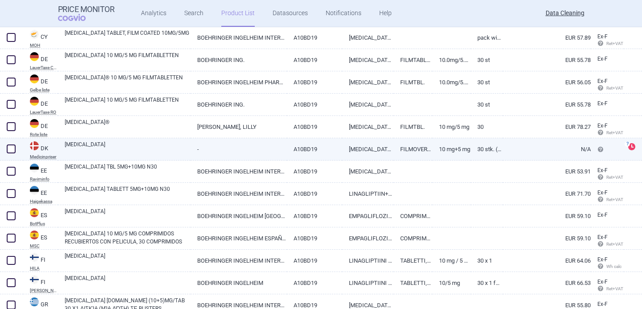
scroll to position [427, 0]
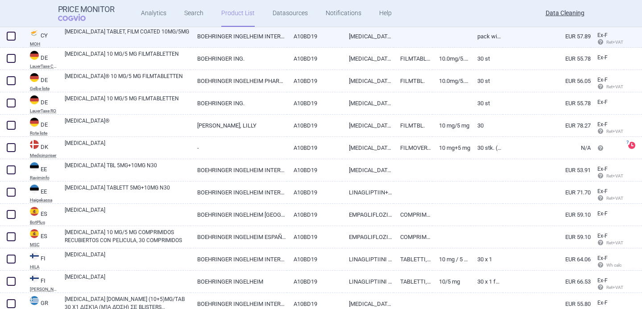
click at [189, 34] on link "GLYXAMBI TABLET, FILM COATED 10MG/5MG" at bounding box center [128, 36] width 126 height 16
select select "EUR"
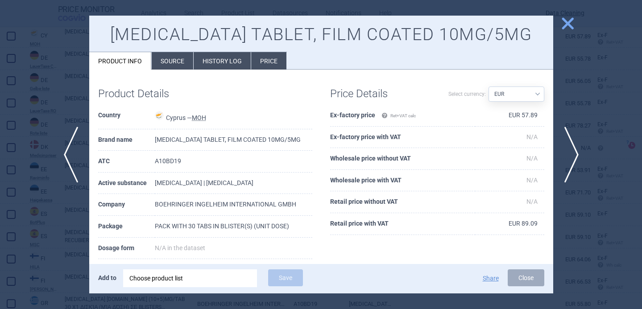
click at [71, 221] on div at bounding box center [321, 154] width 642 height 309
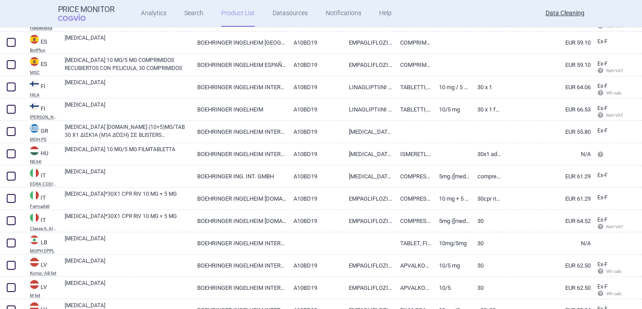
scroll to position [600, 0]
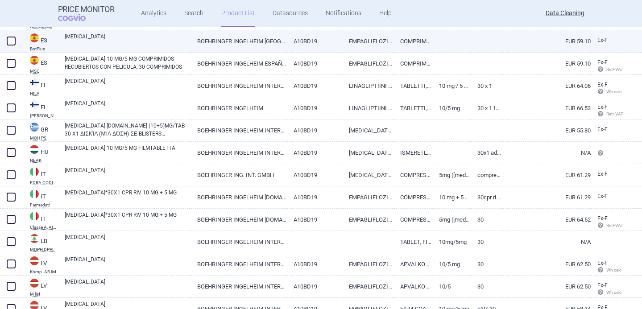
click at [150, 42] on link "[MEDICAL_DATA]" at bounding box center [128, 41] width 126 height 16
select select "EUR"
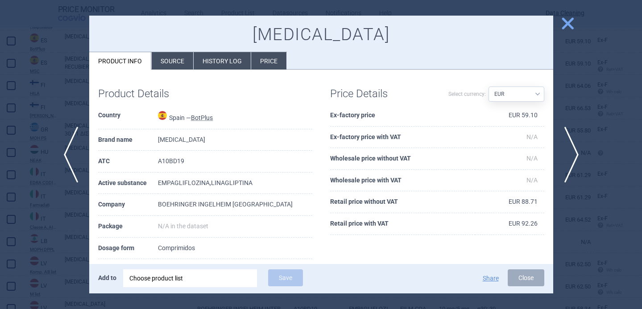
click at [170, 58] on li "Source" at bounding box center [173, 60] width 42 height 17
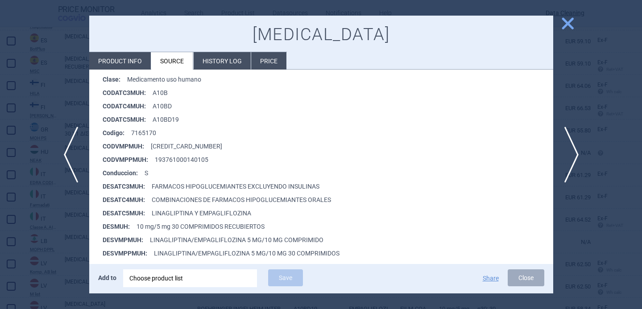
scroll to position [145, 0]
click at [51, 241] on div at bounding box center [321, 154] width 642 height 309
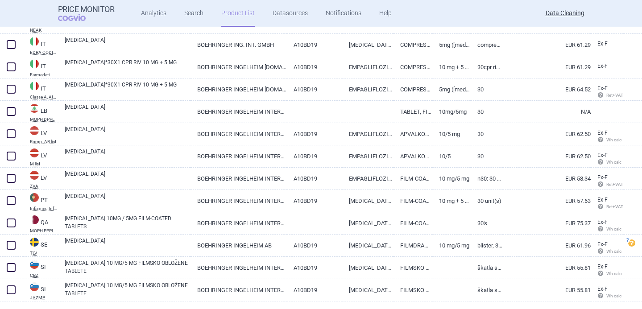
scroll to position [736, 0]
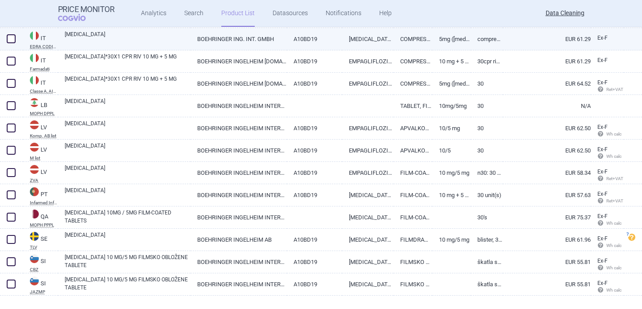
click at [159, 42] on link "[MEDICAL_DATA]" at bounding box center [128, 38] width 126 height 16
select select "EUR"
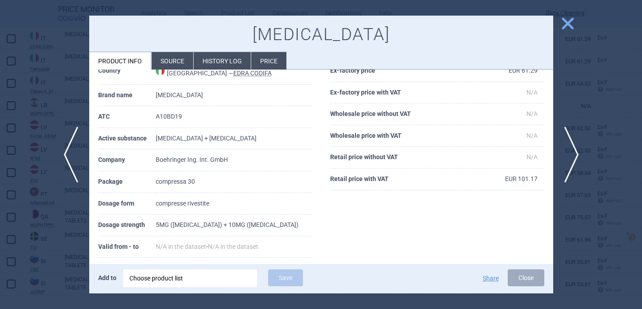
scroll to position [46, 0]
click at [72, 217] on div at bounding box center [321, 154] width 642 height 309
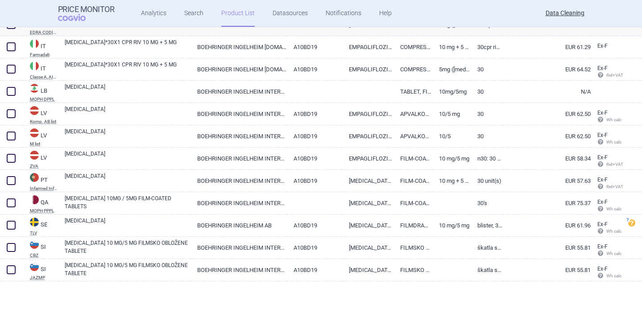
scroll to position [752, 0]
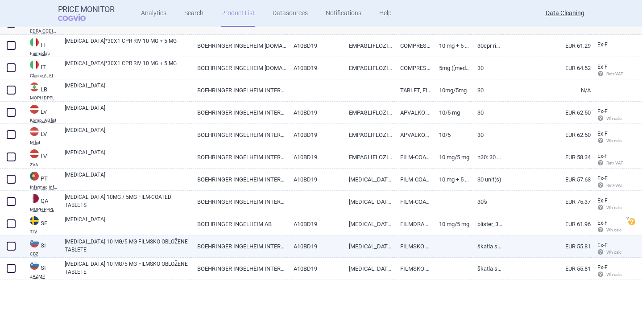
click at [168, 245] on link "GLYXAMBI 10 MG/5 MG FILMSKO OBLOŽENE TABLETE" at bounding box center [128, 246] width 126 height 16
select select "EUR"
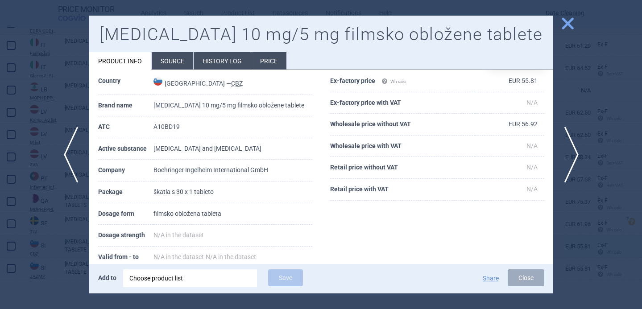
scroll to position [36, 0]
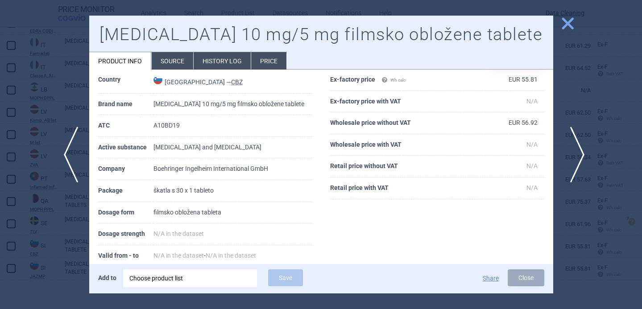
click at [577, 152] on span "next" at bounding box center [575, 155] width 20 height 56
click at [574, 130] on div at bounding box center [321, 154] width 642 height 309
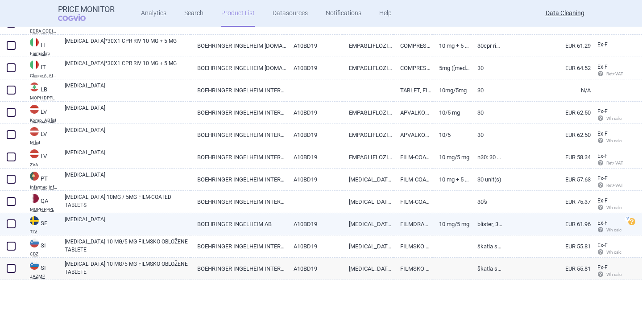
click at [171, 221] on link "[MEDICAL_DATA]" at bounding box center [128, 224] width 126 height 16
select select "EUR"
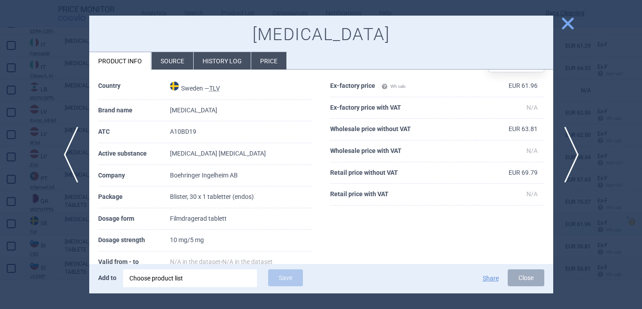
scroll to position [88, 0]
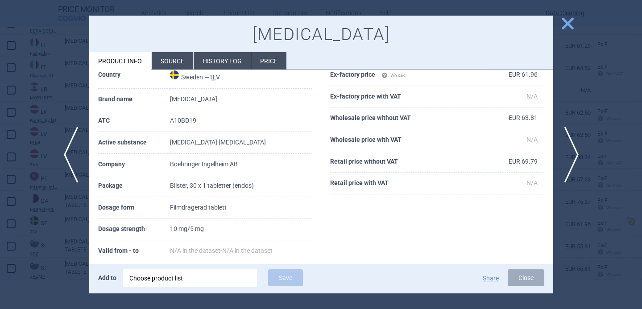
click at [67, 234] on div at bounding box center [321, 154] width 642 height 309
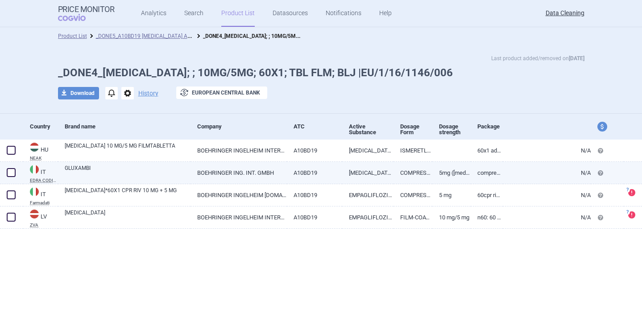
click at [183, 181] on div "GLUXAMBI" at bounding box center [124, 173] width 133 height 22
click at [181, 173] on link "GLUXAMBI" at bounding box center [128, 172] width 126 height 16
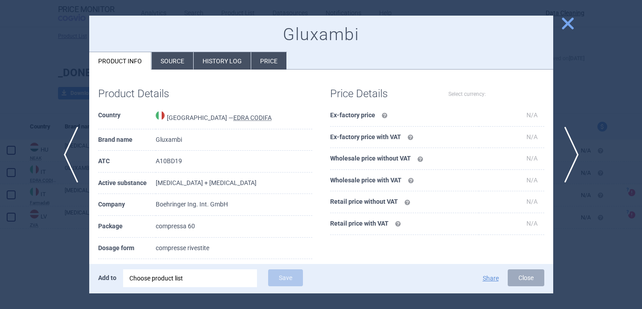
select select "EUR"
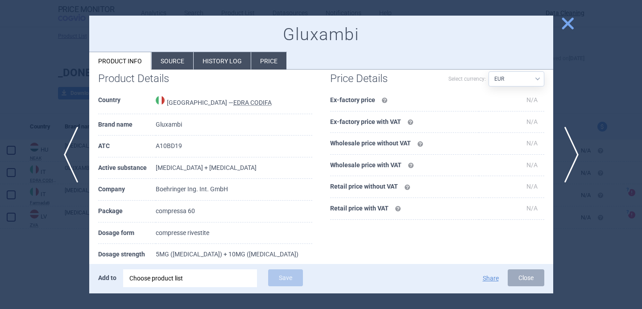
click at [65, 261] on div at bounding box center [321, 154] width 642 height 309
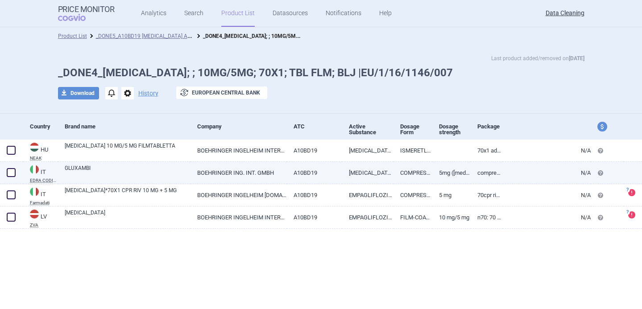
click at [228, 169] on link "BOEHRINGER ING. INT. GMBH" at bounding box center [239, 173] width 96 height 22
select select "EUR"
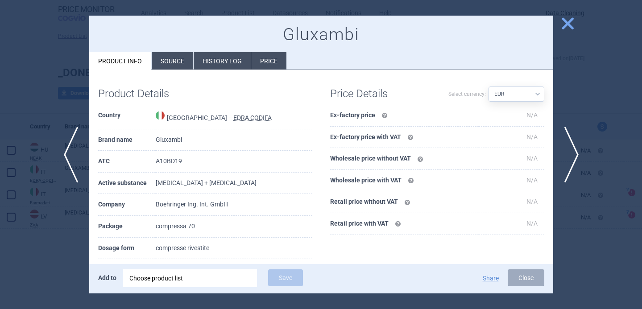
click at [67, 253] on div at bounding box center [321, 154] width 642 height 309
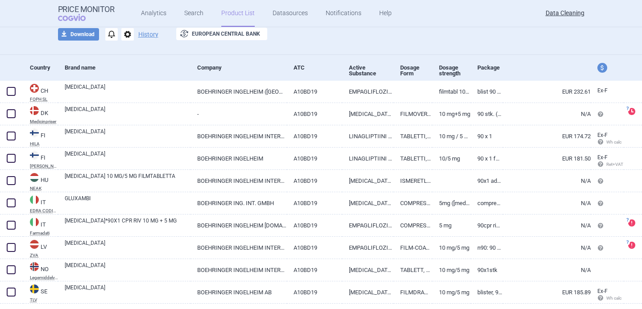
scroll to position [83, 0]
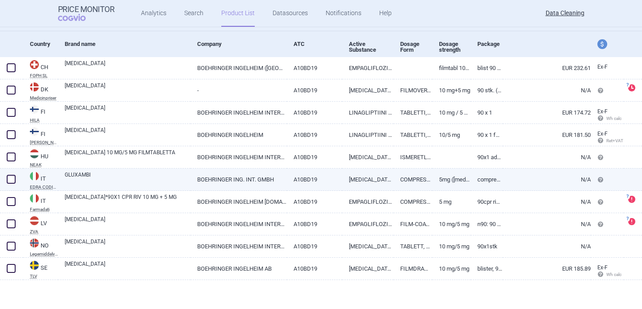
click at [166, 183] on link "GLUXAMBI" at bounding box center [128, 179] width 126 height 16
select select "EUR"
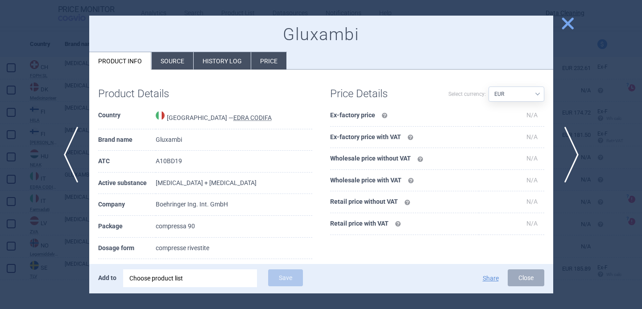
scroll to position [40, 0]
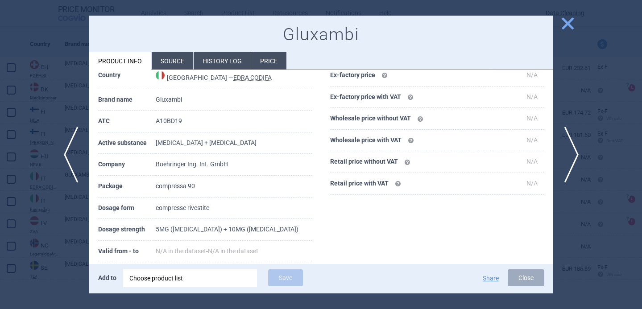
click at [37, 250] on div at bounding box center [321, 154] width 642 height 309
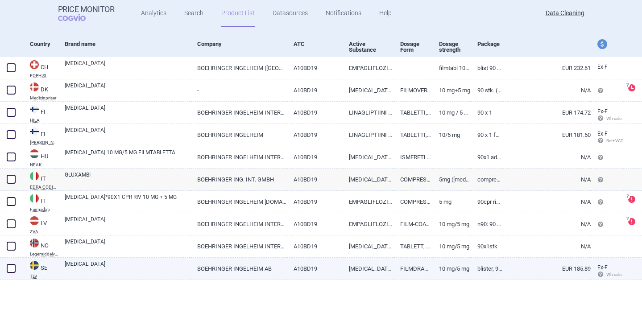
click at [163, 261] on link "[MEDICAL_DATA]" at bounding box center [128, 268] width 126 height 16
select select "EUR"
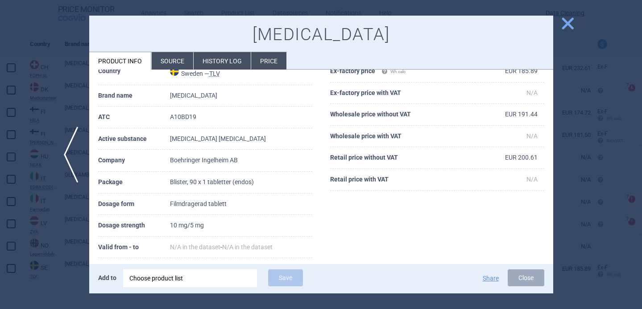
scroll to position [45, 0]
click at [46, 265] on div at bounding box center [321, 154] width 642 height 309
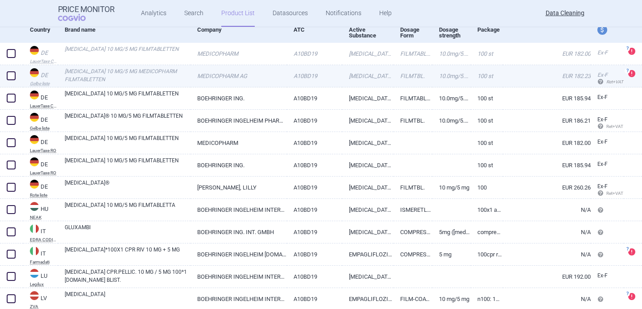
scroll to position [127, 0]
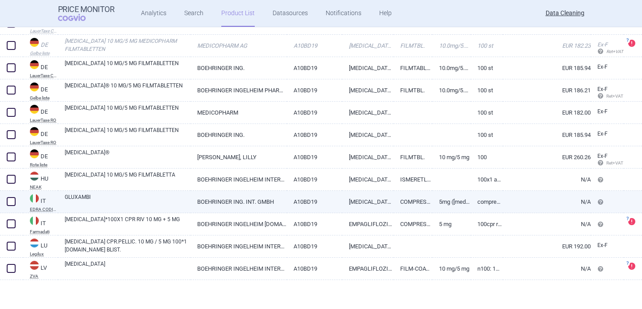
click at [139, 197] on link "GLUXAMBI" at bounding box center [128, 201] width 126 height 16
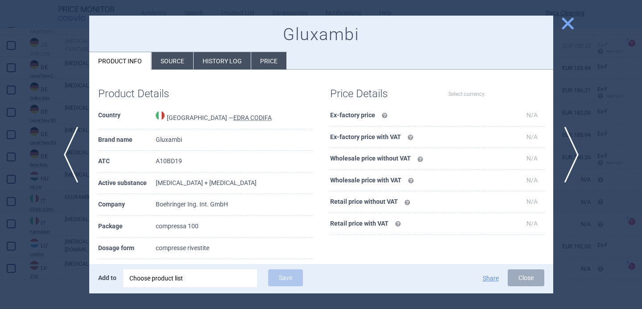
select select "EUR"
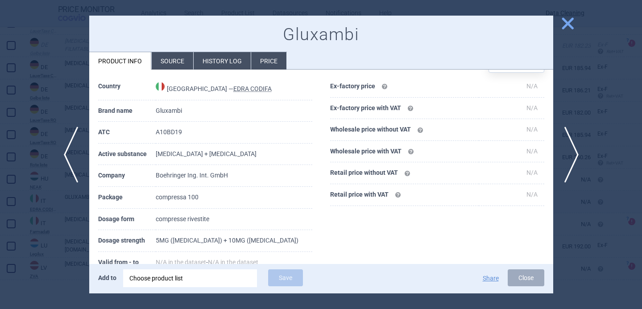
scroll to position [38, 0]
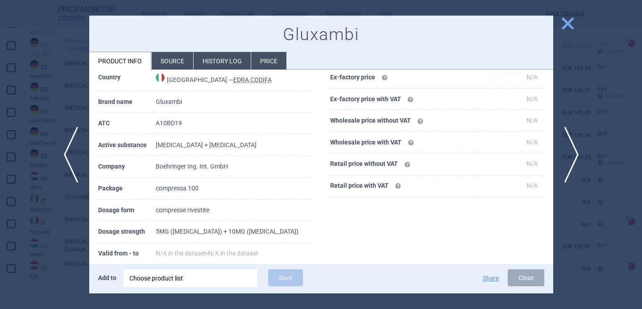
click at [67, 246] on div at bounding box center [321, 154] width 642 height 309
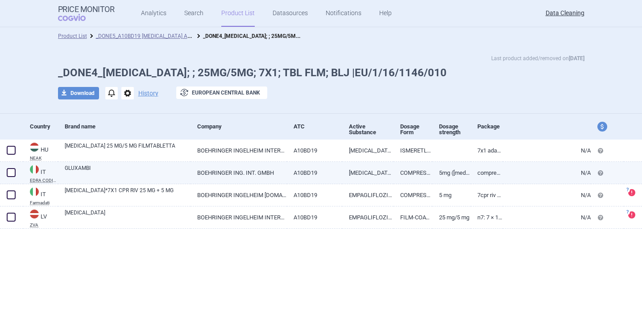
click at [197, 170] on link "BOEHRINGER ING. INT. GMBH" at bounding box center [239, 173] width 96 height 22
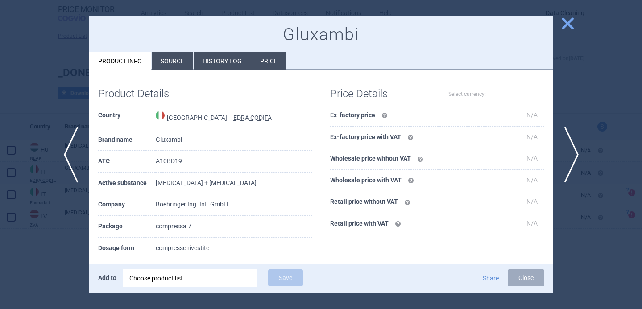
select select "EUR"
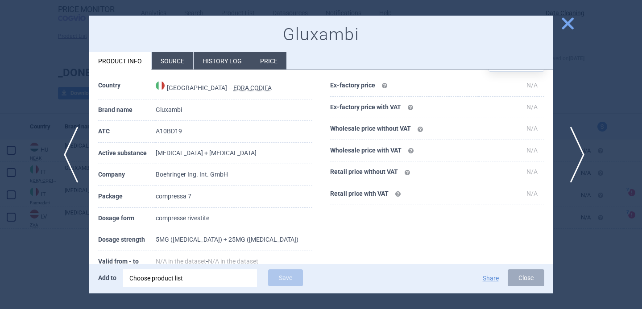
click at [576, 150] on span "next" at bounding box center [575, 155] width 20 height 56
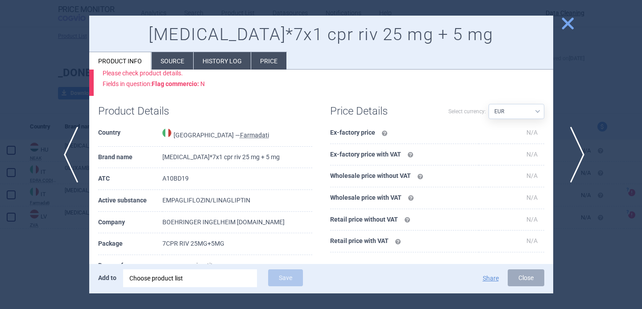
scroll to position [77, 0]
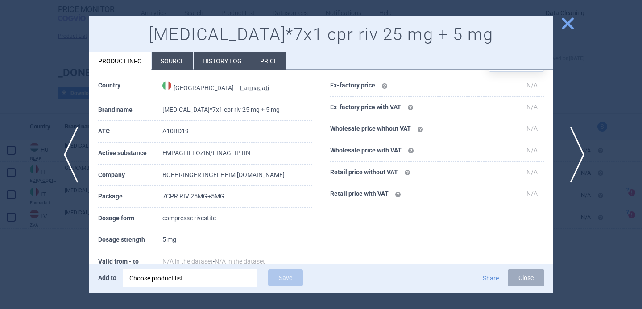
click at [576, 151] on span "next" at bounding box center [575, 155] width 20 height 56
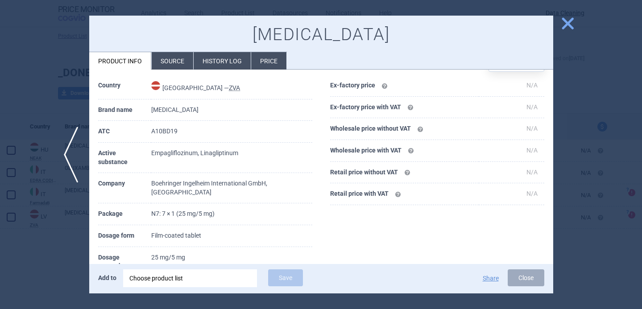
click at [58, 258] on div at bounding box center [321, 154] width 642 height 309
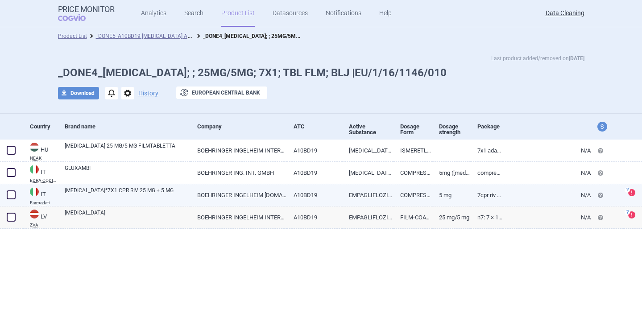
click at [152, 191] on link "[MEDICAL_DATA]*7X1 CPR RIV 25 MG + 5 MG" at bounding box center [128, 195] width 126 height 16
select select "EUR"
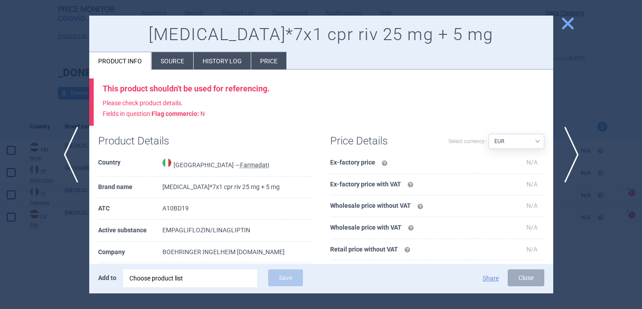
scroll to position [4, 0]
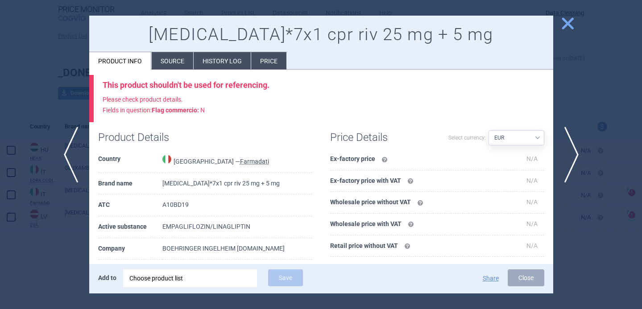
click at [43, 225] on div at bounding box center [321, 154] width 642 height 309
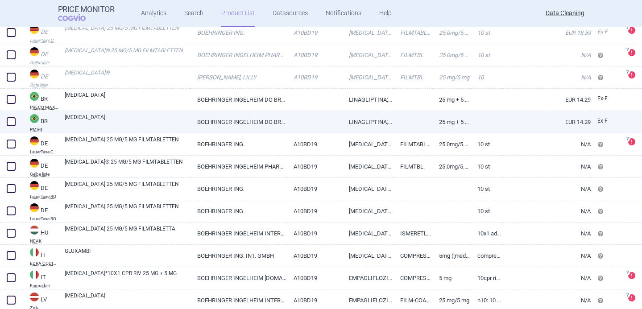
scroll to position [150, 0]
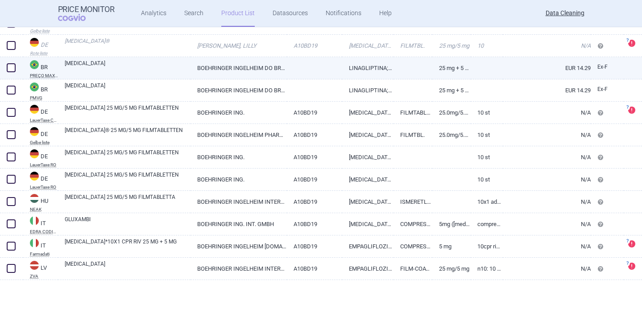
click at [229, 71] on link "BOEHRINGER INGELHEIM DO BRASIL QUIMICA E FARMACEUTICA LTDA." at bounding box center [239, 68] width 96 height 22
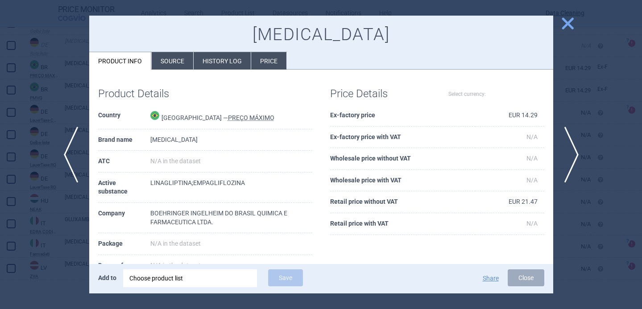
select select "EUR"
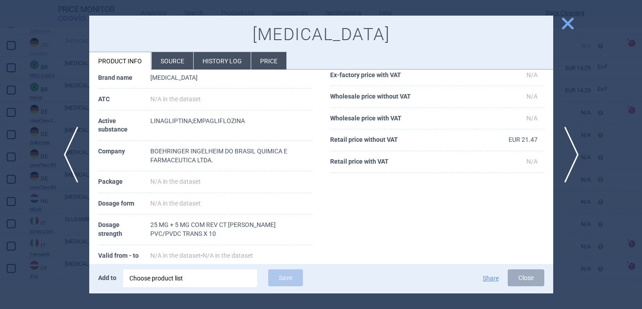
scroll to position [64, 0]
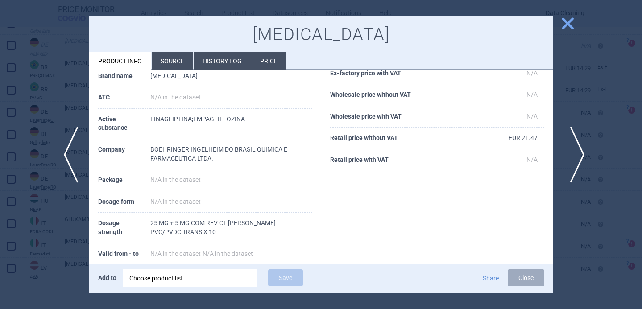
click at [574, 153] on span "next" at bounding box center [575, 155] width 20 height 56
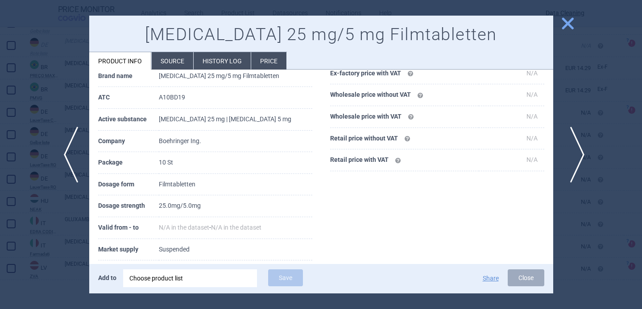
click at [574, 153] on span "next" at bounding box center [575, 155] width 20 height 56
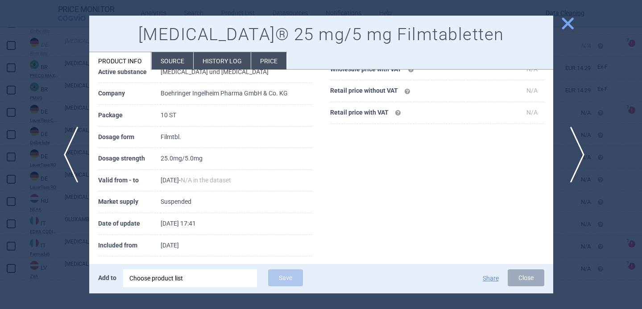
scroll to position [64, 0]
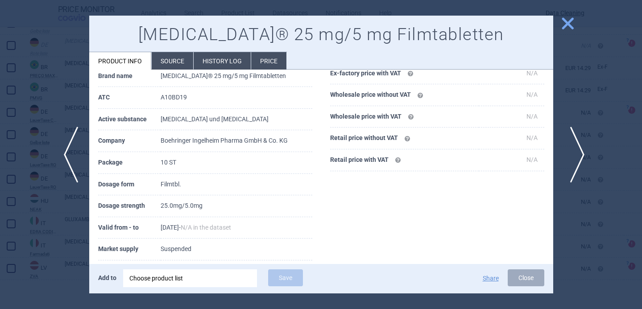
click at [574, 154] on span "next" at bounding box center [575, 155] width 20 height 56
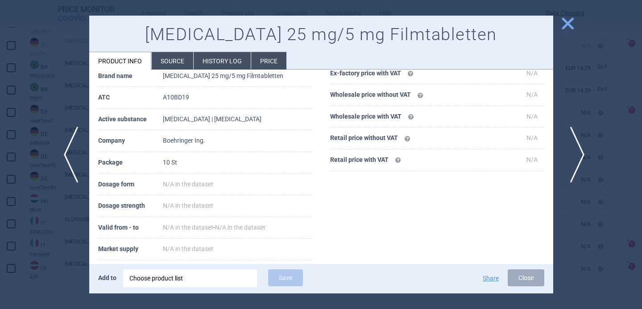
click at [574, 154] on span "next" at bounding box center [575, 155] width 20 height 56
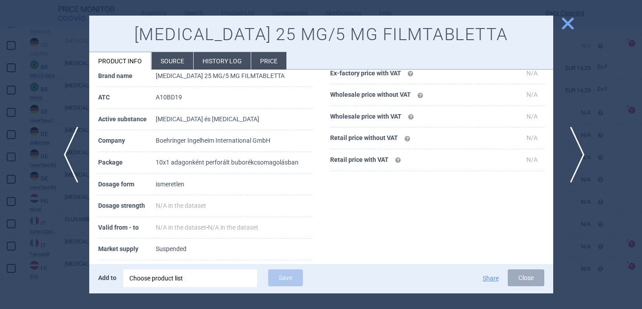
click at [574, 154] on span "next" at bounding box center [575, 155] width 20 height 56
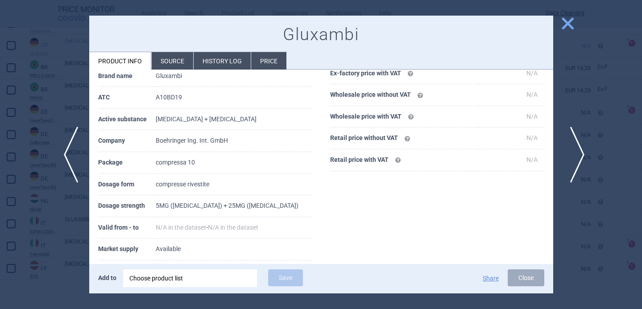
click at [574, 154] on span "next" at bounding box center [575, 155] width 20 height 56
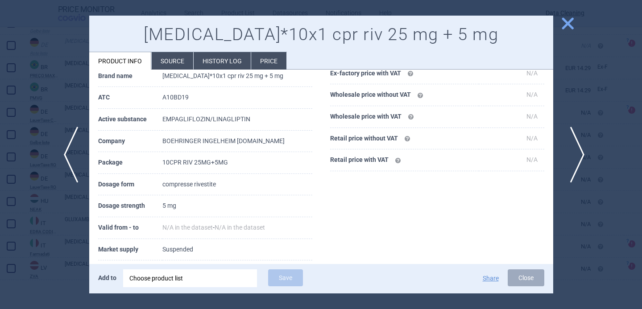
click at [574, 154] on span "next" at bounding box center [575, 155] width 20 height 56
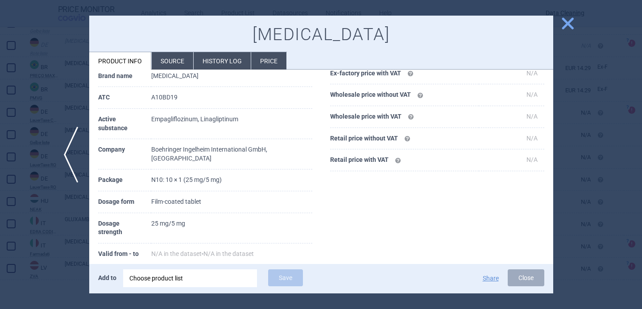
click at [574, 154] on div at bounding box center [321, 154] width 642 height 309
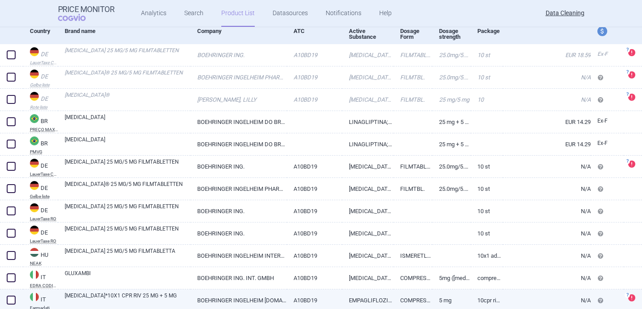
scroll to position [40, 0]
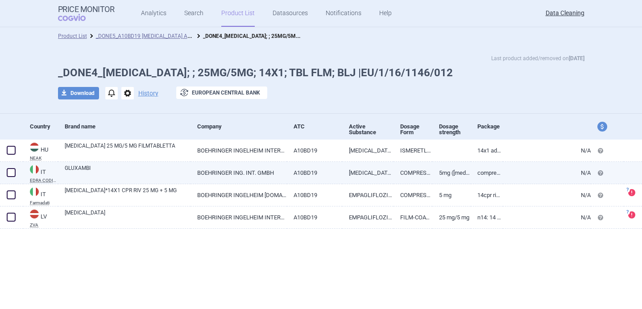
click at [175, 169] on link "GLUXAMBI" at bounding box center [128, 172] width 126 height 16
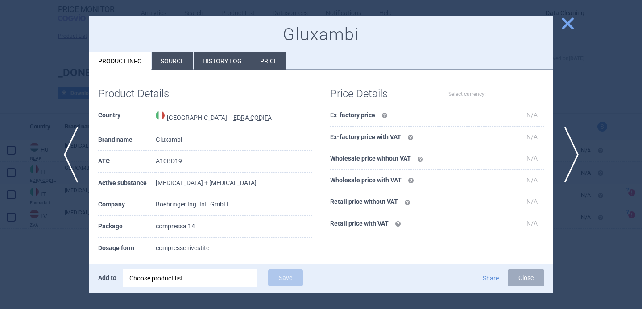
select select "EUR"
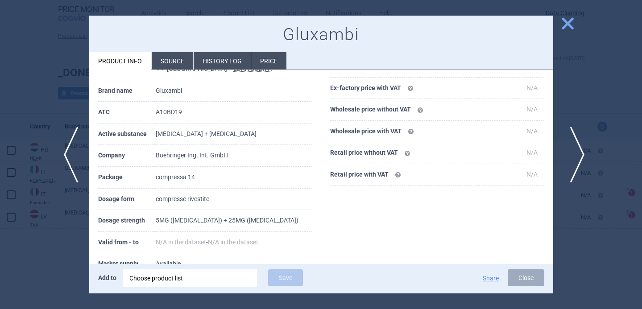
click at [573, 146] on span "next" at bounding box center [575, 155] width 20 height 56
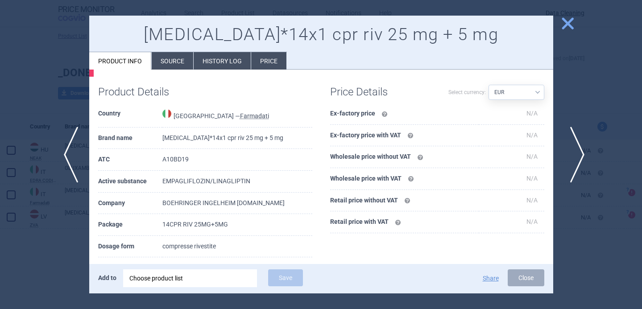
scroll to position [96, 0]
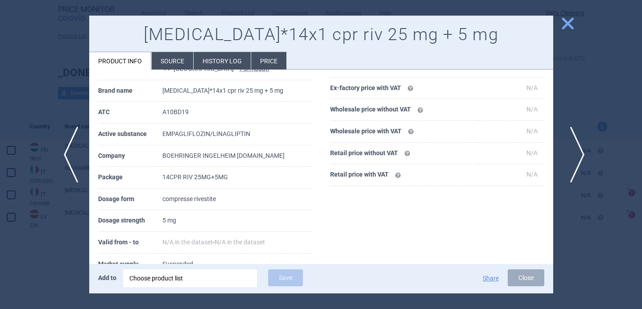
click at [573, 146] on span "next" at bounding box center [575, 155] width 20 height 56
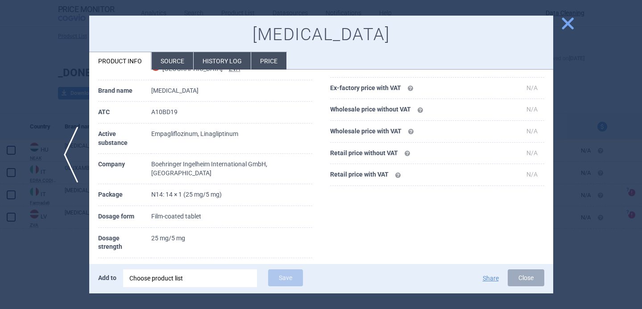
click at [573, 146] on div at bounding box center [321, 154] width 642 height 309
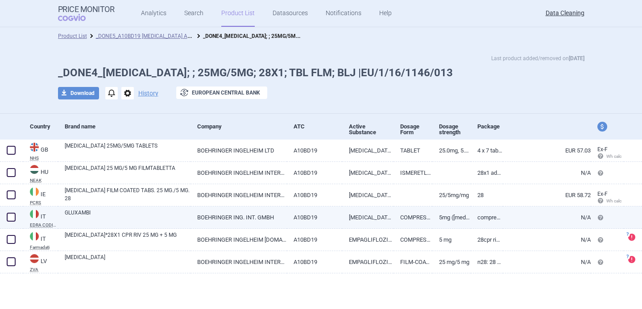
click at [166, 215] on link "GLUXAMBI" at bounding box center [128, 217] width 126 height 16
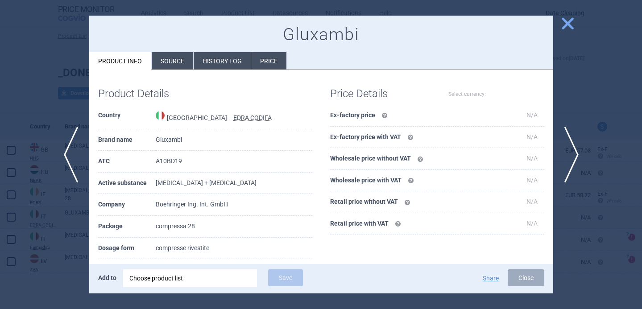
select select "EUR"
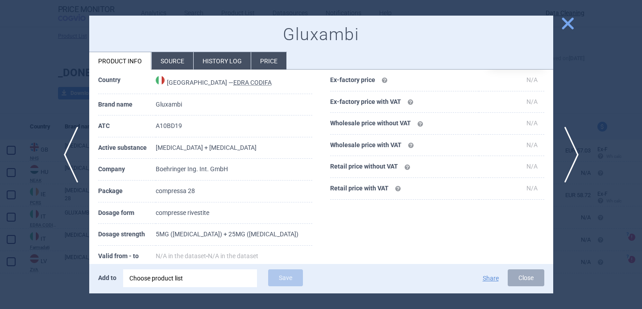
scroll to position [36, 0]
click at [578, 151] on span "next" at bounding box center [575, 155] width 20 height 56
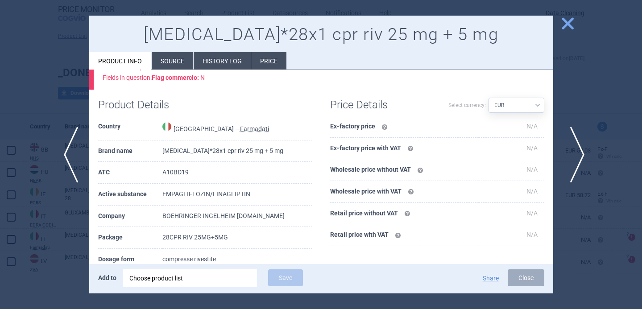
scroll to position [83, 0]
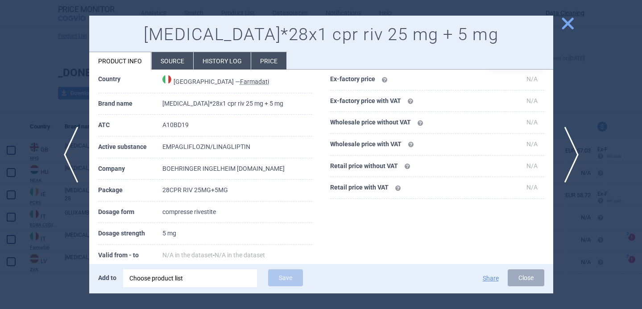
click at [588, 87] on div at bounding box center [321, 154] width 642 height 309
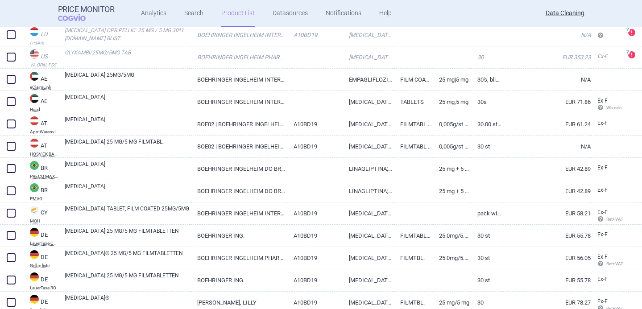
scroll to position [202, 0]
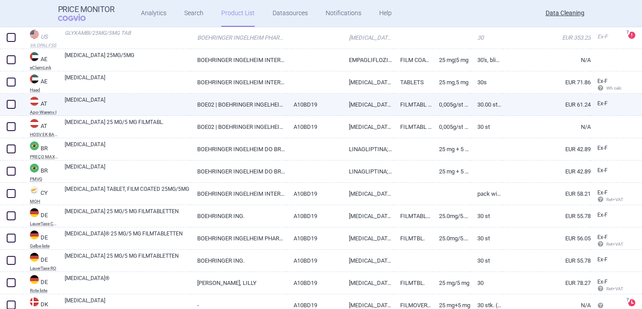
click at [171, 111] on link "[MEDICAL_DATA]" at bounding box center [128, 104] width 126 height 16
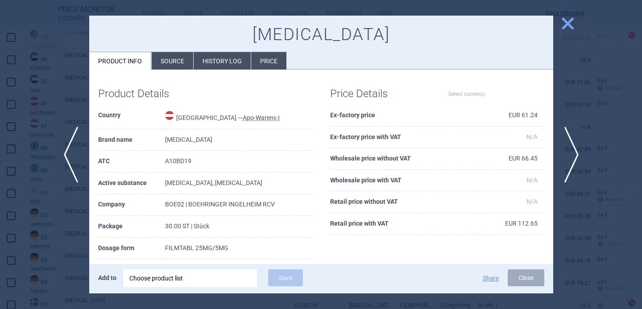
select select "EUR"
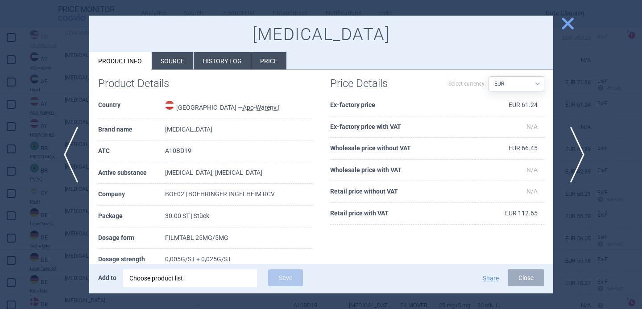
click at [577, 160] on span "next" at bounding box center [575, 155] width 20 height 56
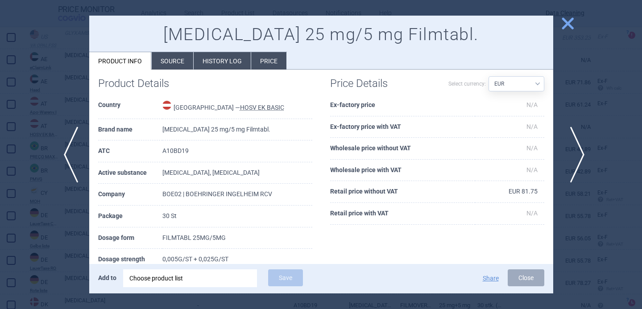
click at [577, 160] on span "next" at bounding box center [575, 155] width 20 height 56
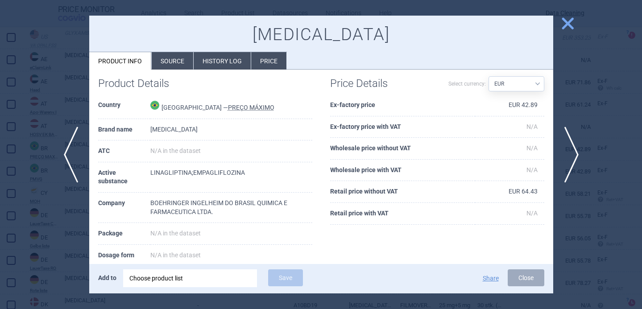
scroll to position [99, 0]
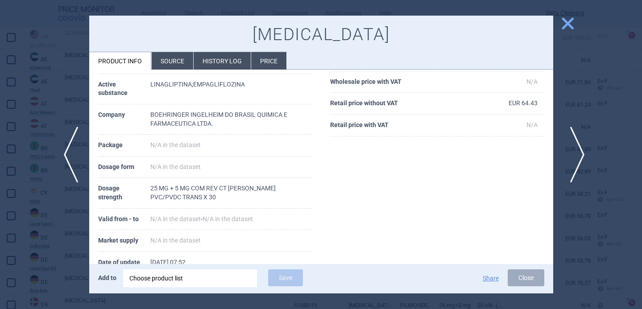
click at [575, 149] on span "next" at bounding box center [575, 155] width 20 height 56
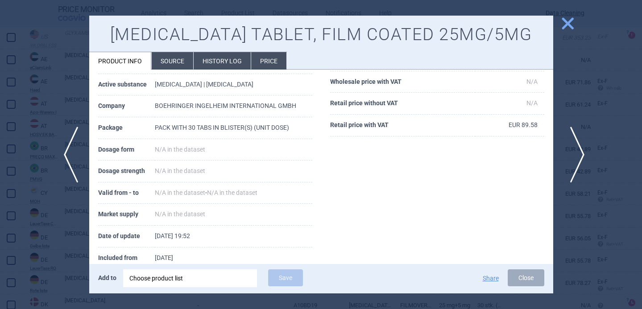
click at [573, 149] on span "next" at bounding box center [575, 155] width 20 height 56
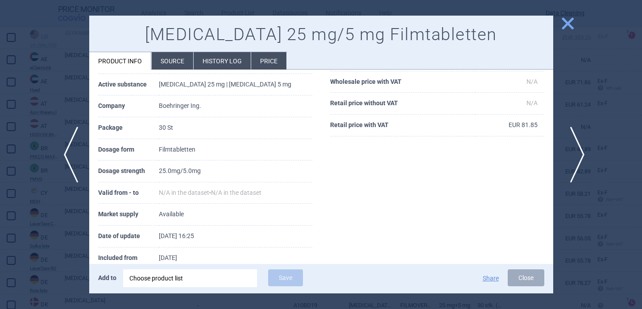
click at [573, 149] on span "next" at bounding box center [575, 155] width 20 height 56
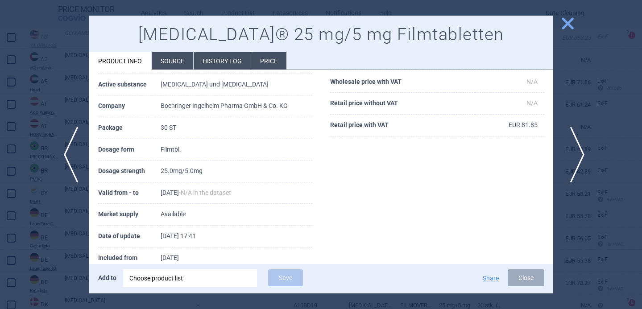
click at [573, 149] on span "next" at bounding box center [575, 155] width 20 height 56
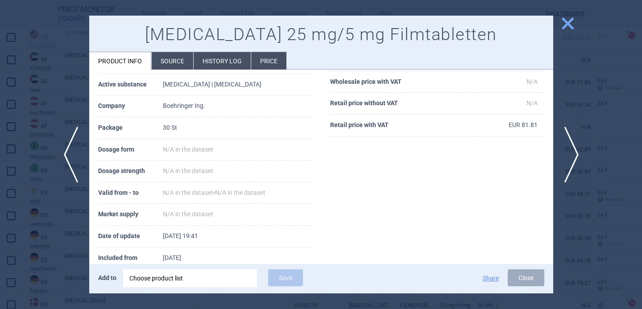
click at [62, 222] on div at bounding box center [321, 154] width 642 height 309
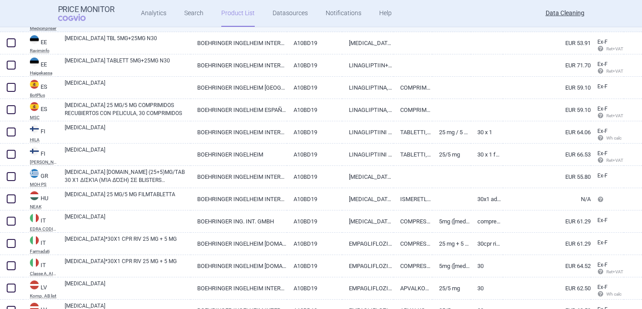
scroll to position [489, 0]
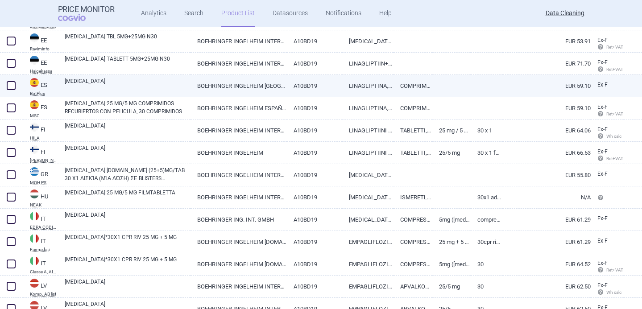
click at [183, 85] on link "[MEDICAL_DATA]" at bounding box center [128, 85] width 126 height 16
select select "EUR"
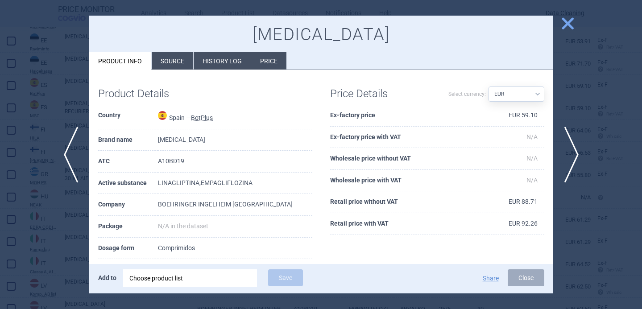
click at [175, 56] on li "Source" at bounding box center [173, 60] width 42 height 17
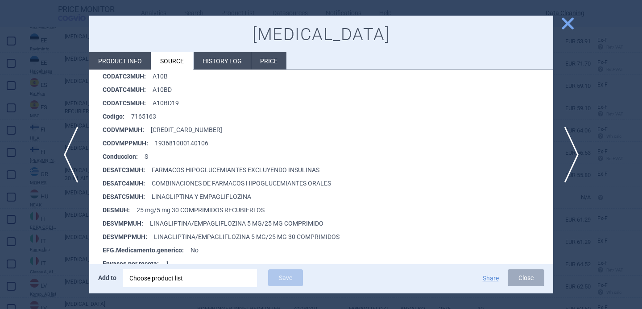
scroll to position [162, 0]
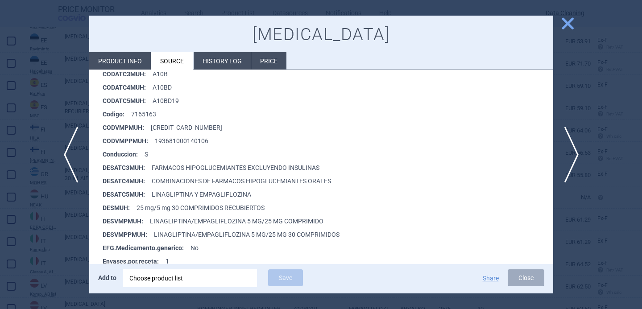
click at [55, 237] on div at bounding box center [321, 154] width 642 height 309
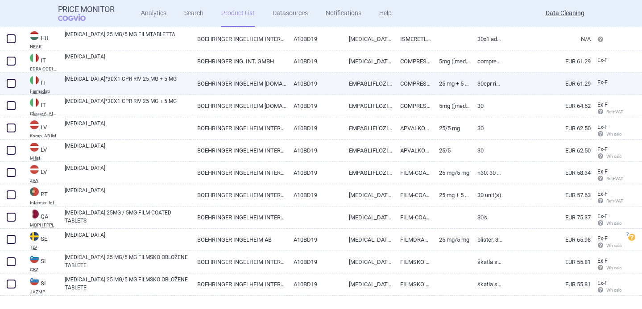
scroll to position [648, 0]
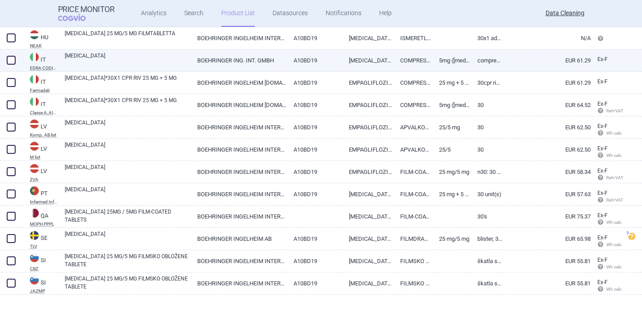
click at [157, 62] on link "[MEDICAL_DATA]" at bounding box center [128, 60] width 126 height 16
select select "EUR"
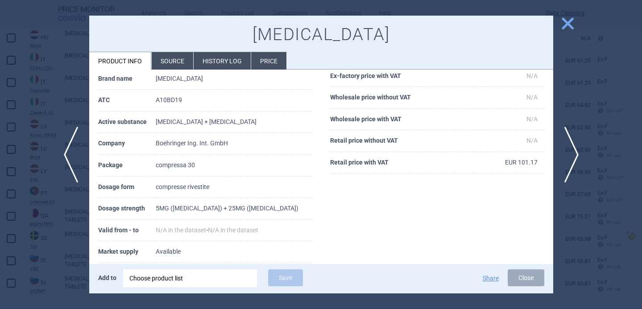
scroll to position [66, 0]
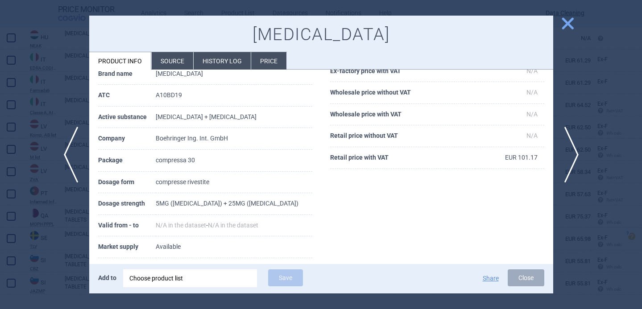
click at [61, 246] on div at bounding box center [321, 154] width 642 height 309
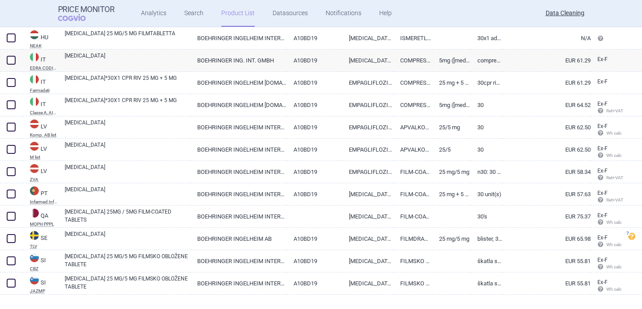
scroll to position [663, 0]
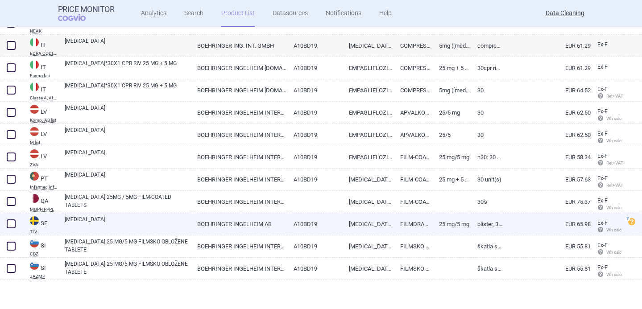
click at [178, 226] on link "[MEDICAL_DATA]" at bounding box center [128, 224] width 126 height 16
select select "EUR"
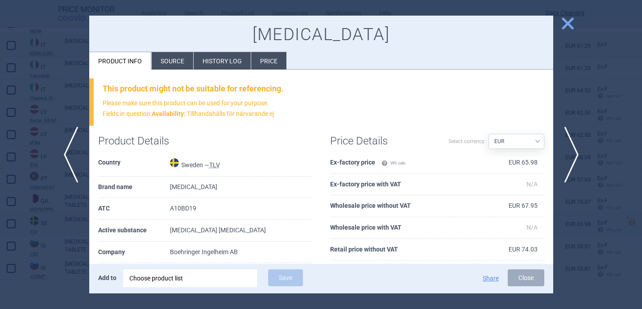
scroll to position [96, 0]
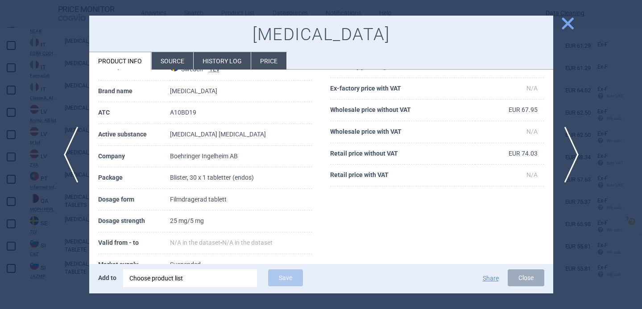
click at [51, 254] on div at bounding box center [321, 154] width 642 height 309
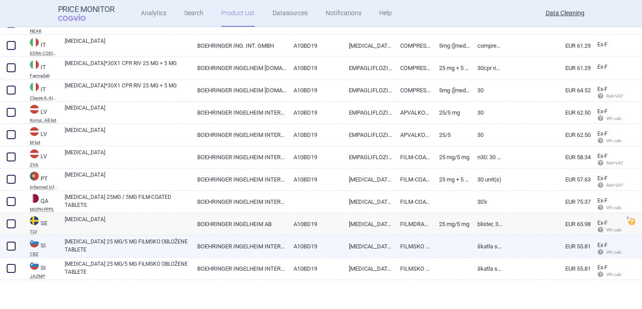
click at [100, 248] on link "GLYXAMBI 25 MG/5 MG FILMSKO OBLOŽENE TABLETE" at bounding box center [128, 246] width 126 height 16
select select "EUR"
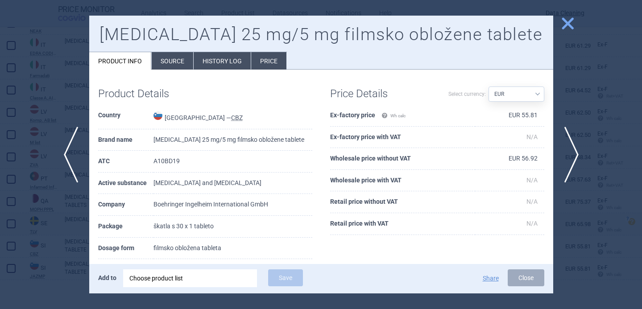
scroll to position [36, 0]
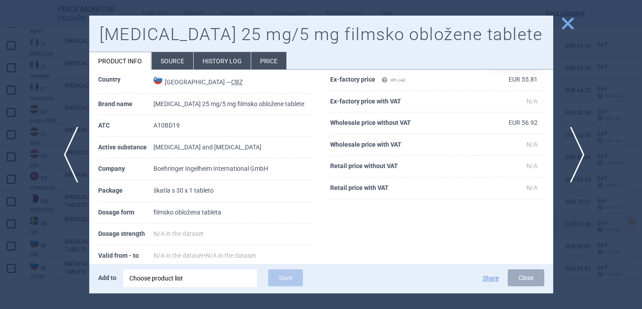
click at [571, 146] on span "next" at bounding box center [575, 155] width 20 height 56
click at [575, 111] on div at bounding box center [321, 154] width 642 height 309
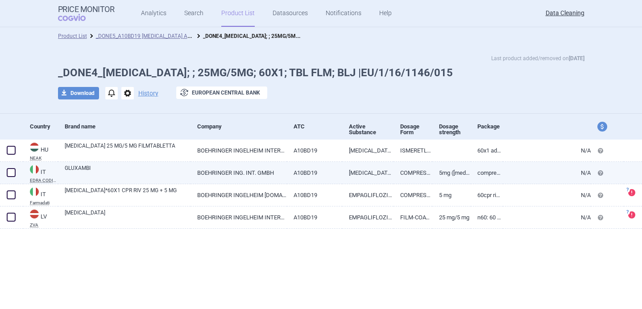
click at [175, 176] on link "GLUXAMBI" at bounding box center [128, 172] width 126 height 16
select select "EUR"
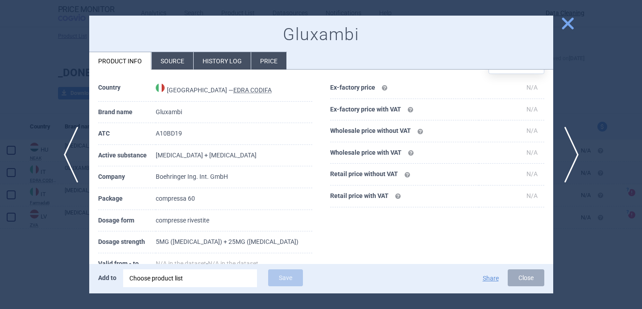
scroll to position [30, 0]
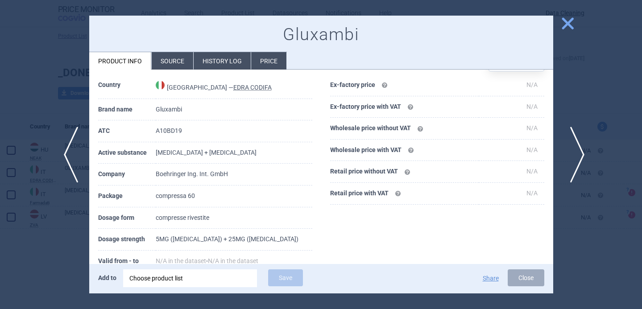
click at [573, 151] on span "next" at bounding box center [575, 155] width 20 height 56
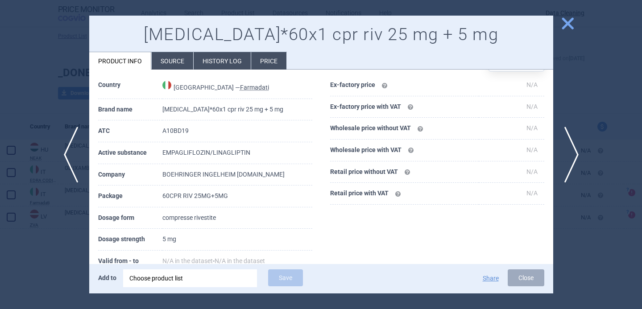
click at [75, 238] on div at bounding box center [321, 154] width 642 height 309
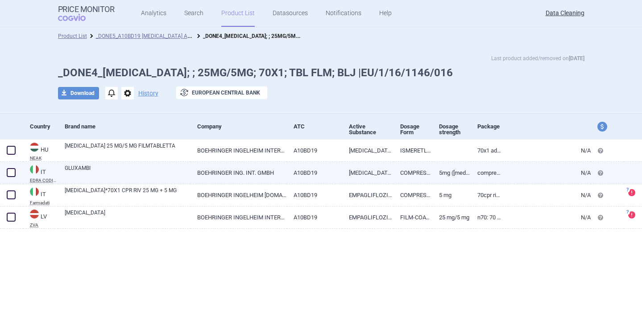
click at [175, 171] on link "GLUXAMBI" at bounding box center [128, 172] width 126 height 16
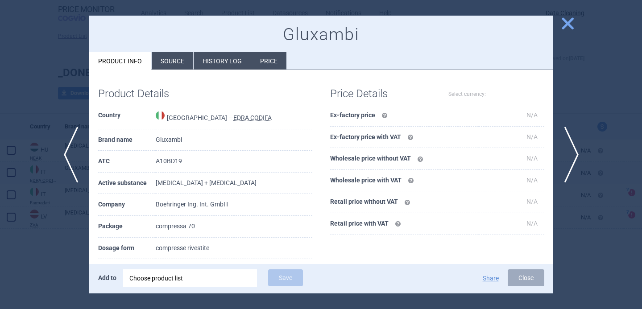
select select "EUR"
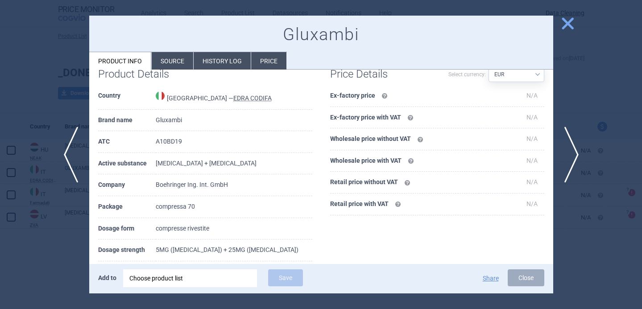
scroll to position [22, 0]
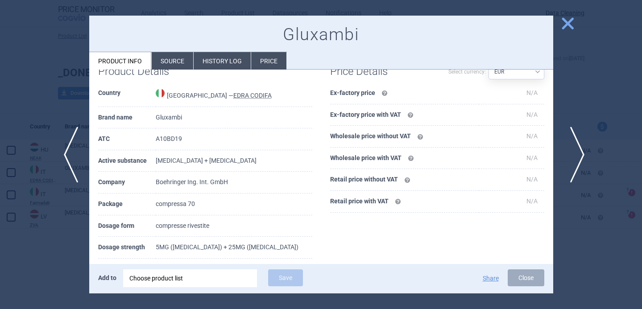
click at [574, 161] on span "next" at bounding box center [575, 155] width 20 height 56
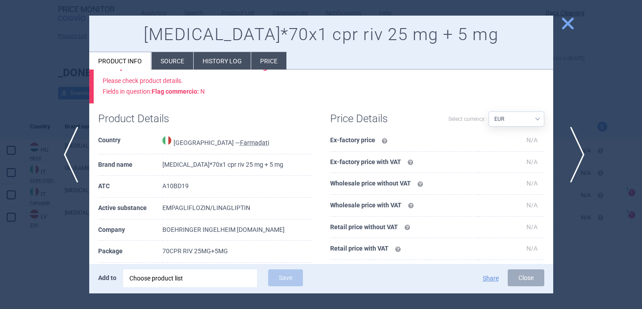
scroll to position [70, 0]
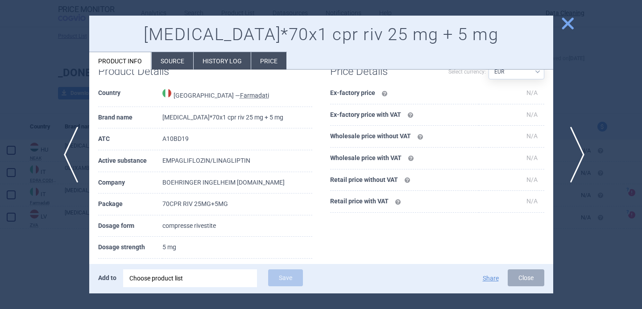
click at [574, 161] on span "next" at bounding box center [575, 155] width 20 height 56
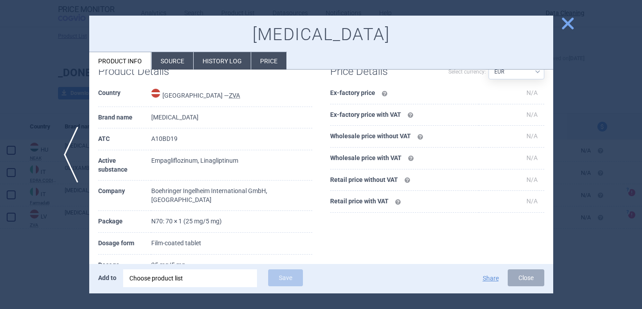
click at [579, 95] on div at bounding box center [321, 154] width 642 height 309
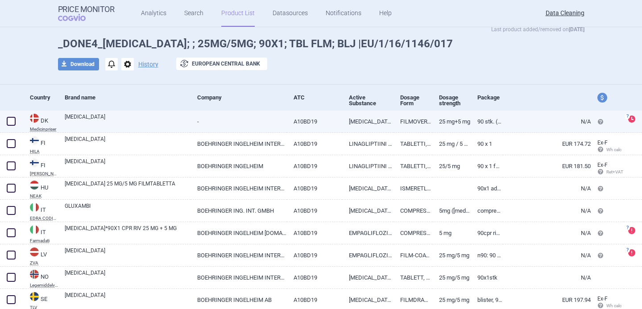
scroll to position [60, 0]
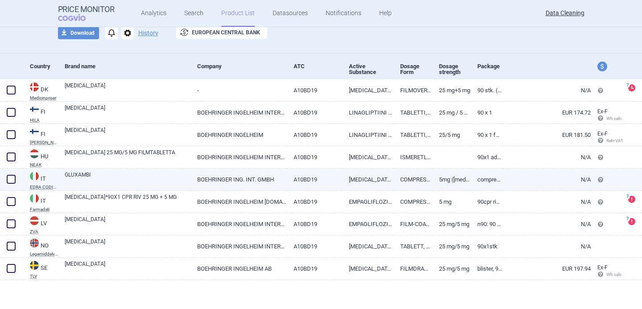
click at [320, 176] on link "A10BD19" at bounding box center [314, 180] width 55 height 22
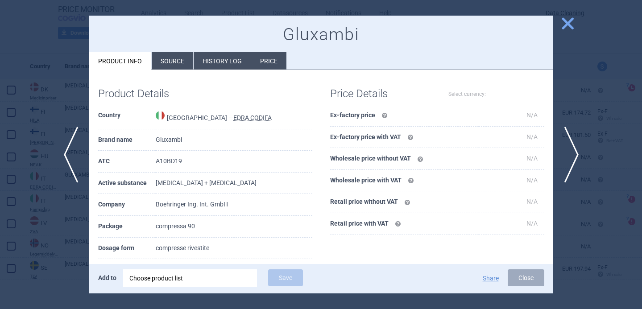
select select "EUR"
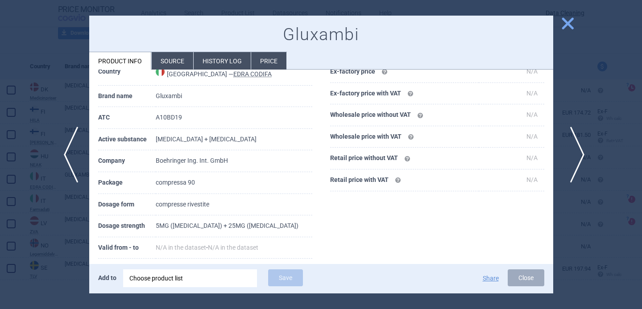
click at [578, 156] on span "next" at bounding box center [575, 155] width 20 height 56
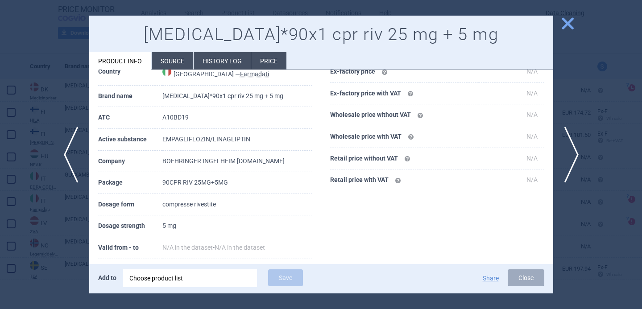
click at [582, 96] on div at bounding box center [321, 154] width 642 height 309
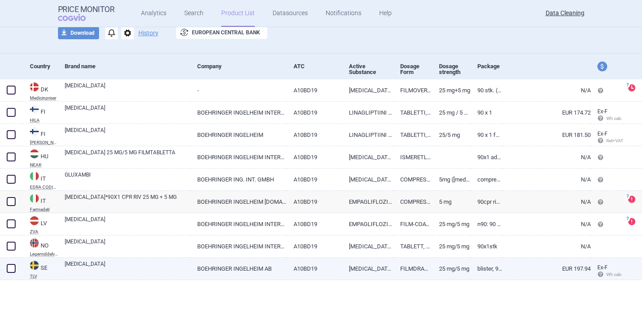
click at [408, 260] on link "FILMDRAGERAD TABLETT" at bounding box center [413, 269] width 38 height 22
select select "EUR"
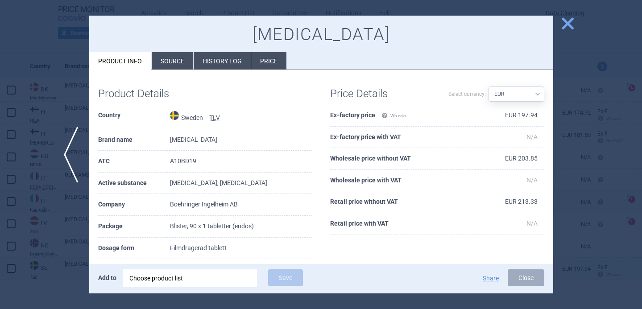
scroll to position [20, 0]
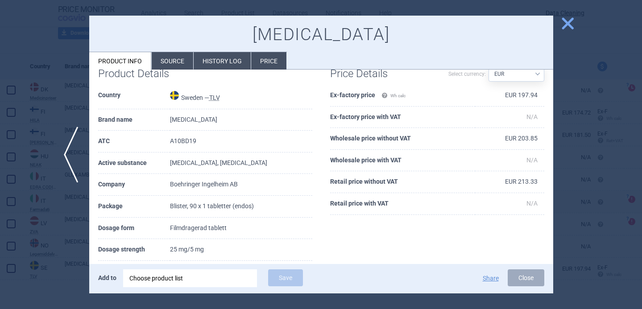
click at [557, 156] on div at bounding box center [321, 154] width 642 height 309
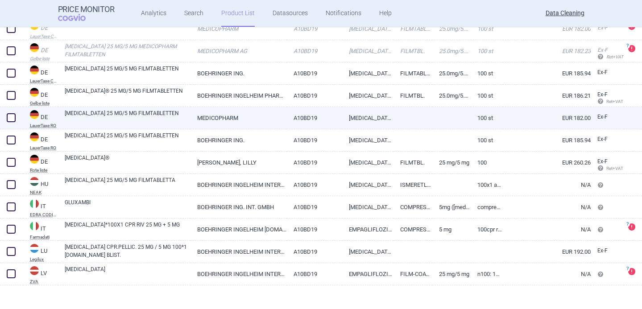
scroll to position [127, 0]
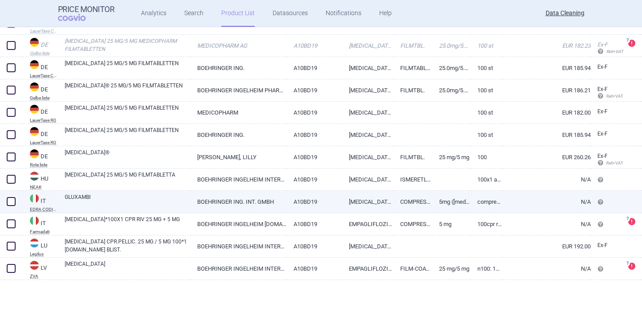
click at [316, 197] on link "A10BD19" at bounding box center [314, 202] width 55 height 22
select select "EUR"
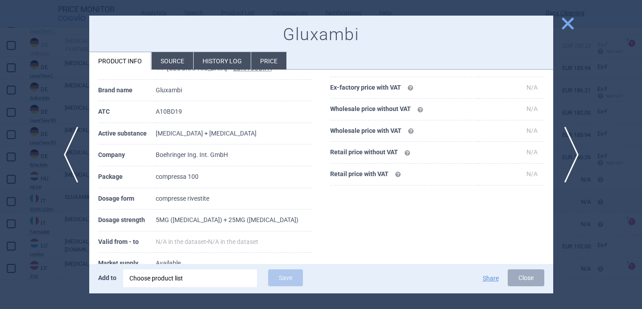
scroll to position [49, 0]
click at [579, 149] on span "next" at bounding box center [575, 155] width 20 height 56
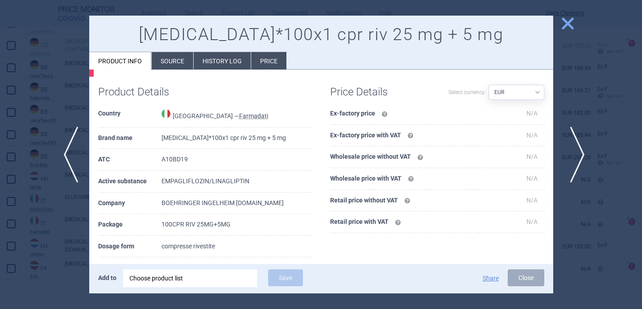
scroll to position [96, 0]
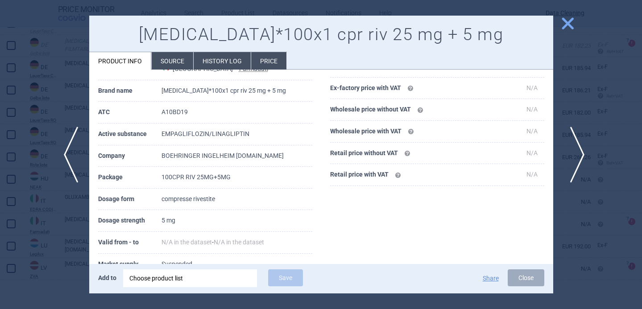
click at [579, 149] on span "next" at bounding box center [575, 155] width 20 height 56
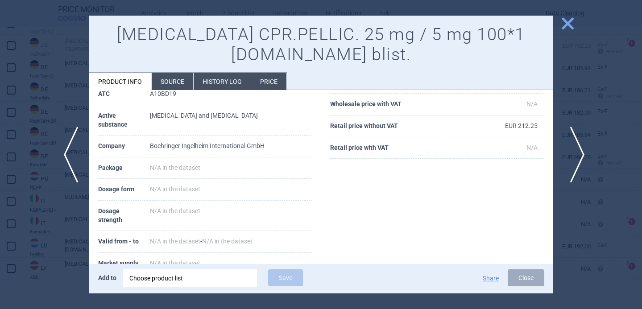
scroll to position [49, 0]
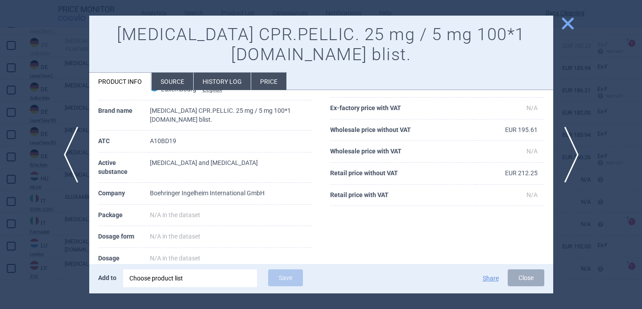
click at [586, 96] on div at bounding box center [321, 154] width 642 height 309
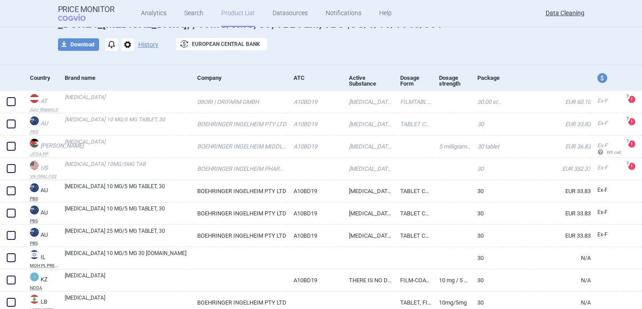
scroll to position [65, 0]
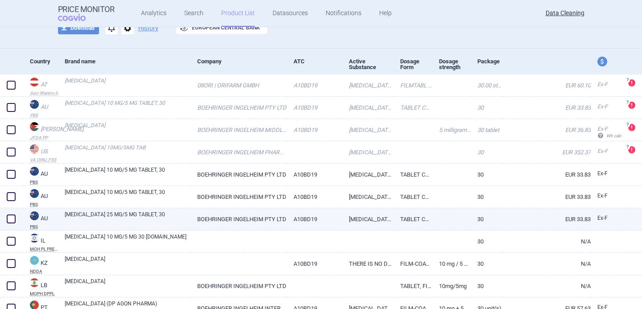
click at [14, 218] on span at bounding box center [11, 219] width 9 height 9
checkbox input "true"
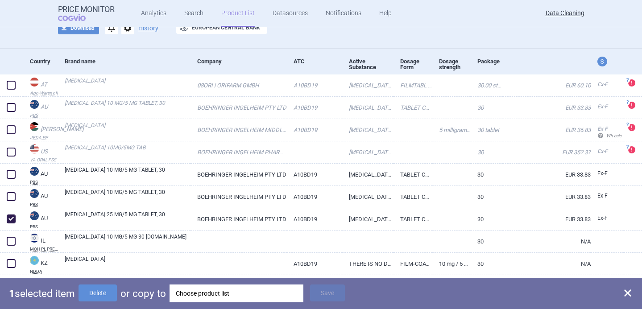
click at [220, 290] on div "Choose product list" at bounding box center [236, 294] width 121 height 18
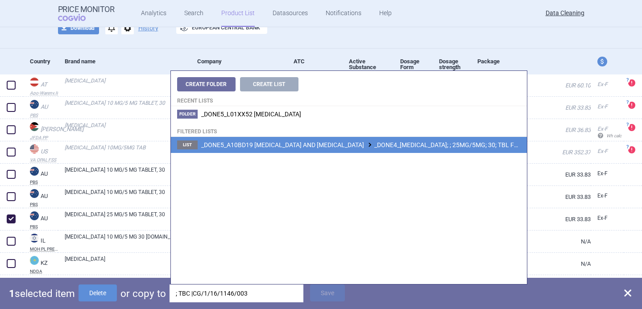
type input "; TBC |CG/1/16/1146/003"
click at [305, 146] on span "_DONE5_A10BD19 LINAGLIPTIN AND EMPAGLIFLOZIN _DONE4_GLYXAMBI; ; 25MG/5MG; 30; T…" at bounding box center [398, 144] width 394 height 7
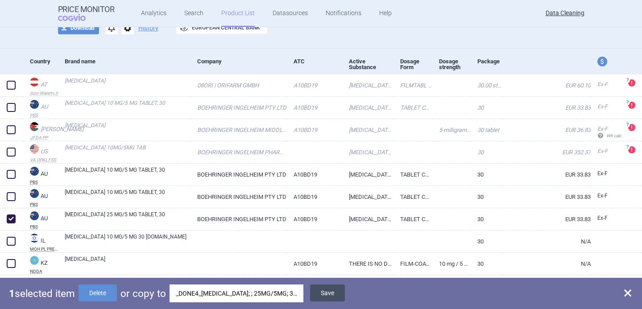
click at [325, 292] on button "Save" at bounding box center [327, 293] width 35 height 17
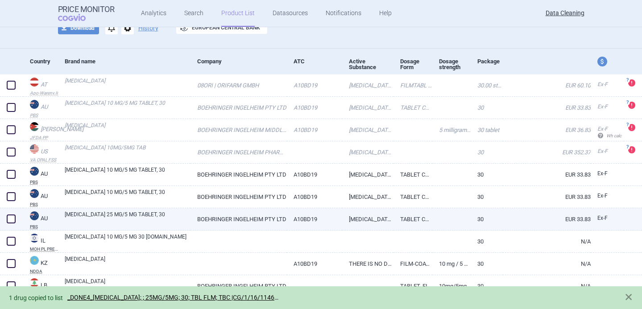
click at [10, 218] on span at bounding box center [11, 219] width 9 height 9
checkbox input "true"
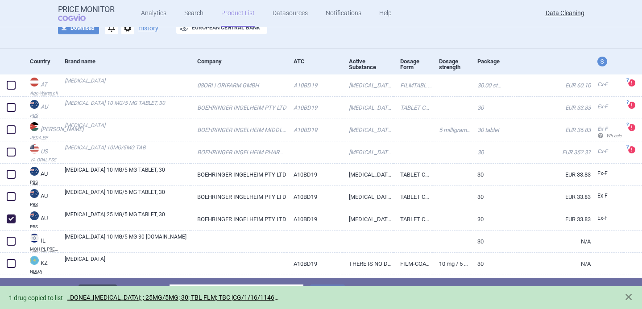
click at [94, 286] on button "Delete" at bounding box center [98, 293] width 38 height 17
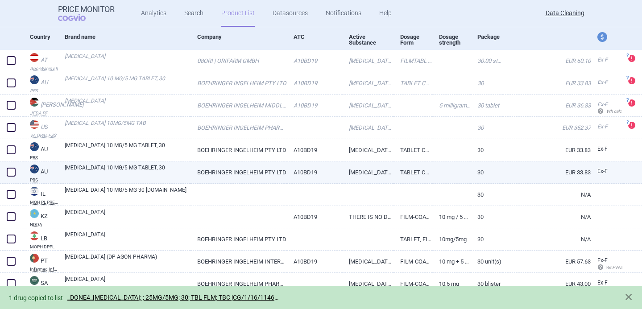
scroll to position [98, 0]
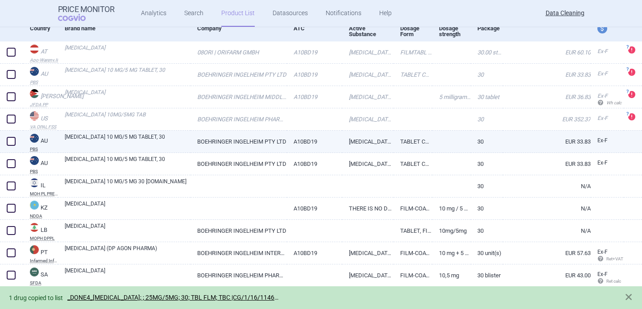
click at [167, 142] on link "GLYXAMBI 10 MG/5 MG TABLET, 30" at bounding box center [128, 141] width 126 height 16
select select "EUR"
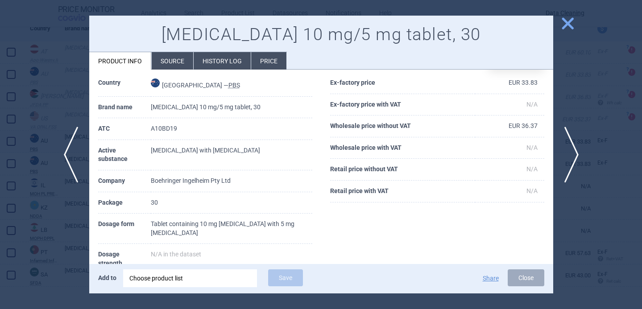
scroll to position [32, 0]
click at [577, 148] on span "next" at bounding box center [575, 155] width 20 height 56
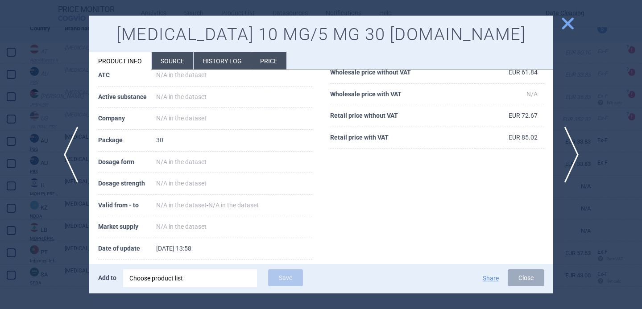
scroll to position [121, 0]
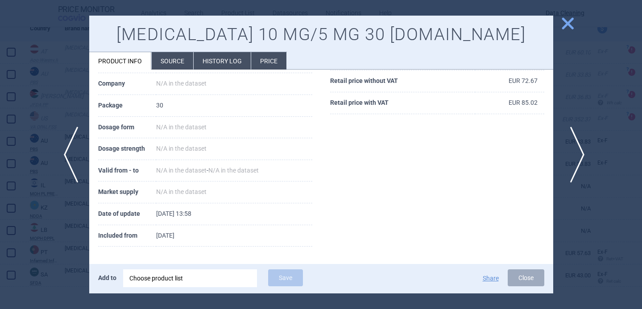
click at [571, 150] on span "next" at bounding box center [575, 155] width 20 height 56
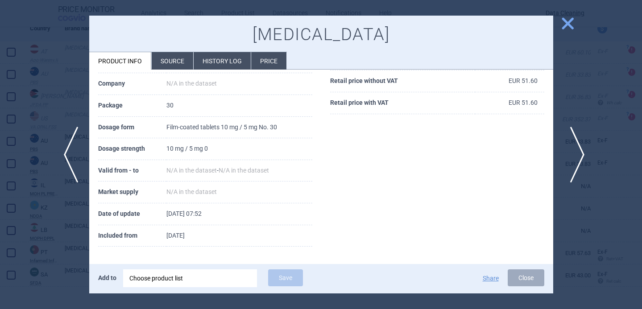
click at [571, 150] on span "next" at bounding box center [575, 155] width 20 height 56
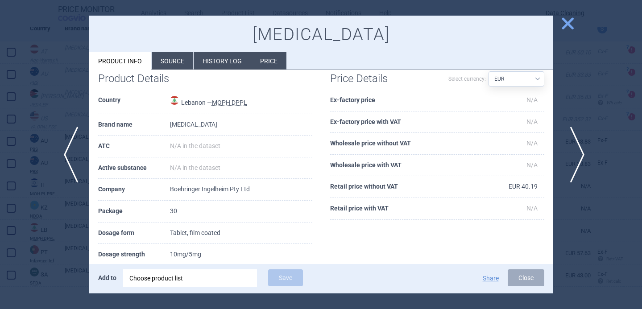
click at [576, 145] on span "next" at bounding box center [575, 155] width 20 height 56
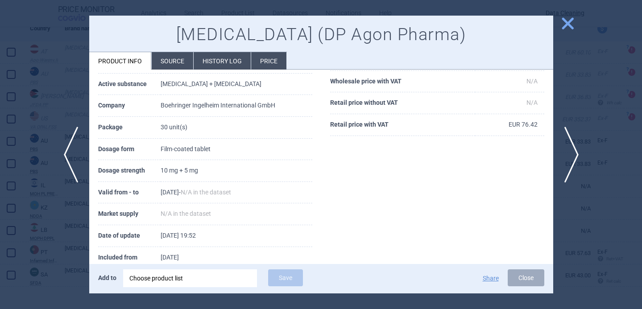
scroll to position [100, 0]
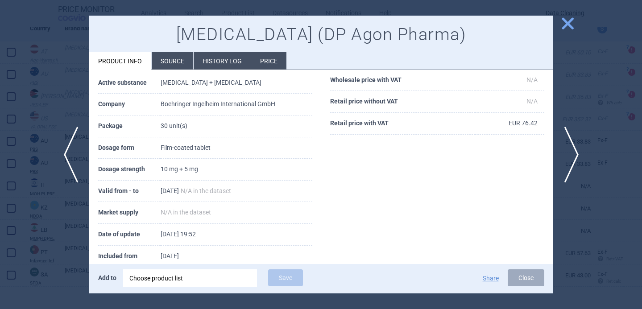
click at [74, 253] on div at bounding box center [321, 154] width 642 height 309
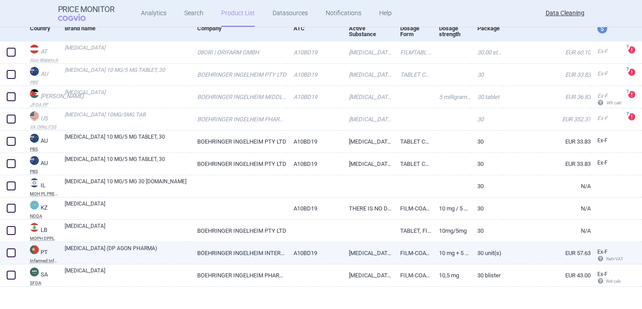
click at [105, 250] on link "GLYXAMBI (DP AGON PHARMA)" at bounding box center [128, 253] width 126 height 16
select select "EUR"
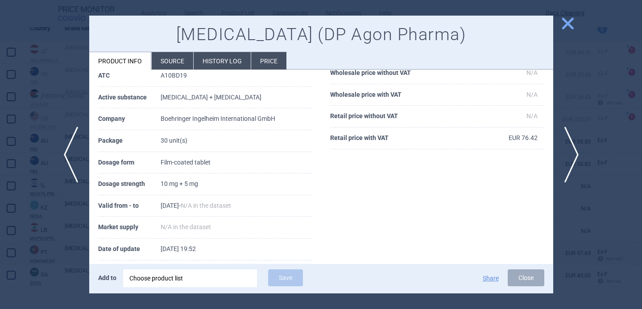
scroll to position [88, 0]
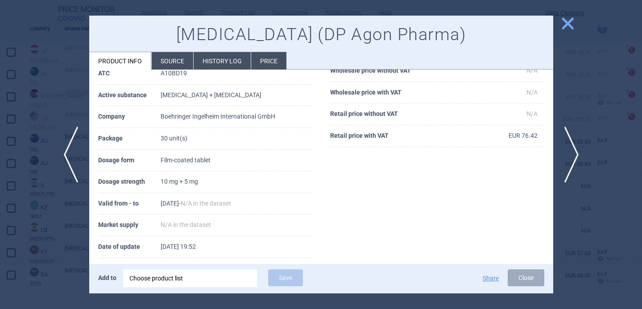
click at [175, 58] on li "Source" at bounding box center [173, 60] width 42 height 17
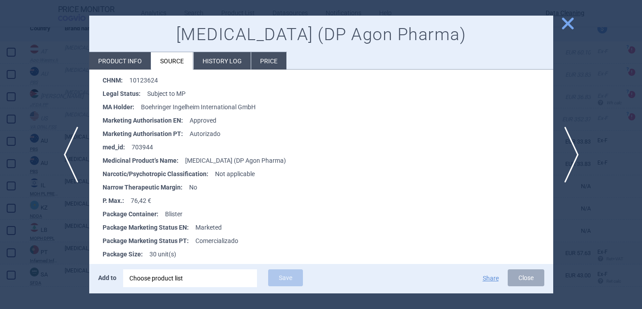
scroll to position [237, 0]
click at [59, 234] on div at bounding box center [321, 154] width 642 height 309
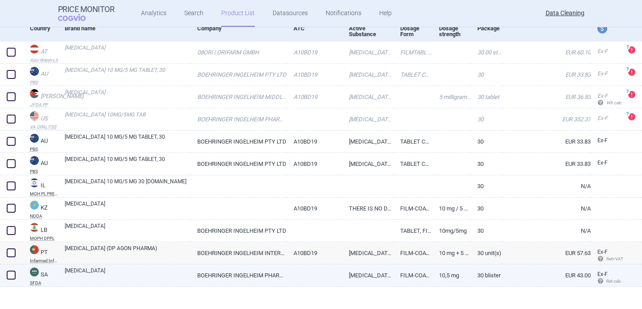
click at [106, 275] on link "[MEDICAL_DATA]" at bounding box center [128, 275] width 126 height 16
select select "EUR"
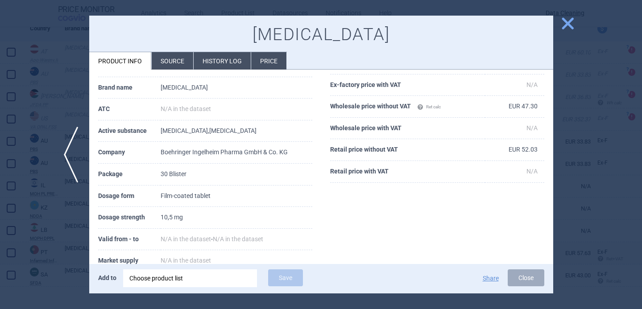
scroll to position [53, 0]
click at [79, 236] on div at bounding box center [321, 154] width 642 height 309
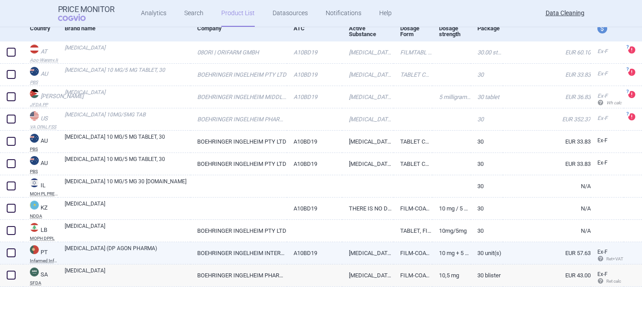
click at [10, 252] on span at bounding box center [11, 253] width 9 height 9
checkbox input "true"
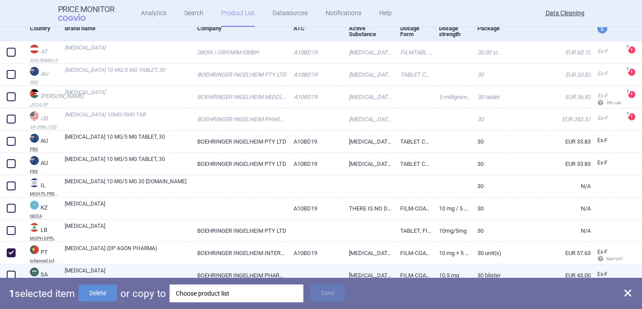
click at [12, 275] on span at bounding box center [11, 275] width 9 height 9
checkbox input "true"
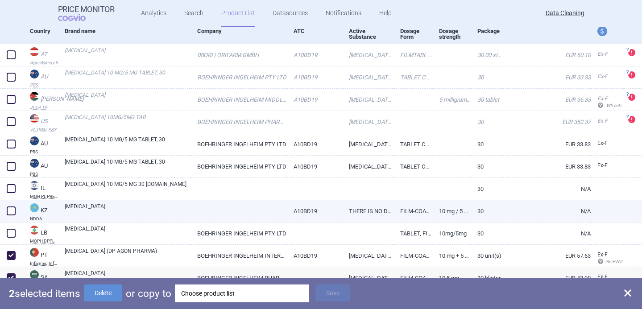
scroll to position [98, 0]
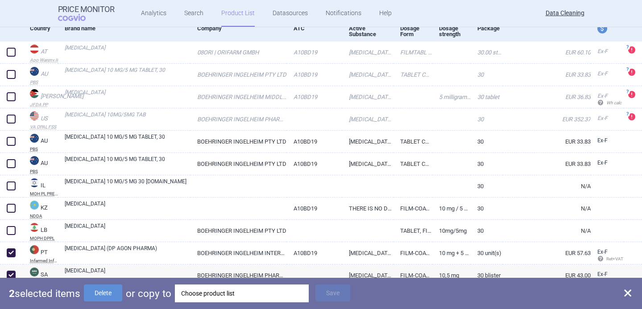
click at [236, 293] on div "Choose product list" at bounding box center [241, 294] width 121 height 18
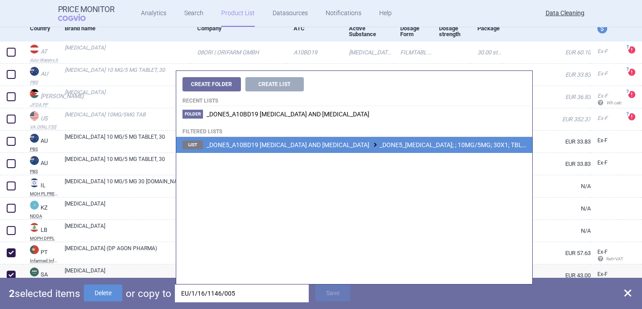
type input "EU/1/16/1146/005"
click at [336, 148] on span "_DONE5_A10BD19 LINAGLIPTIN AND EMPAGLIFLOZIN _DONE5_GLYXAMBI; ; 10MG/5MG; 30X1;…" at bounding box center [407, 144] width 400 height 7
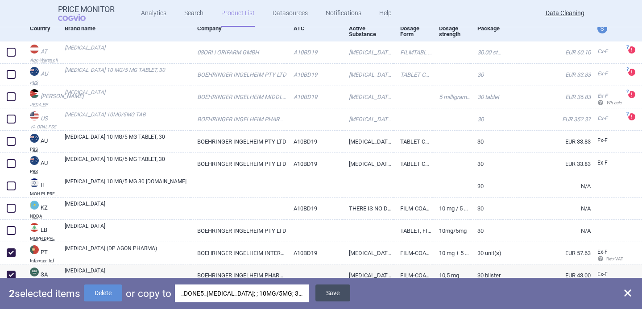
click at [339, 295] on button "Save" at bounding box center [333, 293] width 35 height 17
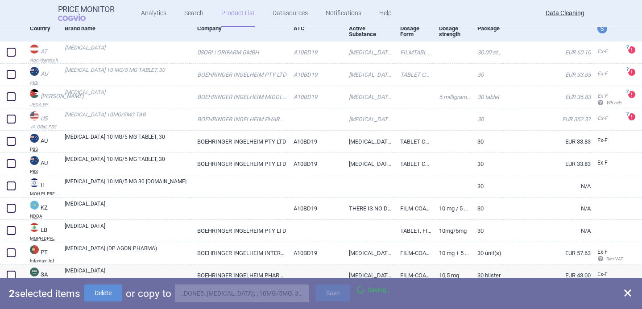
checkbox input "false"
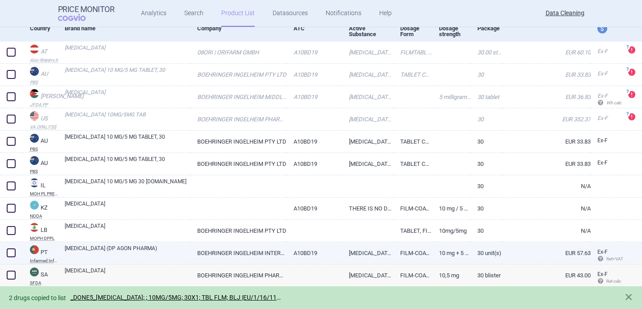
click at [8, 251] on span at bounding box center [11, 253] width 9 height 9
checkbox input "true"
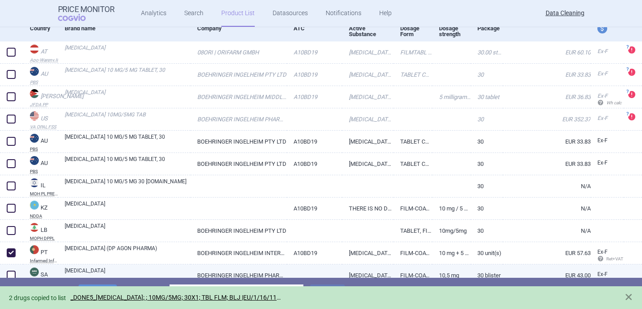
click at [10, 274] on span at bounding box center [11, 275] width 9 height 9
checkbox input "true"
click at [108, 286] on button "Delete" at bounding box center [103, 293] width 38 height 17
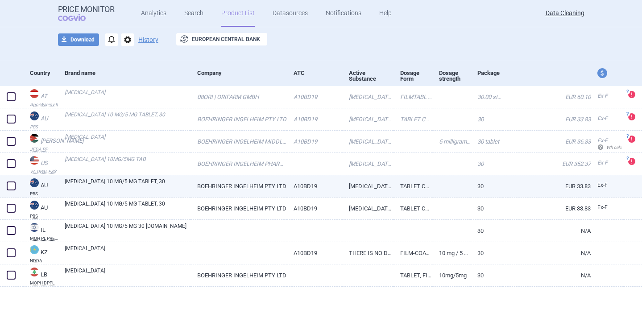
click at [152, 182] on link "GLYXAMBI 10 MG/5 MG TABLET, 30" at bounding box center [128, 186] width 126 height 16
select select "EUR"
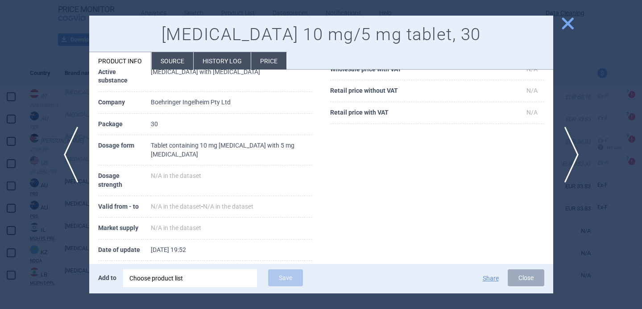
scroll to position [138, 0]
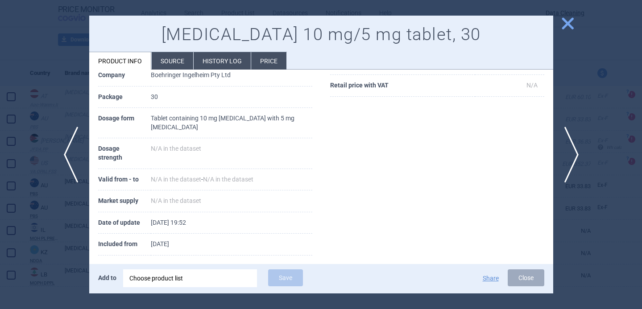
click at [58, 224] on div at bounding box center [321, 154] width 642 height 309
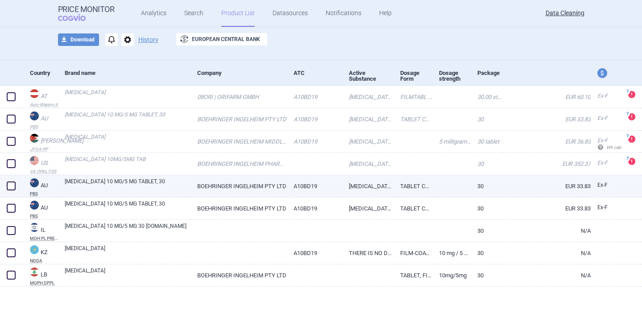
click at [14, 183] on span at bounding box center [11, 186] width 9 height 9
checkbox input "true"
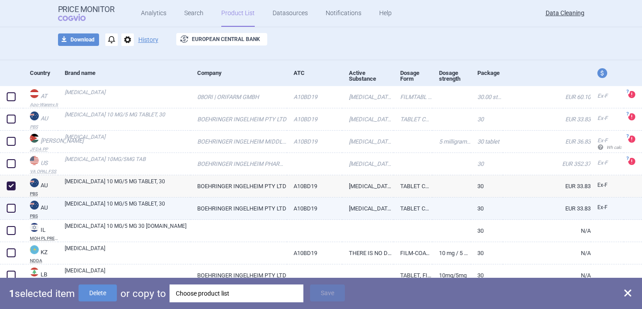
click at [14, 207] on span at bounding box center [11, 208] width 9 height 9
checkbox input "true"
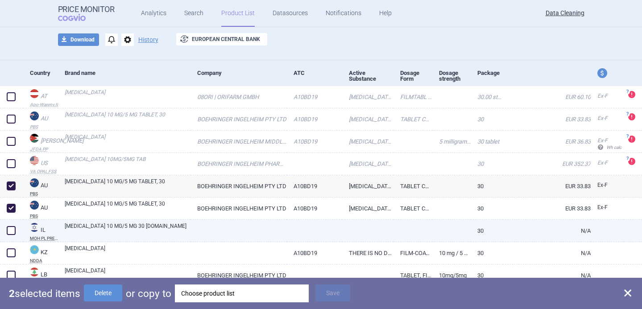
click at [9, 230] on span at bounding box center [11, 230] width 9 height 9
checkbox input "true"
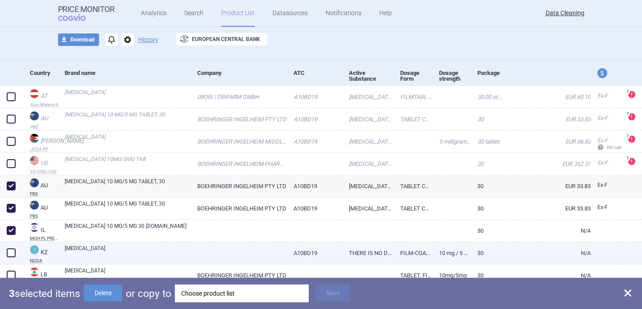
click at [9, 253] on span at bounding box center [11, 253] width 9 height 9
checkbox input "true"
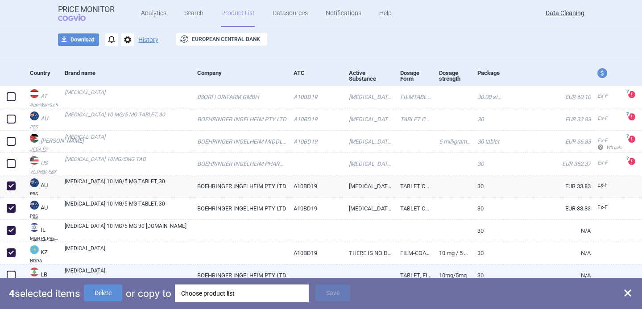
click at [12, 274] on span at bounding box center [11, 275] width 9 height 9
checkbox input "true"
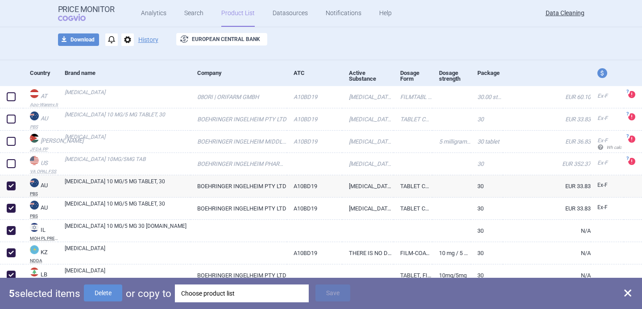
click at [258, 294] on div "Choose product list" at bounding box center [241, 294] width 121 height 18
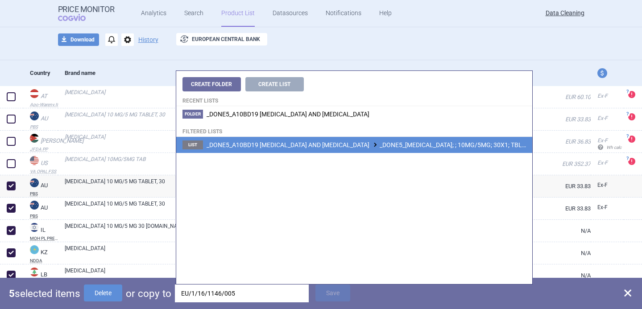
type input "EU/1/16/1146/005"
click at [345, 141] on span "_DONE5_A10BD19 LINAGLIPTIN AND EMPAGLIFLOZIN _DONE5_GLYXAMBI; ; 10MG/5MG; 30X1;…" at bounding box center [407, 144] width 400 height 7
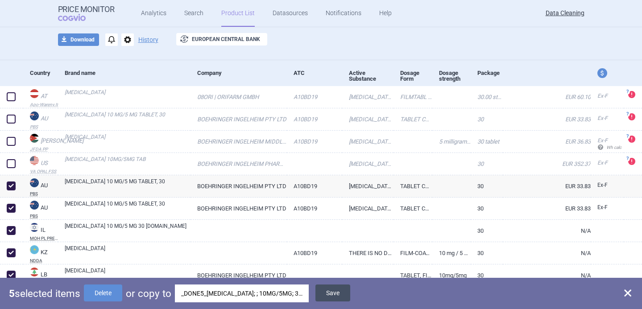
click at [323, 293] on button "Save" at bounding box center [333, 293] width 35 height 17
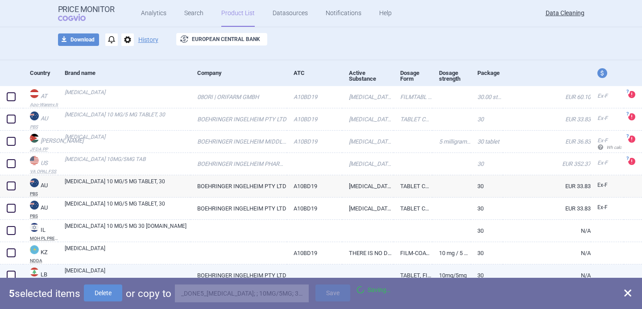
checkbox input "false"
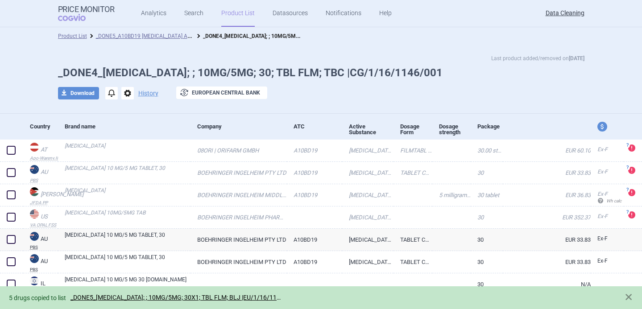
click at [127, 94] on span "options" at bounding box center [127, 93] width 12 height 12
click at [130, 145] on button "Delete" at bounding box center [127, 146] width 29 height 13
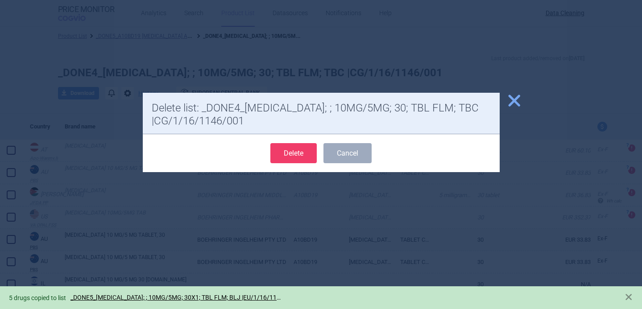
click at [307, 157] on button "Delete" at bounding box center [293, 153] width 46 height 20
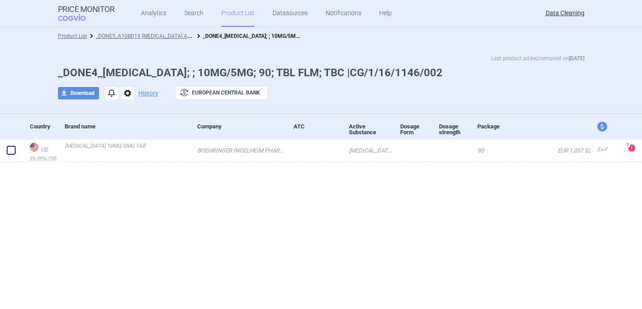
click at [124, 94] on span "options" at bounding box center [127, 93] width 12 height 12
click at [125, 150] on button "Delete" at bounding box center [127, 146] width 29 height 13
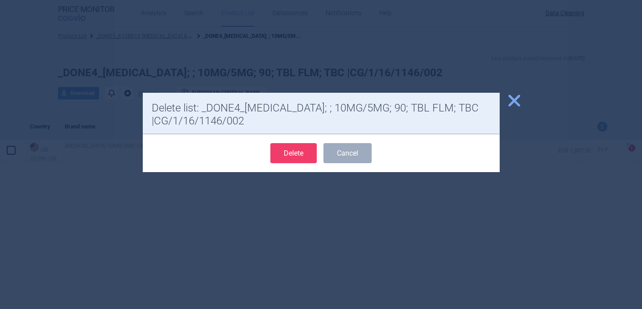
click at [286, 154] on button "Delete" at bounding box center [293, 153] width 46 height 20
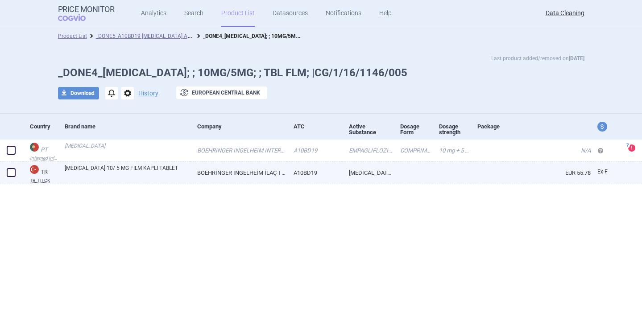
click at [140, 176] on link "[MEDICAL_DATA] 10/ 5 MG FILM KAPLI TABLET" at bounding box center [128, 172] width 126 height 16
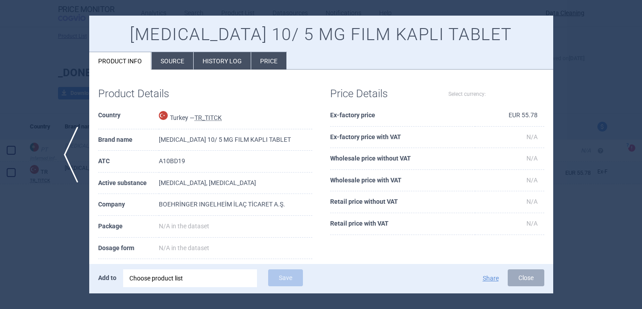
select select "EUR"
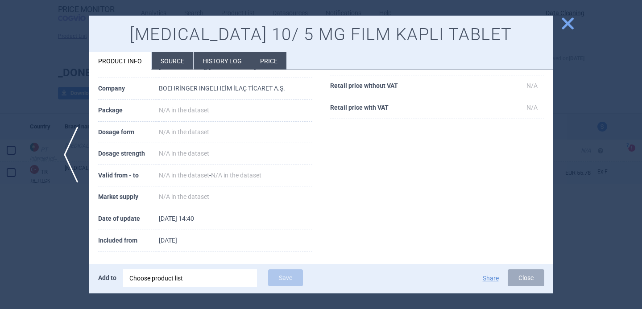
scroll to position [121, 0]
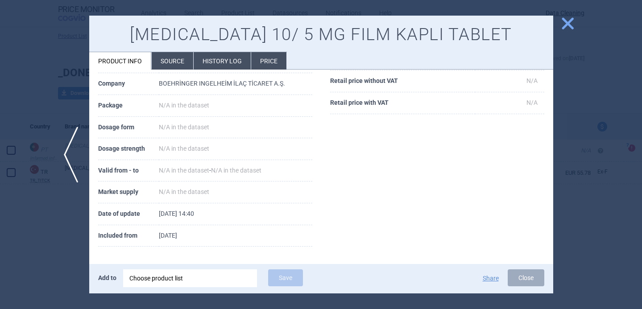
click at [171, 63] on li "Source" at bounding box center [173, 60] width 42 height 17
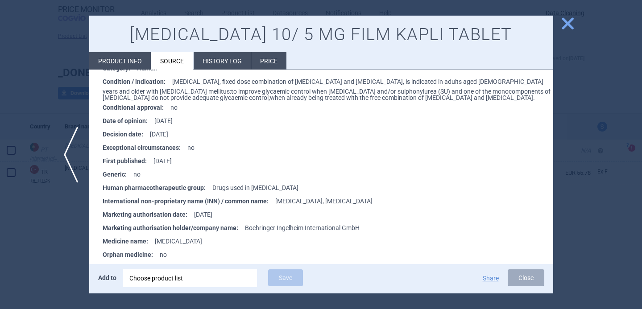
scroll to position [514, 0]
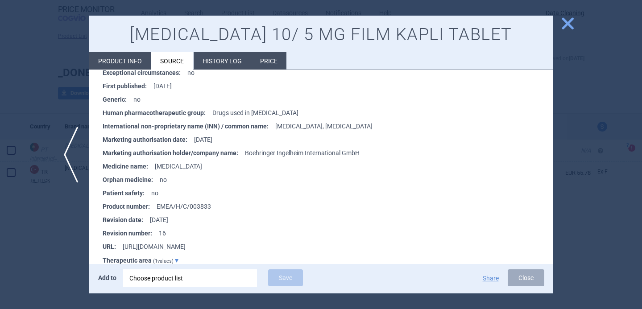
click at [46, 255] on div at bounding box center [321, 154] width 642 height 309
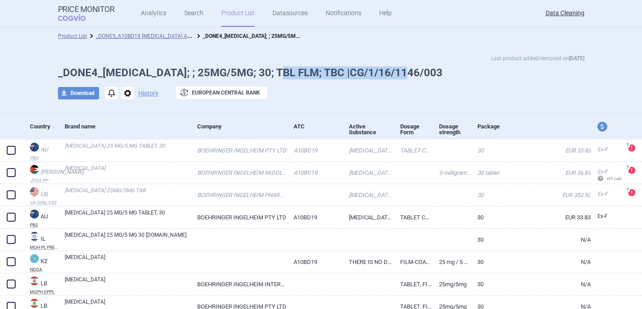
drag, startPoint x: 409, startPoint y: 75, endPoint x: 285, endPoint y: 73, distance: 124.1
click at [285, 73] on h1 "_DONE4_[MEDICAL_DATA]; ; 25MG/5MG; 30; TBL FLM; TBC |CG/1/16/1146/003" at bounding box center [321, 73] width 527 height 13
copy h1 "; TBC |CG/1/16/1146/003"
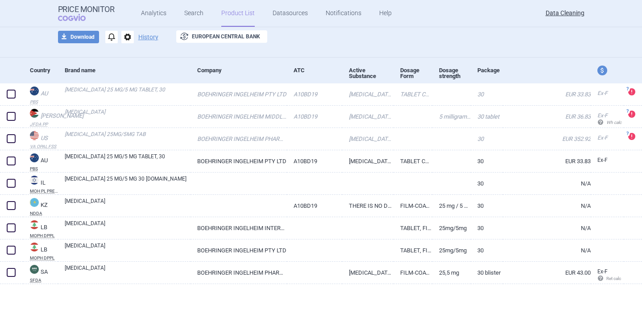
scroll to position [60, 0]
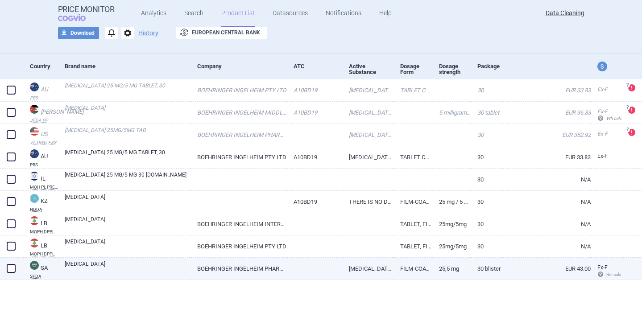
click at [72, 268] on link "GLYXAMBI" at bounding box center [128, 268] width 126 height 16
select select "EUR"
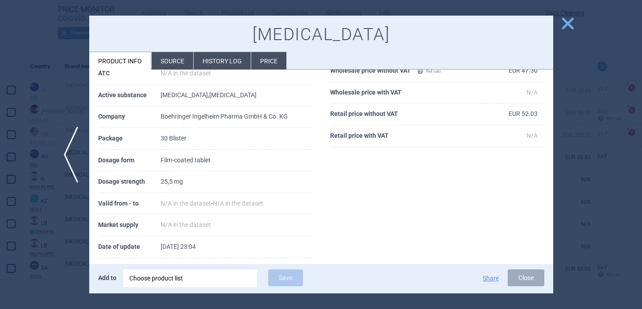
scroll to position [92, 0]
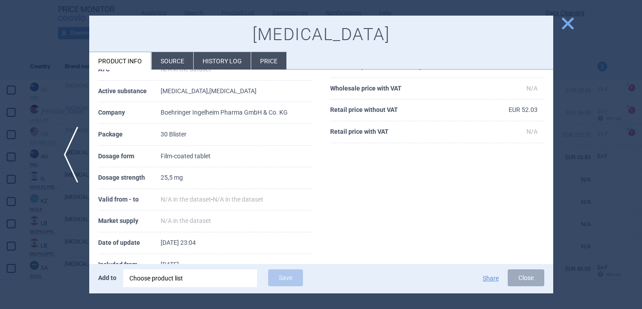
click at [175, 282] on div "Choose product list" at bounding box center [189, 279] width 121 height 18
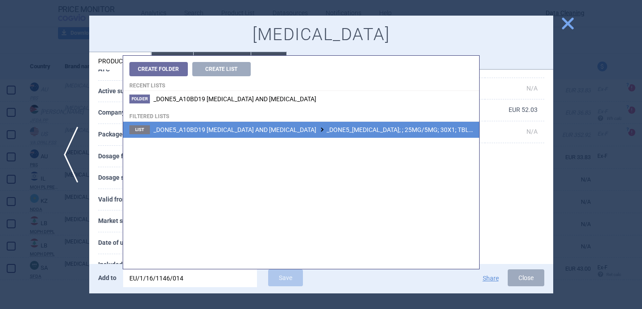
type input "EU/1/16/1146/014"
click at [296, 137] on li "List _DONE5_A10BD19 LINAGLIPTIN AND EMPAGLIFLOZIN _DONE5_GLYXAMBI; ; 25MG/5MG; …" at bounding box center [301, 130] width 356 height 16
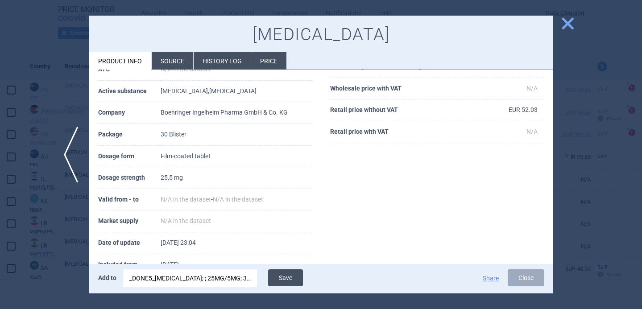
click at [288, 275] on button "Save" at bounding box center [285, 278] width 35 height 17
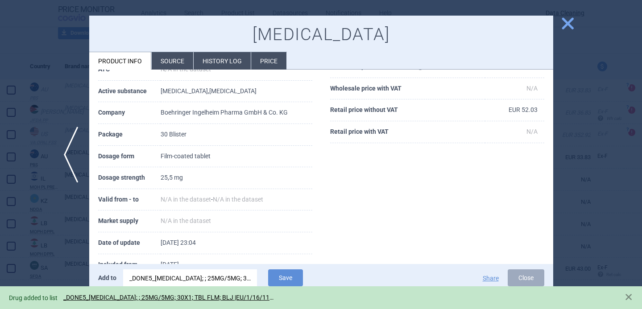
click at [42, 251] on div at bounding box center [321, 154] width 642 height 309
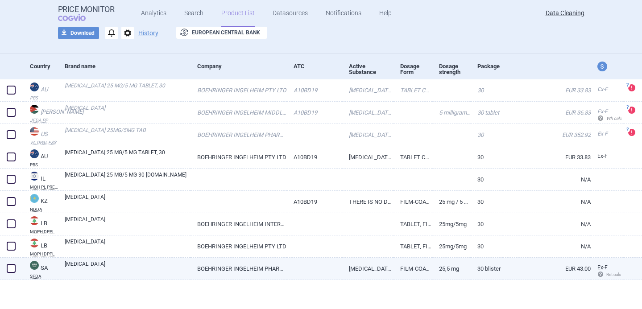
click at [14, 270] on span at bounding box center [11, 268] width 9 height 9
checkbox input "true"
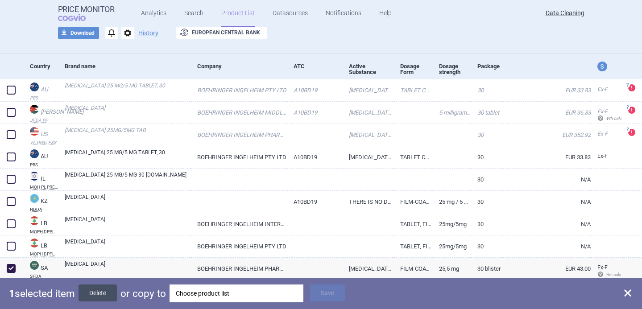
click at [109, 296] on button "Delete" at bounding box center [98, 293] width 38 height 17
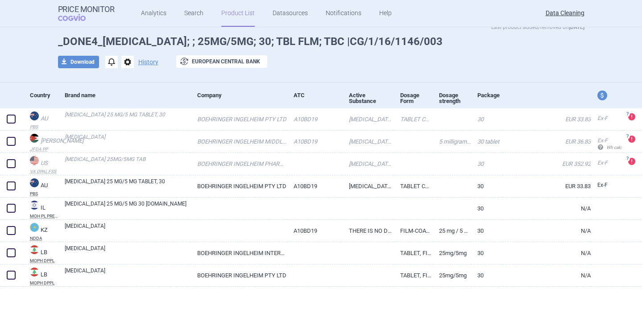
scroll to position [31, 0]
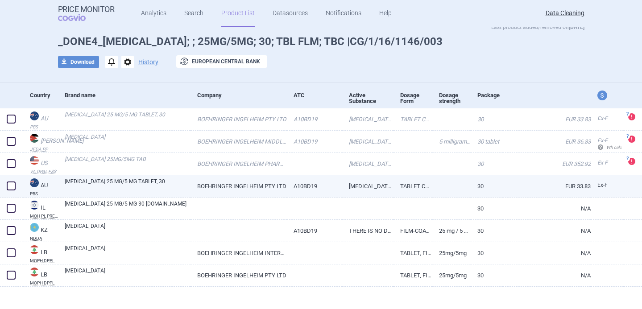
click at [122, 187] on link "GLYXAMBI 25 MG/5 MG TABLET, 30" at bounding box center [128, 186] width 126 height 16
select select "EUR"
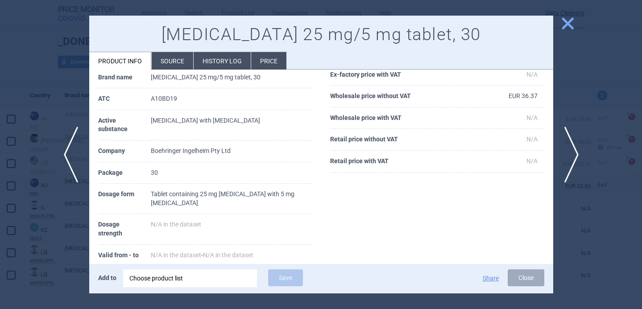
scroll to position [63, 0]
click at [174, 62] on li "Source" at bounding box center [173, 60] width 42 height 17
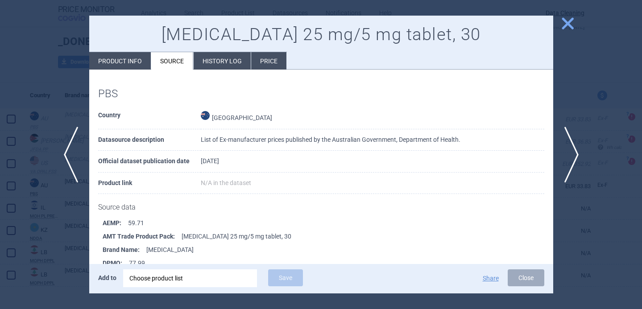
click at [121, 62] on li "Product info" at bounding box center [120, 60] width 62 height 17
select select "EUR"
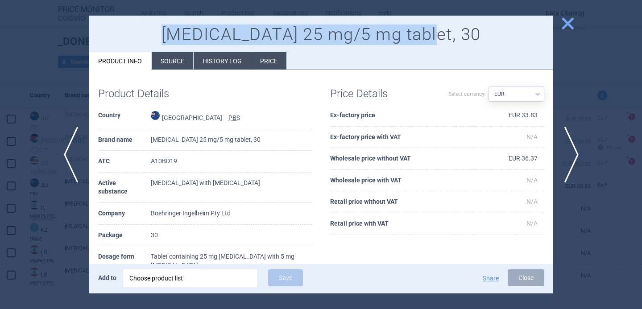
drag, startPoint x: 194, startPoint y: 33, endPoint x: 439, endPoint y: 51, distance: 246.1
click at [439, 52] on div "Glyxambi 25 mg/5 mg tablet, 30 Product info Source History log Price" at bounding box center [321, 43] width 464 height 54
copy h1 "Glyxambi 25 mg/5 mg tablet, 30"
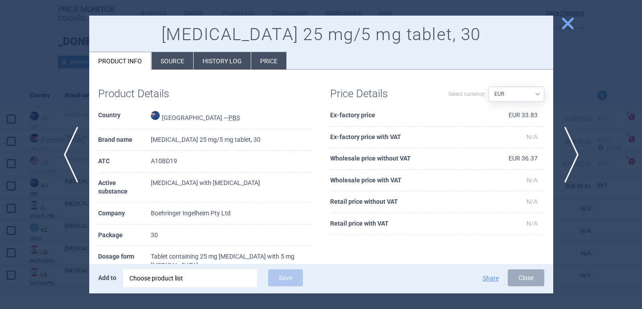
click at [53, 120] on div at bounding box center [321, 154] width 642 height 309
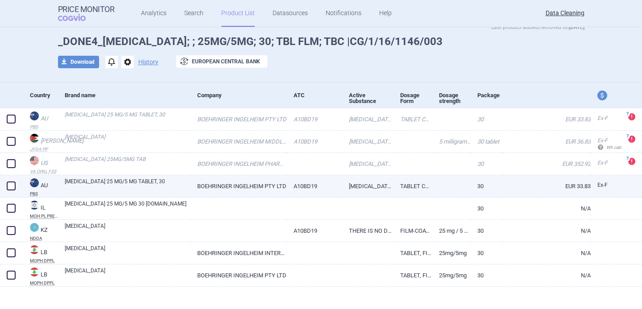
click at [13, 187] on span at bounding box center [11, 186] width 9 height 9
checkbox input "true"
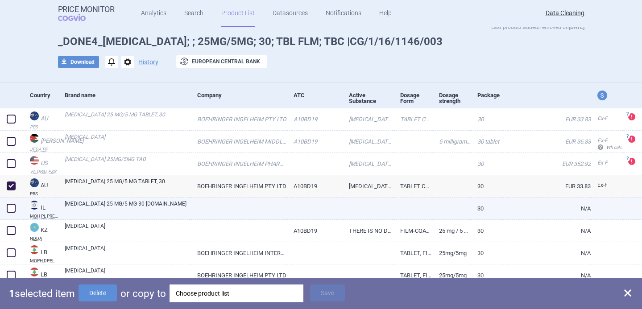
click at [12, 211] on span at bounding box center [11, 208] width 9 height 9
checkbox input "true"
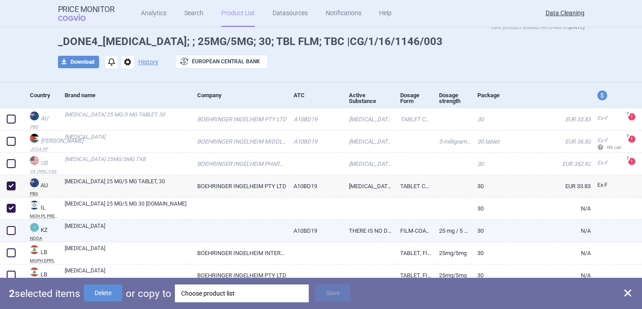
click at [12, 227] on span at bounding box center [11, 230] width 9 height 9
checkbox input "true"
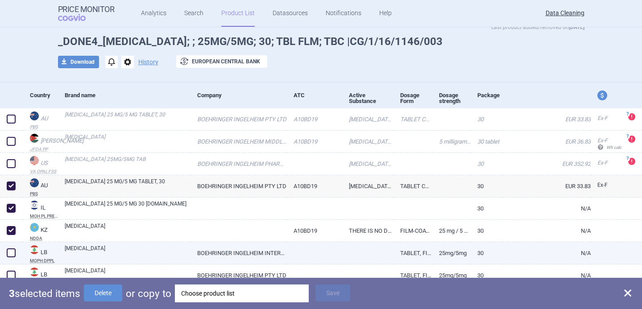
click at [11, 251] on span at bounding box center [11, 253] width 9 height 9
checkbox input "true"
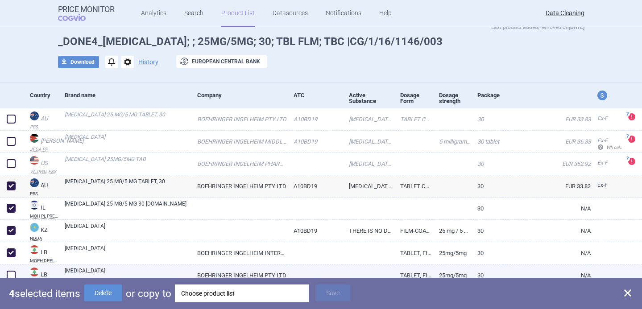
click at [11, 272] on span at bounding box center [11, 275] width 9 height 9
checkbox input "true"
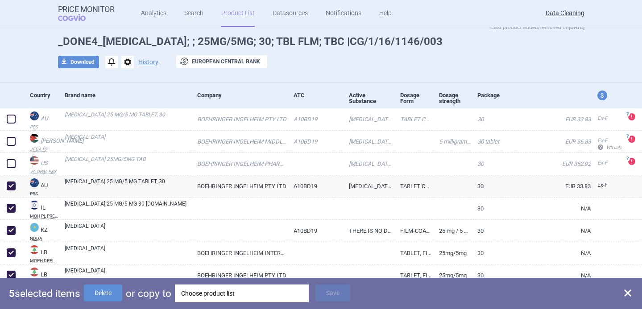
click at [227, 305] on div "5 selected items Delete or copy to Choose product list Save" at bounding box center [321, 293] width 642 height 31
click at [228, 297] on div "Choose product list" at bounding box center [241, 294] width 121 height 18
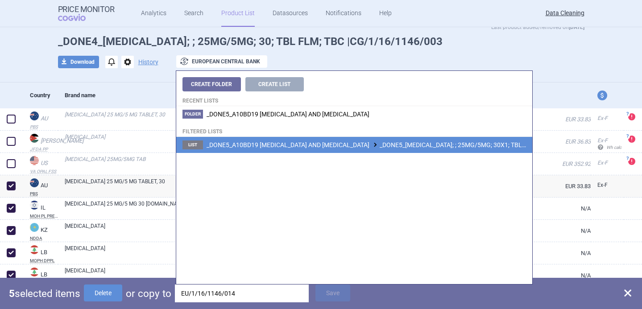
type input "EU/1/16/1146/014"
click at [326, 140] on li "List _DONE5_A10BD19 LINAGLIPTIN AND EMPAGLIFLOZIN _DONE5_GLYXAMBI; ; 25MG/5MG; …" at bounding box center [354, 145] width 356 height 16
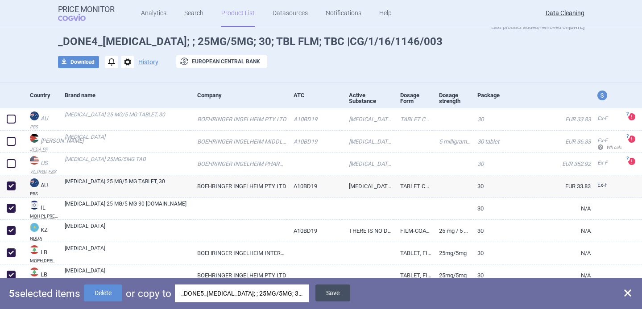
click at [340, 291] on button "Save" at bounding box center [333, 293] width 35 height 17
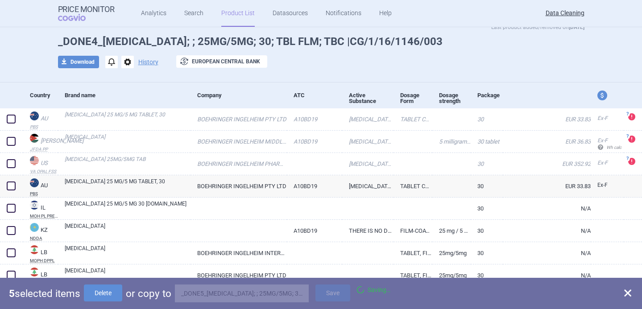
checkbox input "false"
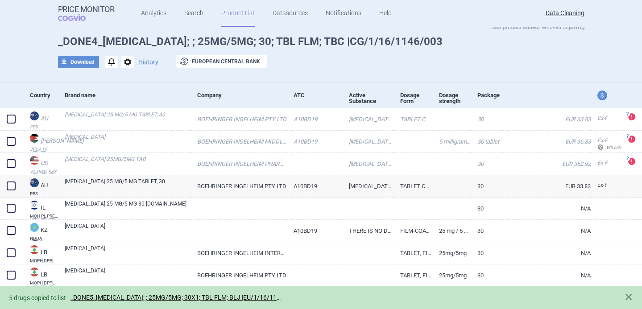
click at [128, 62] on span "options" at bounding box center [127, 62] width 12 height 12
click at [132, 116] on button "Delete" at bounding box center [127, 114] width 29 height 13
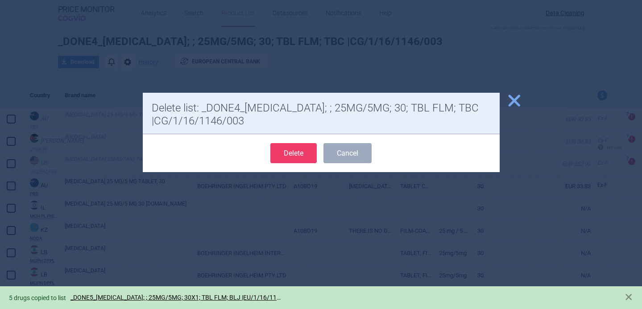
click at [295, 158] on button "Delete" at bounding box center [293, 153] width 46 height 20
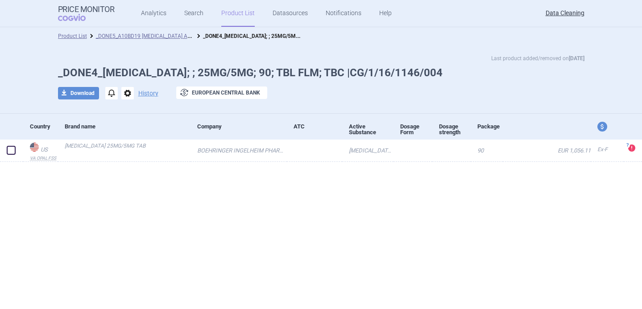
click at [126, 93] on span "options" at bounding box center [127, 93] width 12 height 12
click at [122, 145] on button "Delete" at bounding box center [127, 146] width 29 height 13
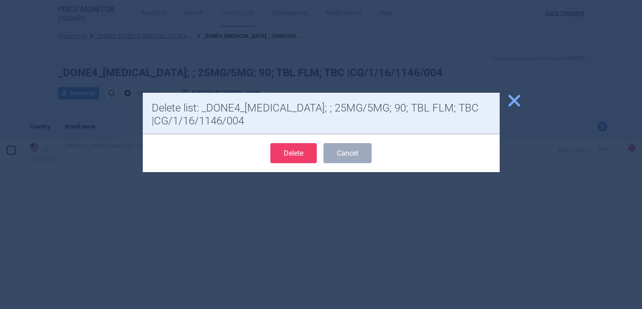
click at [296, 157] on button "Delete" at bounding box center [293, 153] width 46 height 20
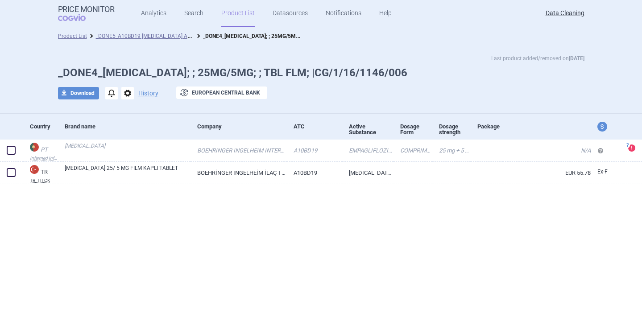
click at [132, 98] on span "options" at bounding box center [127, 93] width 12 height 12
click at [125, 145] on button "Delete" at bounding box center [127, 146] width 29 height 13
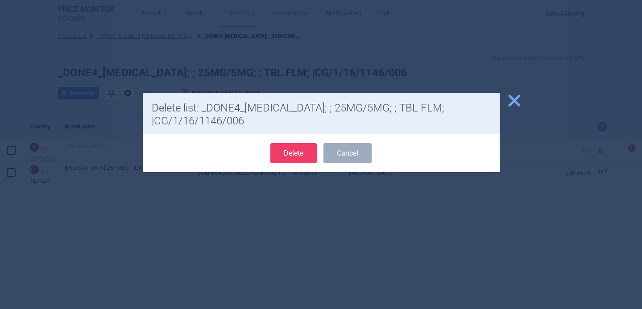
click at [284, 154] on button "Delete" at bounding box center [293, 153] width 46 height 20
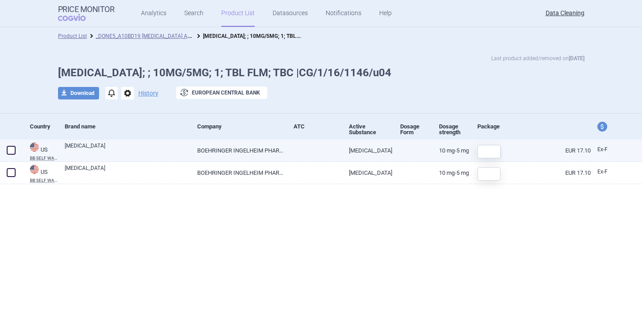
click at [147, 155] on link "[MEDICAL_DATA]" at bounding box center [128, 150] width 126 height 16
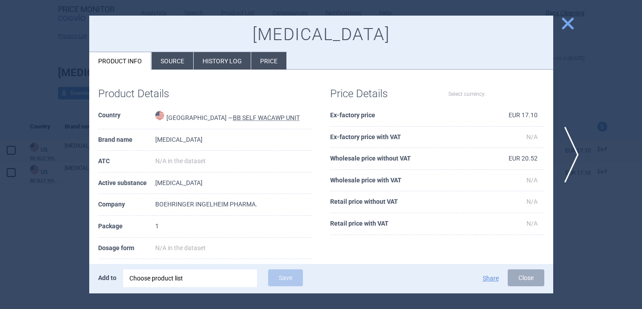
select select "EUR"
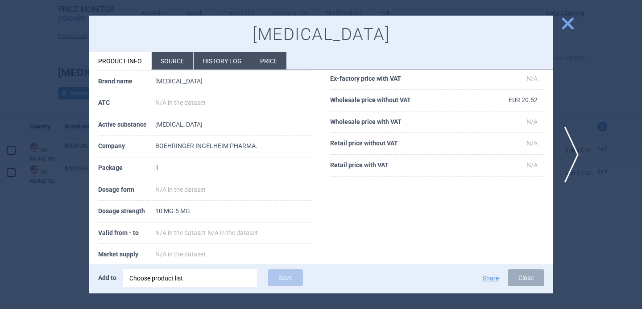
scroll to position [60, 0]
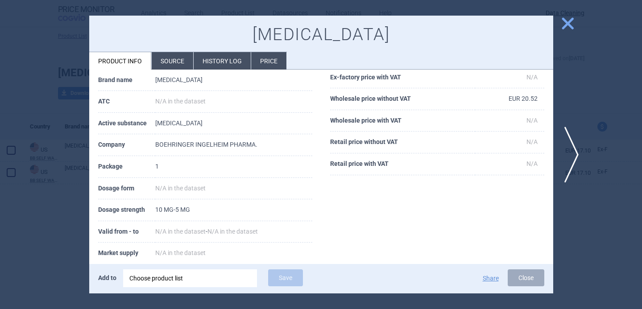
click at [177, 58] on li "Source" at bounding box center [173, 60] width 42 height 17
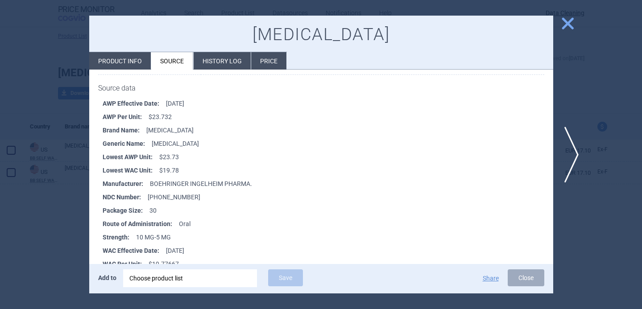
scroll to position [147, 0]
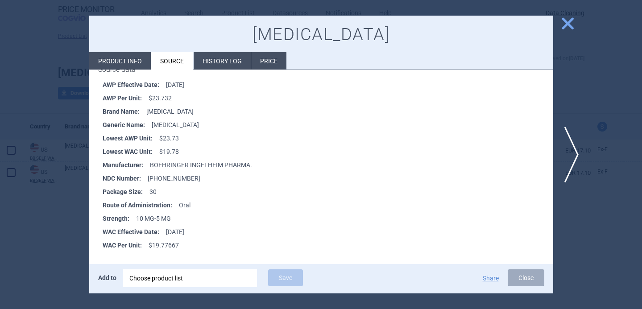
click at [47, 248] on div at bounding box center [321, 154] width 642 height 309
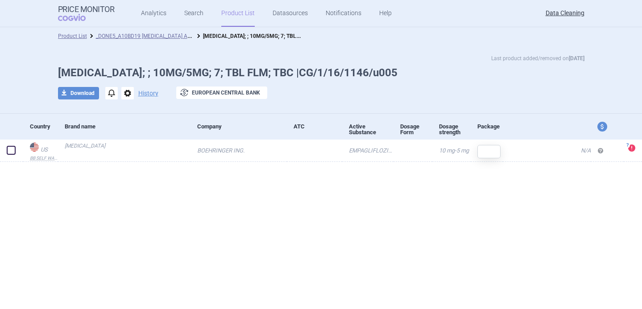
click at [129, 93] on span "options" at bounding box center [127, 93] width 12 height 12
click at [125, 146] on button "Delete" at bounding box center [127, 146] width 29 height 13
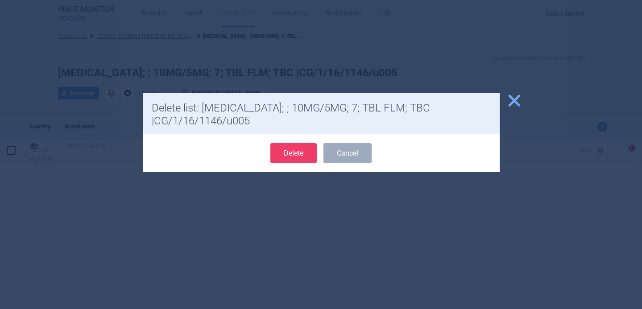
click at [308, 153] on button "Delete" at bounding box center [293, 153] width 46 height 20
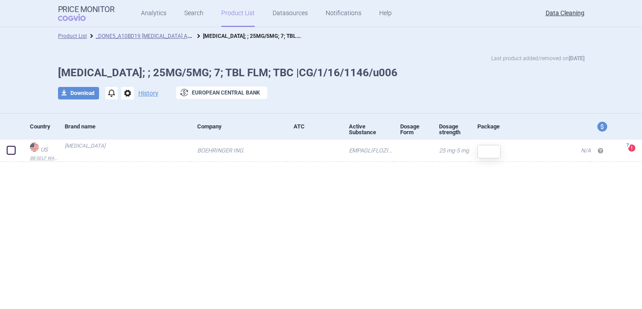
click at [130, 92] on span "options" at bounding box center [127, 93] width 12 height 12
click at [129, 145] on button "Delete" at bounding box center [127, 146] width 29 height 13
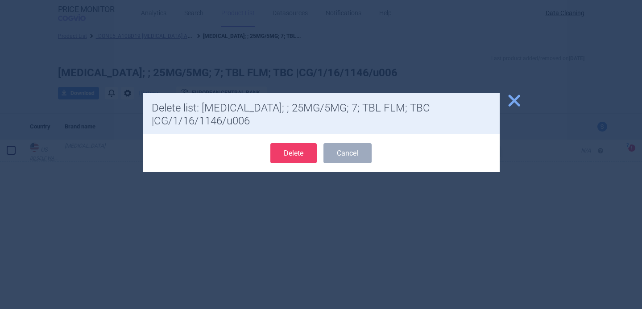
click at [298, 155] on button "Delete" at bounding box center [293, 153] width 46 height 20
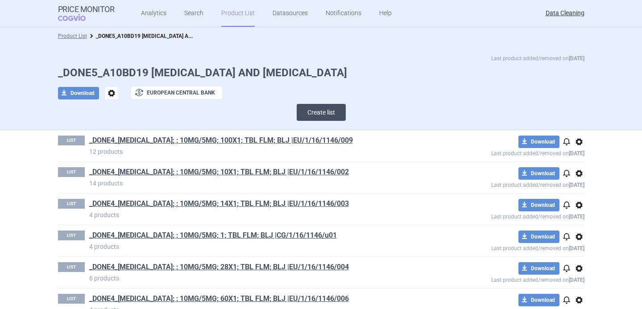
click at [305, 112] on button "Create list" at bounding box center [321, 112] width 49 height 17
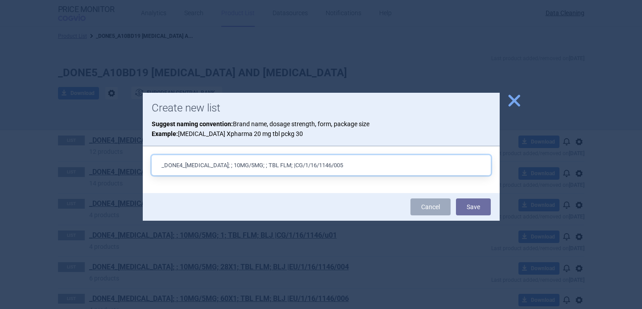
click at [225, 164] on input "_DONE4_[MEDICAL_DATA]; ; 10MG/5MG; ; TBL FLM; |CG/1/16/1146/005" at bounding box center [321, 165] width 339 height 20
click at [356, 165] on input "_DONE4_[MEDICAL_DATA]; ; 25MG/5MG; ; TBL FLM; |CG/1/16/1146/005" at bounding box center [321, 165] width 339 height 20
type input "_DONE4_[MEDICAL_DATA]; ; 25MG/5MG; ; TBL FLM; |CG/1/16/1146/006"
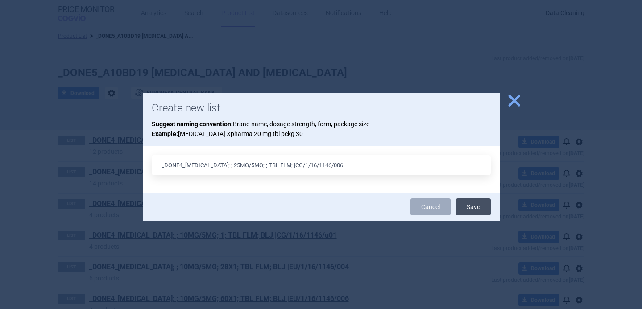
click at [469, 205] on button "Save" at bounding box center [473, 207] width 35 height 17
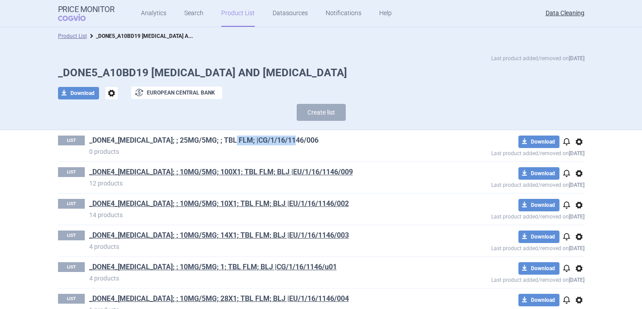
drag, startPoint x: 307, startPoint y: 137, endPoint x: 236, endPoint y: 140, distance: 71.5
click at [236, 140] on h1 "_DONE4_[MEDICAL_DATA]; ; 25MG/5MG; ; TBL FLM; |CG/1/16/1146/006" at bounding box center [257, 142] width 337 height 12
copy link "|CG/1/16/1146/006"
click at [312, 149] on p "0 products" at bounding box center [257, 151] width 337 height 9
click at [312, 141] on h1 "_DONE4_[MEDICAL_DATA]; ; 25MG/5MG; ; TBL FLM; |CG/1/16/1146/006" at bounding box center [257, 142] width 337 height 12
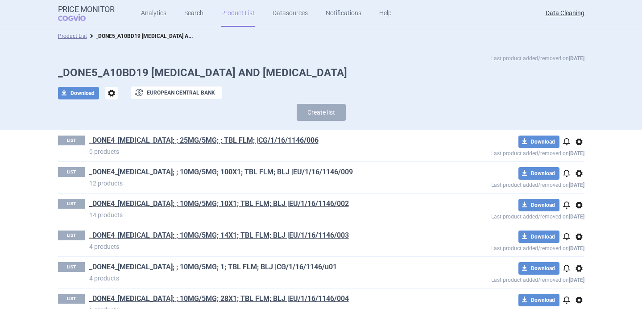
click at [312, 141] on h1 "_DONE4_[MEDICAL_DATA]; ; 25MG/5MG; ; TBL FLM; |CG/1/16/1146/006" at bounding box center [257, 142] width 337 height 12
drag, startPoint x: 318, startPoint y: 141, endPoint x: 256, endPoint y: 141, distance: 61.6
click at [256, 141] on h1 "_DONE4_[MEDICAL_DATA]; ; 25MG/5MG; ; TBL FLM; |CG/1/16/1146/006" at bounding box center [257, 142] width 337 height 12
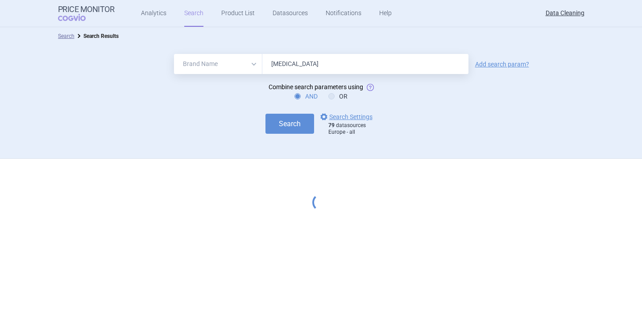
select select "brandName"
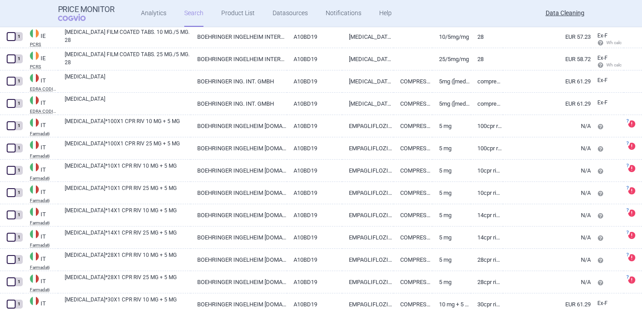
scroll to position [2170, 0]
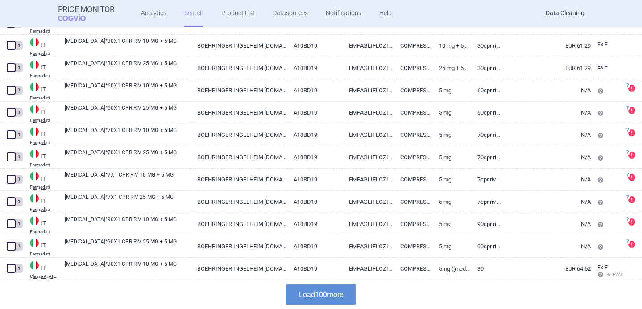
click at [337, 307] on div "Load 100 more" at bounding box center [321, 294] width 642 height 29
click at [336, 295] on button "Load 100 more" at bounding box center [321, 295] width 71 height 20
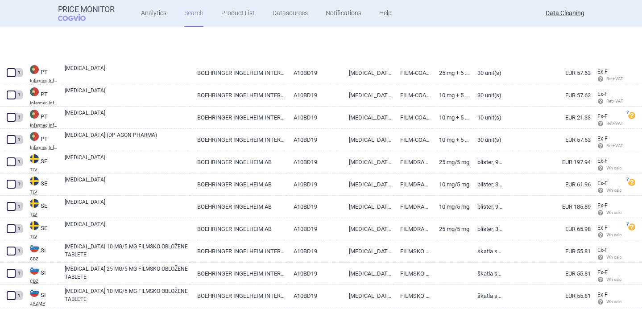
scroll to position [3085, 0]
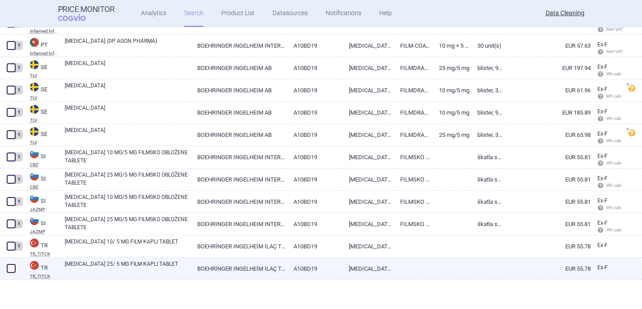
click at [110, 264] on link "GLYXAMBI 25/ 5 MG FILM KAPLI TABLET" at bounding box center [128, 268] width 126 height 16
select select "EUR"
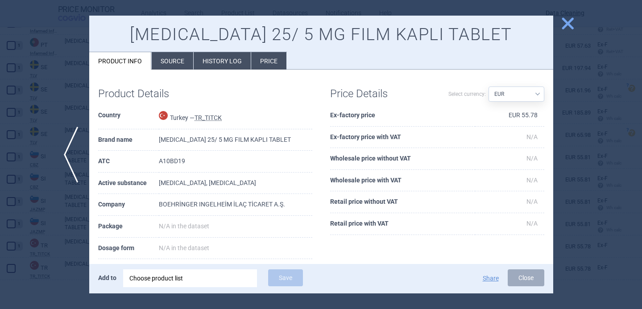
click at [60, 259] on div at bounding box center [321, 154] width 642 height 309
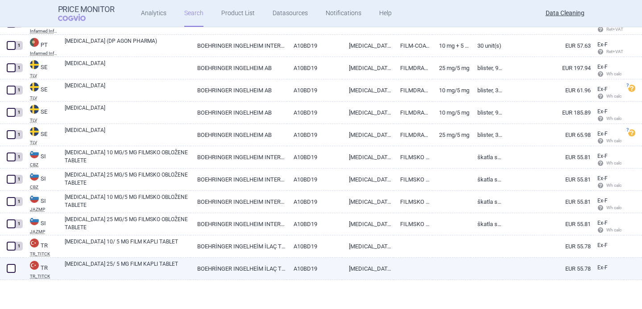
click at [5, 268] on span at bounding box center [10, 268] width 13 height 13
checkbox input "true"
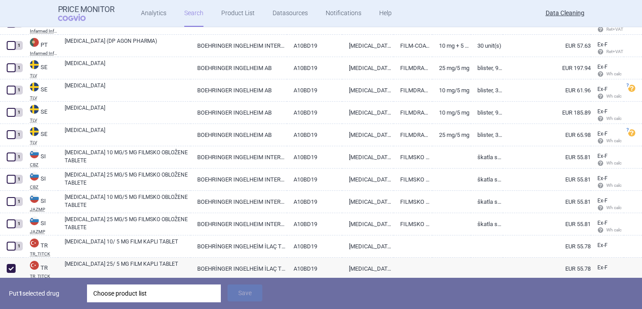
click at [120, 287] on div "Choose product list" at bounding box center [153, 294] width 121 height 18
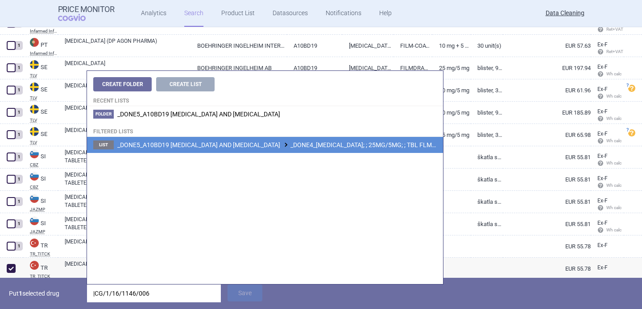
type input "|CG/1/16/1146/006"
click at [249, 145] on span "_DONE5_A10BD19 LINAGLIPTIN AND EMPAGLIFLOZIN _DONE4_GLYXAMBI; ; 25MG/5MG; ; TBL…" at bounding box center [304, 144] width 374 height 7
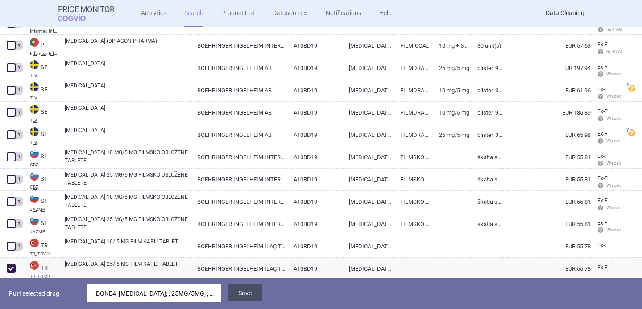
click at [250, 293] on button "Save" at bounding box center [245, 293] width 35 height 17
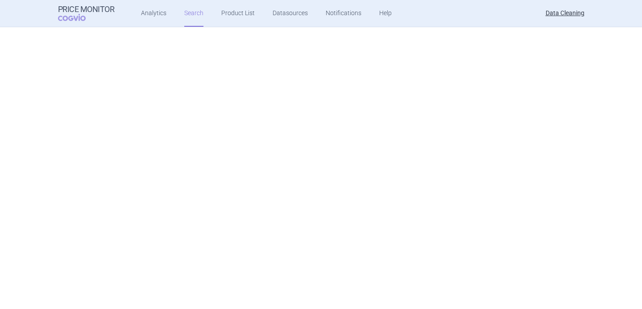
scroll to position [1815, 0]
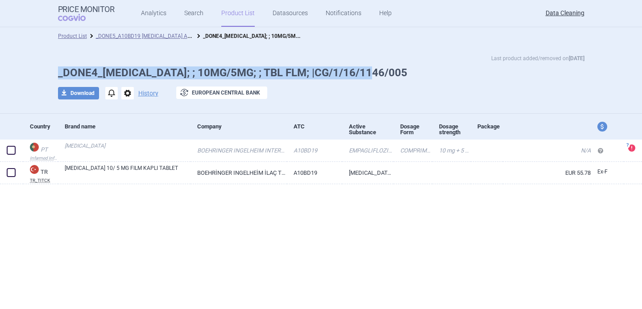
drag, startPoint x: 387, startPoint y: 71, endPoint x: 57, endPoint y: 72, distance: 330.3
click at [56, 72] on div "Last product added/removed on [DATE] _DONE4_[MEDICAL_DATA]; ; 10MG/5MG; ; TBL F…" at bounding box center [321, 81] width 562 height 55
copy h1 "_DONE4_[MEDICAL_DATA]; ; 10MG/5MG; ; TBL FLM; |CG/1/16/1146/005"
